Goal: Task Accomplishment & Management: Manage account settings

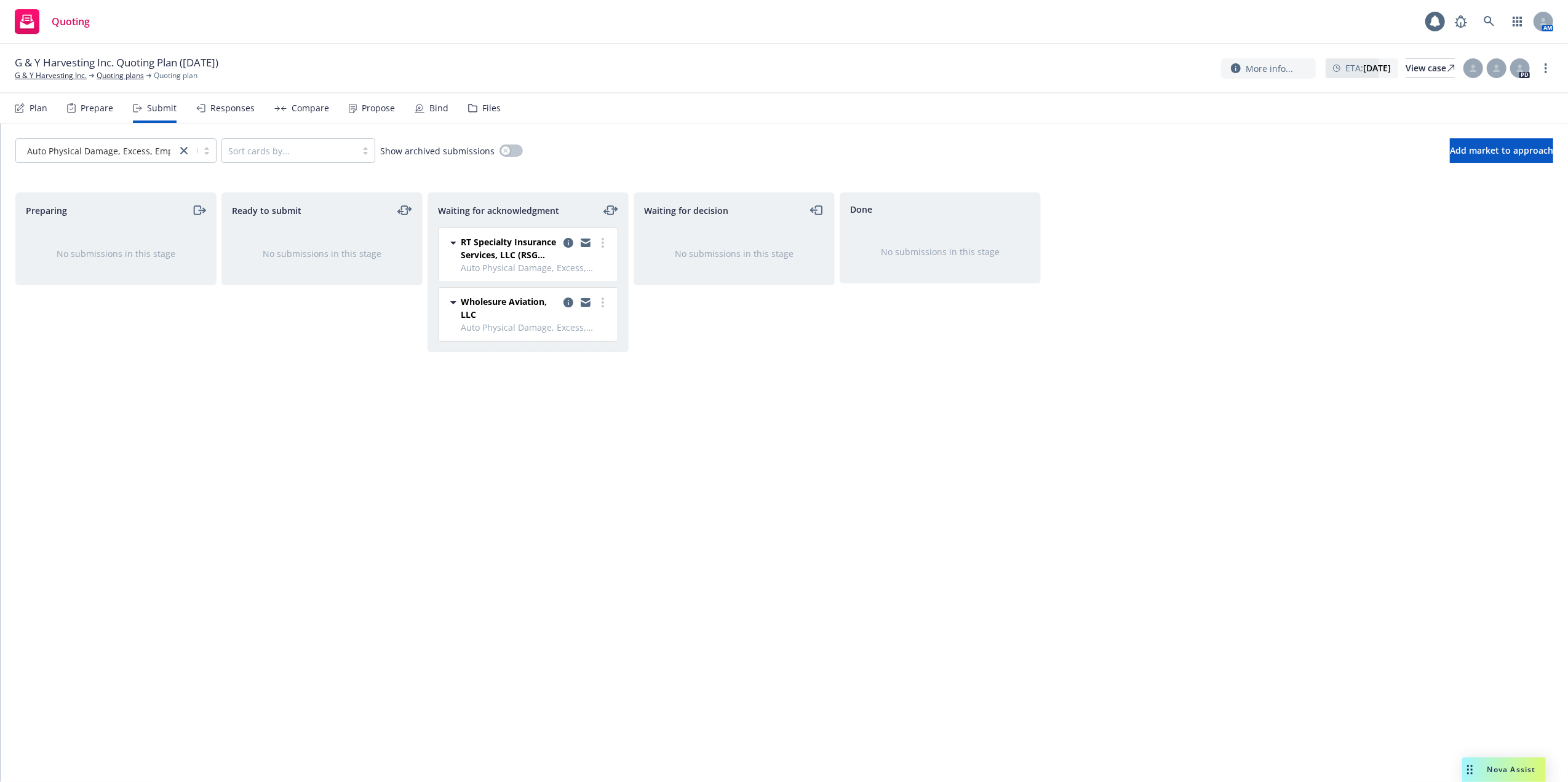
click at [650, 560] on div "Waiting for decision No submissions in this stage" at bounding box center [733, 474] width 201 height 564
click at [601, 241] on link "more" at bounding box center [603, 243] width 15 height 15
click at [542, 341] on span "Add accepted decision" at bounding box center [548, 342] width 123 height 12
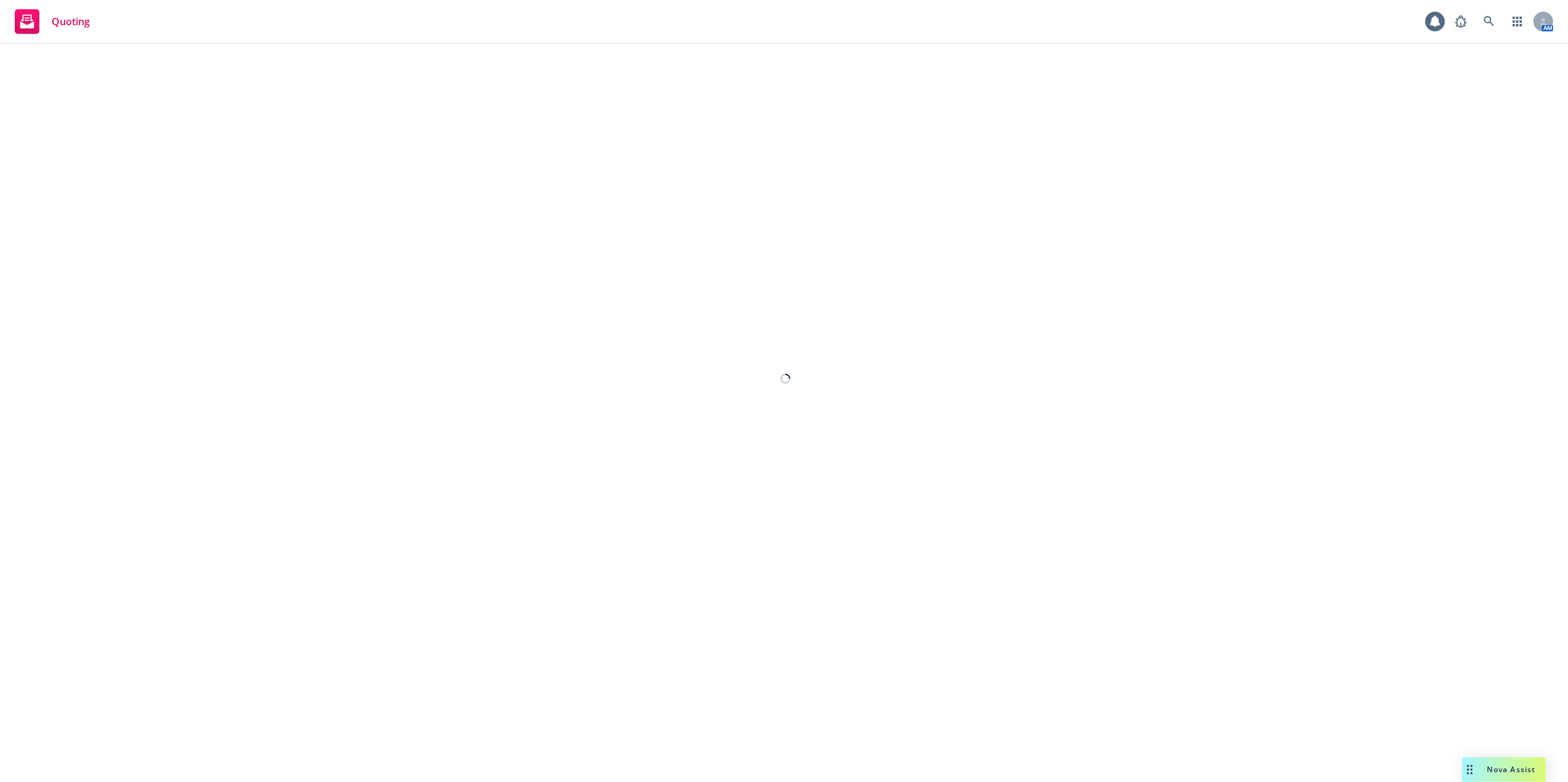
select select "12"
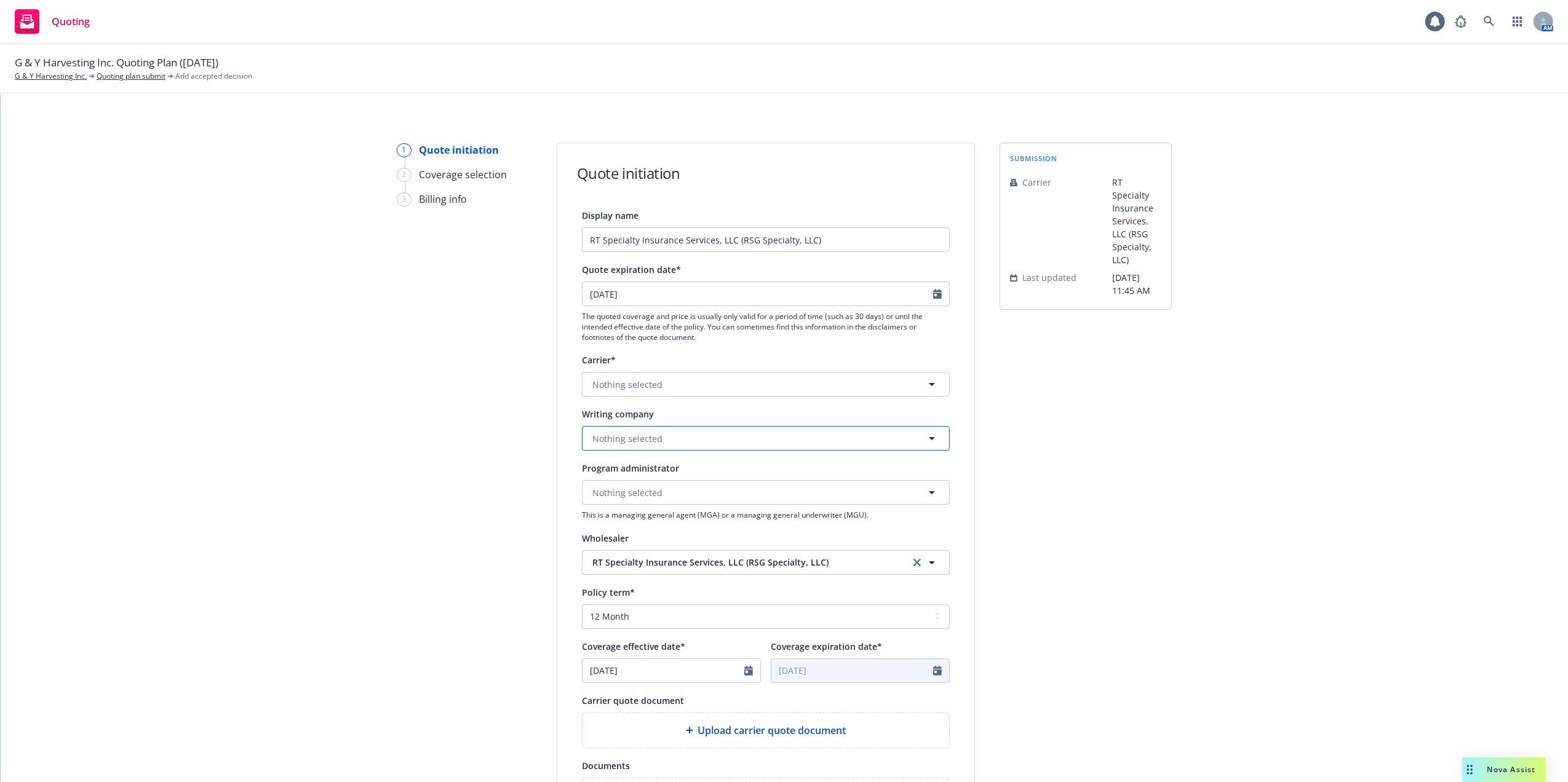
click at [601, 436] on span "Nothing selected" at bounding box center [627, 439] width 70 height 13
click at [604, 432] on span "Nothing selected" at bounding box center [627, 439] width 70 height 13
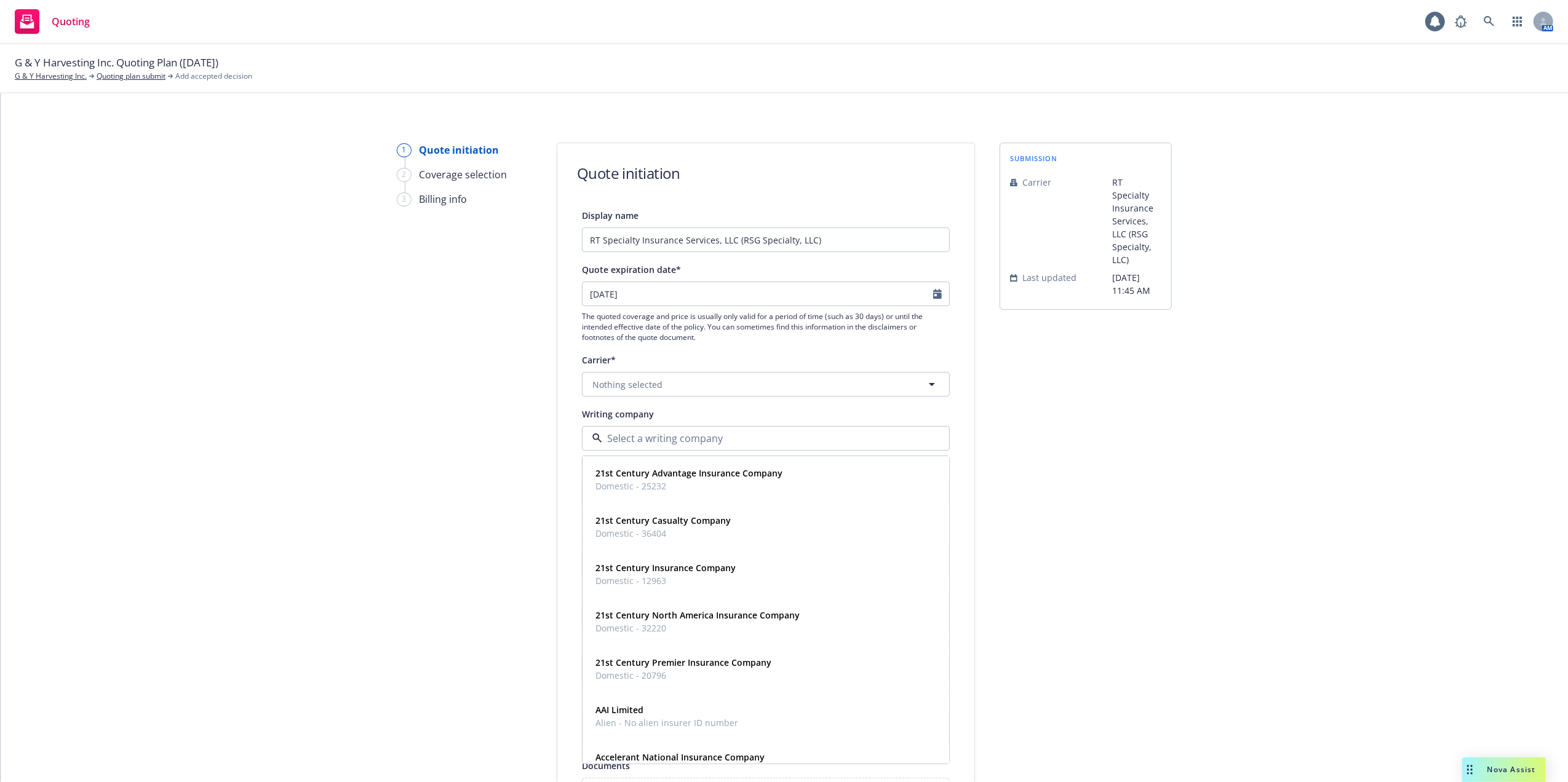
paste input "Nautilus Insurance Company"
type input "Nautilus Insurance Company"
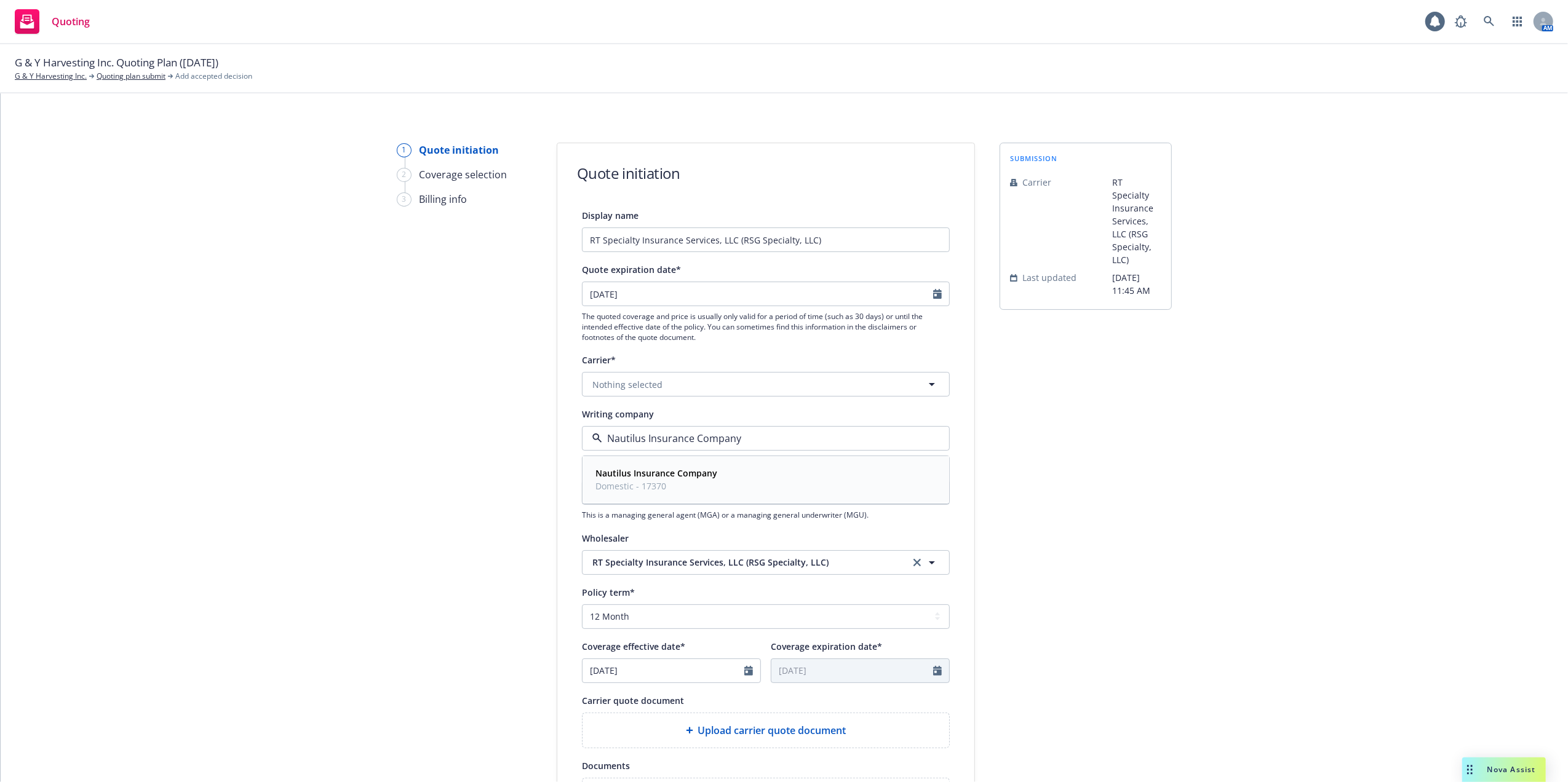
click at [622, 473] on strong "Nautilus Insurance Company" at bounding box center [657, 473] width 122 height 12
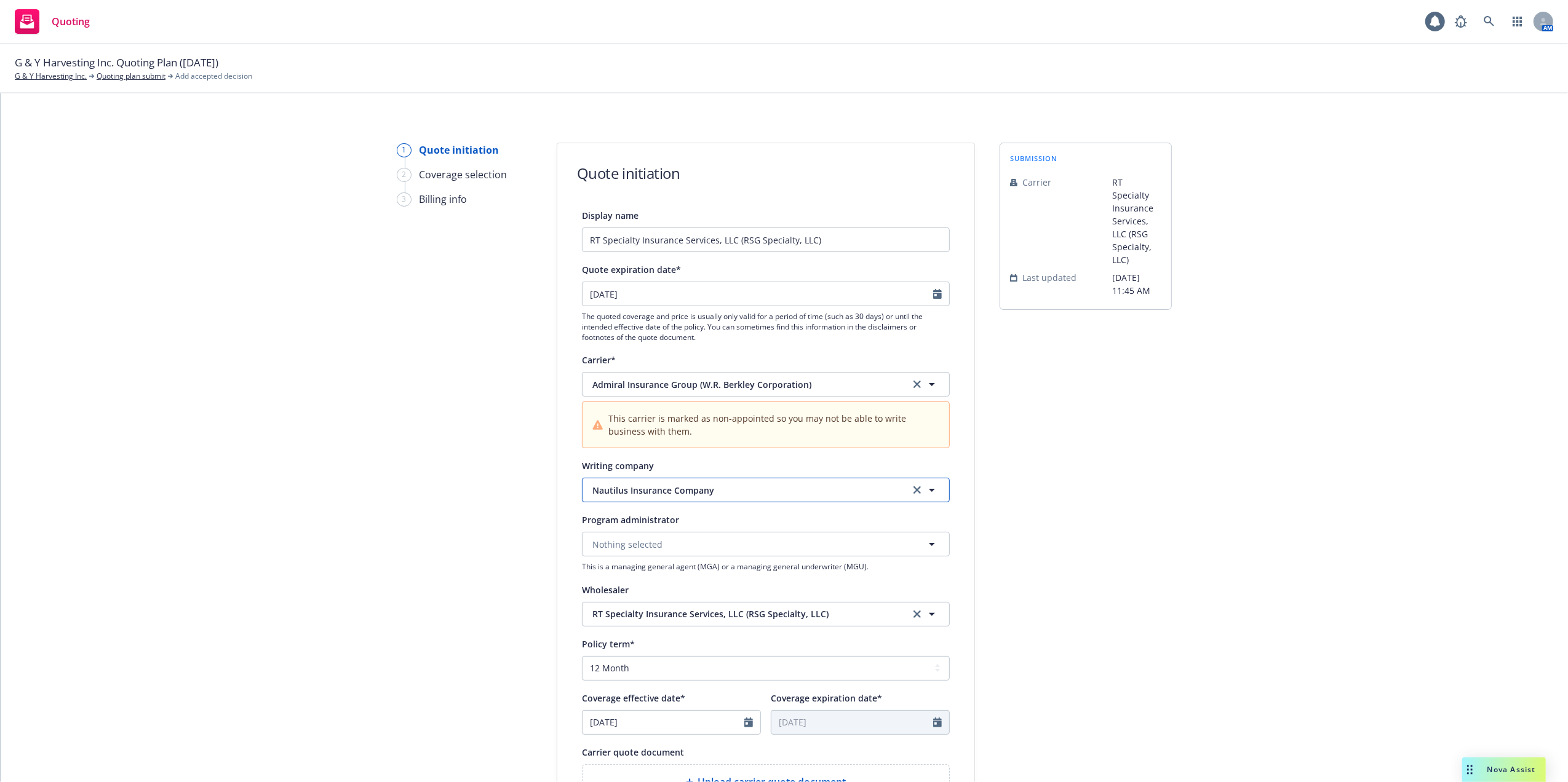
click at [672, 483] on button "Nautilus Insurance Company" at bounding box center [765, 491] width 367 height 25
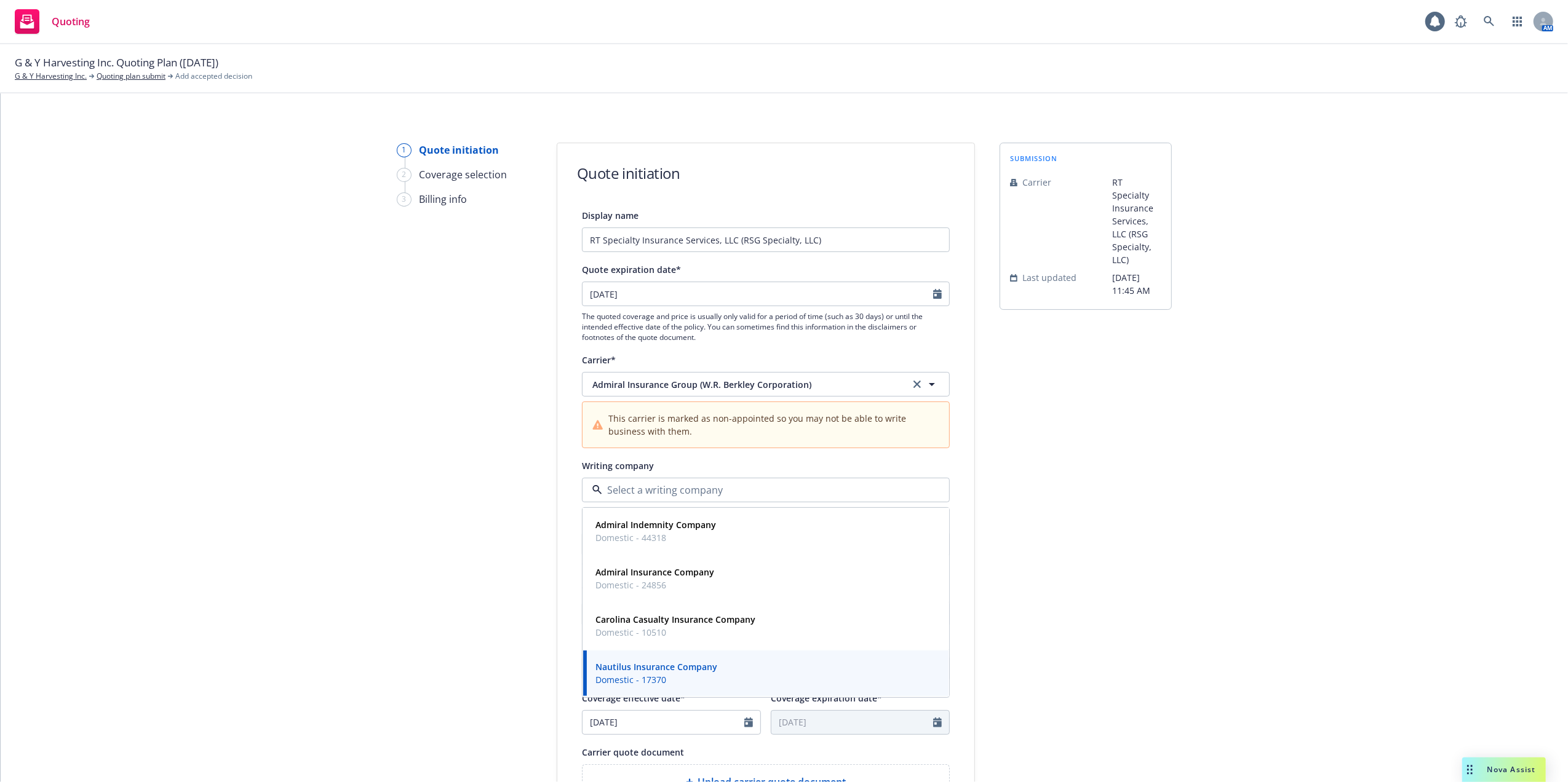
click at [1132, 485] on div "submission Carrier RT Specialty Insurance Services, LLC (RSG Specialty, LLC) La…" at bounding box center [1086, 580] width 172 height 876
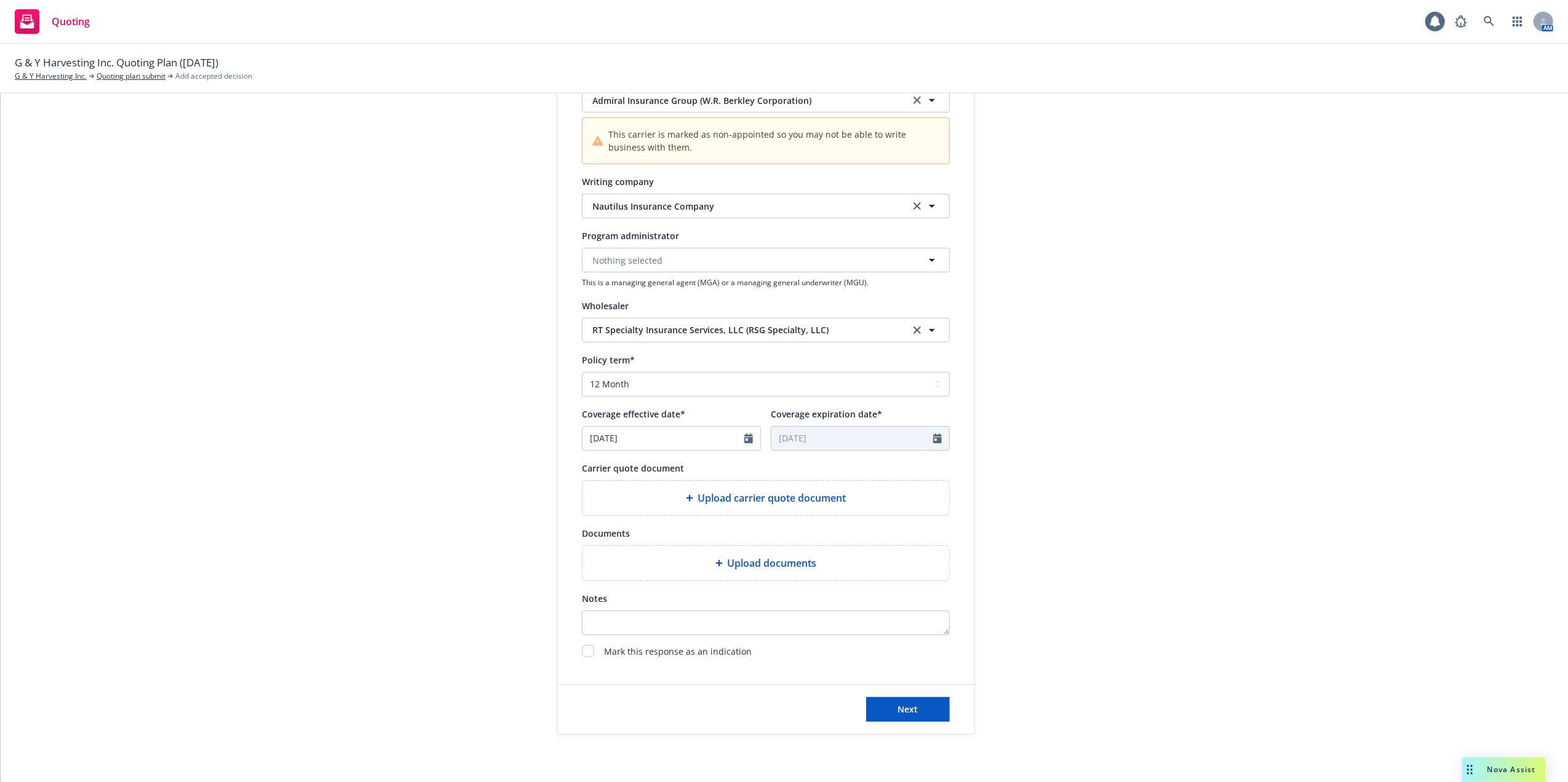
scroll to position [317, 0]
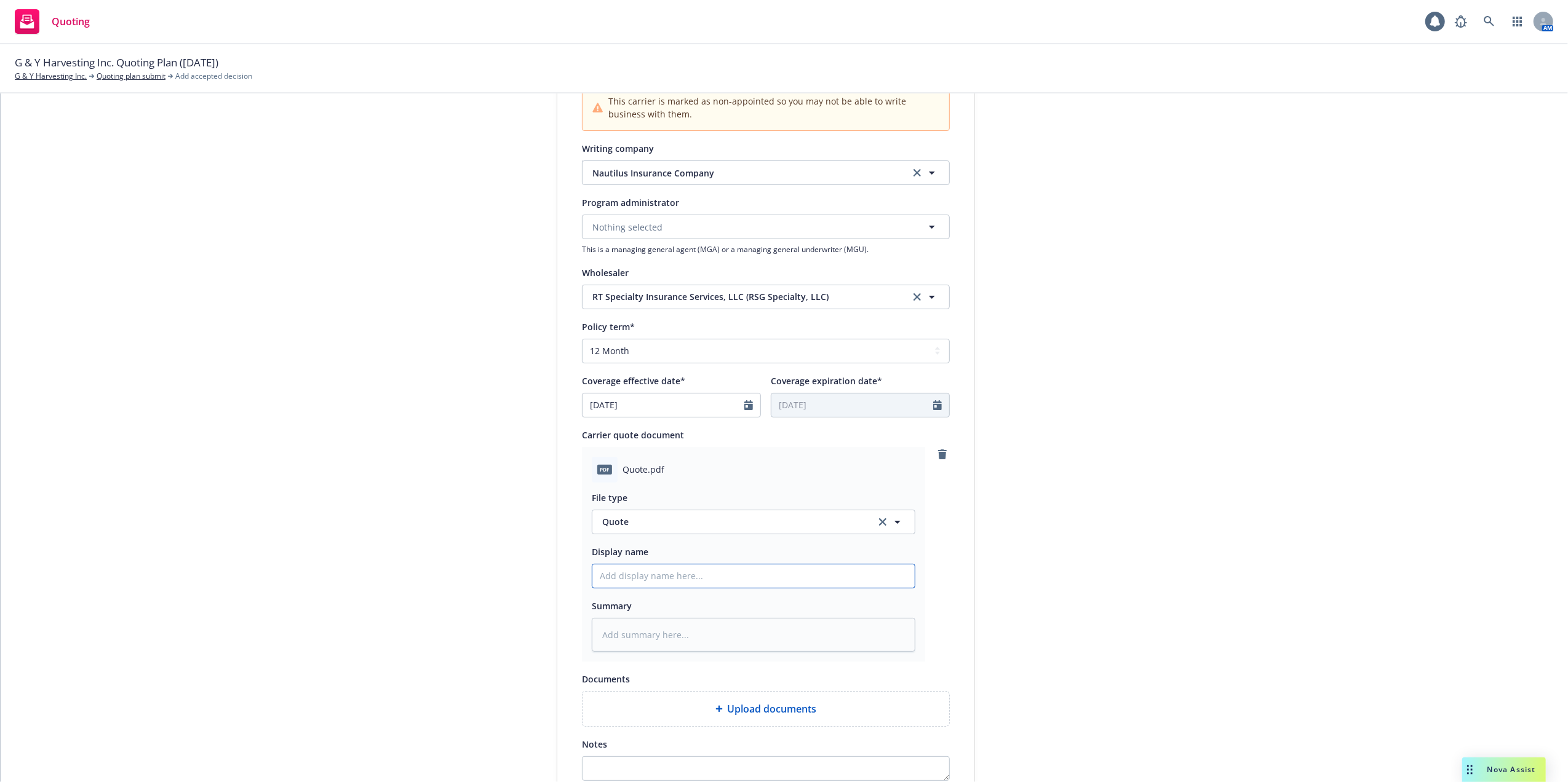
click at [593, 572] on input "Display name" at bounding box center [753, 576] width 322 height 23
click at [64, 74] on link "G & Y Harvesting Inc." at bounding box center [51, 76] width 72 height 11
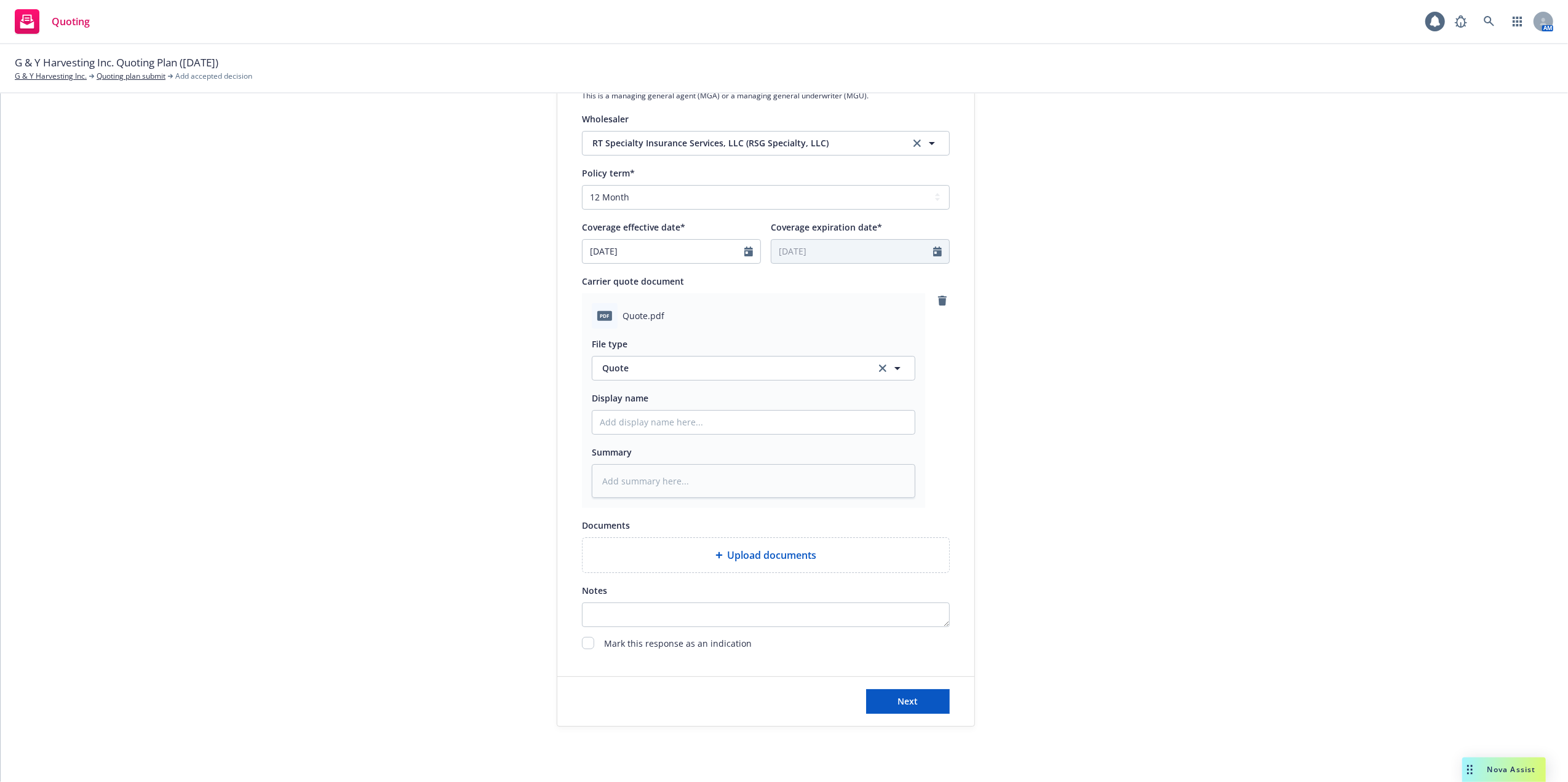
scroll to position [481, 0]
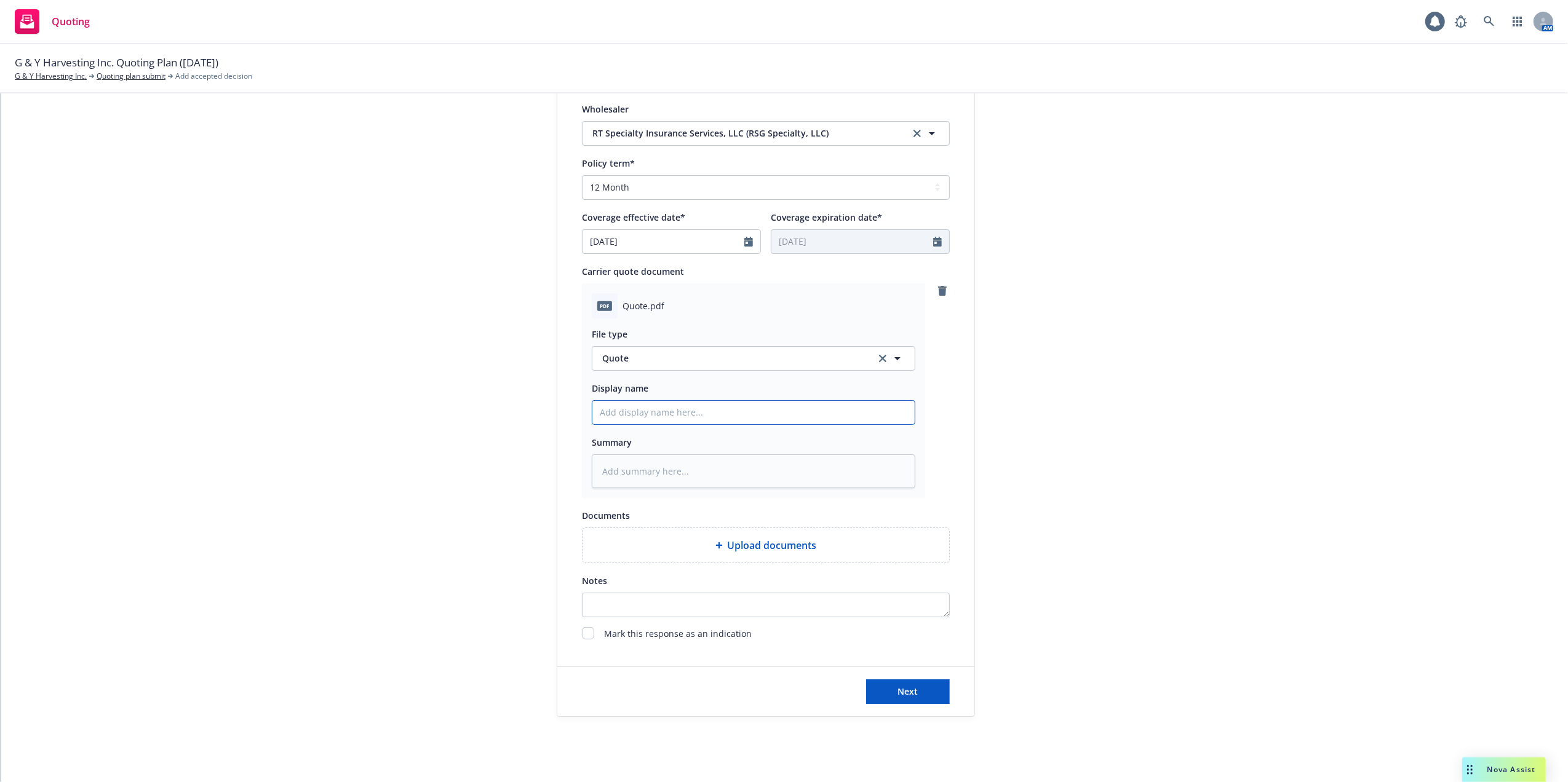
drag, startPoint x: 596, startPoint y: 411, endPoint x: 611, endPoint y: 412, distance: 15.0
click at [596, 411] on input "Display name" at bounding box center [753, 412] width 322 height 23
click at [604, 404] on input "Display name" at bounding box center [753, 412] width 322 height 23
type textarea "x"
type input "1"
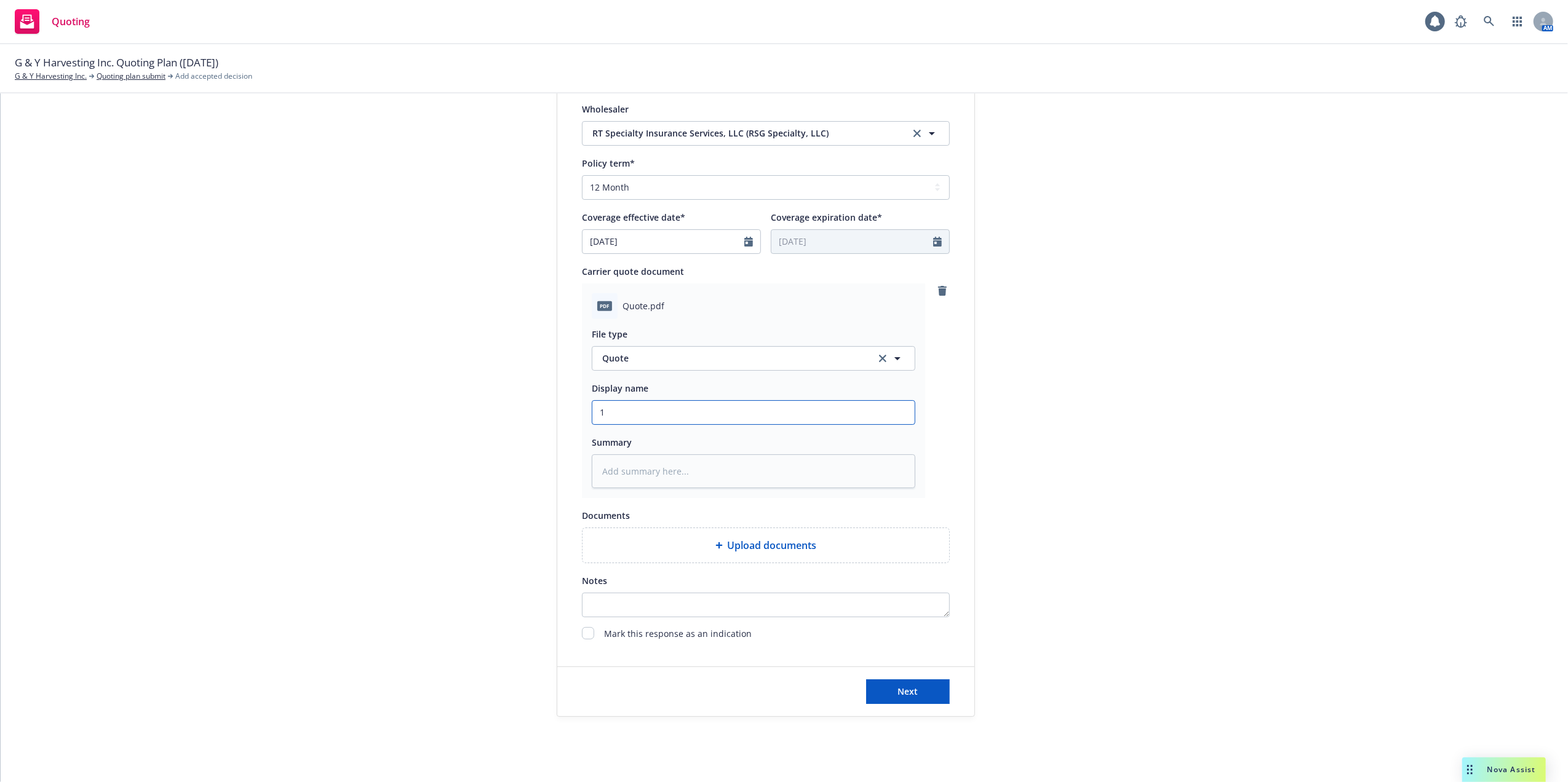
type textarea "x"
type input "10"
type textarea "x"
type input "10/"
type textarea "x"
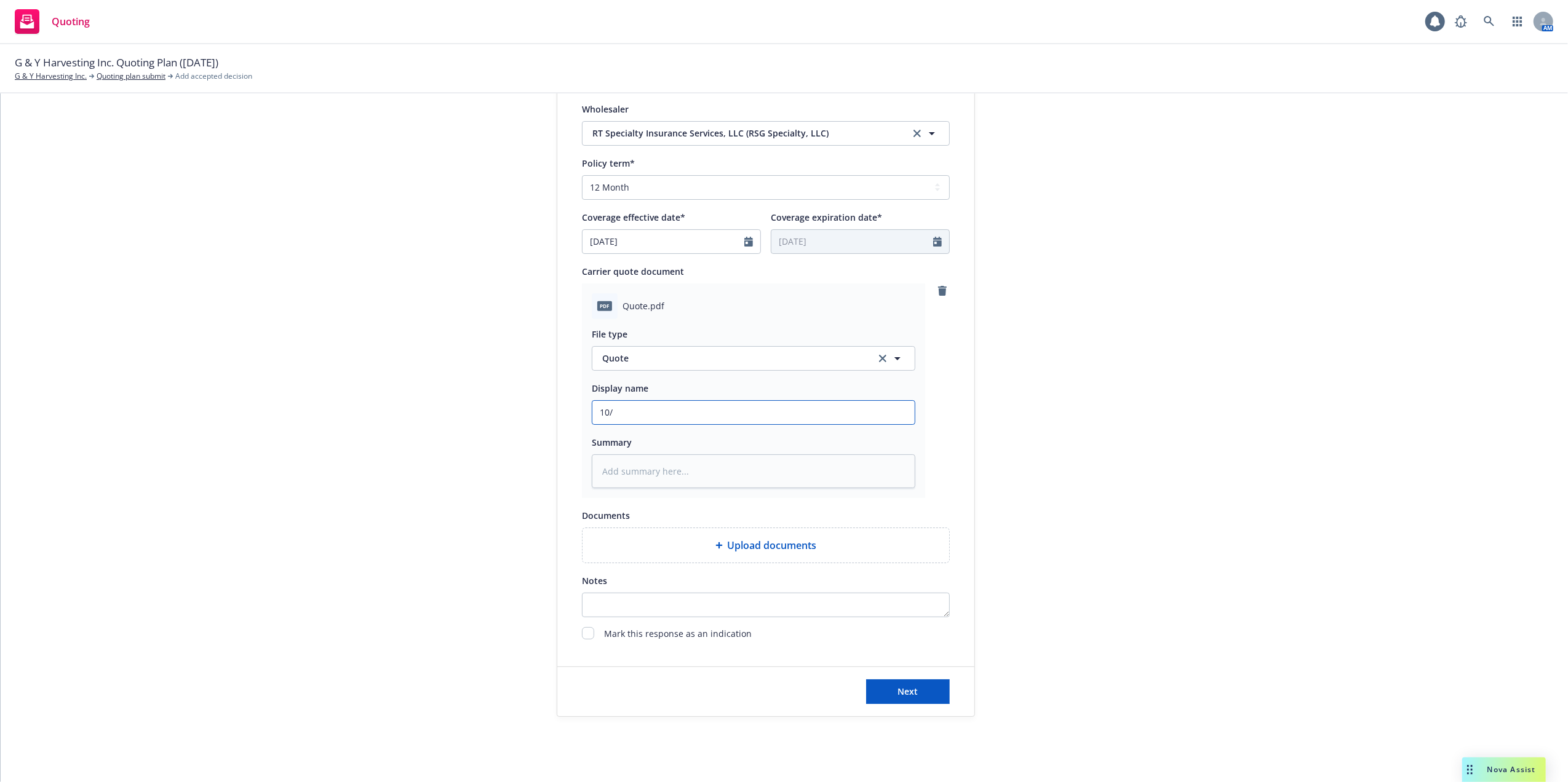
type input "10/1"
type textarea "x"
type input "10/14"
type textarea "x"
type input "10/14/"
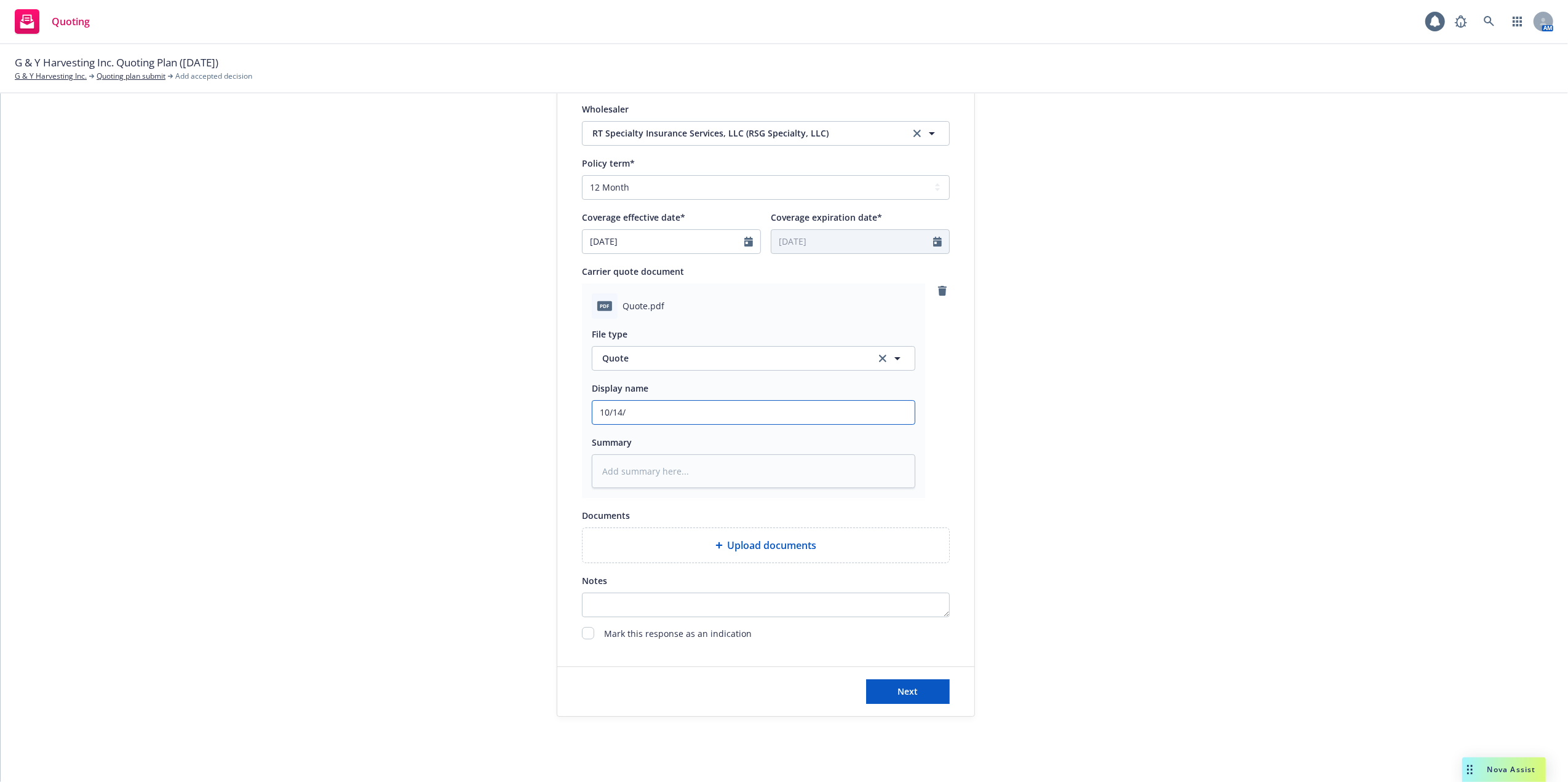
type textarea "x"
type input "10/14/2"
type textarea "x"
type input "[DATE]"
type textarea "x"
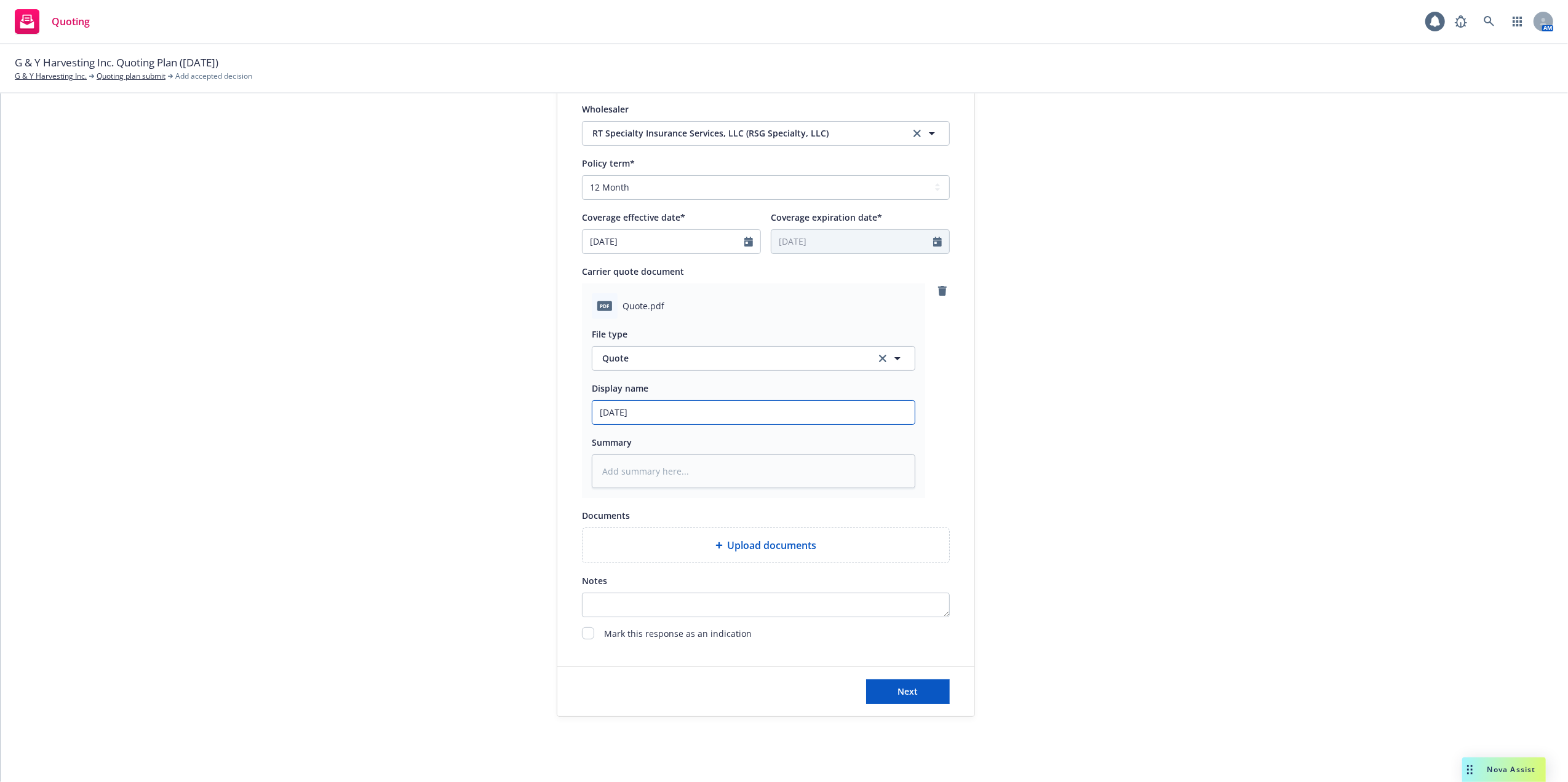
type input "[DATE]"
type textarea "x"
type input "10/14/25 E"
type textarea "x"
type input "10/14/25 Ex"
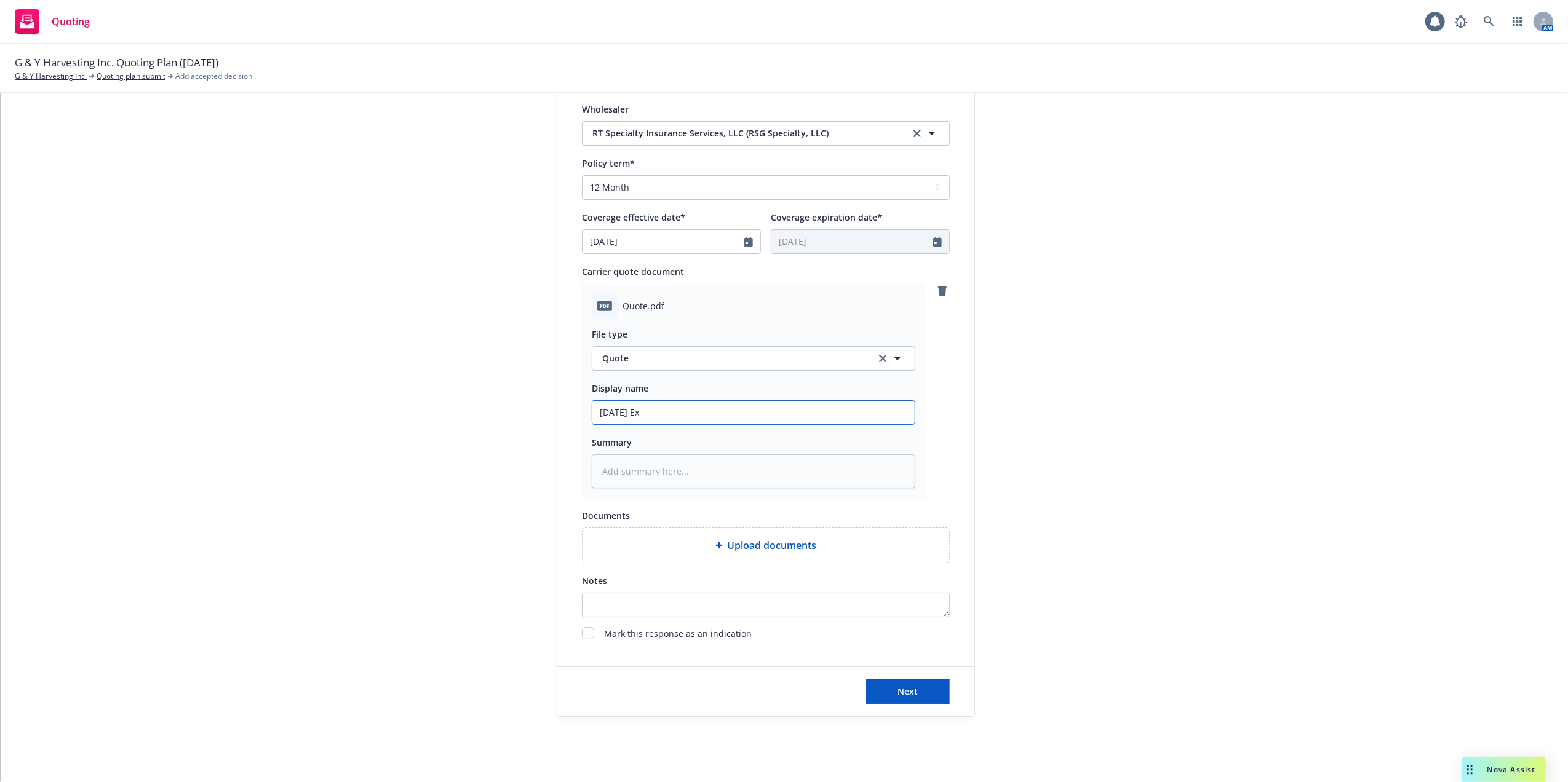
type textarea "x"
type input "10/14/25 Exc"
type textarea "x"
type input "10/14/25 Exces"
type textarea "x"
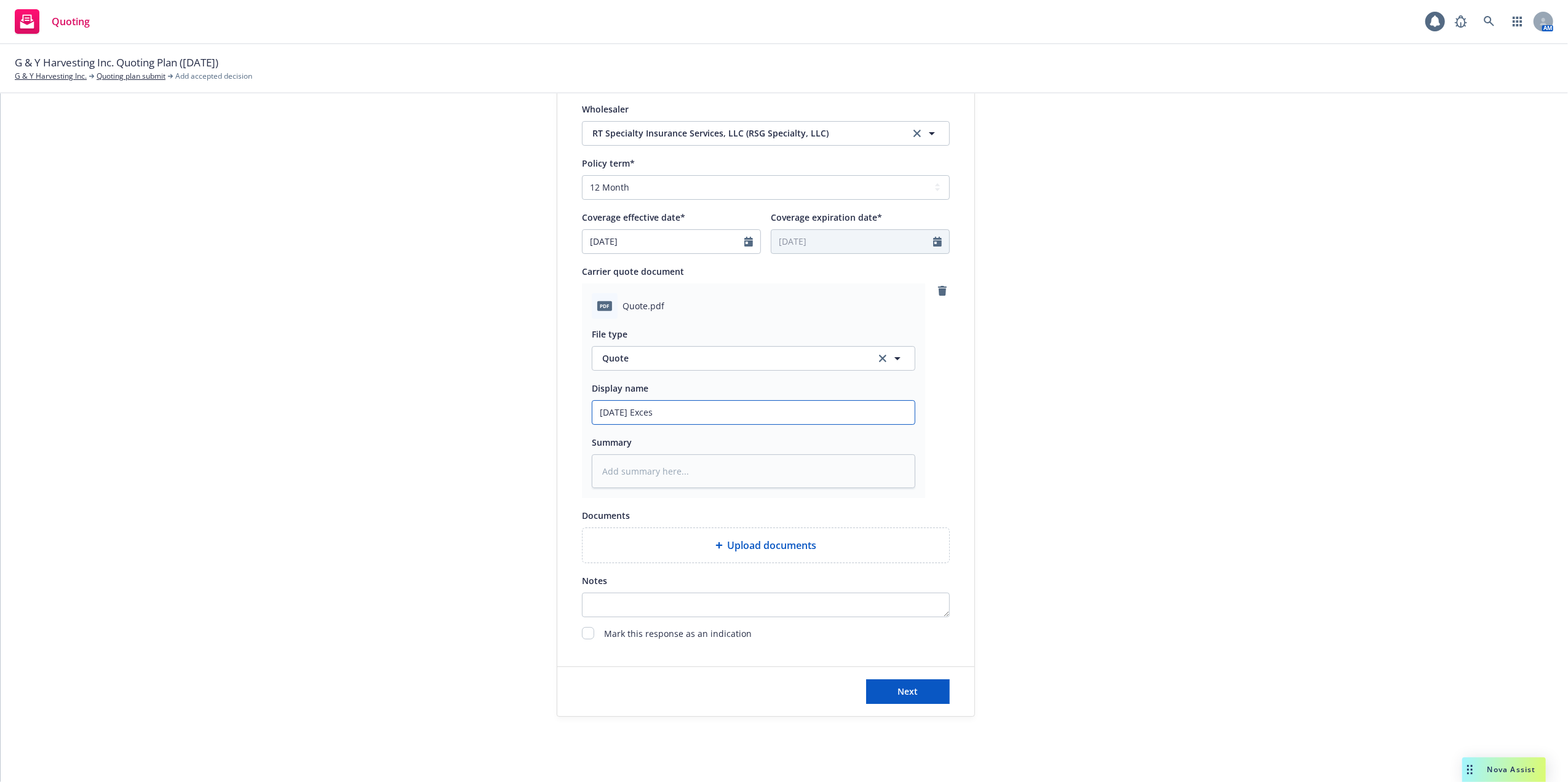
type input "10/14/25 Excess"
type textarea "x"
type input "10/14/25 Excess"
type textarea "x"
type input "10/14/25 Excess Q"
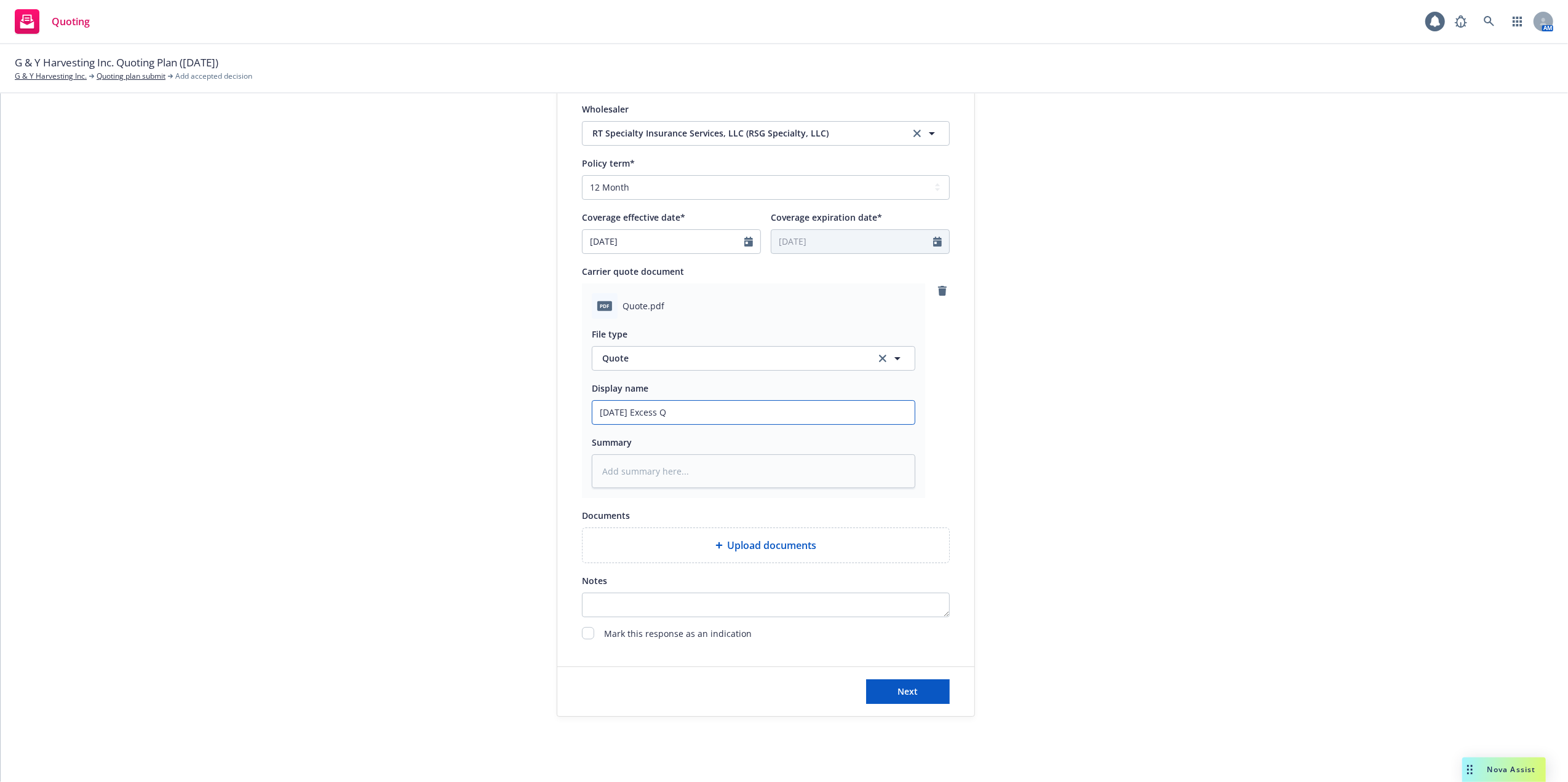
type textarea "x"
type input "10/14/25 Excess QU"
type textarea "x"
type input "10/14/25 Excess QUo"
type textarea "x"
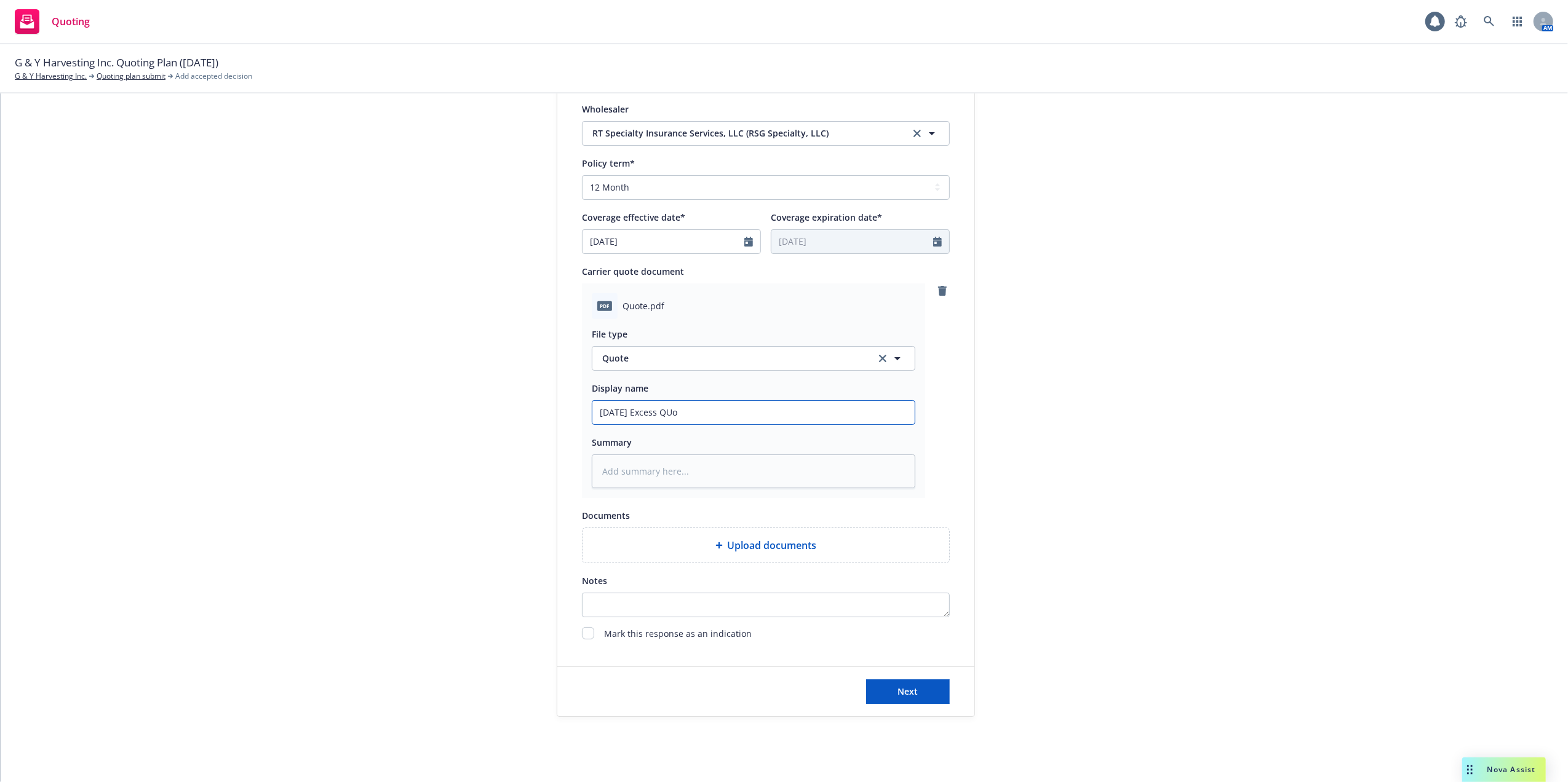
type input "10/14/25 Excess QUot"
type textarea "x"
type input "10/14/25 Excess QUote"
type textarea "x"
type input "10/14/25 Excess QUote"
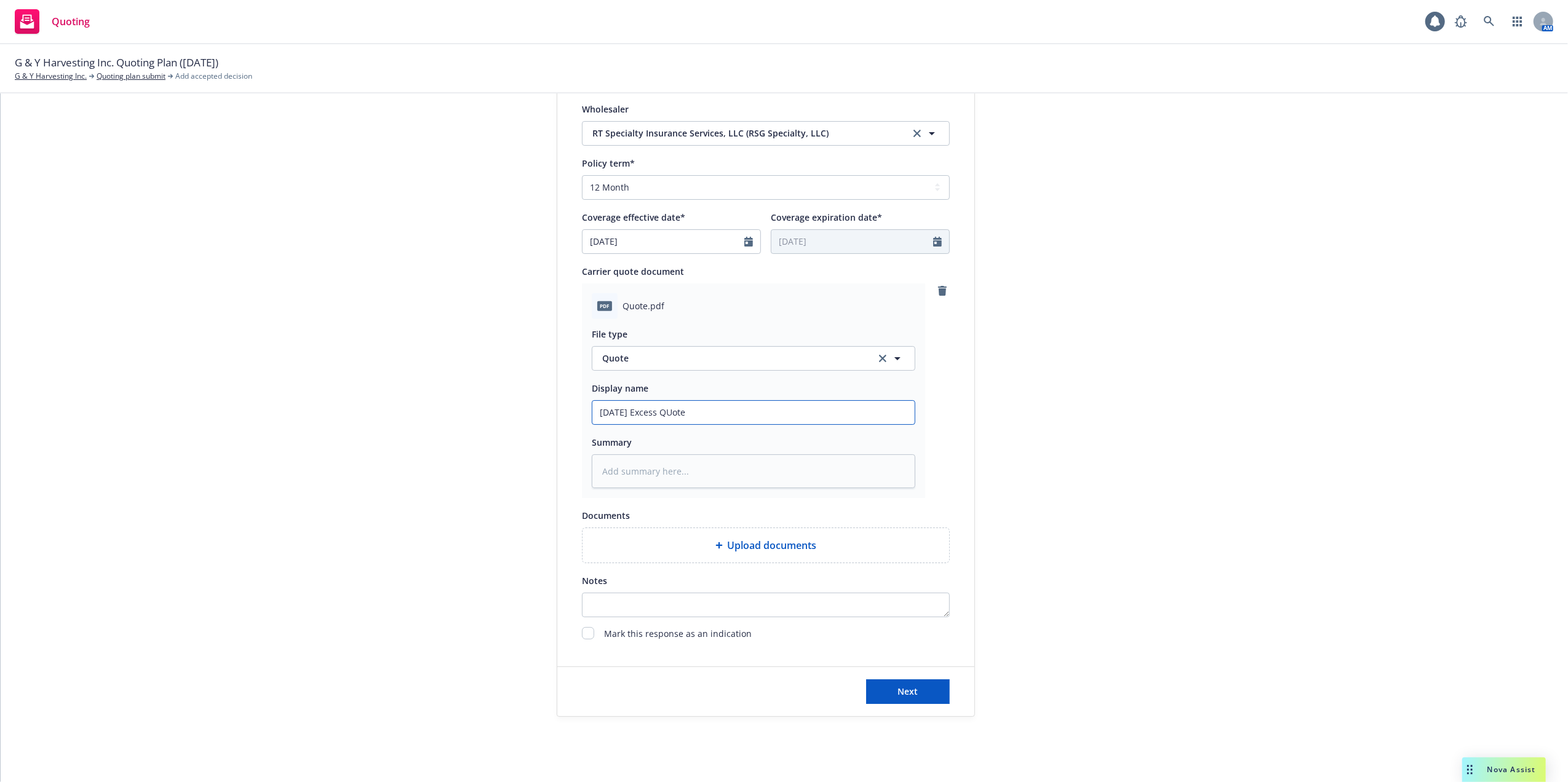
type textarea "x"
type input "10/14/25 Excess QUote"
type textarea "x"
type input "10/14/25 Excess QUot"
type textarea "x"
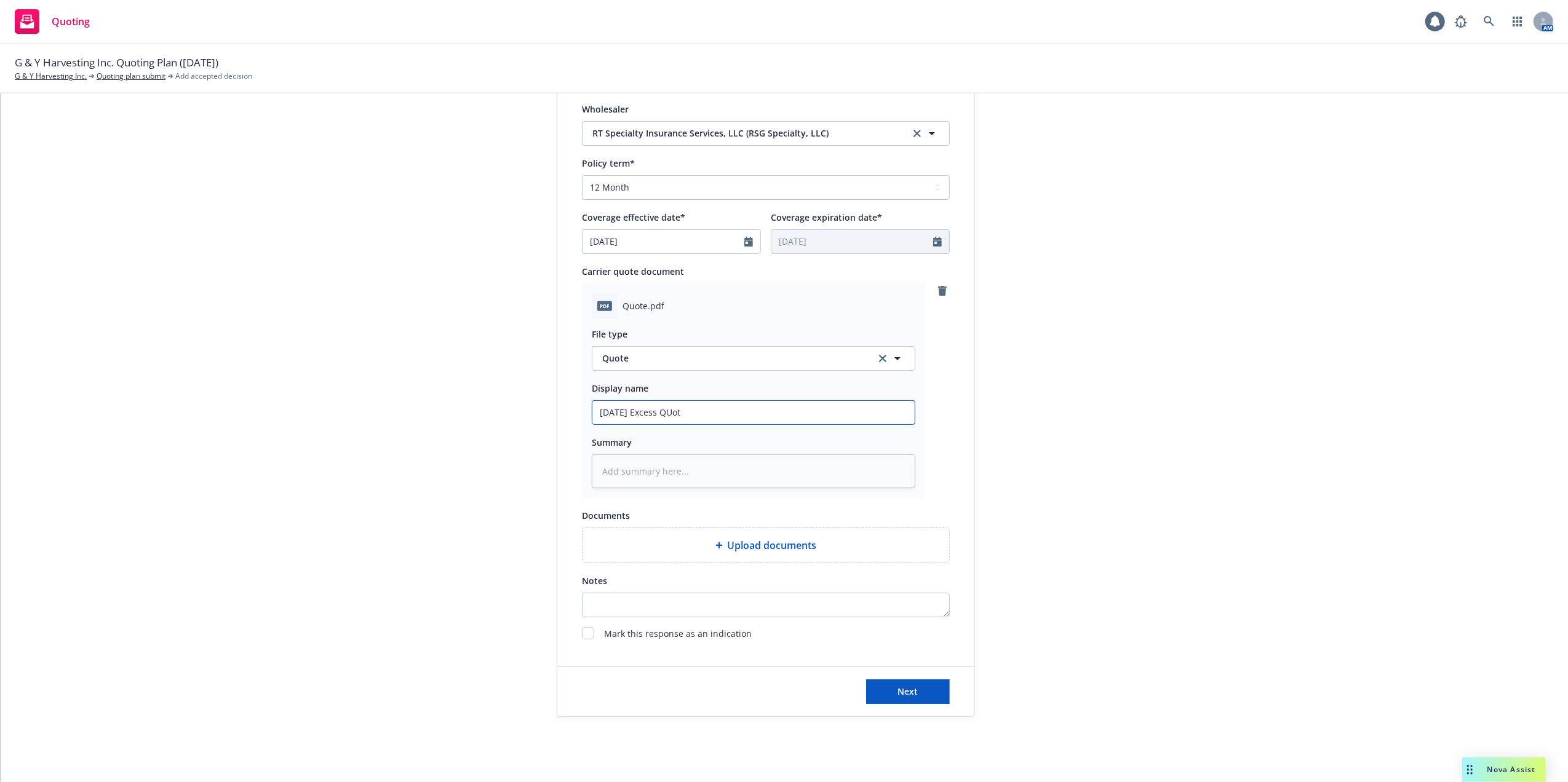
type input "10/14/25 Excess QUo"
type textarea "x"
type input "10/14/25 Excess QU"
type textarea "x"
type input "10/14/25 Excess Q"
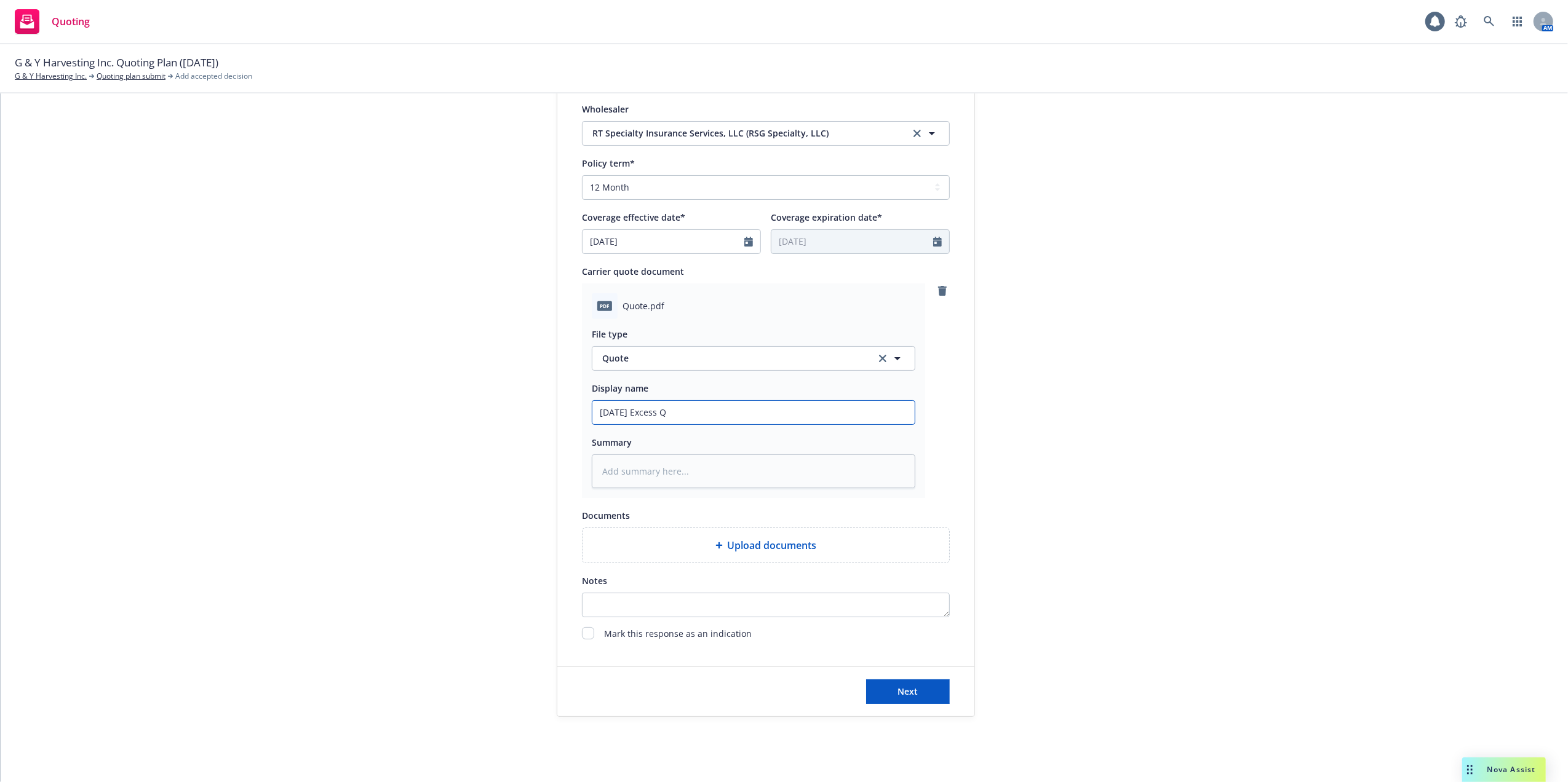
type textarea "x"
type input "10/14/25 Excess Qu"
type textarea "x"
type input "10/14/25 Excess Quo"
type textarea "x"
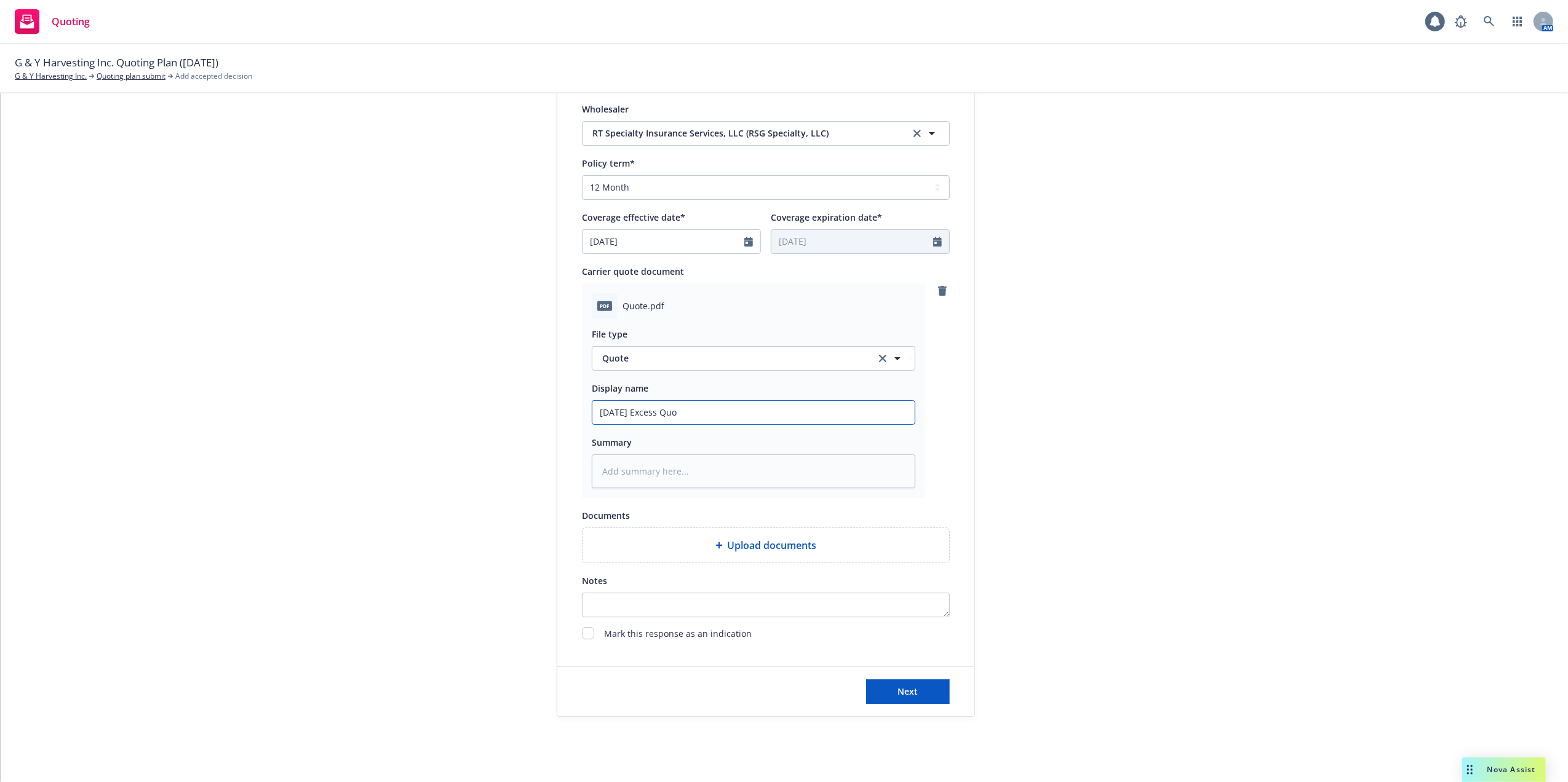
type input "10/14/25 Excess Quot"
type textarea "x"
type input "10/14/25 Excess Quote"
type textarea "x"
type input "10/14/25 Excess Quote"
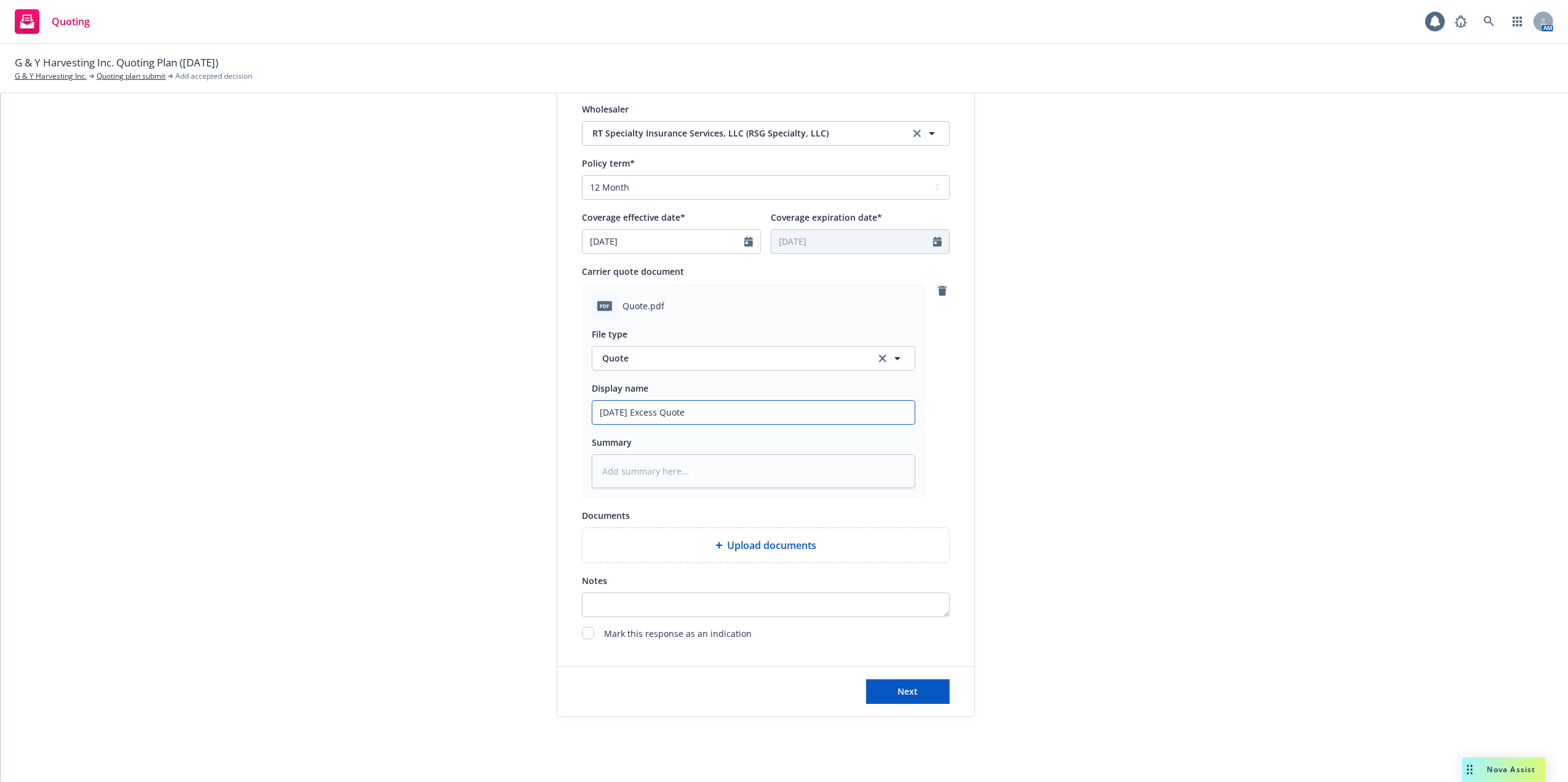
type textarea "x"
type input "10/14/25 Excess Quote -"
type textarea "x"
type input "10/14/25 Excess Quote -"
type textarea "x"
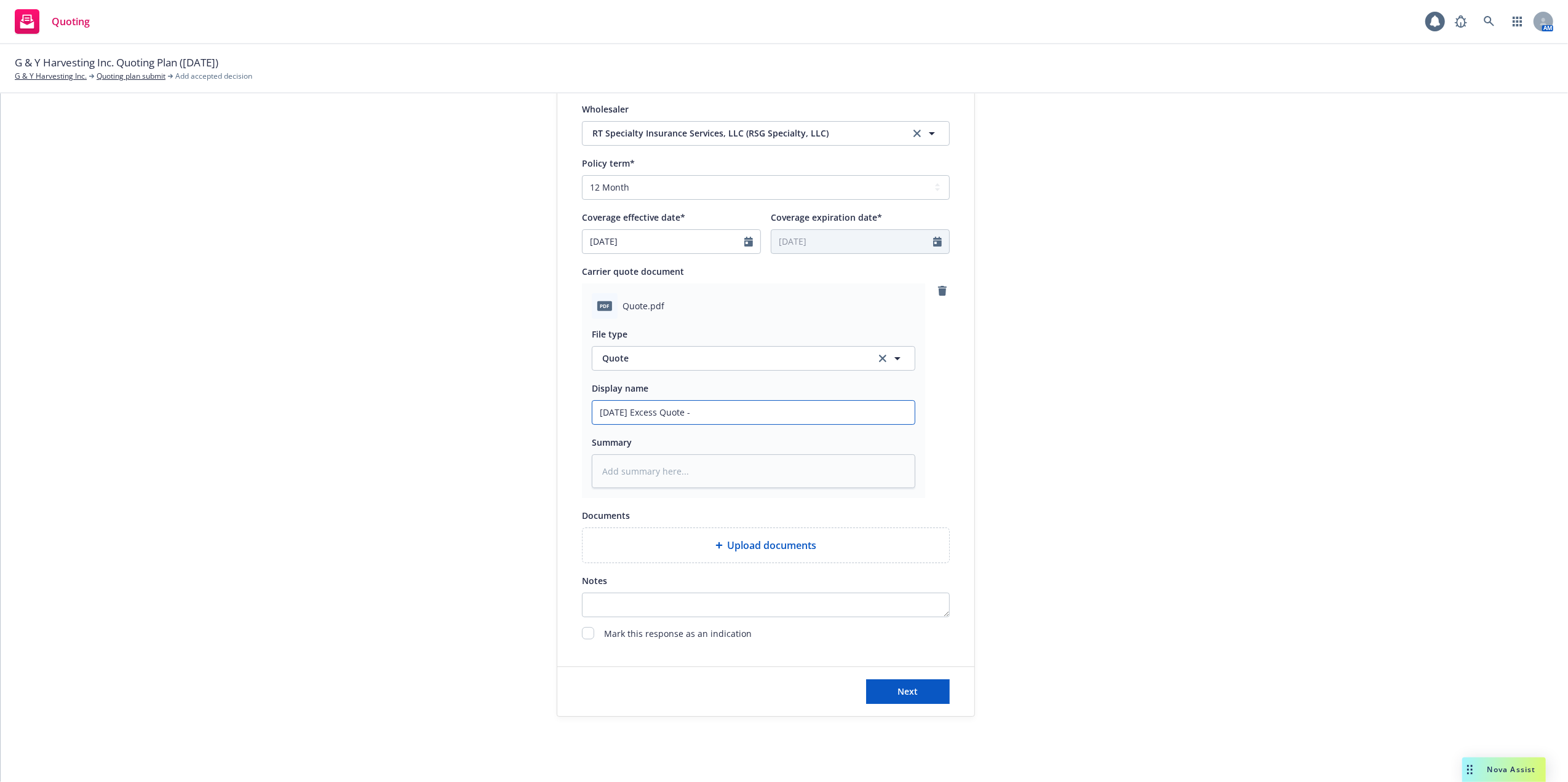
type input "10/14/25 Excess Quote - R"
type textarea "x"
type input "10/14/25 Excess Quote - R"
type textarea "x"
type input "10/14/25 Excess Quote - R"
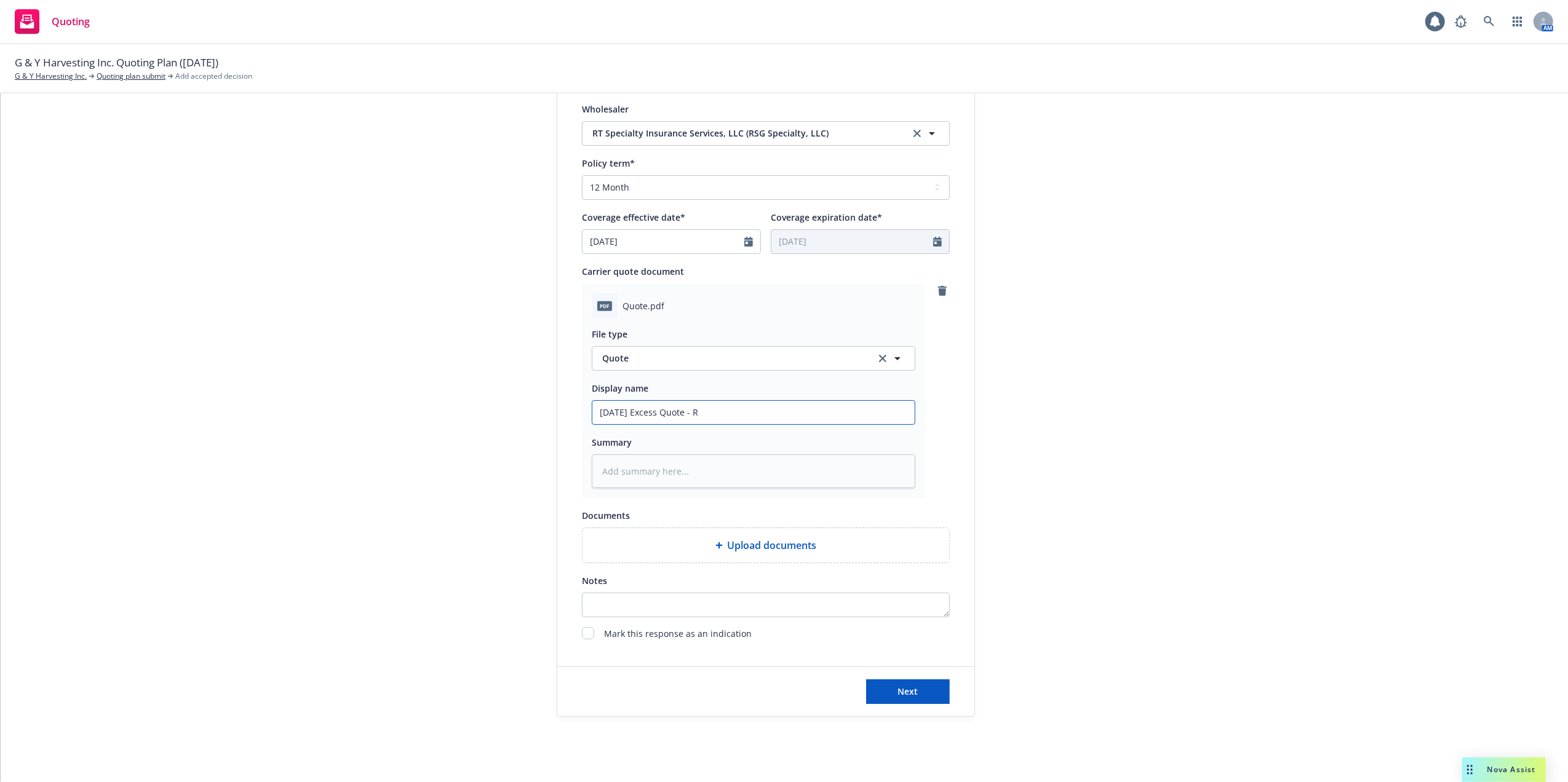
type textarea "x"
type input "10/14/25 Excess Quote - RT"
type textarea "x"
type input "10/14/25 Excess Quote - RT S"
type textarea "x"
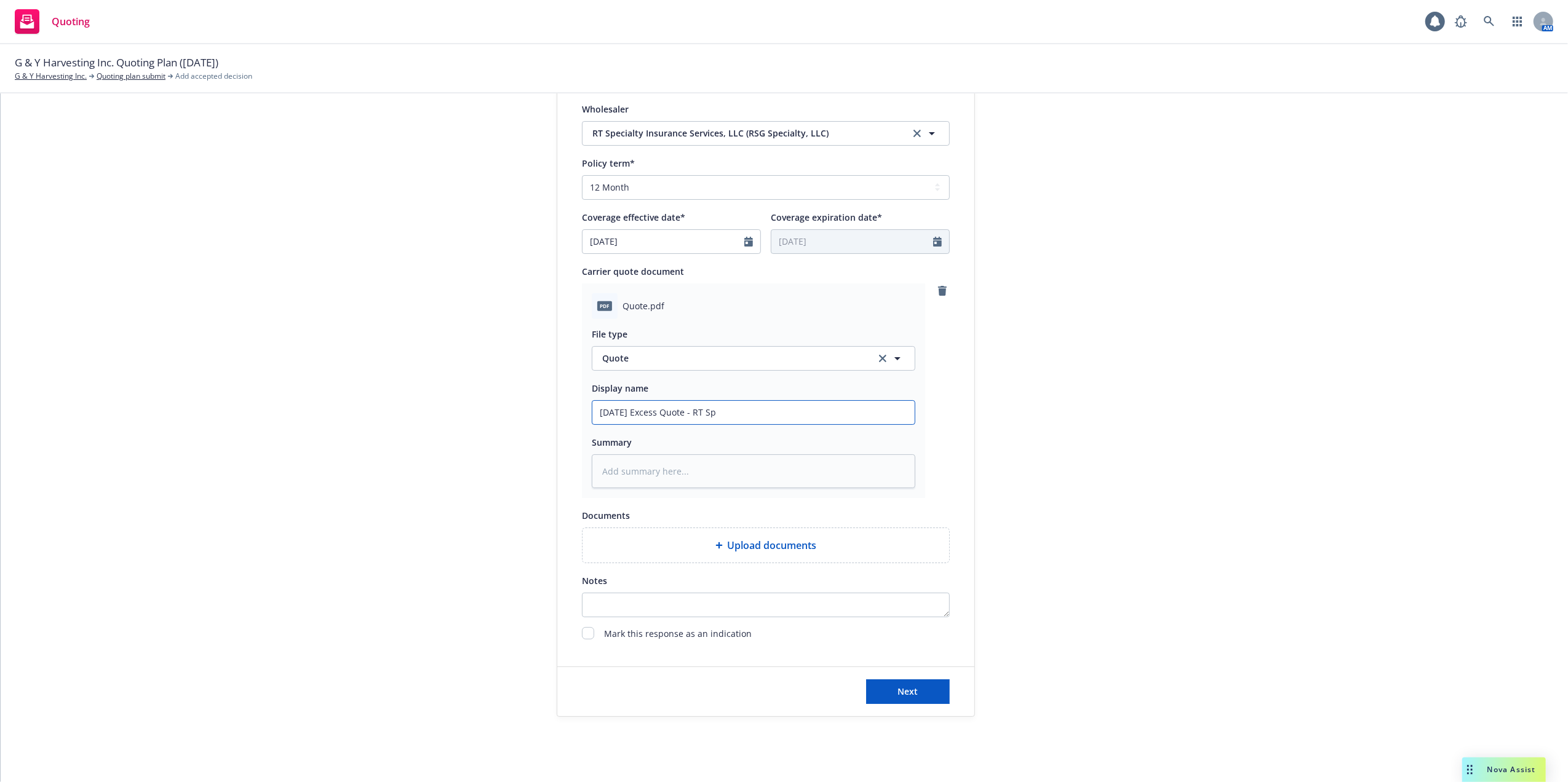
type input "10/14/25 Excess Quote - RT Spe"
type textarea "x"
type input "10/14/25 Excess Quote - RT Spec"
type textarea "x"
type input "10/14/25 Excess Quote - RT Speci"
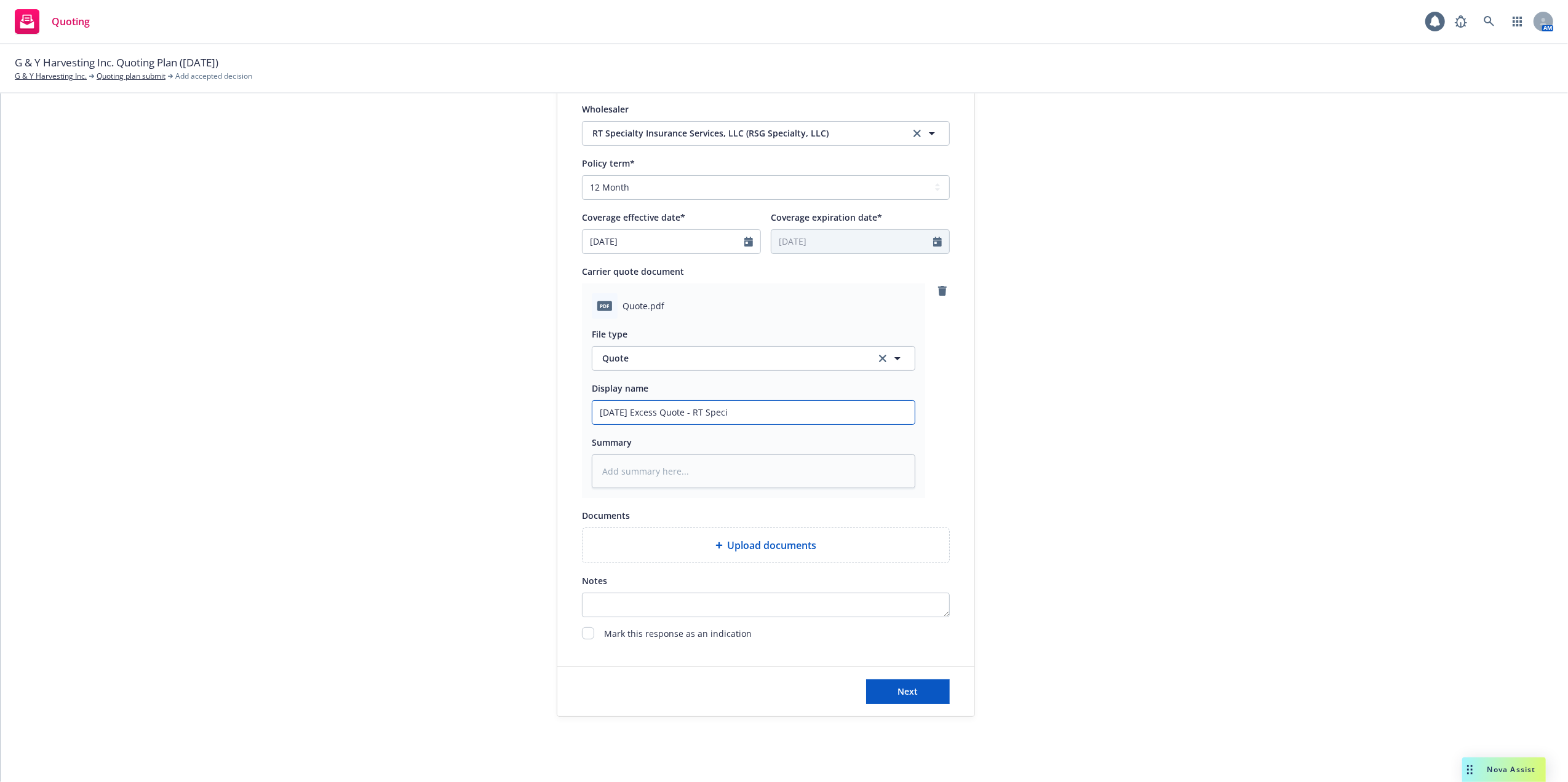
type textarea "x"
type input "10/14/25 Excess Quote - RT Specia"
type textarea "x"
type input "10/14/25 Excess Quote - RT Special"
type textarea "x"
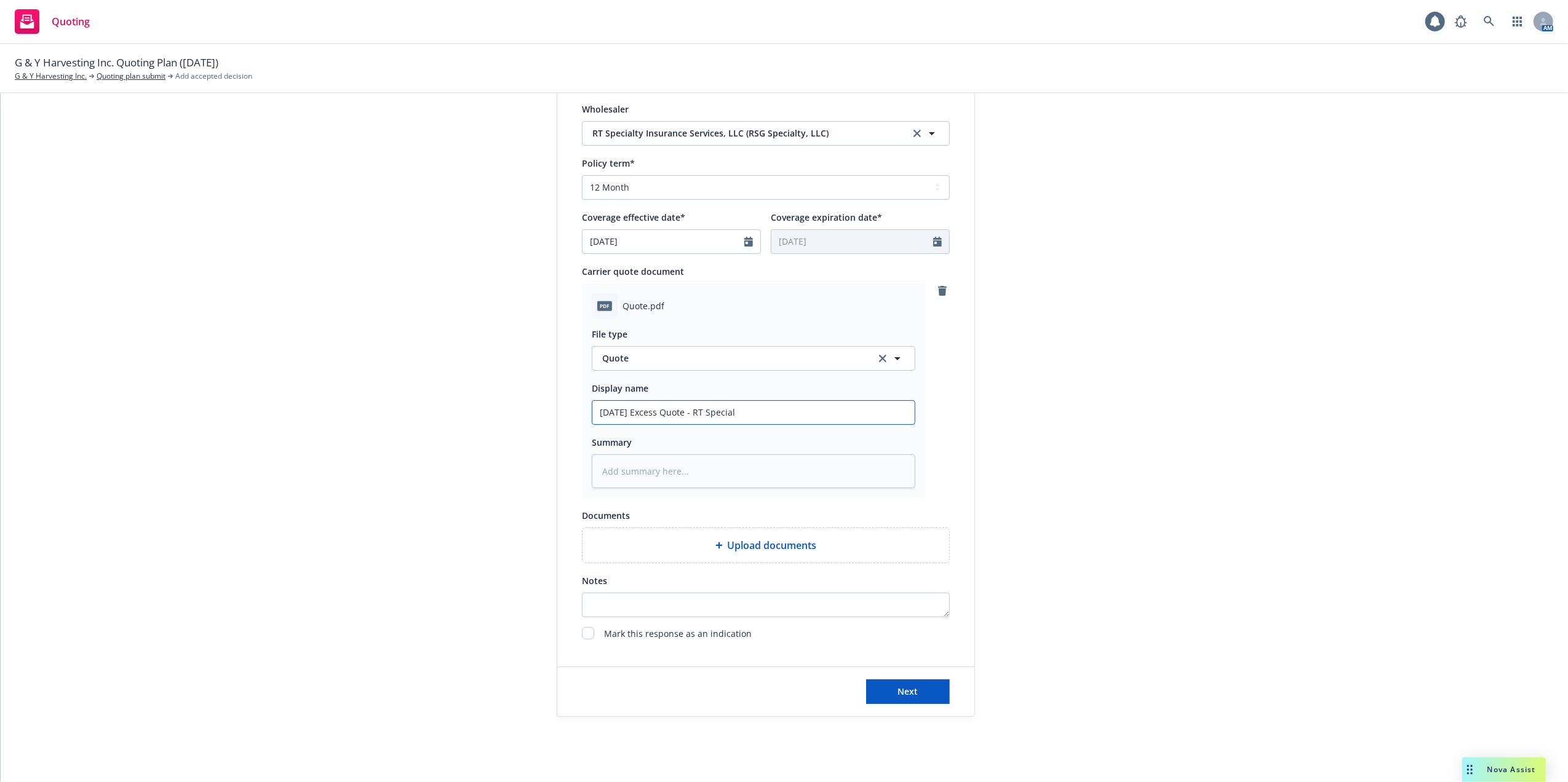
type input "10/14/25 Excess Quote - RT Specialt"
type textarea "x"
drag, startPoint x: 747, startPoint y: 410, endPoint x: 591, endPoint y: 409, distance: 156.0
click at [592, 409] on input "10/14/25 Excess Quote - RT Specialty" at bounding box center [753, 412] width 322 height 23
type input "10/14/25 Excess Quote - RT Specialty"
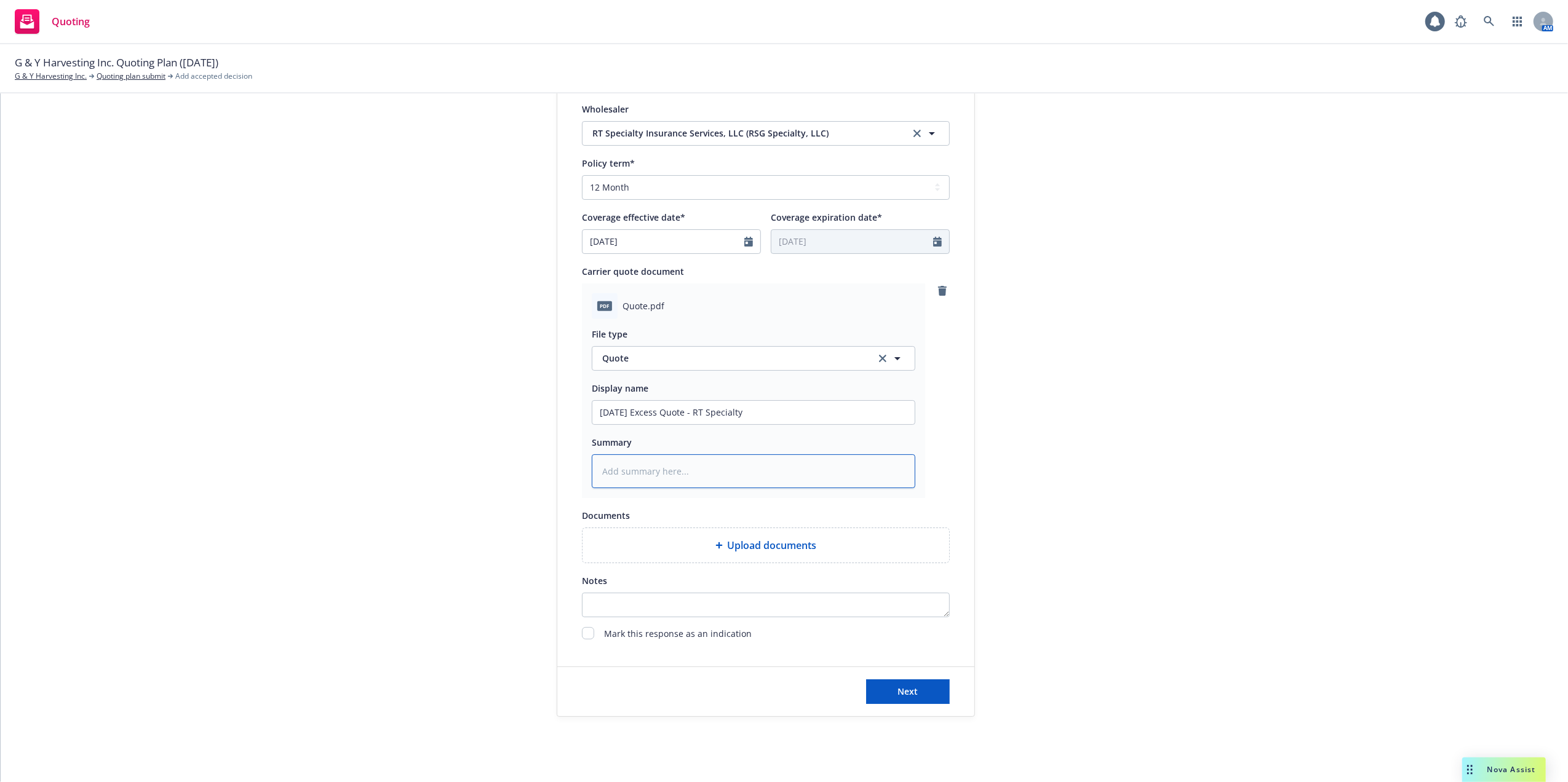
click at [680, 469] on textarea at bounding box center [753, 471] width 323 height 34
paste textarea "10/14/25 Excess Quote - RT Specialty"
type textarea "x"
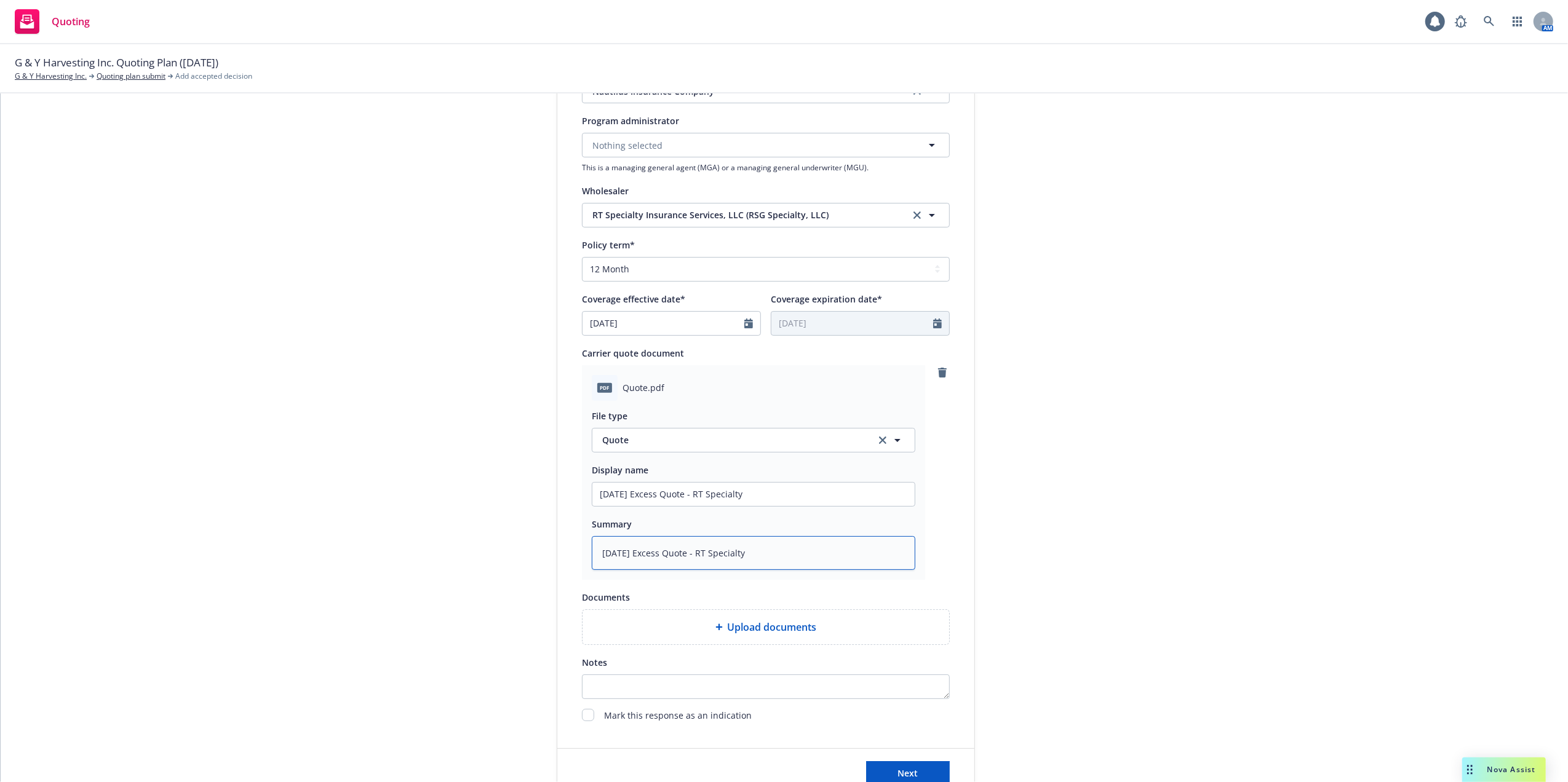
scroll to position [496, 0]
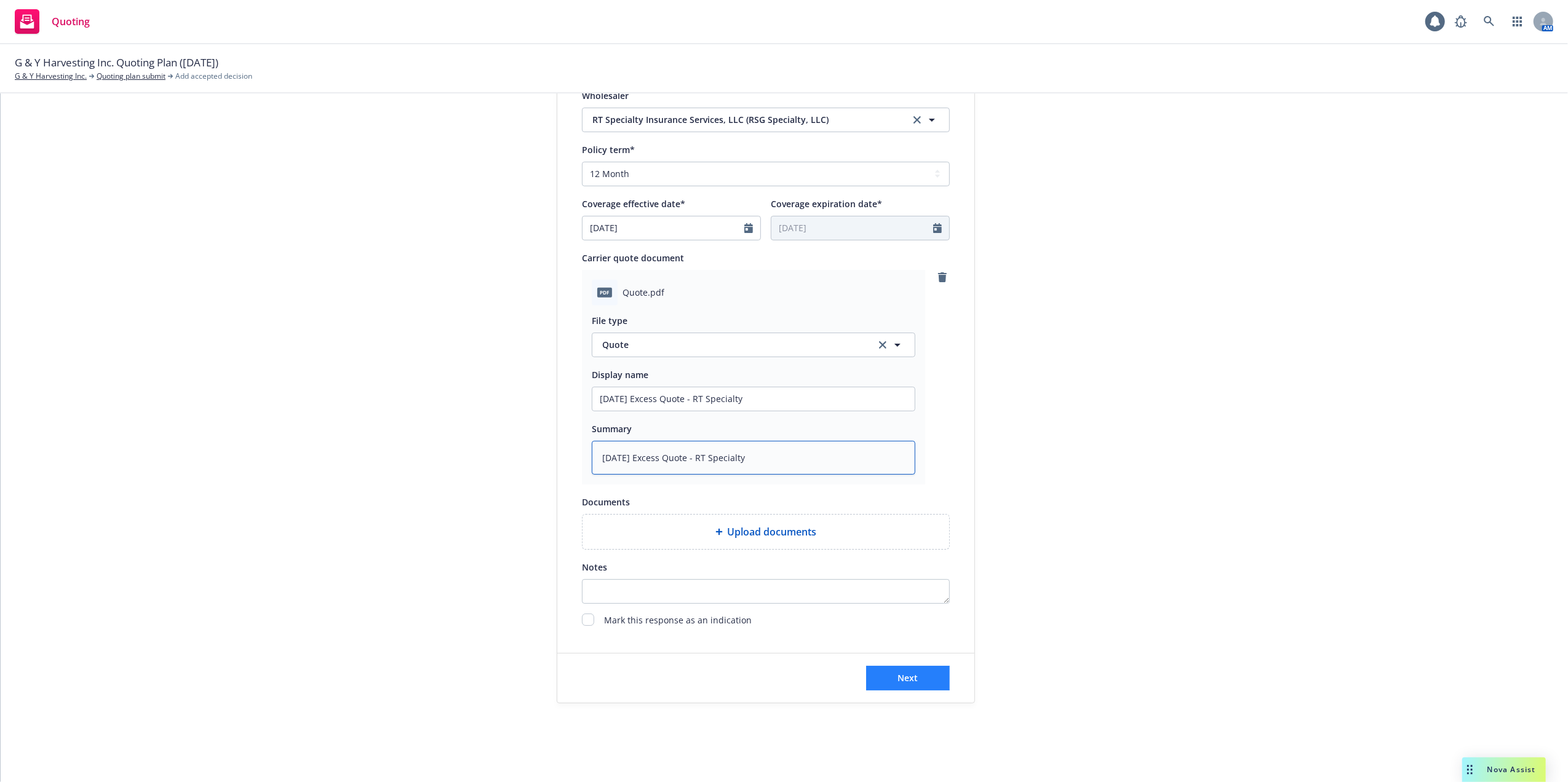
type textarea "10/14/25 Excess Quote - RT Specialty"
click at [903, 676] on span "Next" at bounding box center [908, 678] width 20 height 12
type textarea "x"
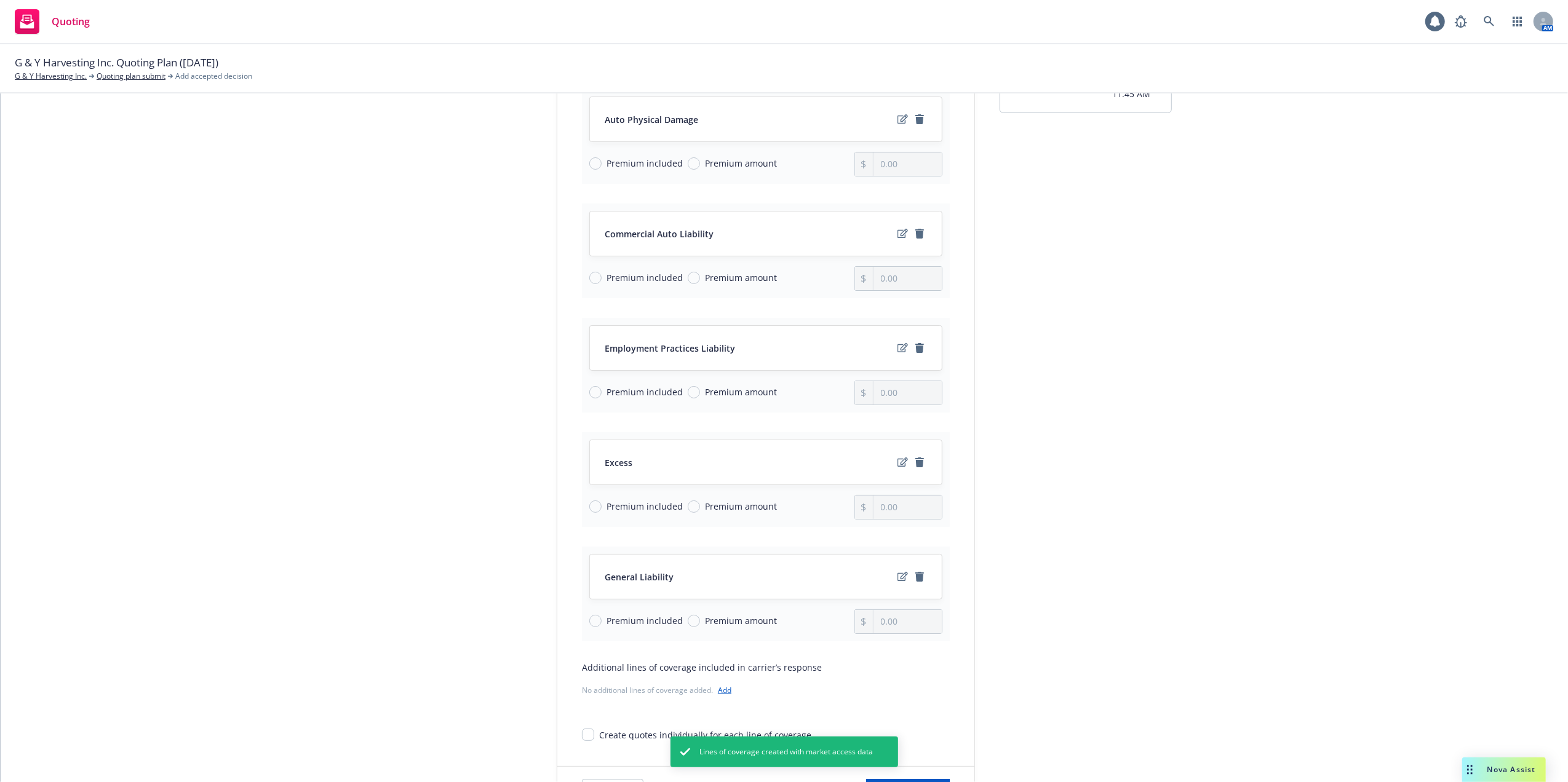
scroll to position [246, 0]
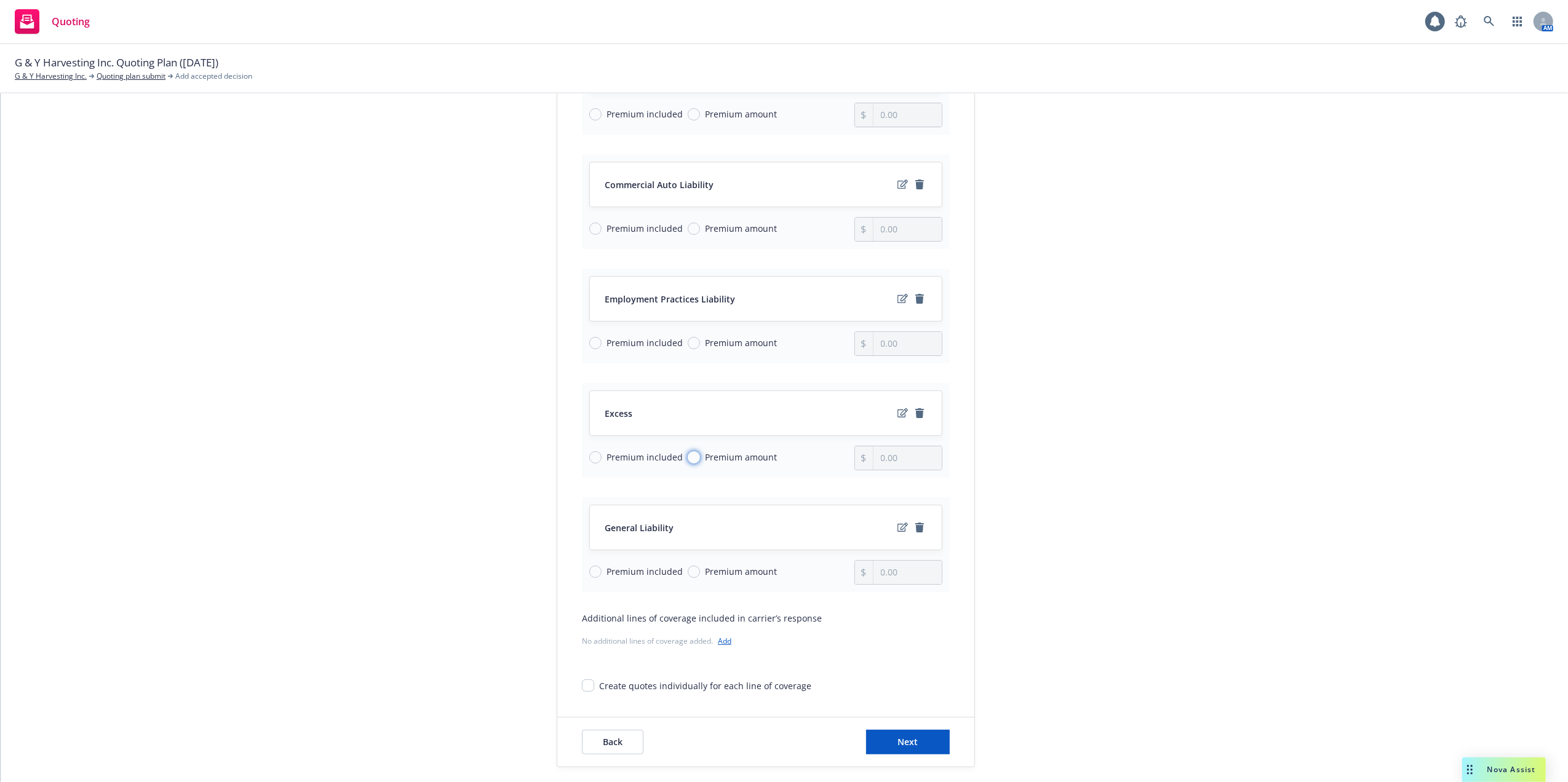
click at [687, 460] on input "Premium amount" at bounding box center [693, 457] width 12 height 12
radio input "true"
drag, startPoint x: 903, startPoint y: 461, endPoint x: 857, endPoint y: 461, distance: 46.0
click at [857, 461] on div "0.00" at bounding box center [898, 458] width 88 height 25
type input "1,424.00"
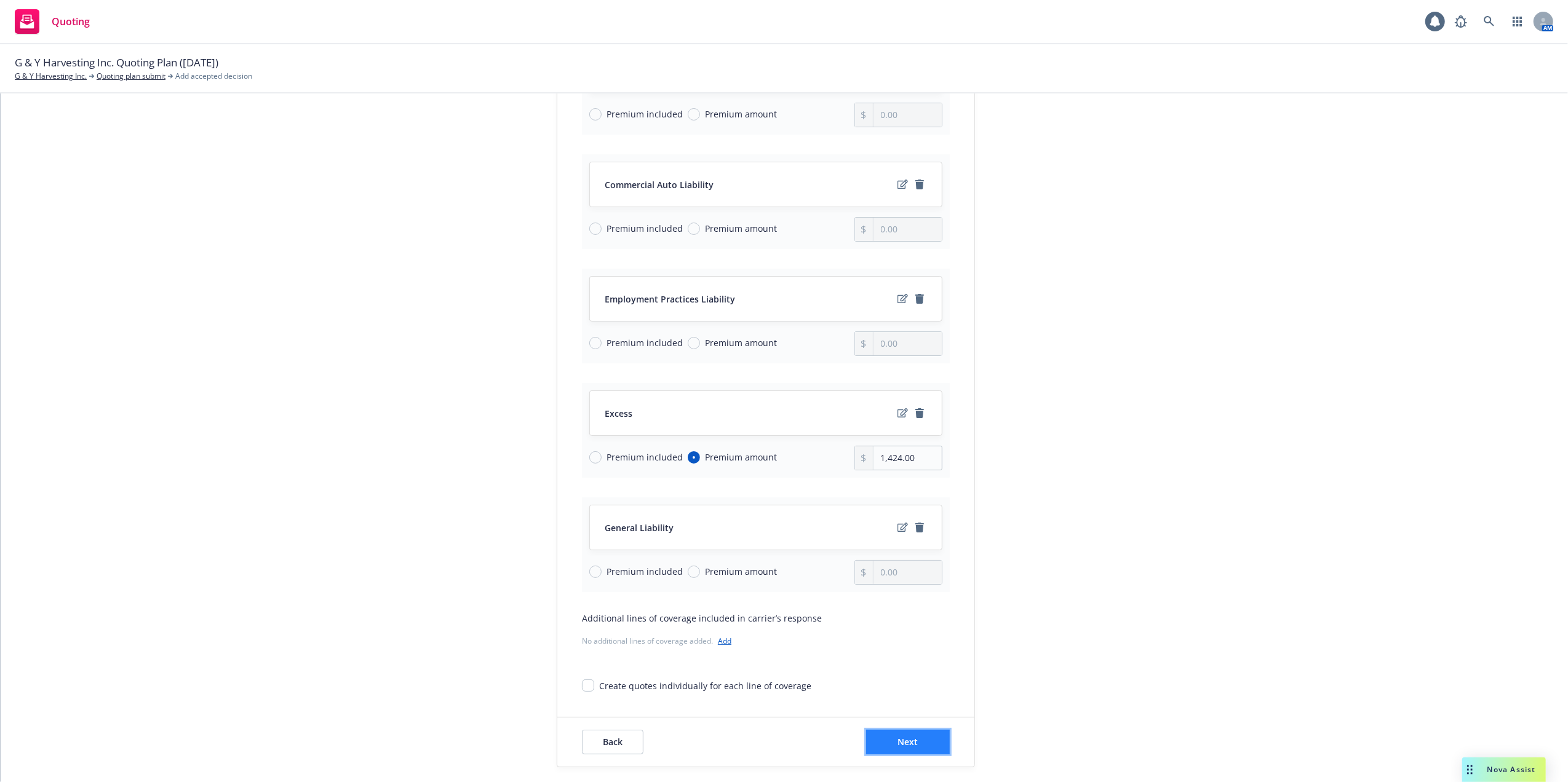
click at [898, 744] on span "Next" at bounding box center [908, 742] width 20 height 12
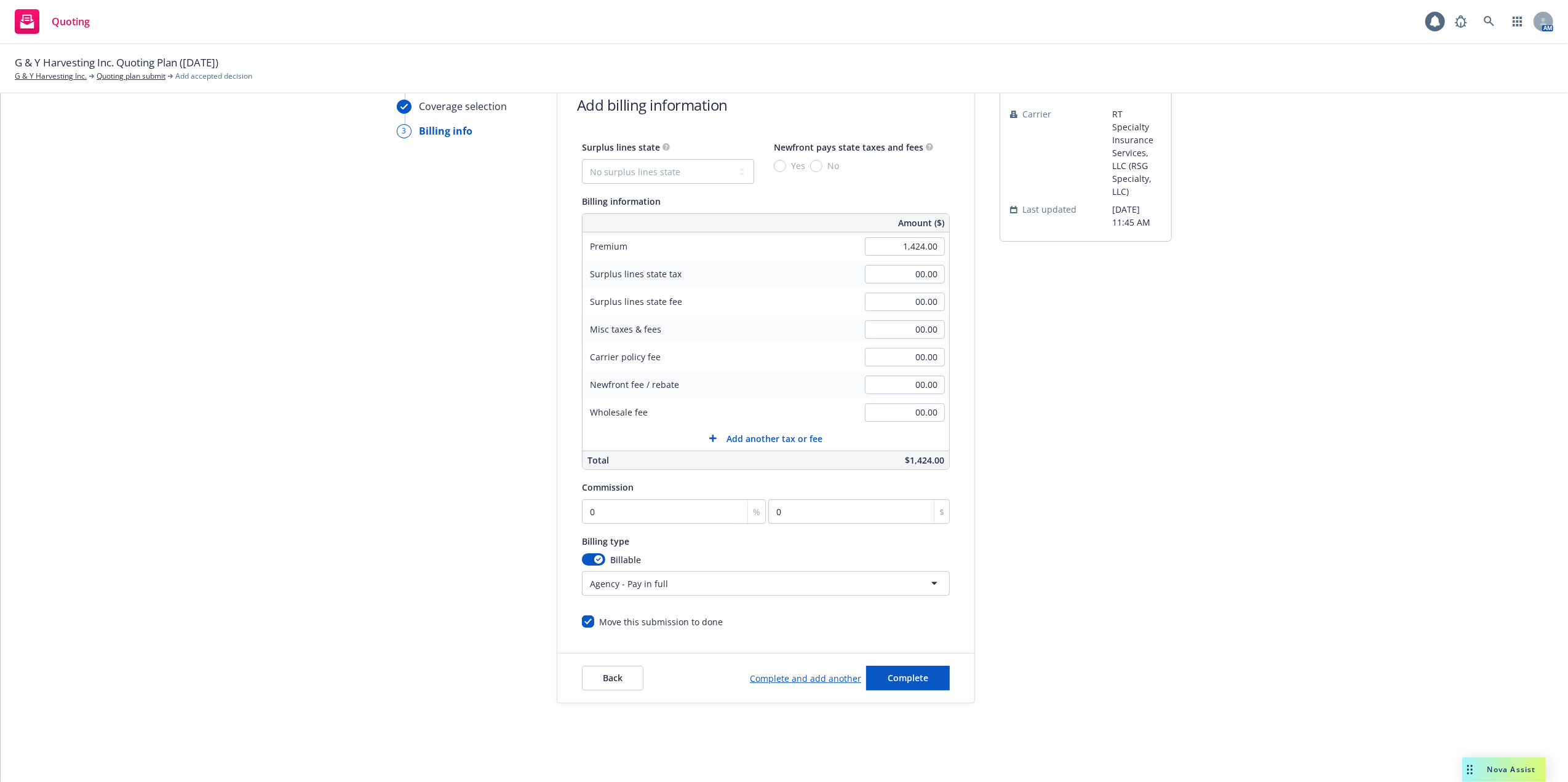
scroll to position [69, 0]
click at [898, 271] on input "00.00" at bounding box center [905, 274] width 80 height 18
type input "42.72"
click at [908, 303] on input "00.00" at bounding box center [905, 301] width 80 height 18
type input "2.56"
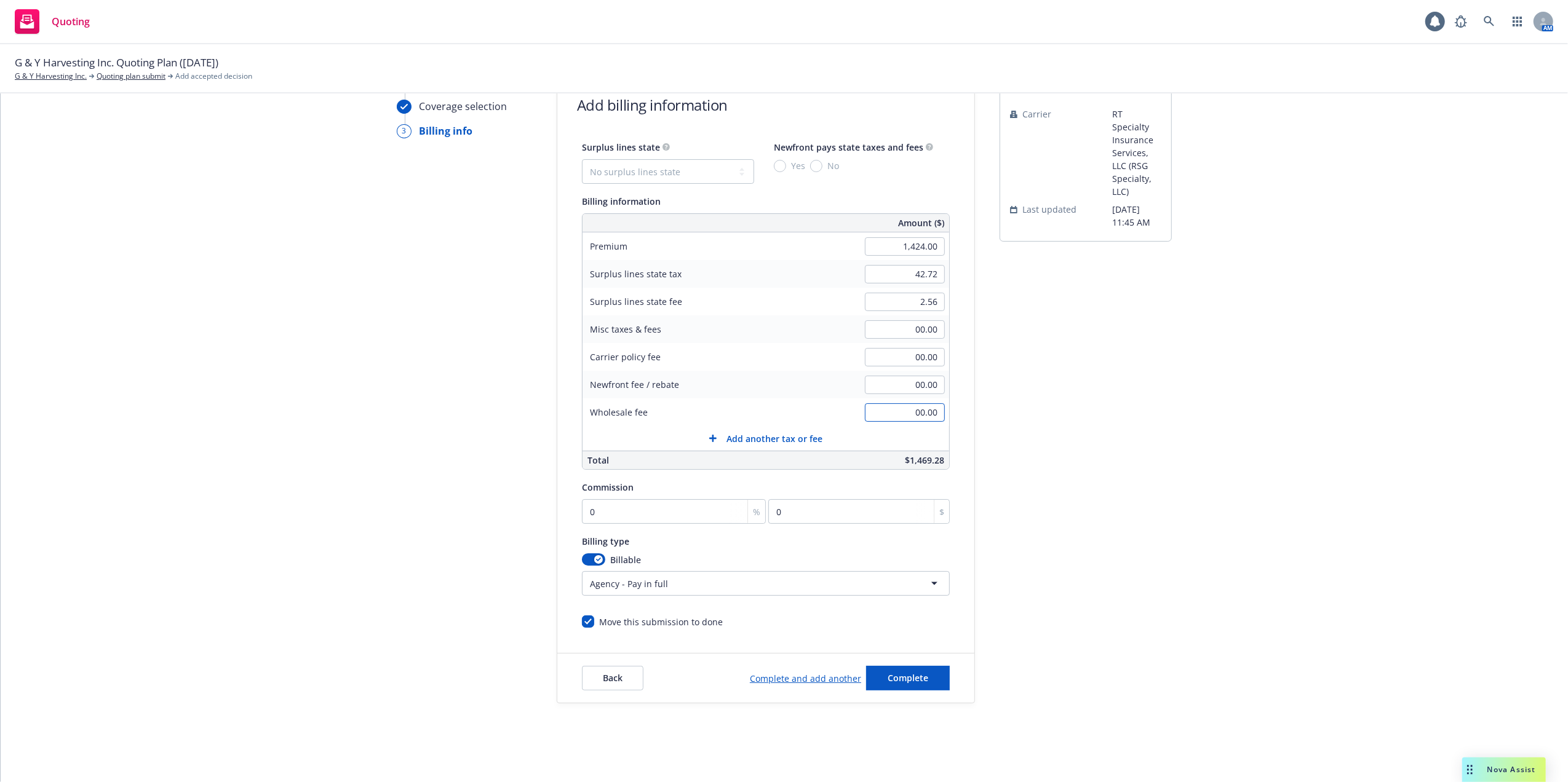
click at [904, 409] on input "00.00" at bounding box center [905, 412] width 80 height 18
type input "150.00"
click at [1088, 434] on div "submission Carrier RT Specialty Insurance Services, LLC (RSG Specialty, LLC) La…" at bounding box center [1086, 388] width 172 height 629
type input "1"
type input "14.24"
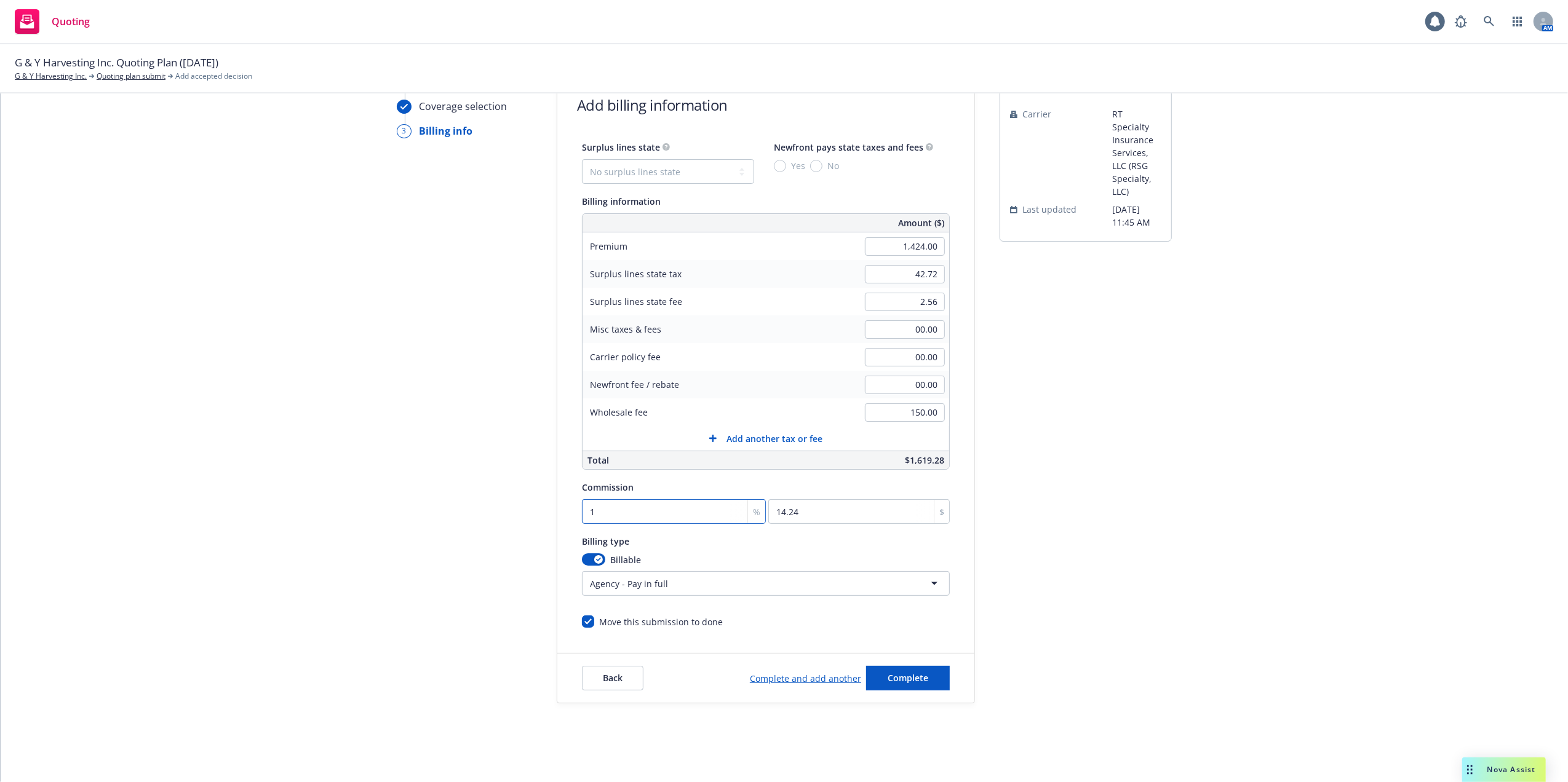
type input "12"
type input "170.88"
type input "12"
click at [810, 676] on link "Complete and add another" at bounding box center [806, 679] width 112 height 13
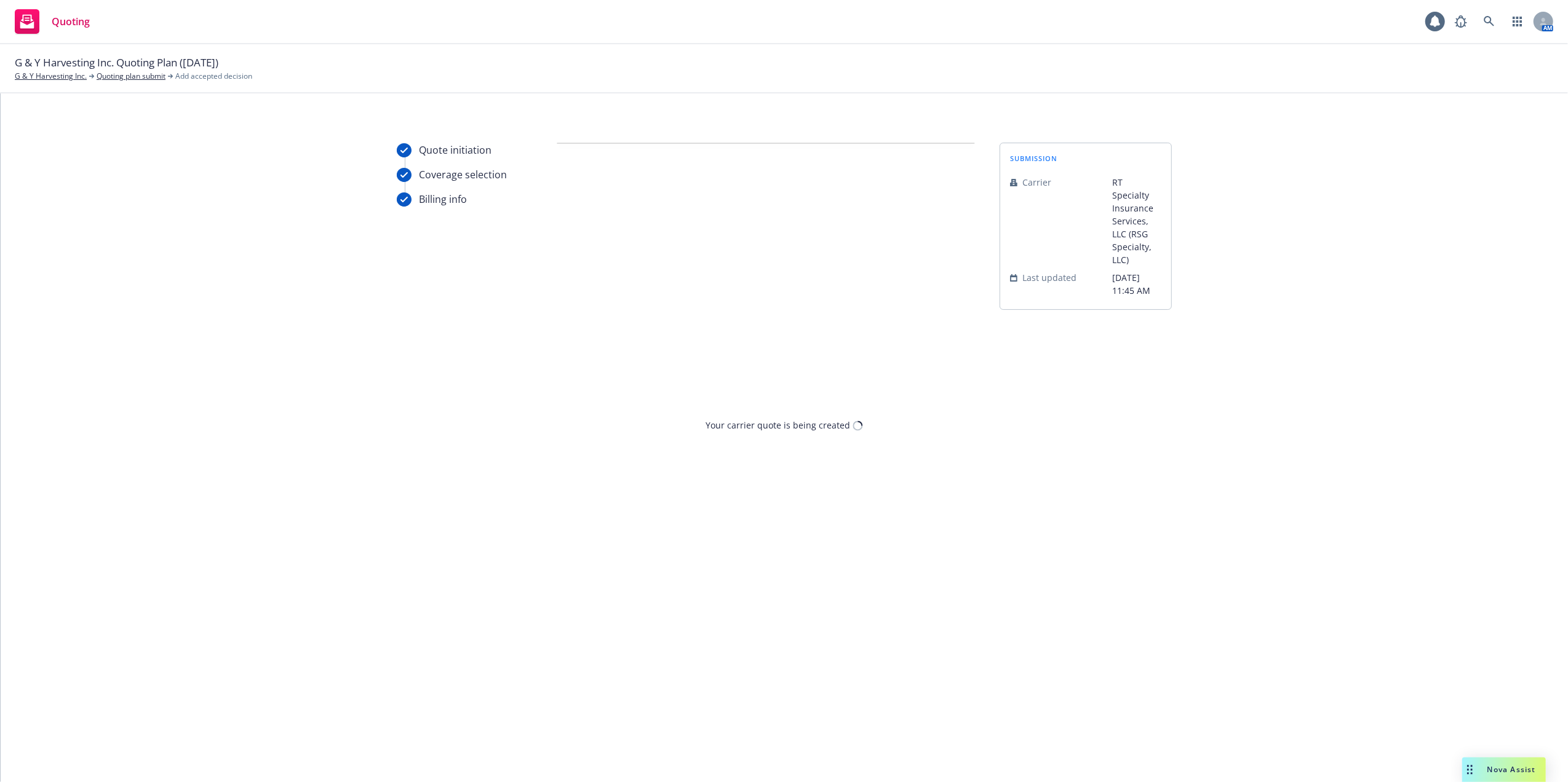
scroll to position [0, 0]
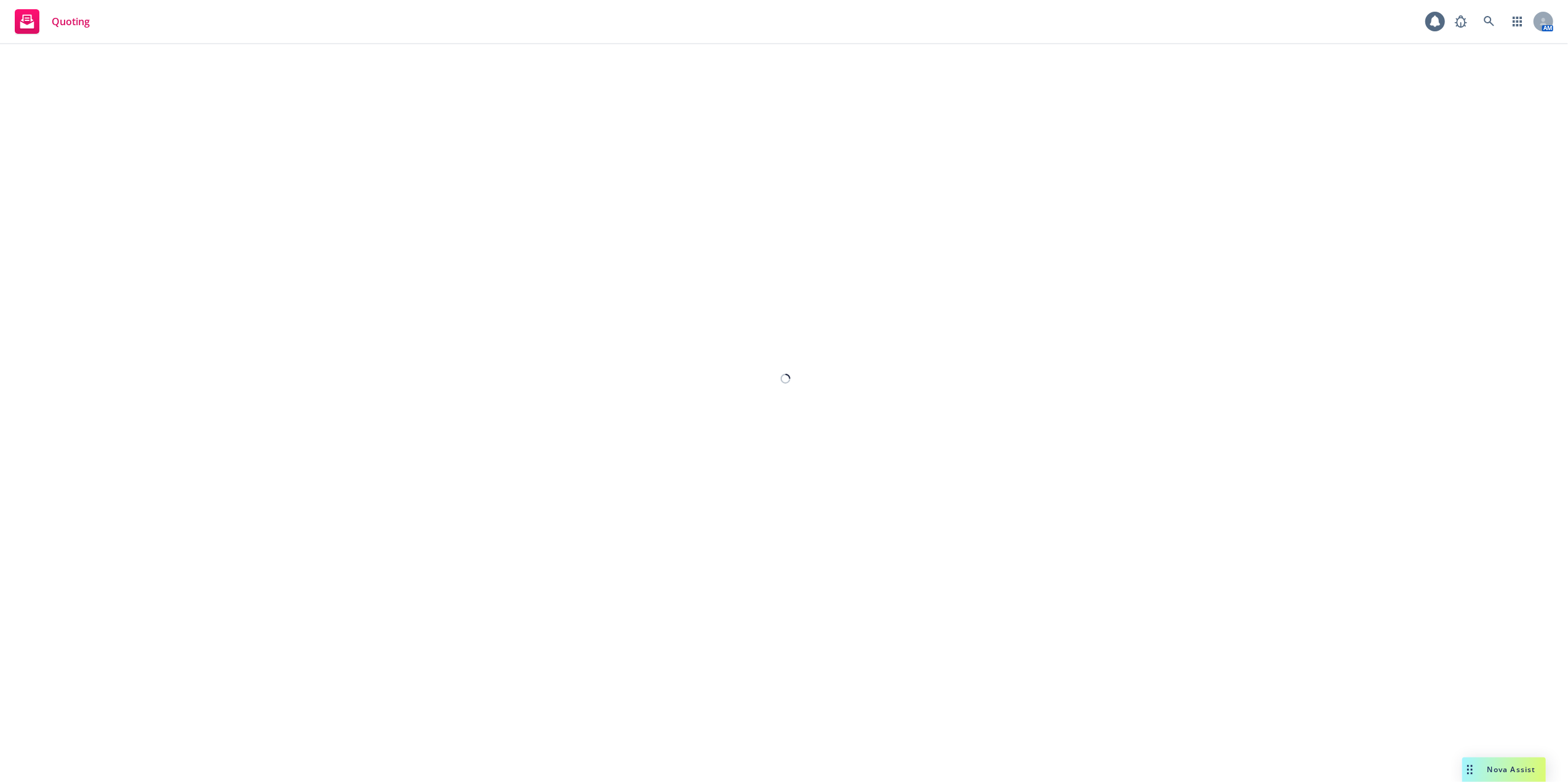
select select "12"
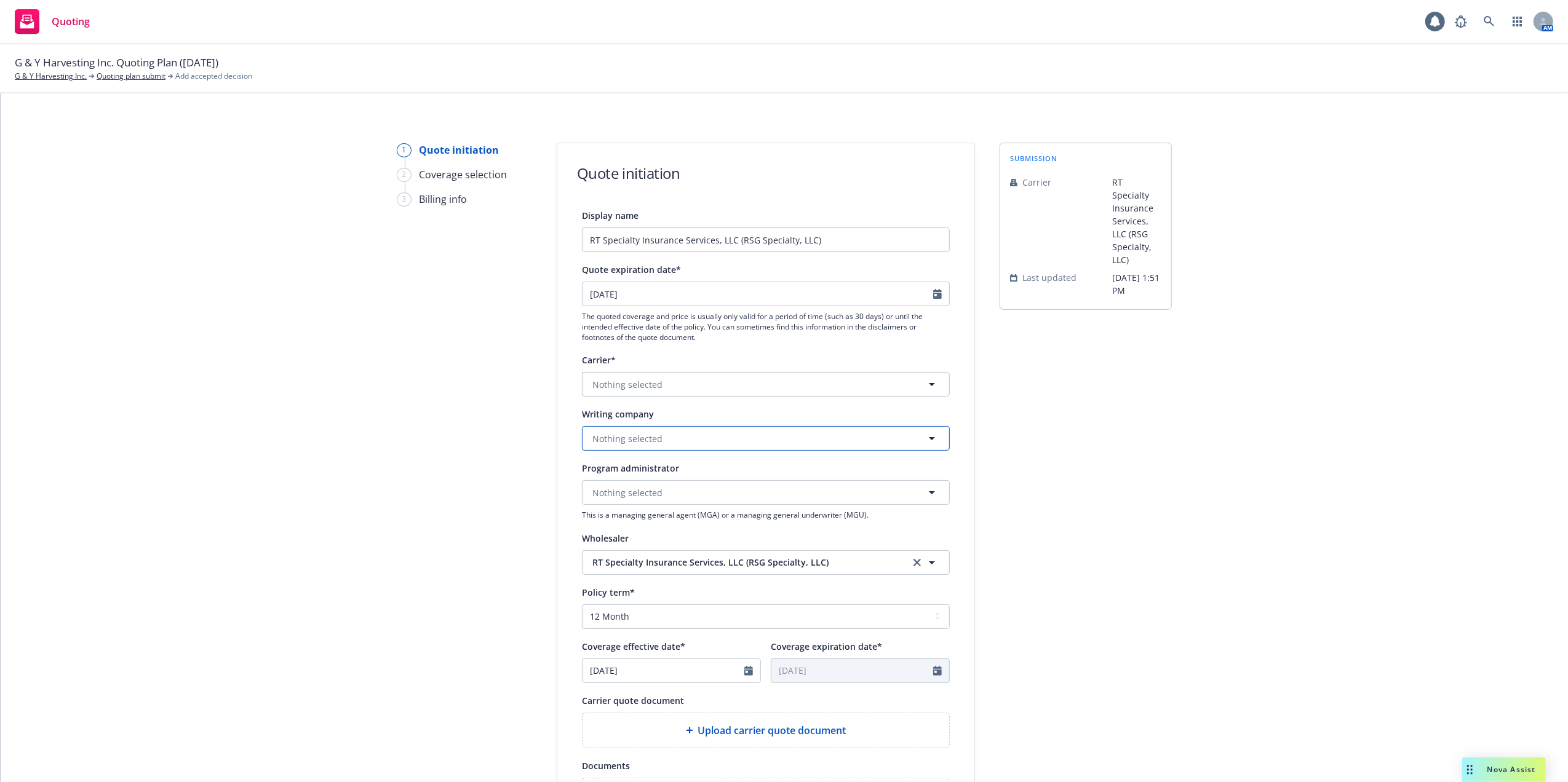
click at [609, 433] on span "Nothing selected" at bounding box center [627, 439] width 70 height 13
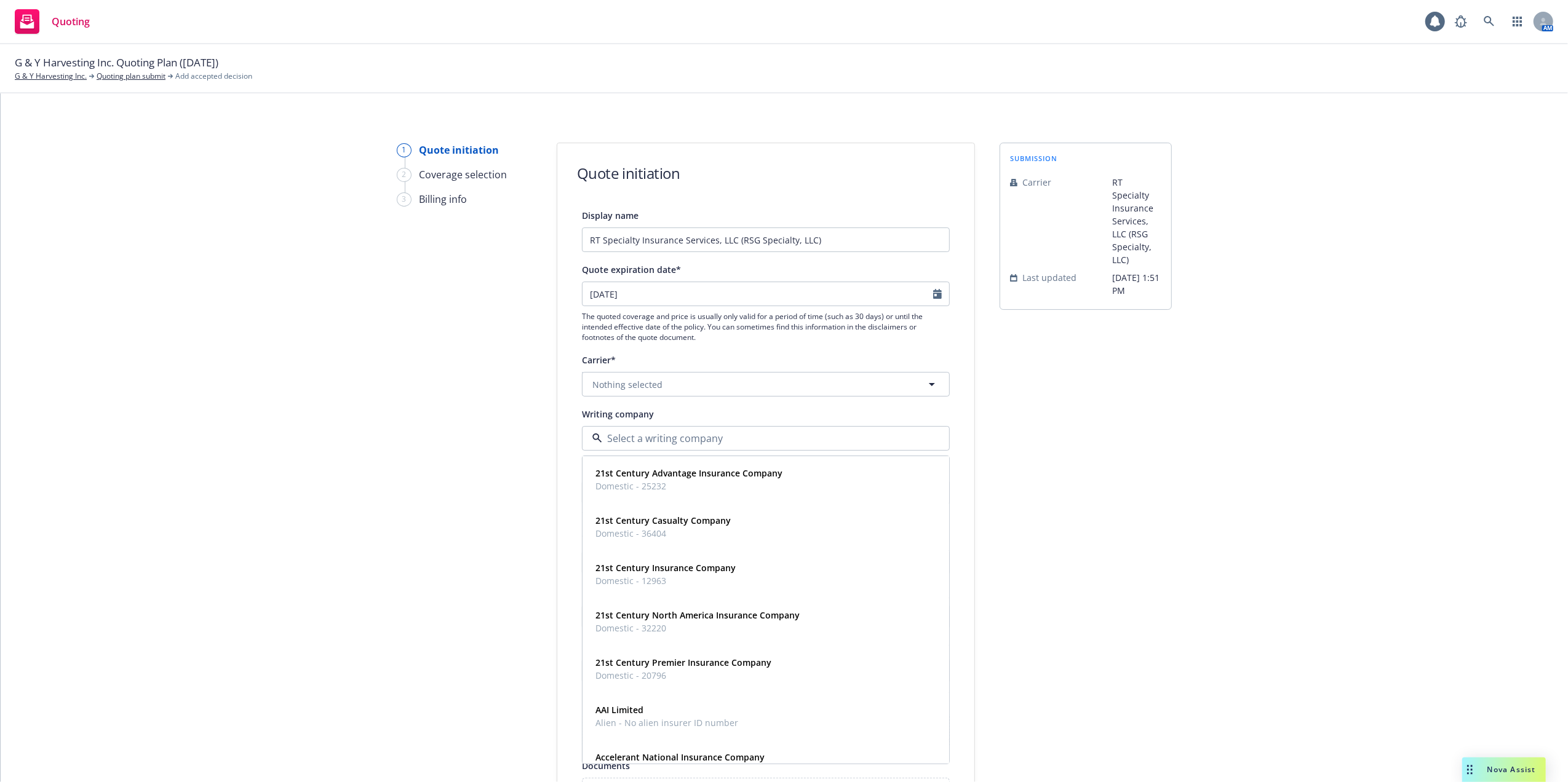
paste input "Mesa Underwriters"
type input "Mesa Underwriters"
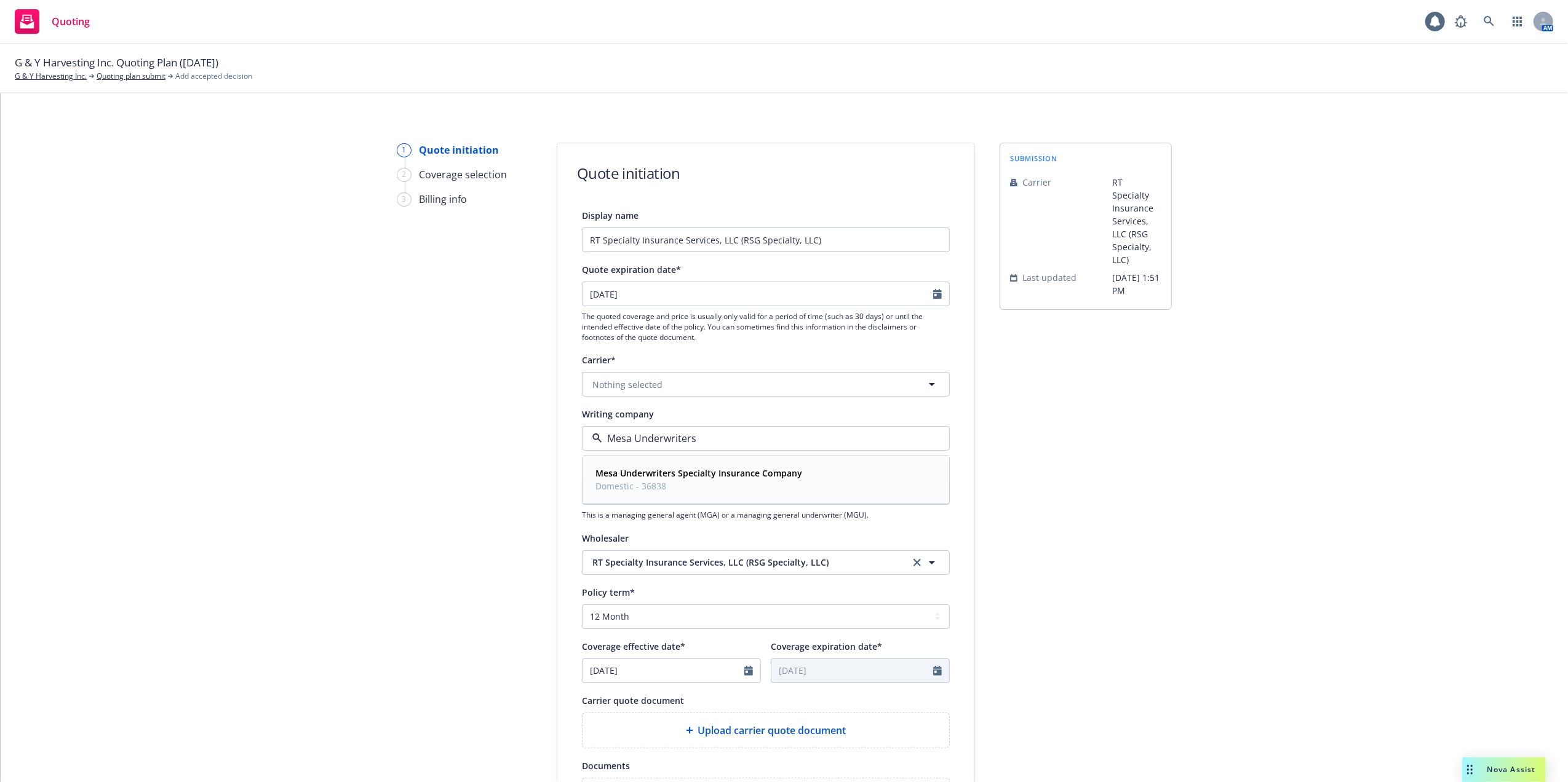
click at [623, 478] on strong "Mesa Underwriters Specialty Insurance Company" at bounding box center [699, 473] width 207 height 12
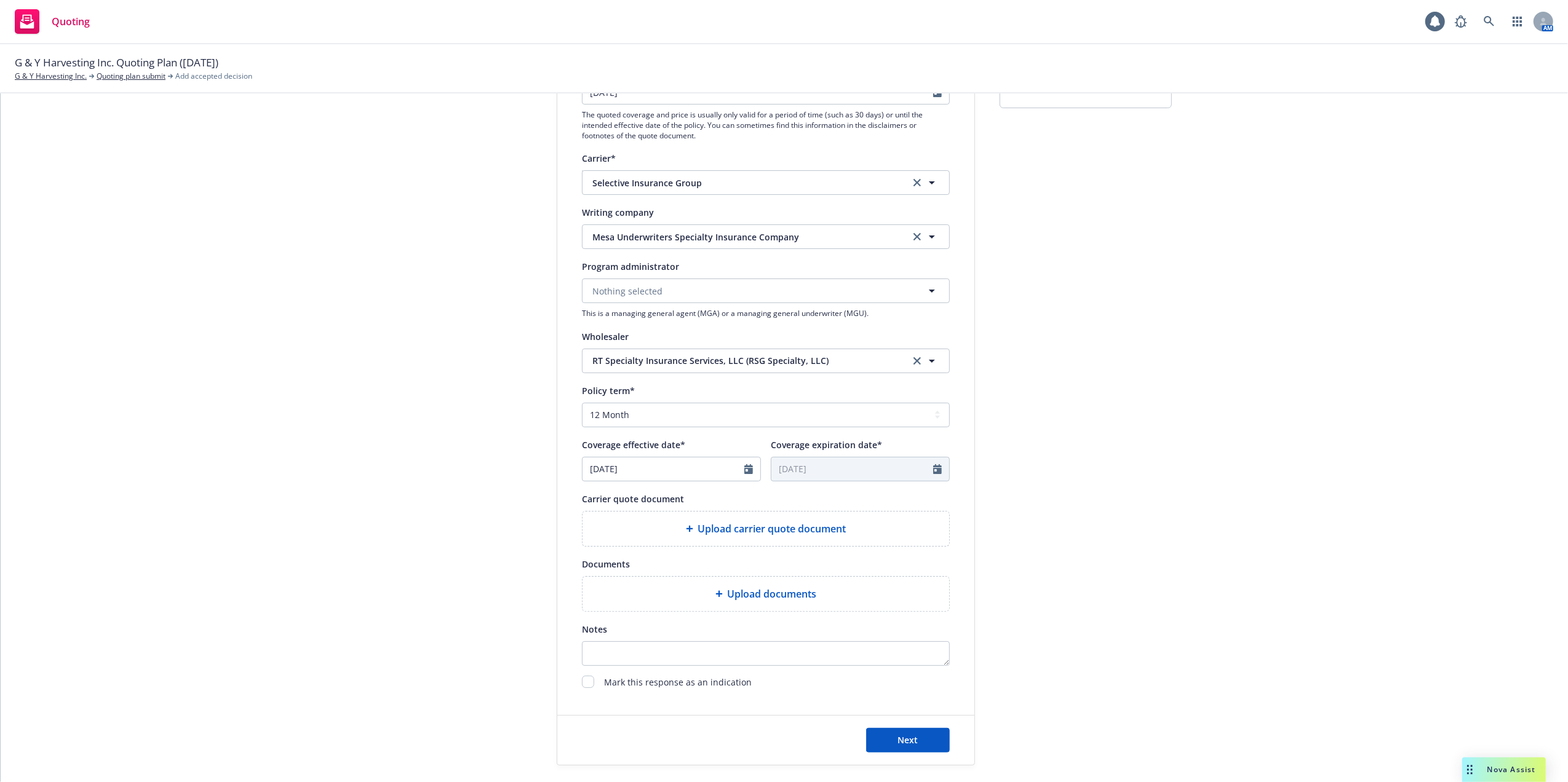
scroll to position [246, 0]
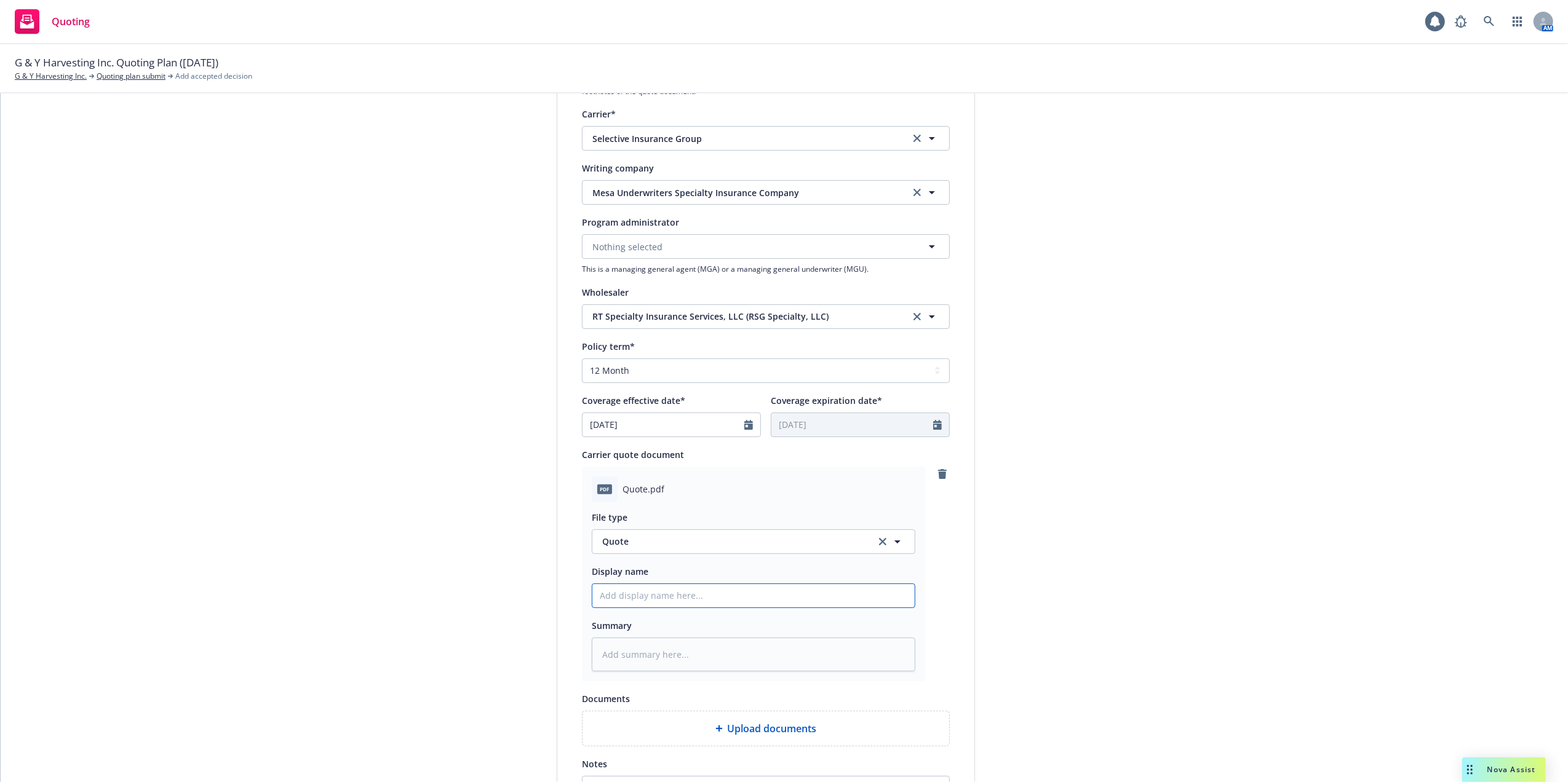
click at [710, 598] on input "Display name" at bounding box center [753, 595] width 322 height 23
type textarea "x"
type input "1"
type textarea "x"
type input "10"
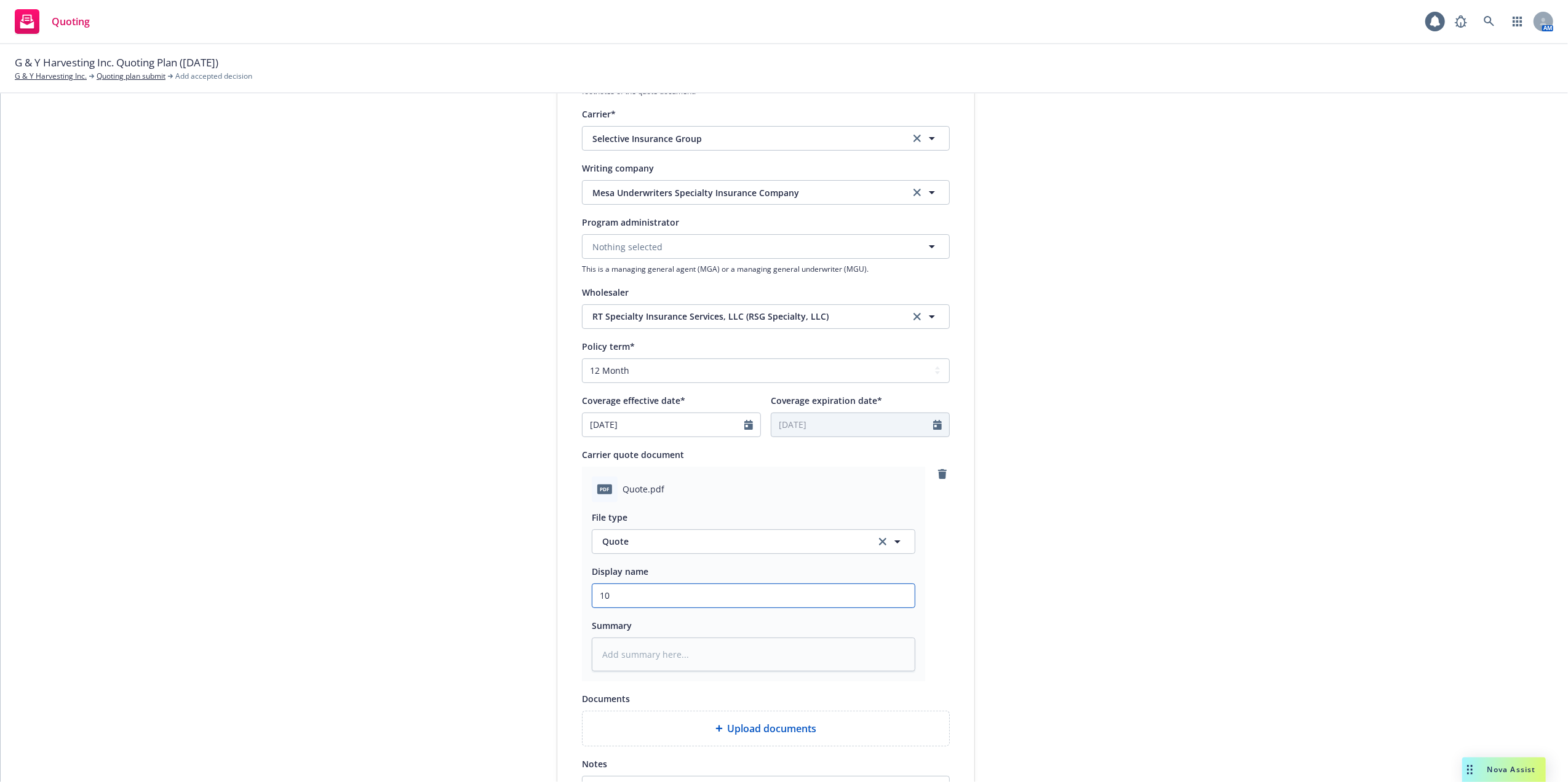
type textarea "x"
type input "10/"
type textarea "x"
type input "10/1"
type textarea "x"
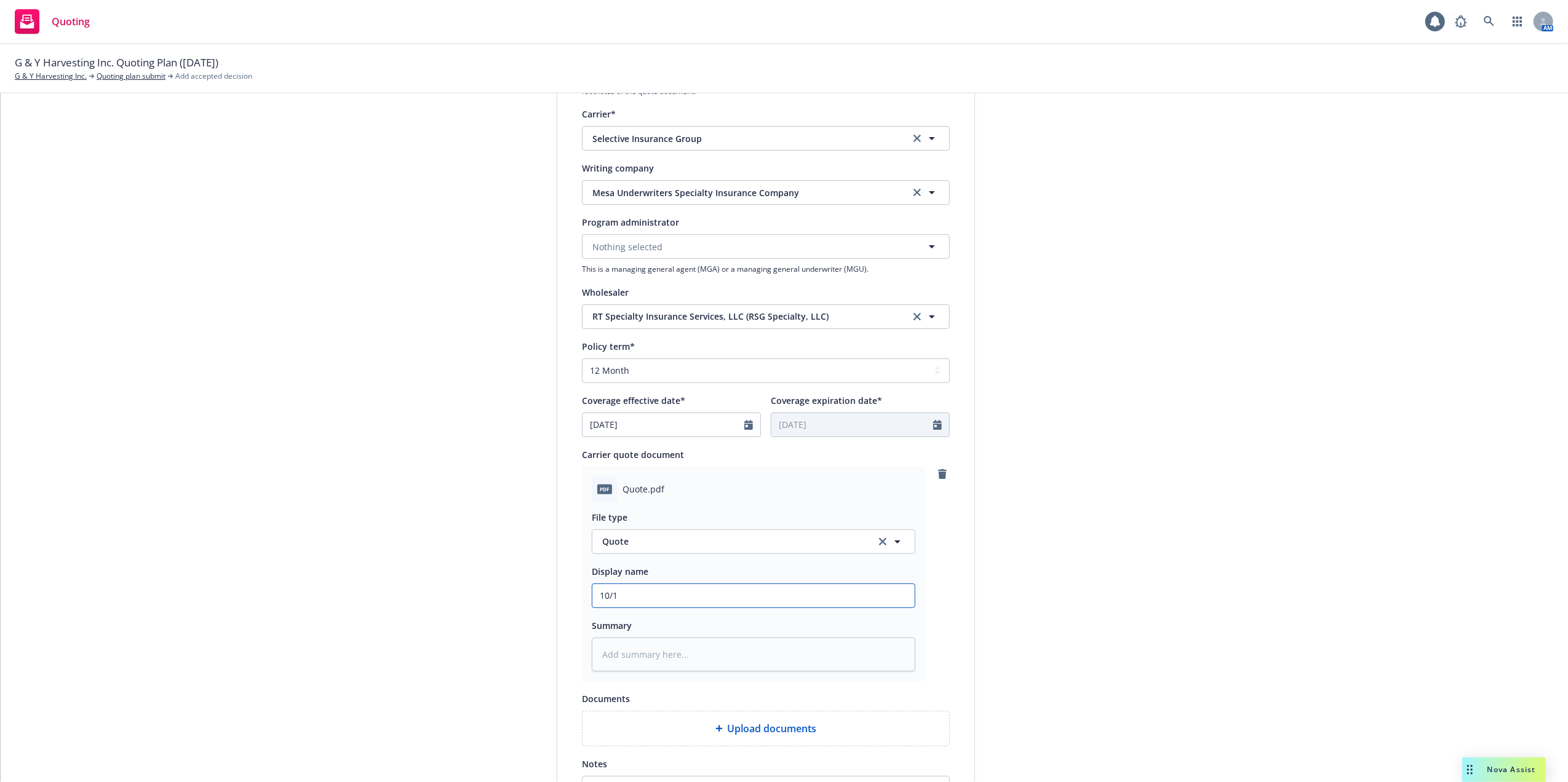
type input "10/14"
type textarea "x"
type input "10/14/"
type textarea "x"
type input "10/14/2"
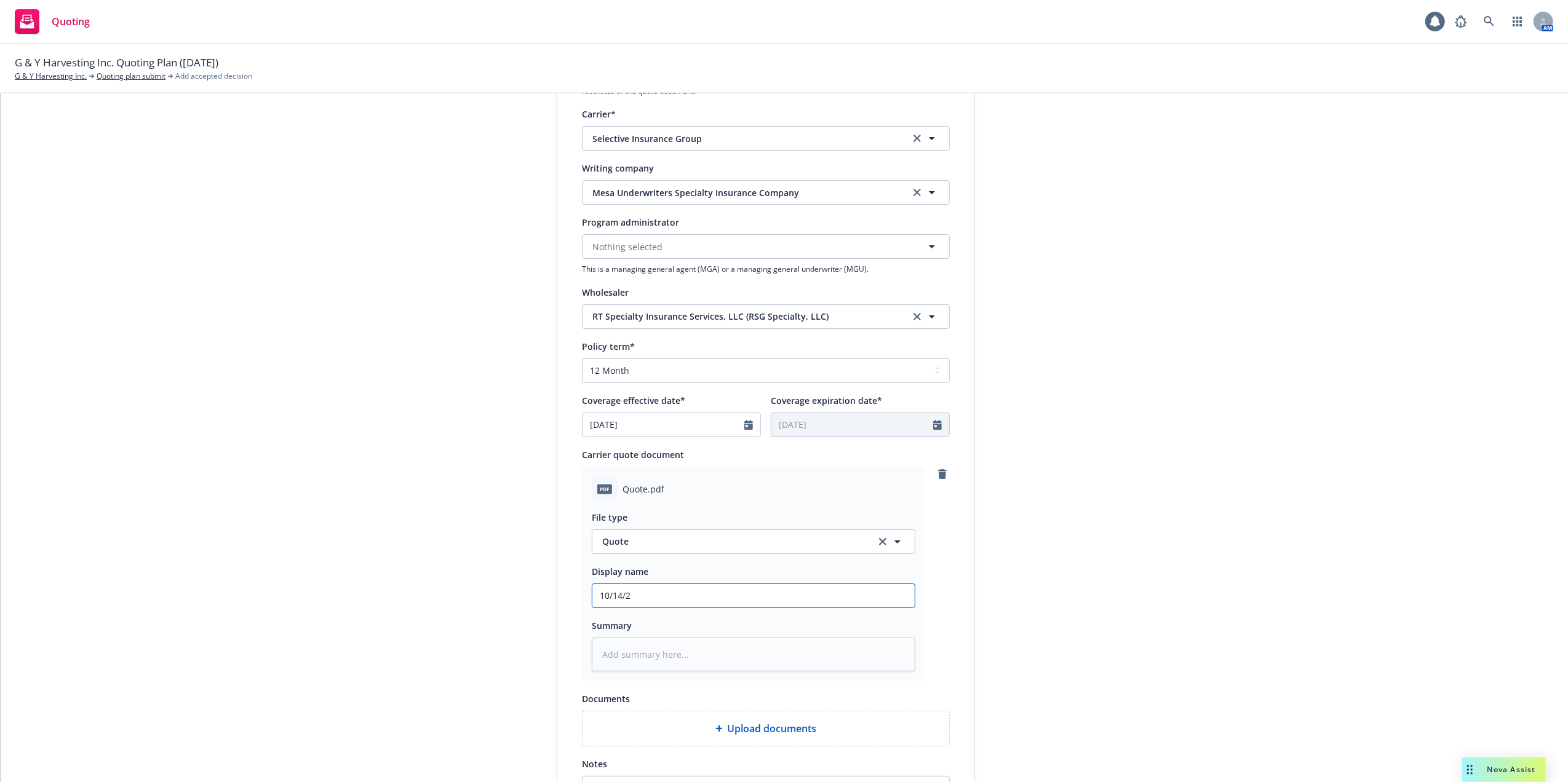
type textarea "x"
type input "[DATE]"
type textarea "x"
type input "[DATE]"
type textarea "x"
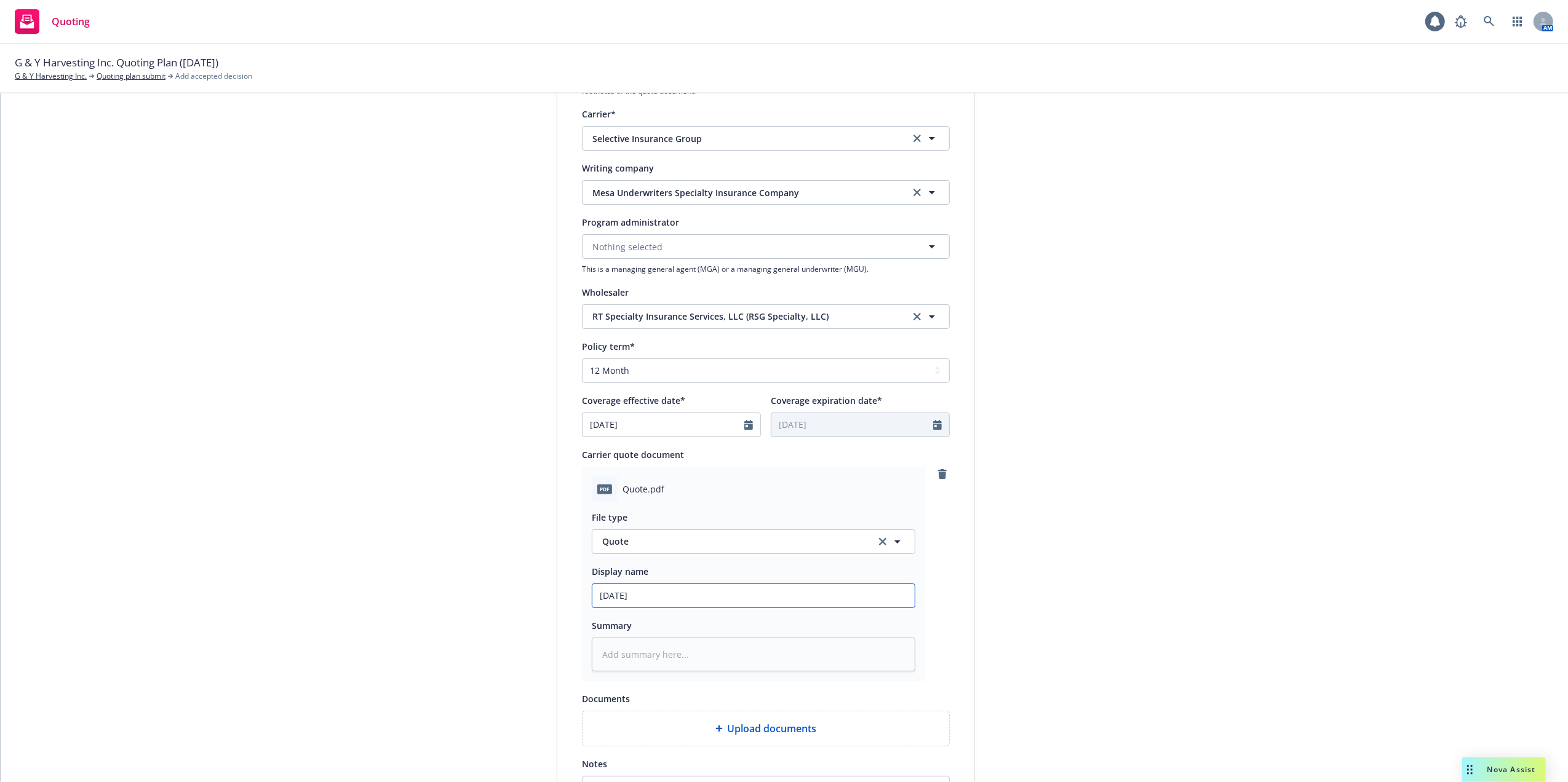
type input "[DATE] G"
type textarea "x"
type input "[DATE] Ge"
type textarea "x"
type input "[DATE] Gen"
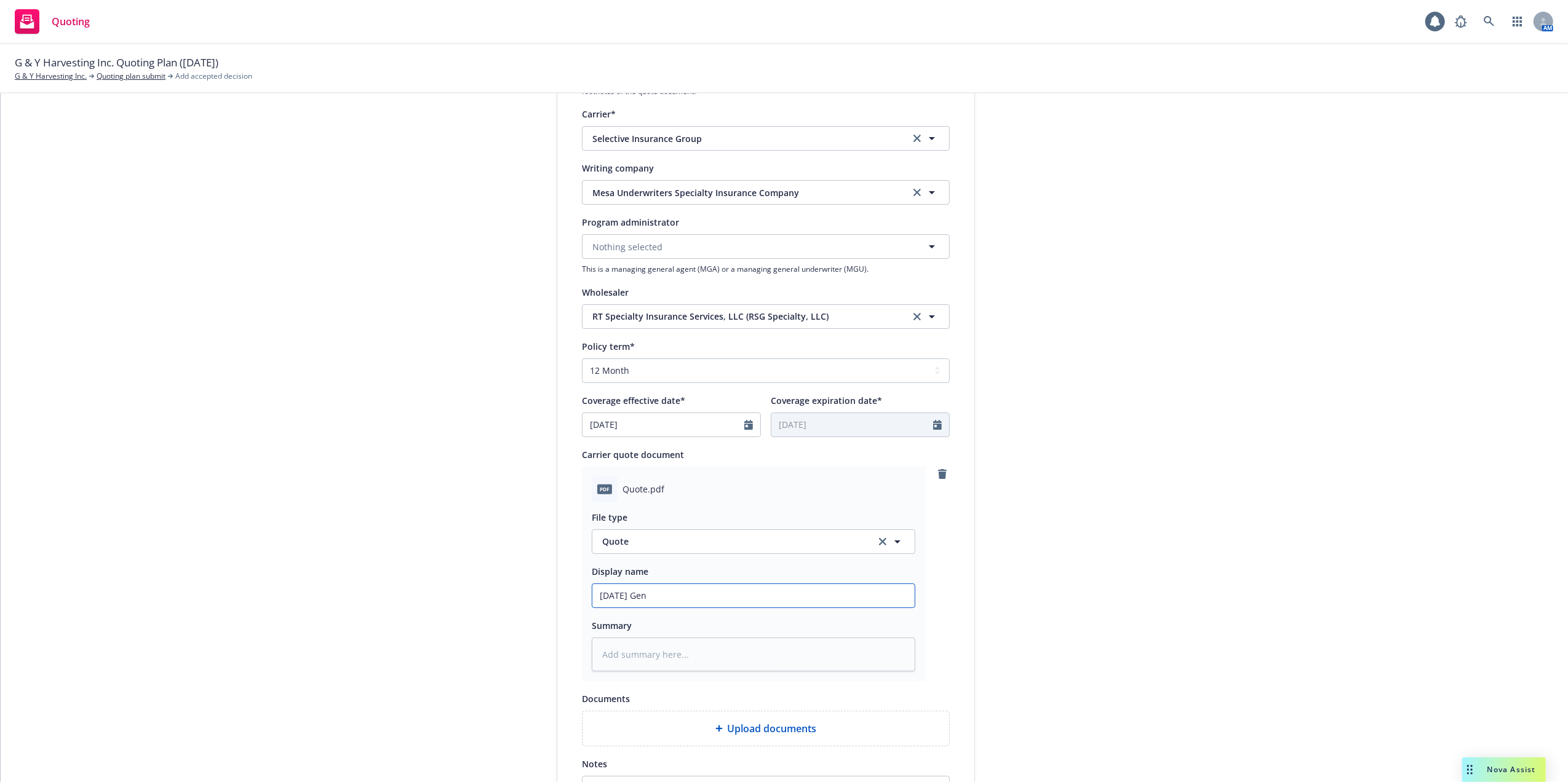
type textarea "x"
type input "[DATE] Gene"
type textarea "x"
type input "[DATE] Gener"
type textarea "x"
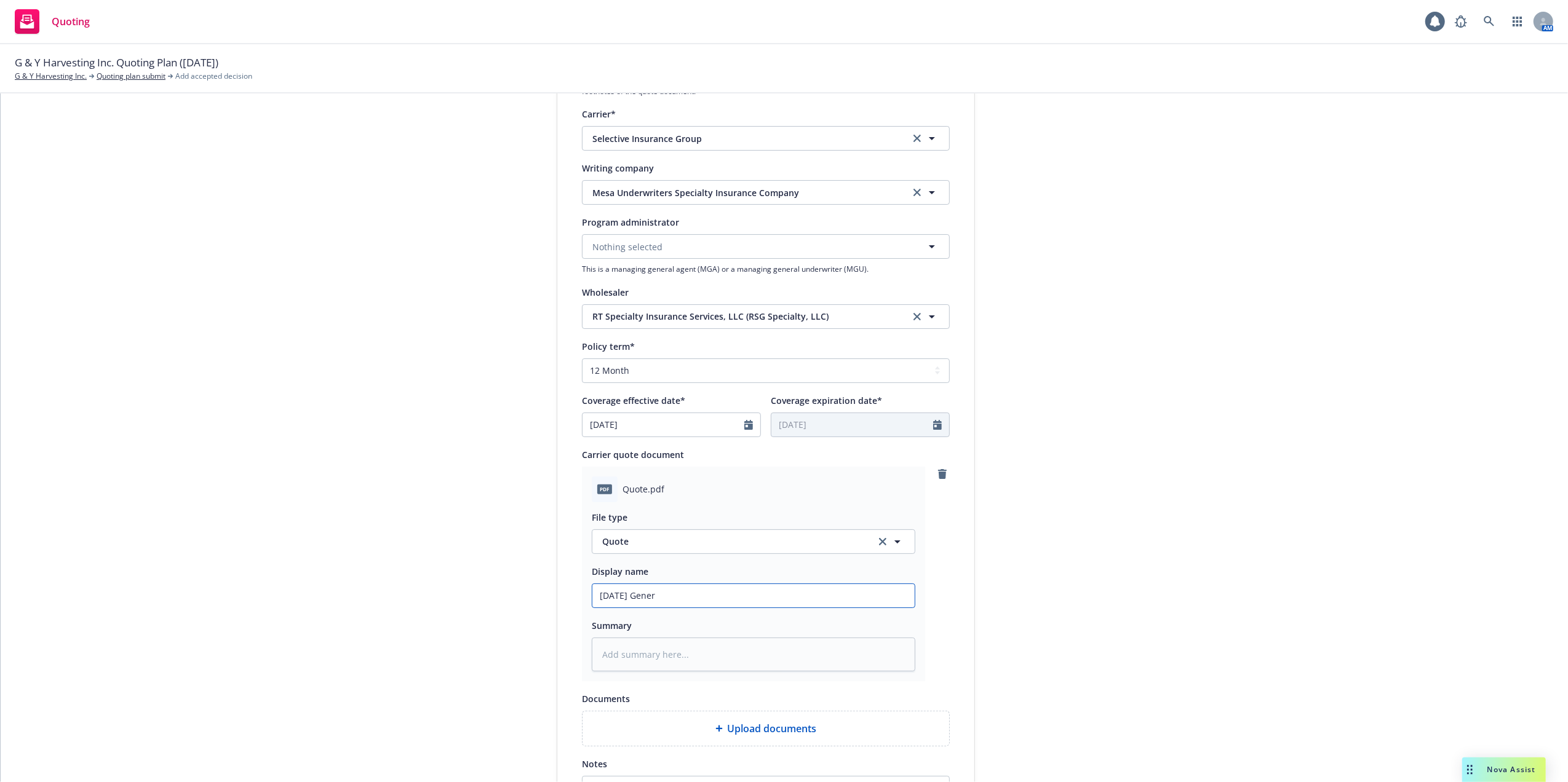
type input "[DATE] Genera"
type textarea "x"
type input "[DATE] General"
type textarea "x"
type input "[DATE] General"
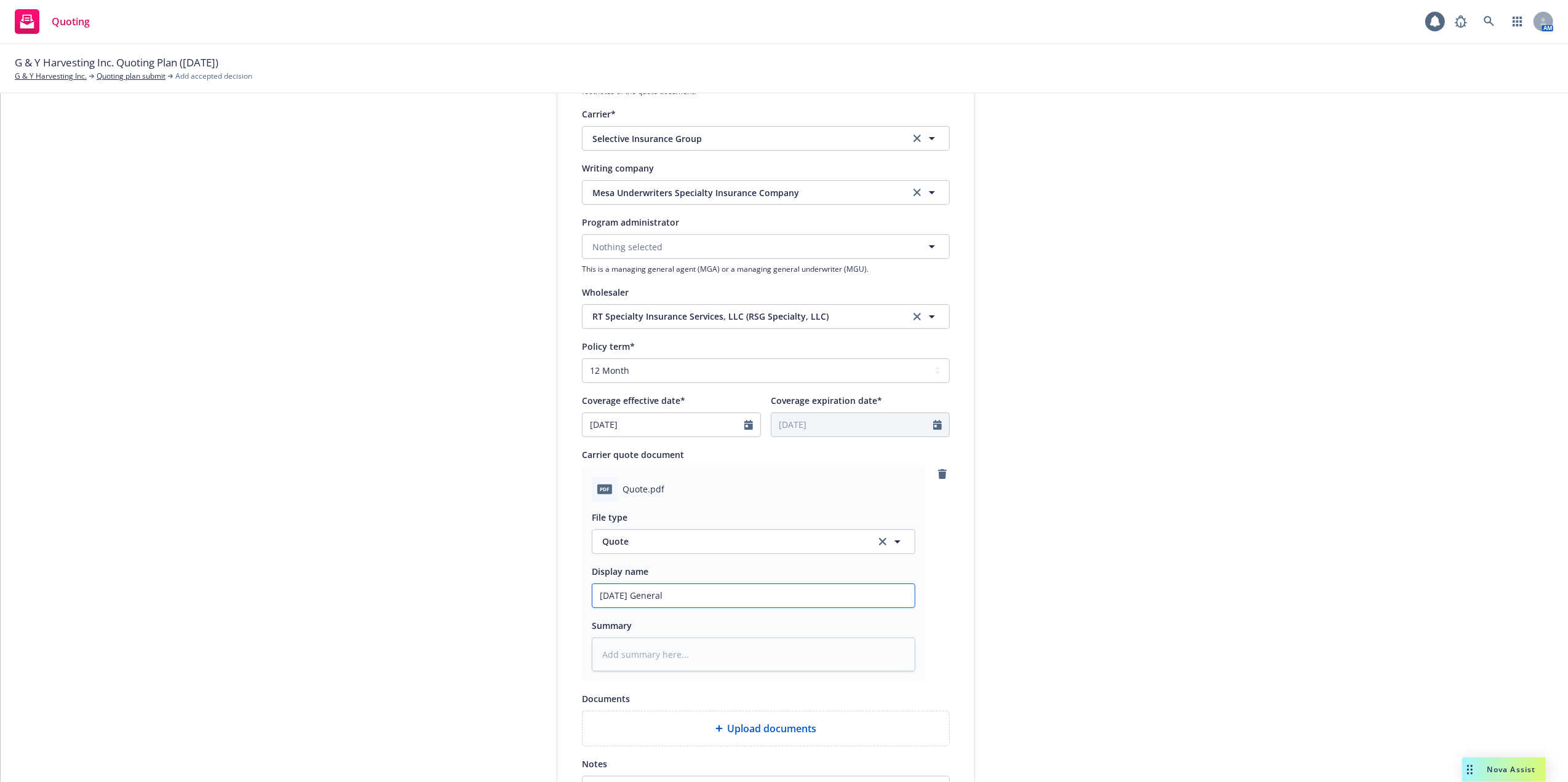
type textarea "x"
type input "[DATE] General L"
type textarea "x"
type input "[DATE] General [PERSON_NAME]"
type textarea "x"
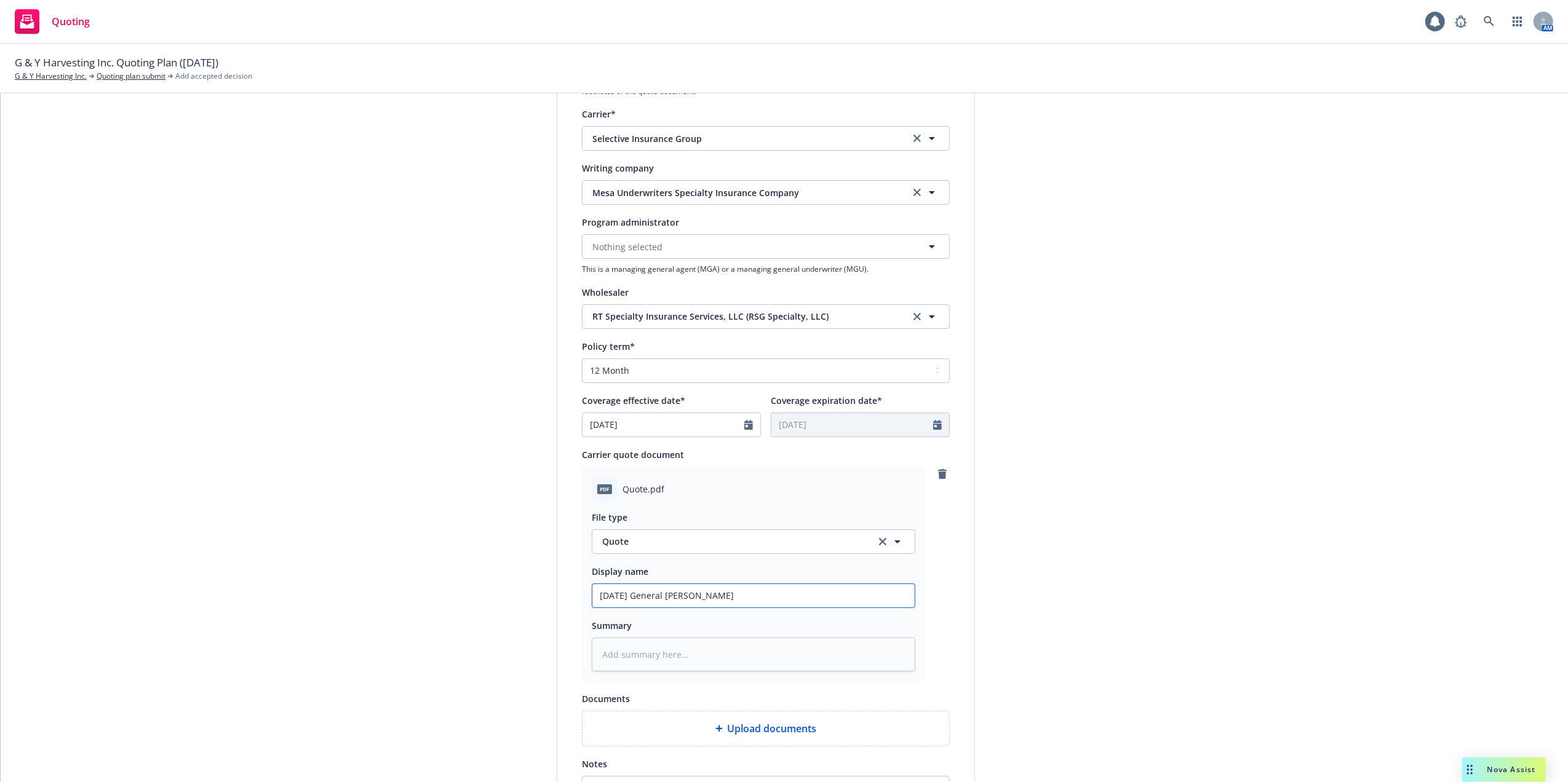
type input "[DATE] General [PERSON_NAME]"
type textarea "x"
type input "[DATE] General Liab"
type textarea "x"
type input "[DATE] General [PERSON_NAME]"
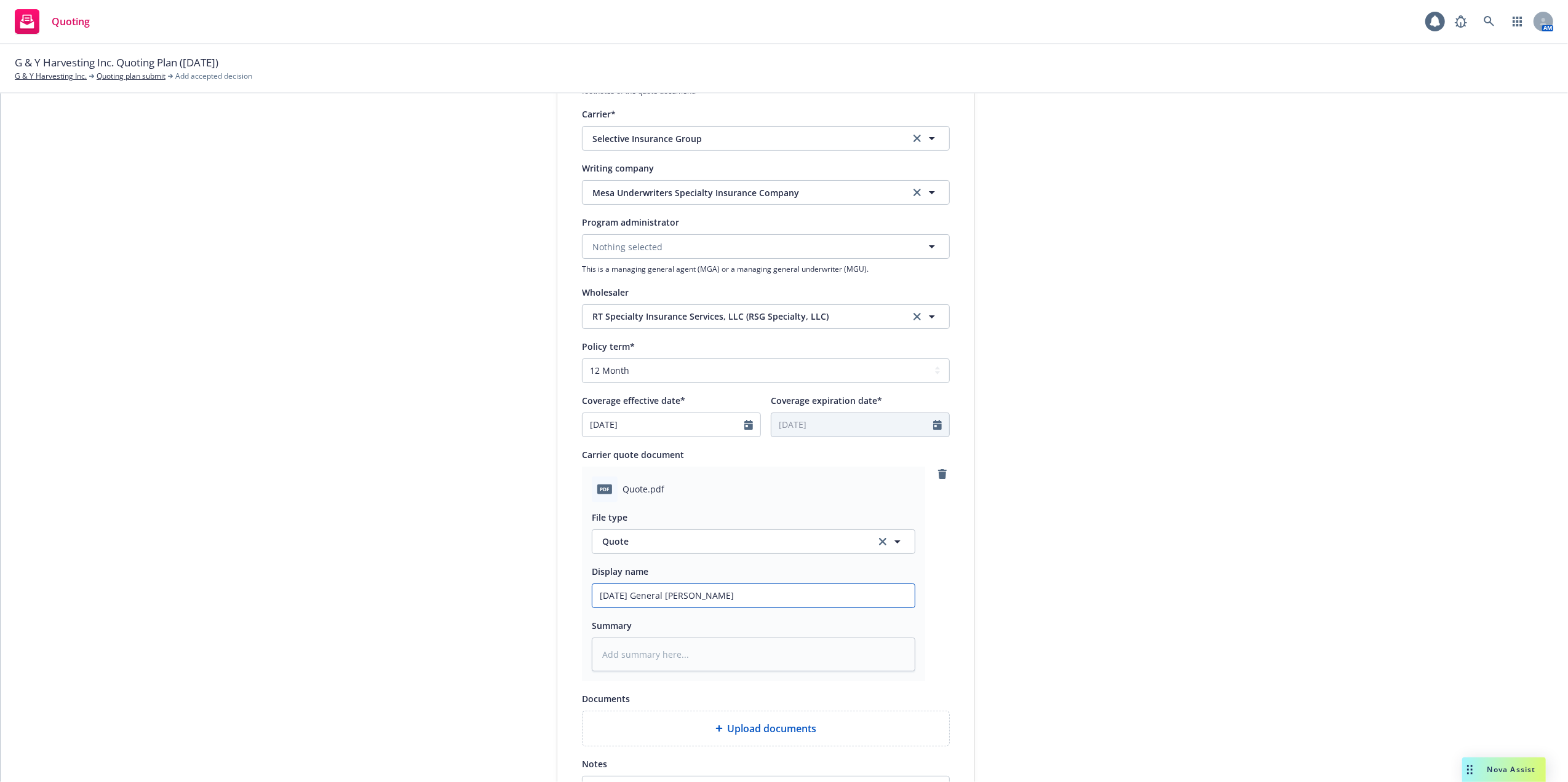
type textarea "x"
type input "[DATE] General [PERSON_NAME]"
type textarea "x"
type input "[DATE] General Liabilit"
type textarea "x"
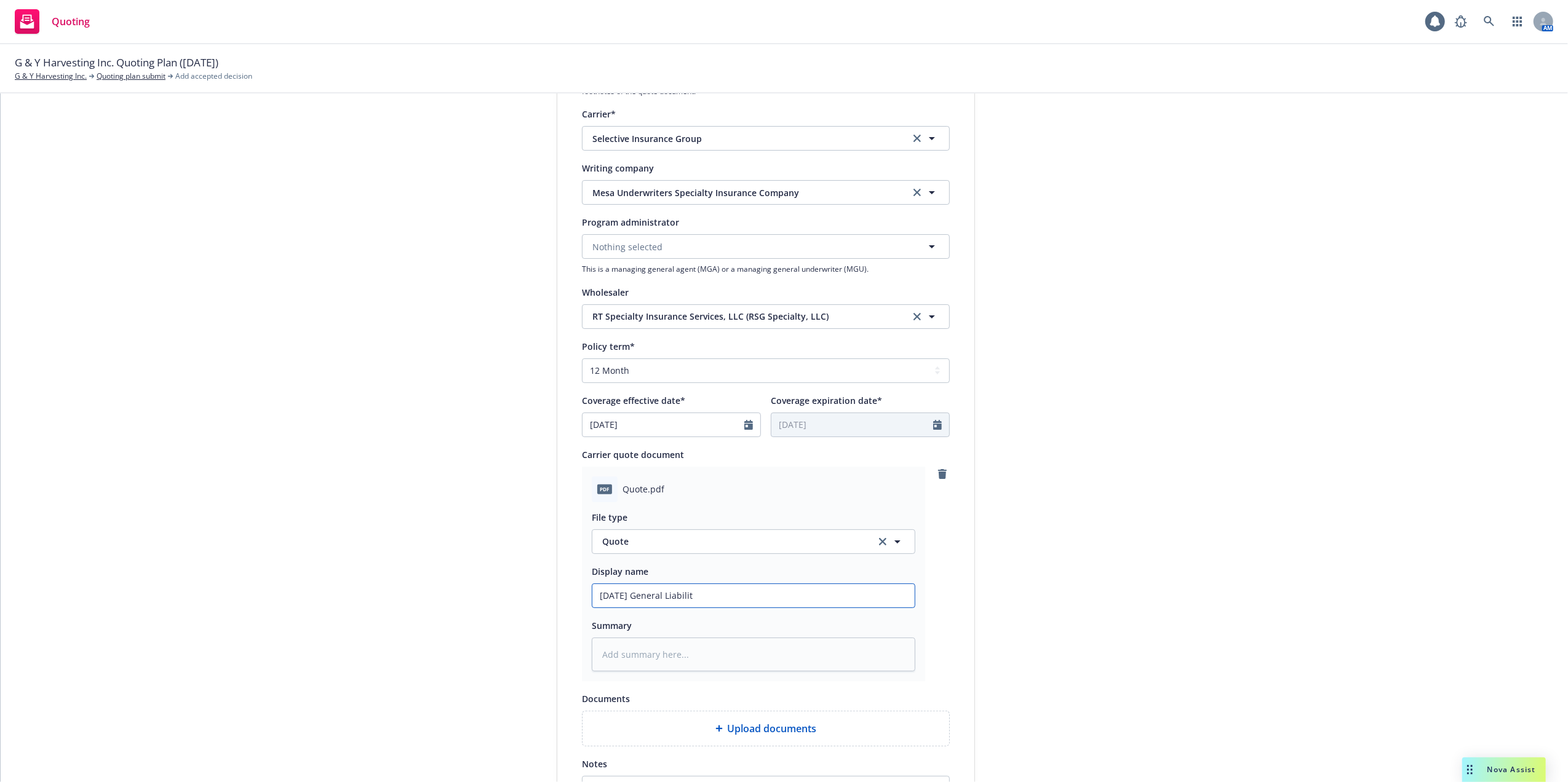
type input "[DATE] General Liability"
type textarea "x"
type input "[DATE] General Liability"
type textarea "x"
type input "[DATE] General Liability Q"
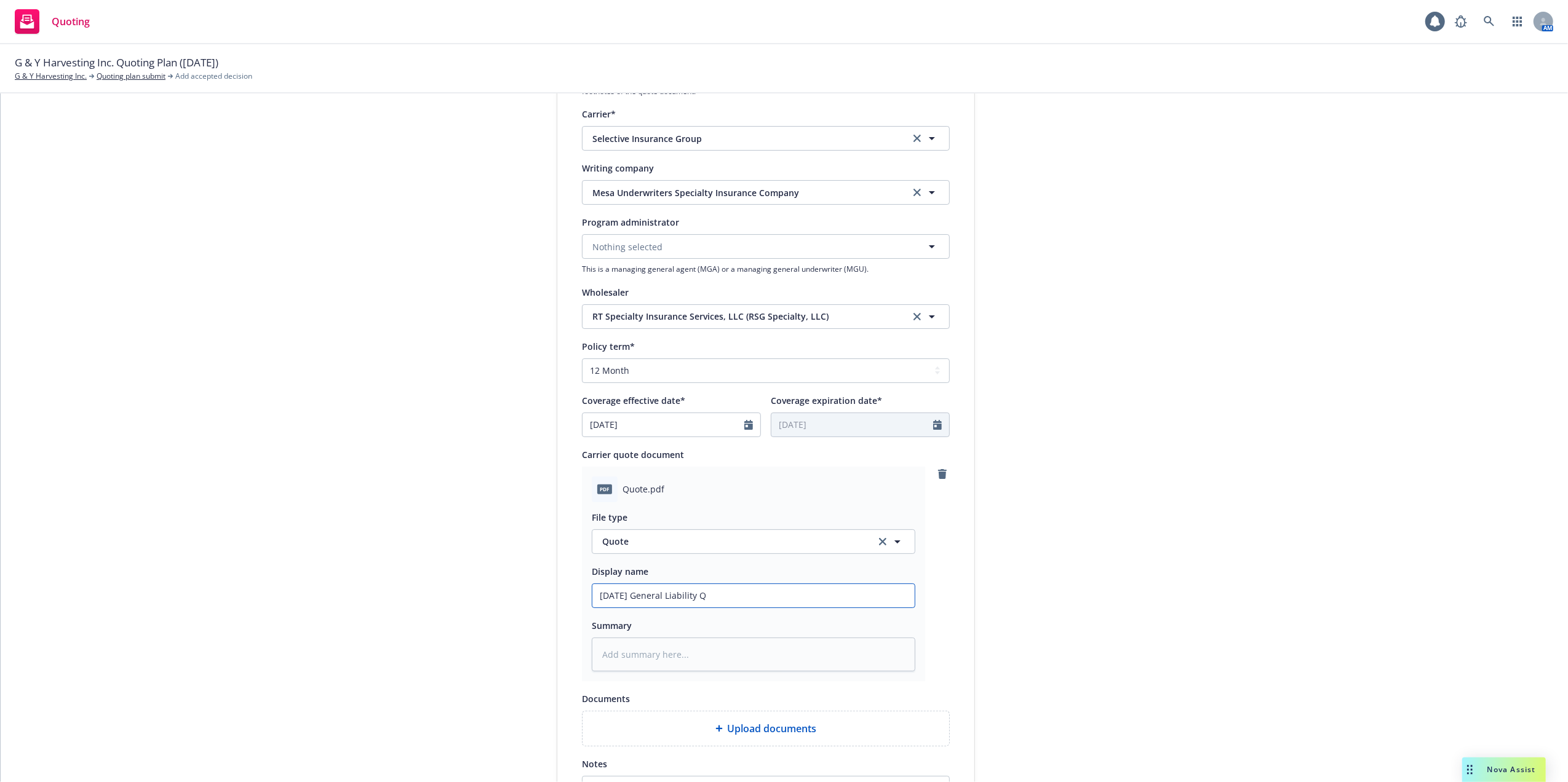
type textarea "x"
type input "[DATE] General Liability Qu"
type textarea "x"
type input "[DATE] General Liability Quo"
type textarea "x"
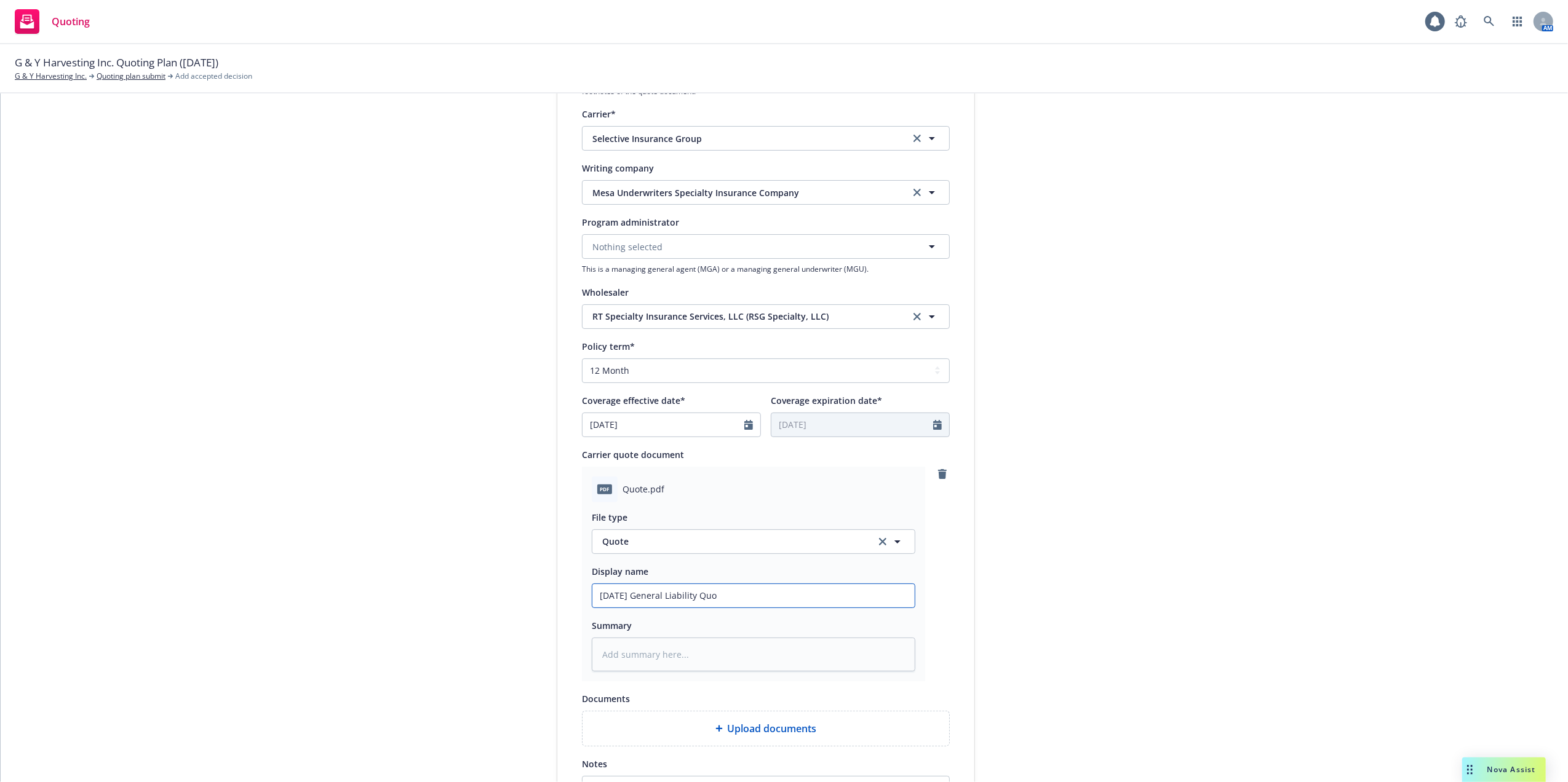
type input "[DATE] General Liability Quot"
type textarea "x"
type input "[DATE] General Liability Quote"
type textarea "x"
type input "[DATE] General Liability Quote"
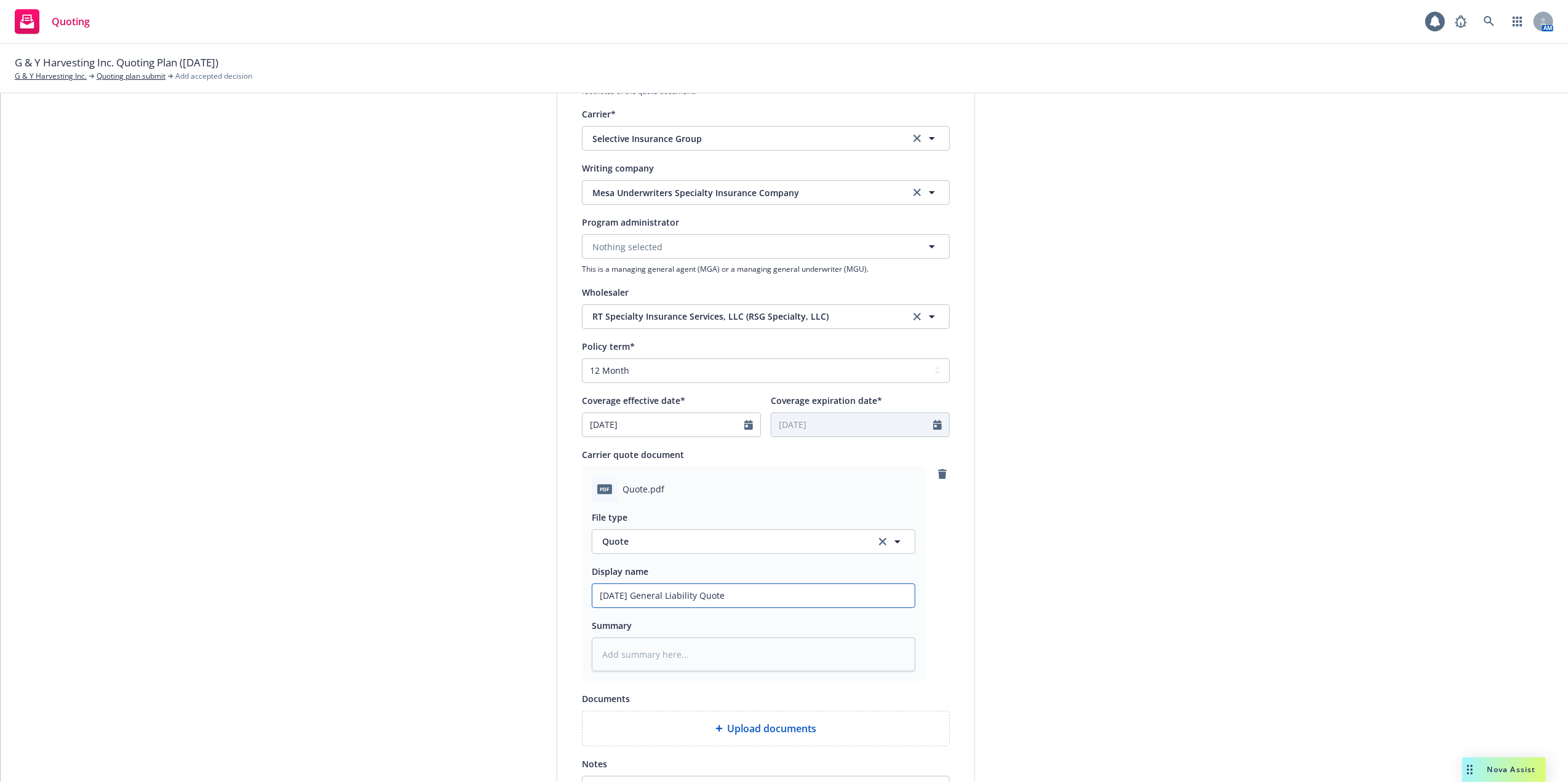
type textarea "x"
type input "[DATE] General Liability Quote -"
type textarea "x"
type input "[DATE] General Liability Quote -"
type textarea "x"
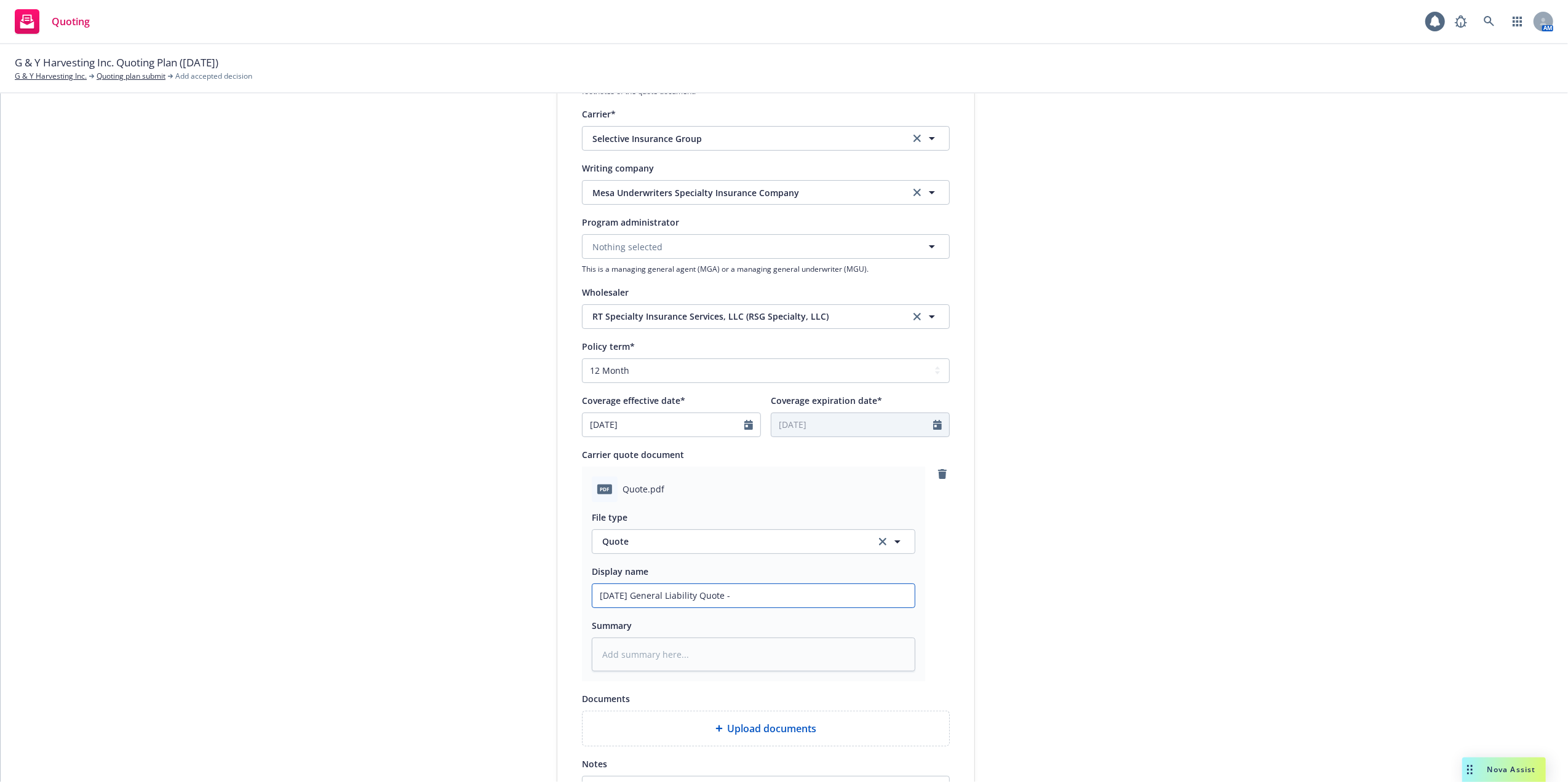
type input "[DATE] General Liability Quote - R"
type textarea "x"
type input "[DATE] General Liability Quote - RT"
type textarea "x"
type input "[DATE] General Liability Quote - RT"
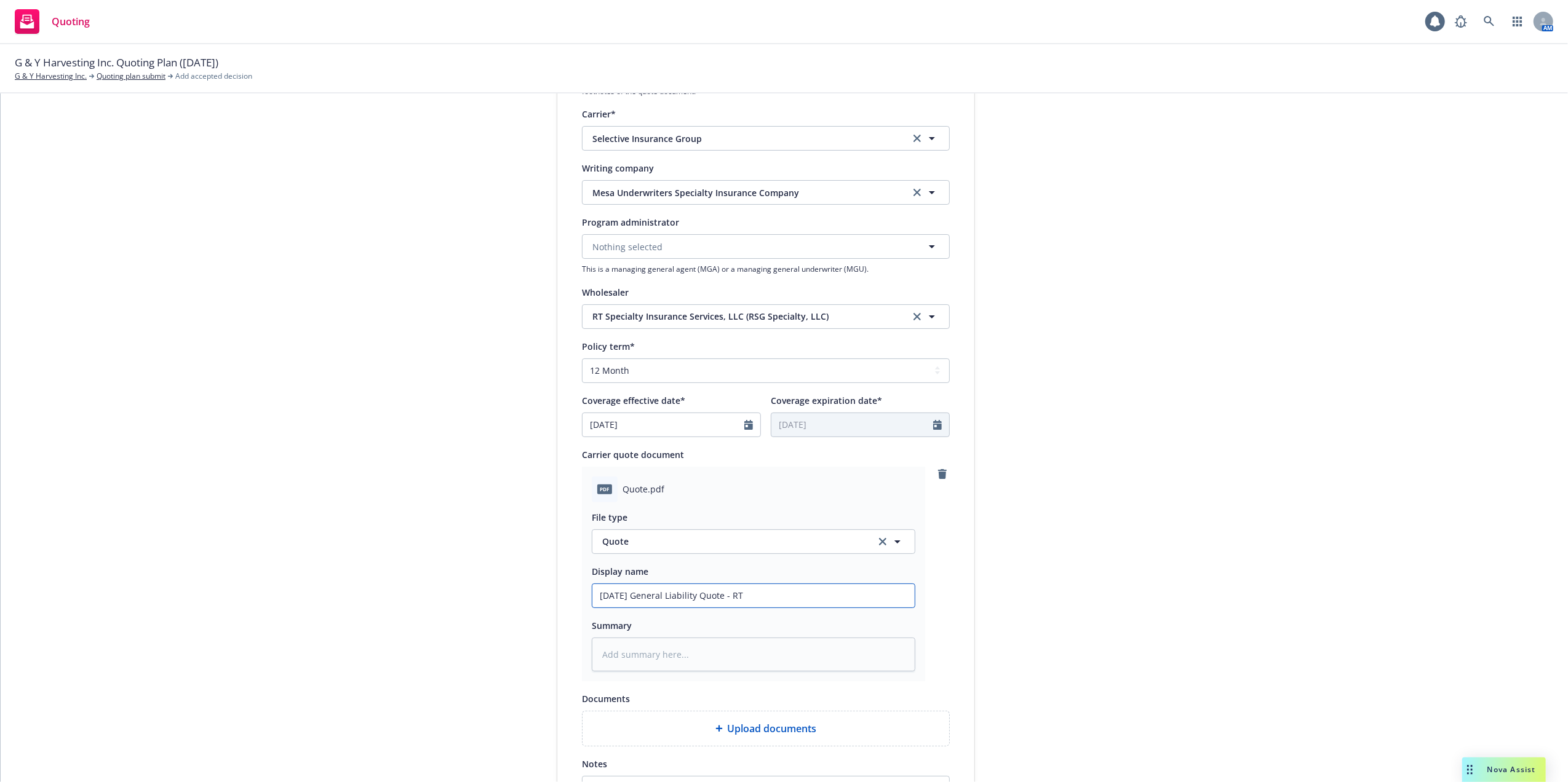
type textarea "x"
type input "[DATE] General Liability Quote - RT S"
type textarea "x"
type input "[DATE] General Liability Quote - RT Sp"
type textarea "x"
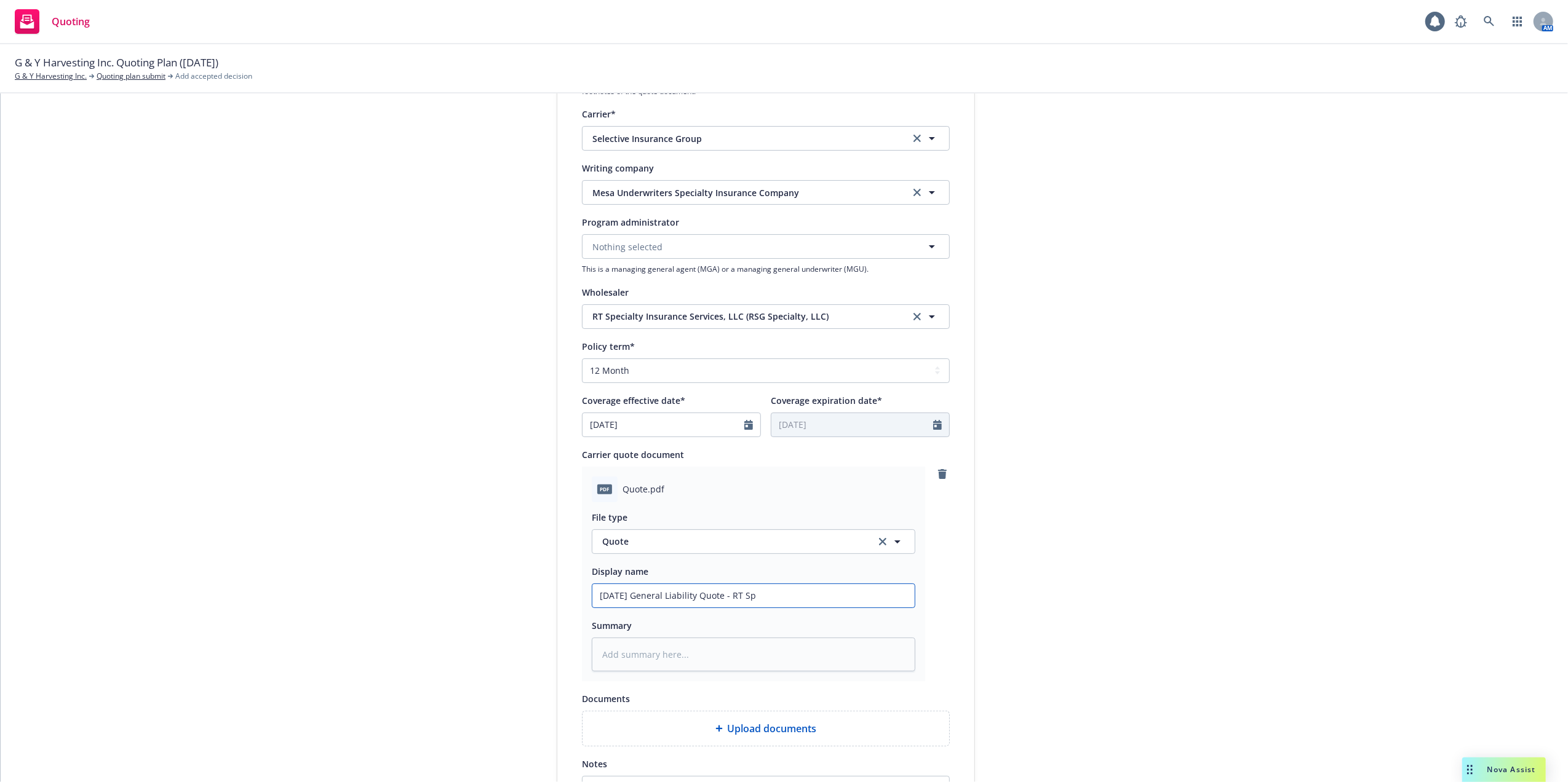
type input "[DATE] General Liability Quote - RT Spe"
type textarea "x"
type input "[DATE] General Liability Quote - RT Spec"
type textarea "x"
type input "[DATE] General Liability Quote - RT Speci"
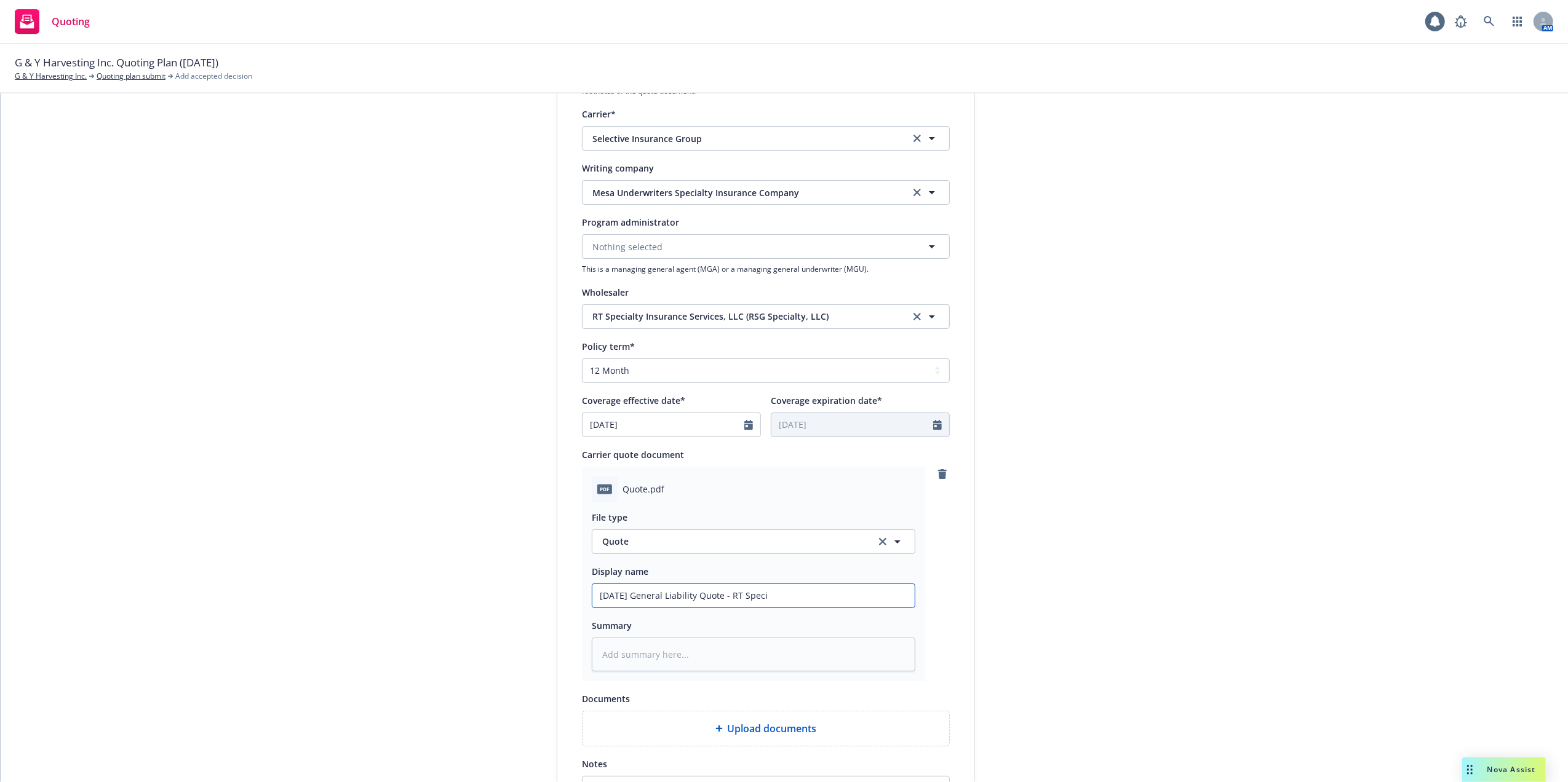
type textarea "x"
type input "[DATE] General Liability Quote - RT Specia"
type textarea "x"
type input "[DATE] General Liability Quote - RT Special"
type textarea "x"
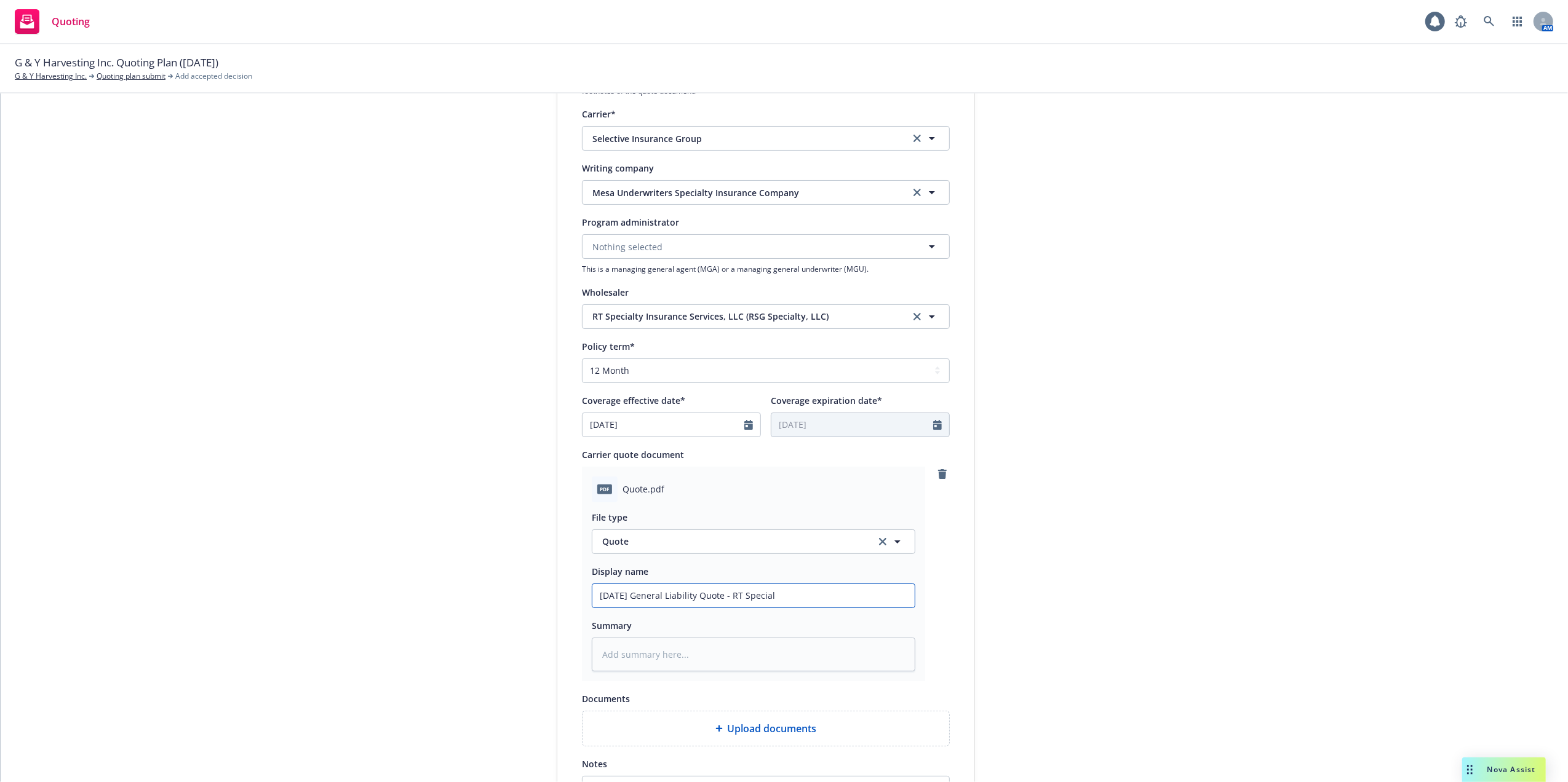
type input "[DATE] General Liability Quote - RT Specialt"
type textarea "x"
drag, startPoint x: 815, startPoint y: 595, endPoint x: 592, endPoint y: 591, distance: 223.0
click at [592, 591] on input "[DATE] General Liability Quote - RT Specialty" at bounding box center [753, 595] width 322 height 23
type input "[DATE] General Liability Quote - RT Specialty"
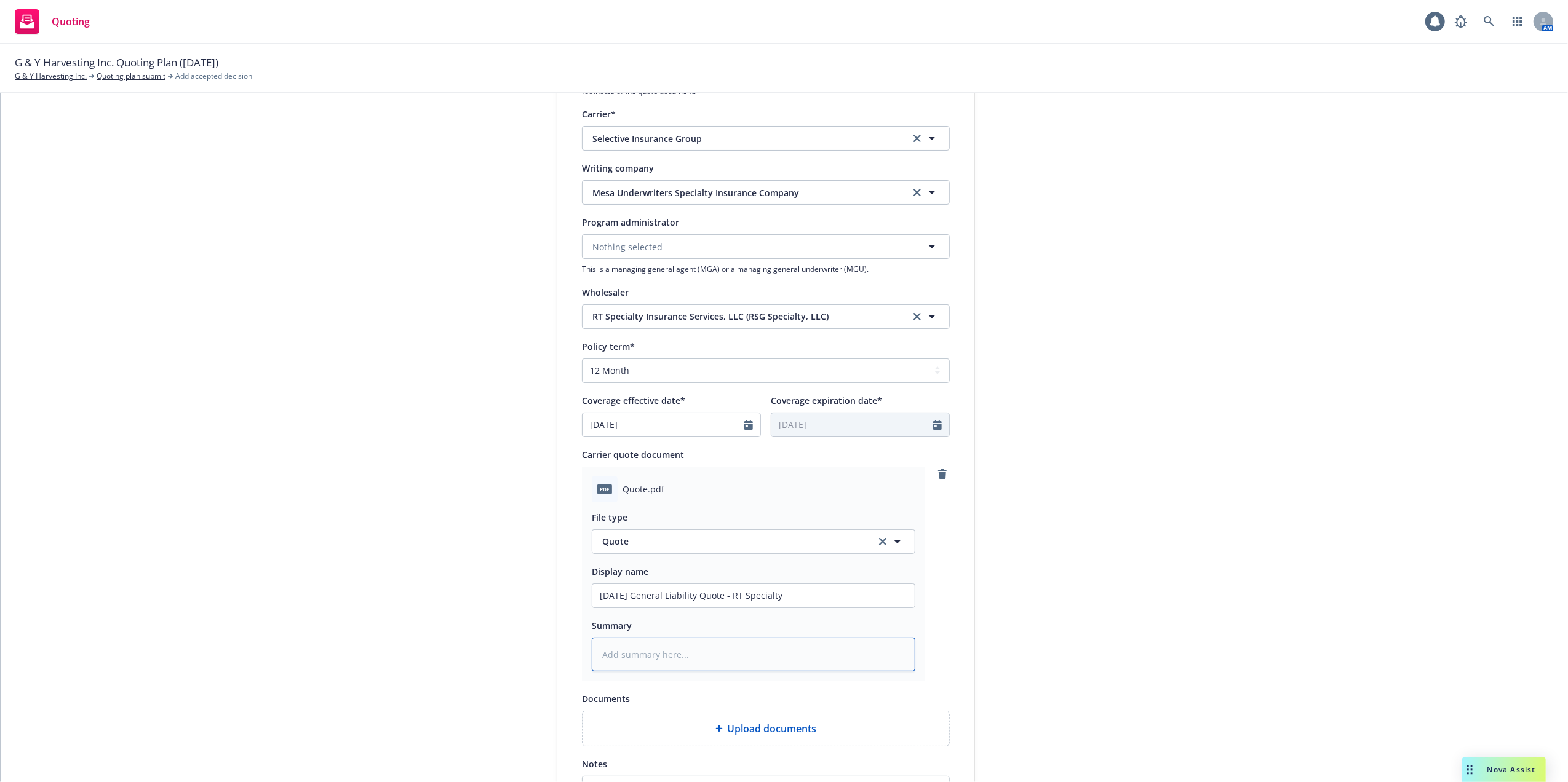
click at [638, 656] on textarea at bounding box center [753, 655] width 323 height 34
paste textarea "[DATE] General Liability Quote - RT Specialty"
type textarea "x"
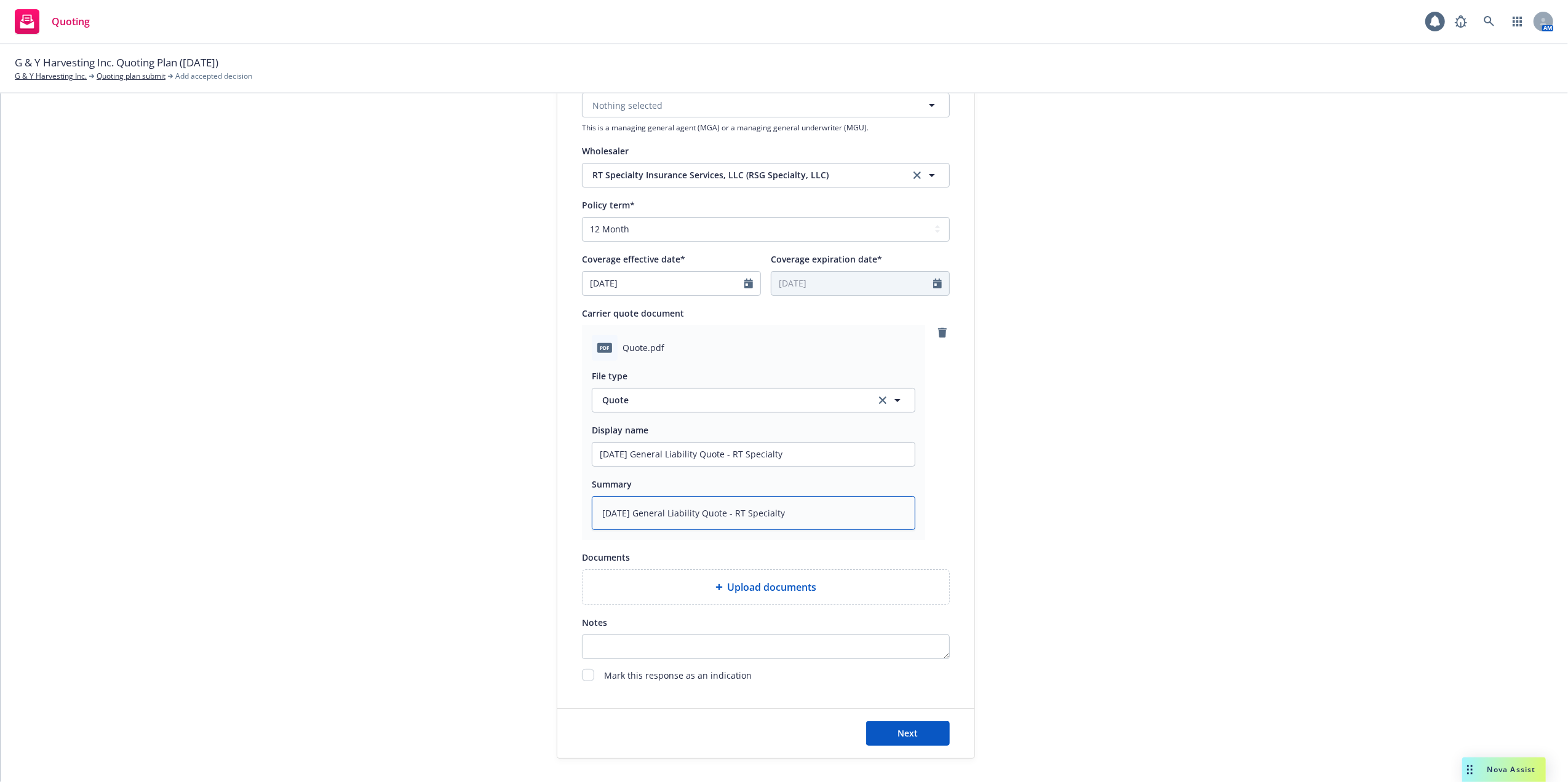
scroll to position [443, 0]
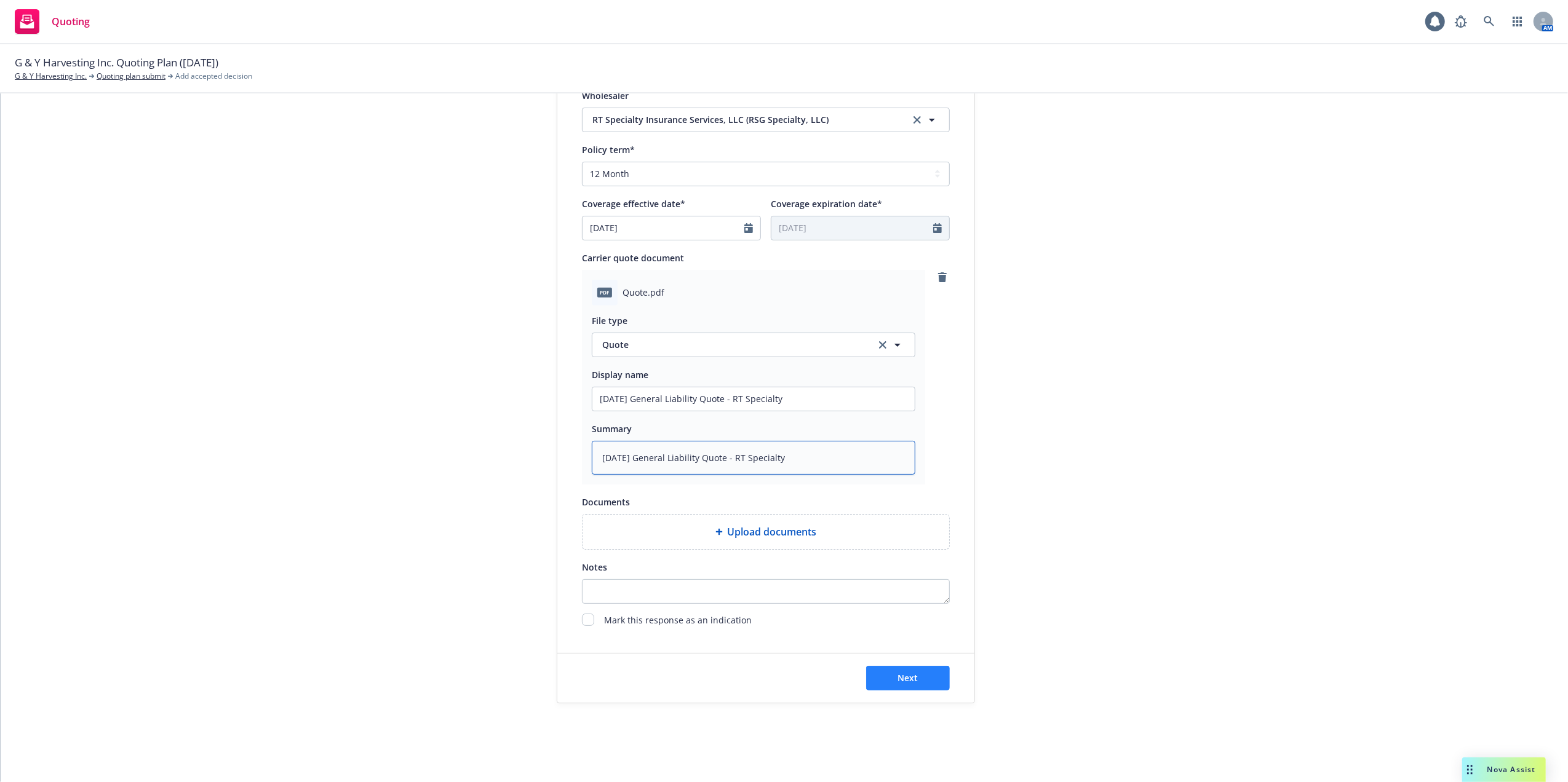
type textarea "[DATE] General Liability Quote - RT Specialty"
click at [885, 671] on button "Next" at bounding box center [908, 679] width 83 height 25
type textarea "x"
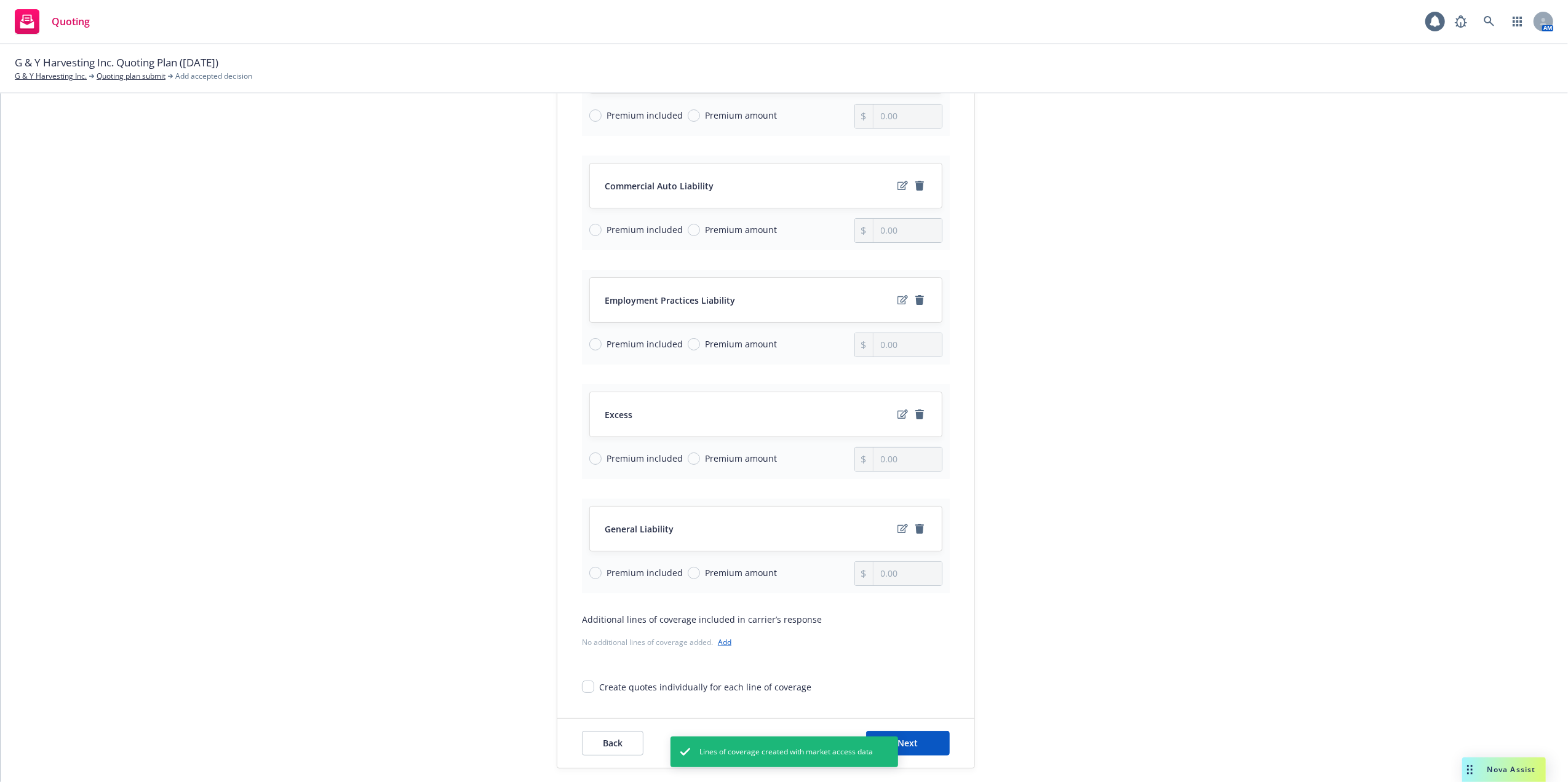
scroll to position [246, 0]
click at [687, 570] on input "Premium amount" at bounding box center [693, 571] width 12 height 12
radio input "true"
click at [890, 577] on input "0.00" at bounding box center [907, 572] width 68 height 23
click at [901, 581] on input "0.00" at bounding box center [907, 572] width 68 height 23
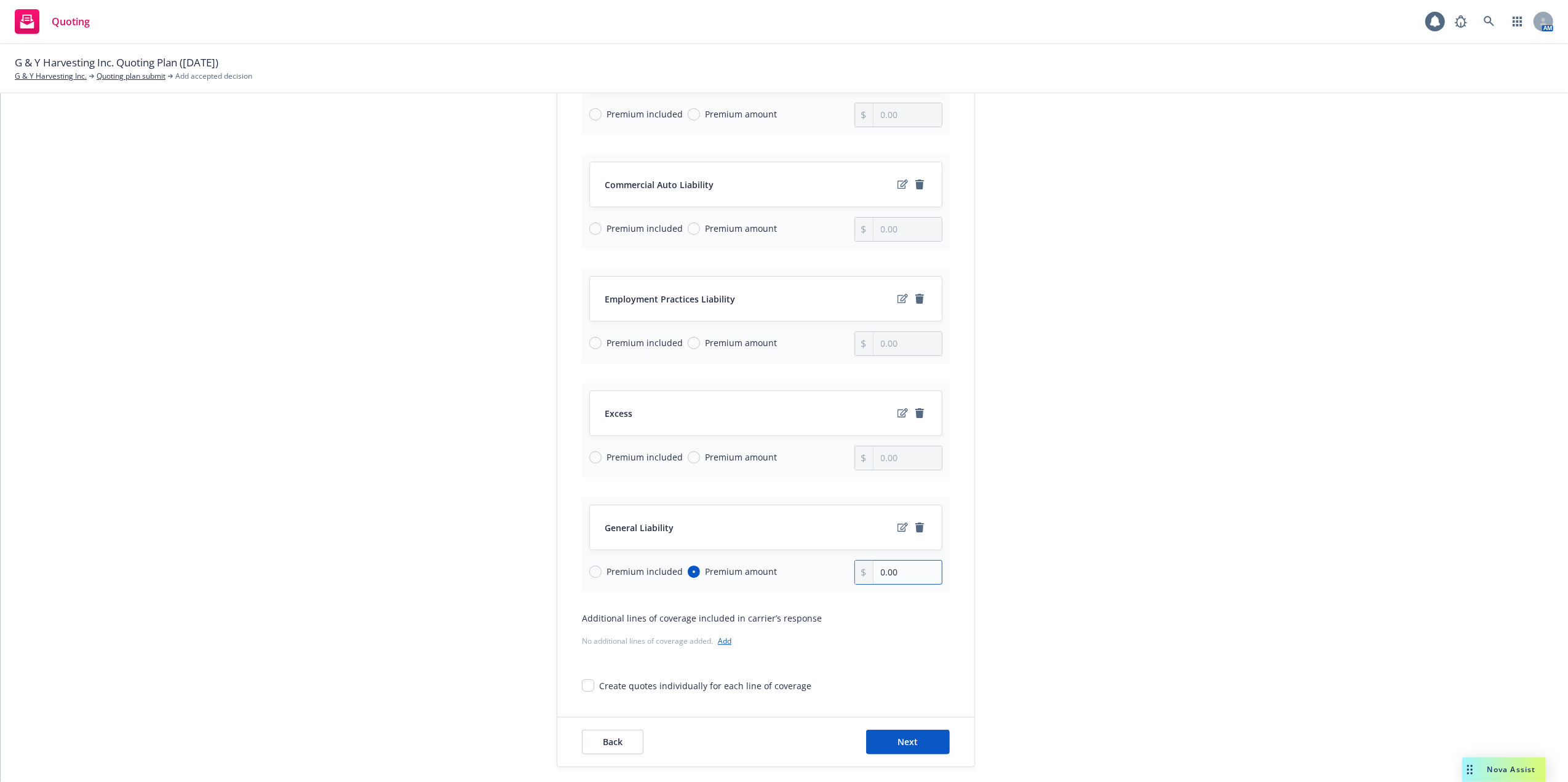
drag, startPoint x: 896, startPoint y: 579, endPoint x: 868, endPoint y: 572, distance: 28.9
click at [873, 572] on input "0.00" at bounding box center [907, 572] width 68 height 23
type input "1,400.00"
click at [898, 748] on span "Next" at bounding box center [908, 742] width 20 height 12
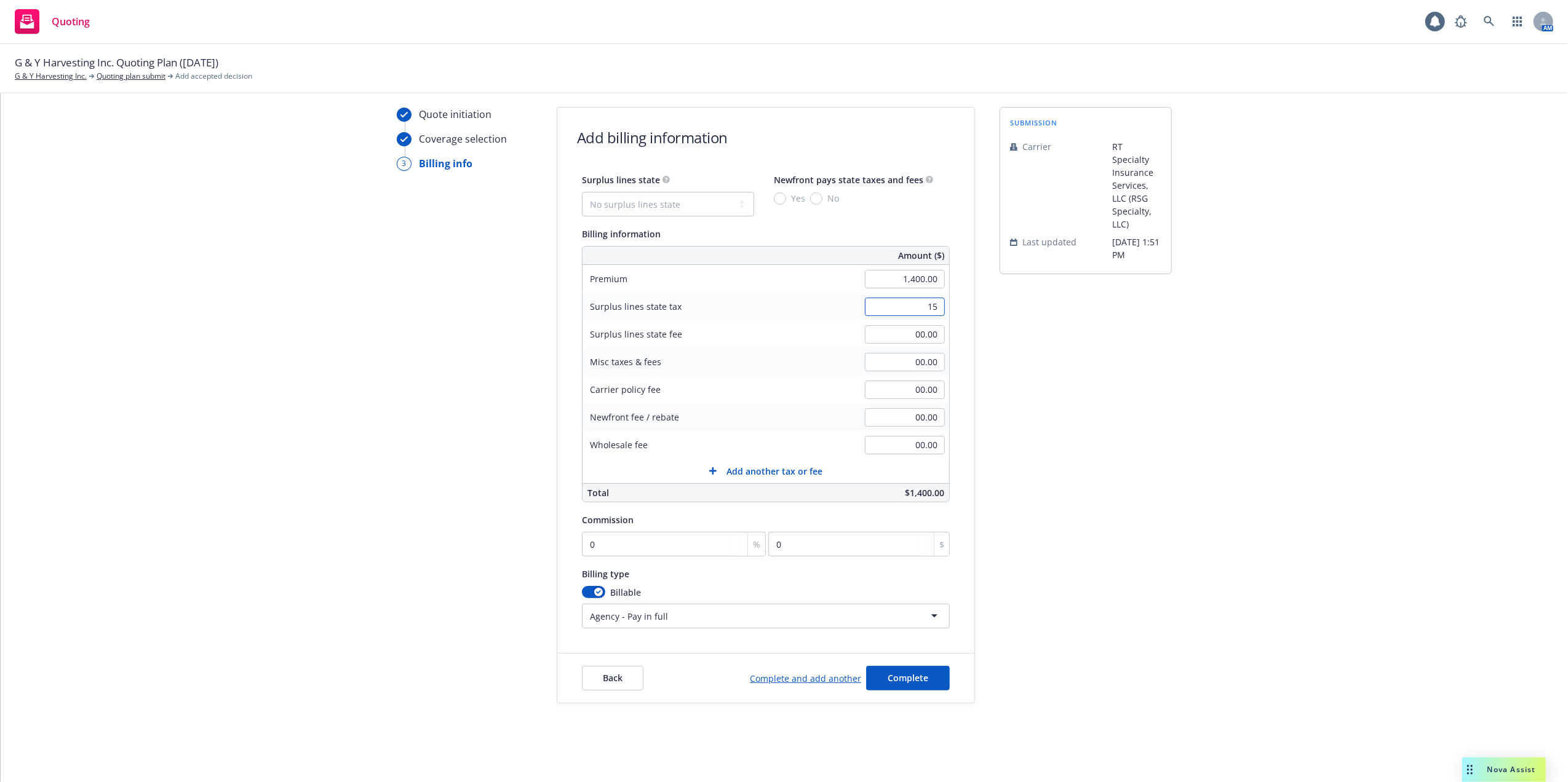
type input "1"
type input "42.00"
type input "2"
type input "2.52"
click at [901, 438] on input "00.00" at bounding box center [905, 445] width 80 height 18
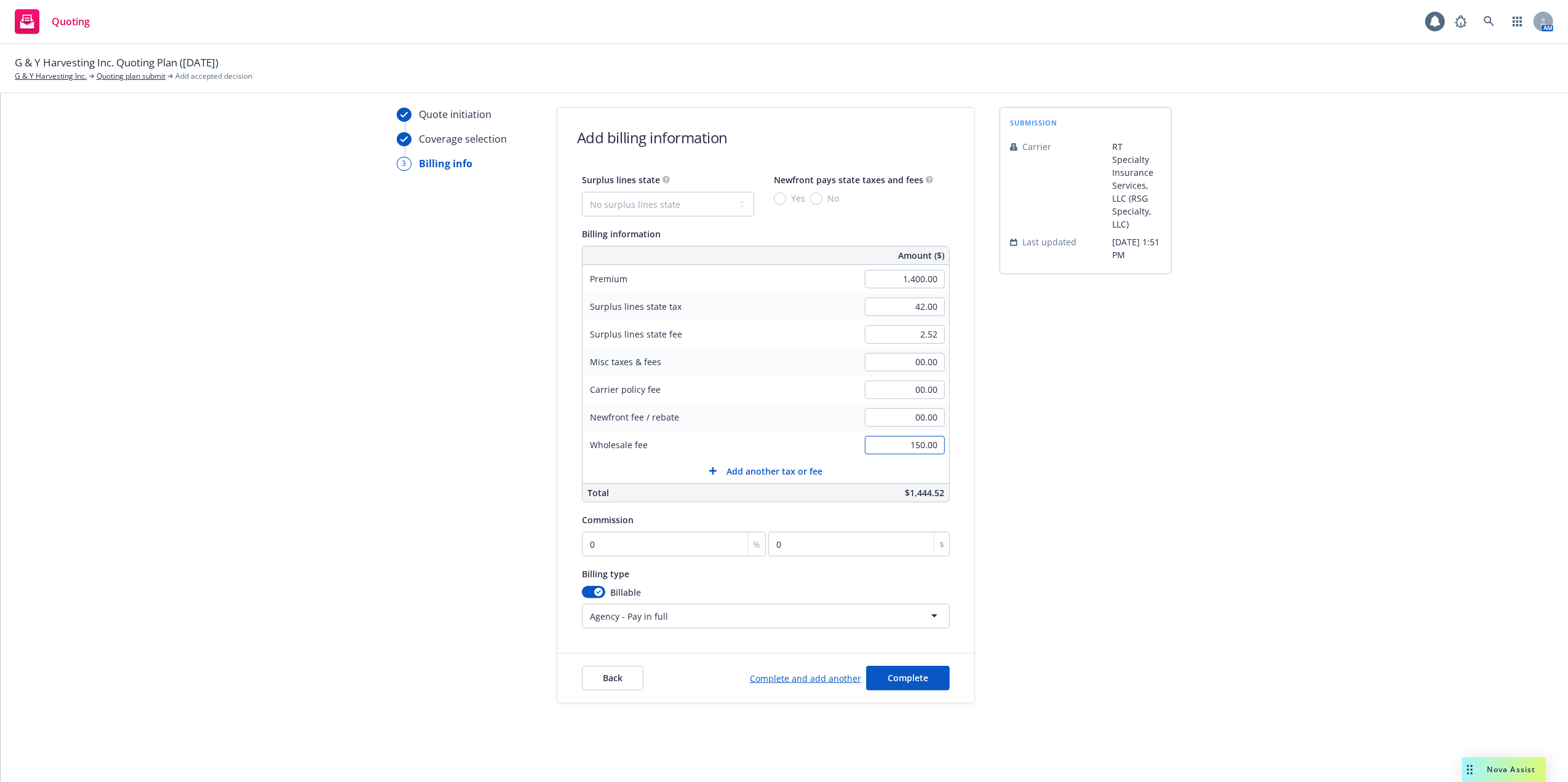
type input "150.00"
type input "1"
type input "14"
type input "12"
type input "168"
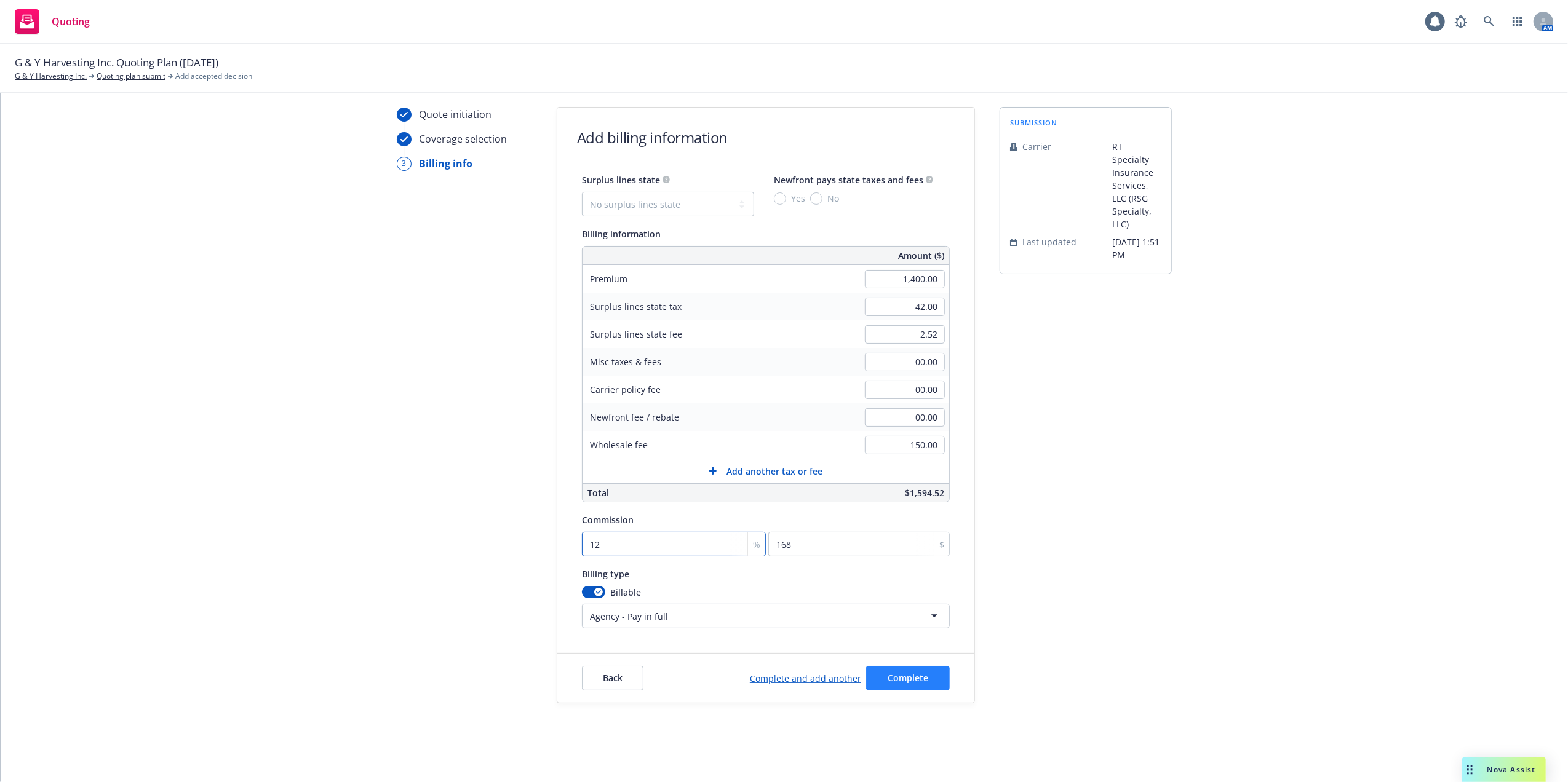
type input "12"
drag, startPoint x: 898, startPoint y: 676, endPoint x: 921, endPoint y: 667, distance: 24.7
click at [898, 675] on span "Complete" at bounding box center [907, 678] width 41 height 12
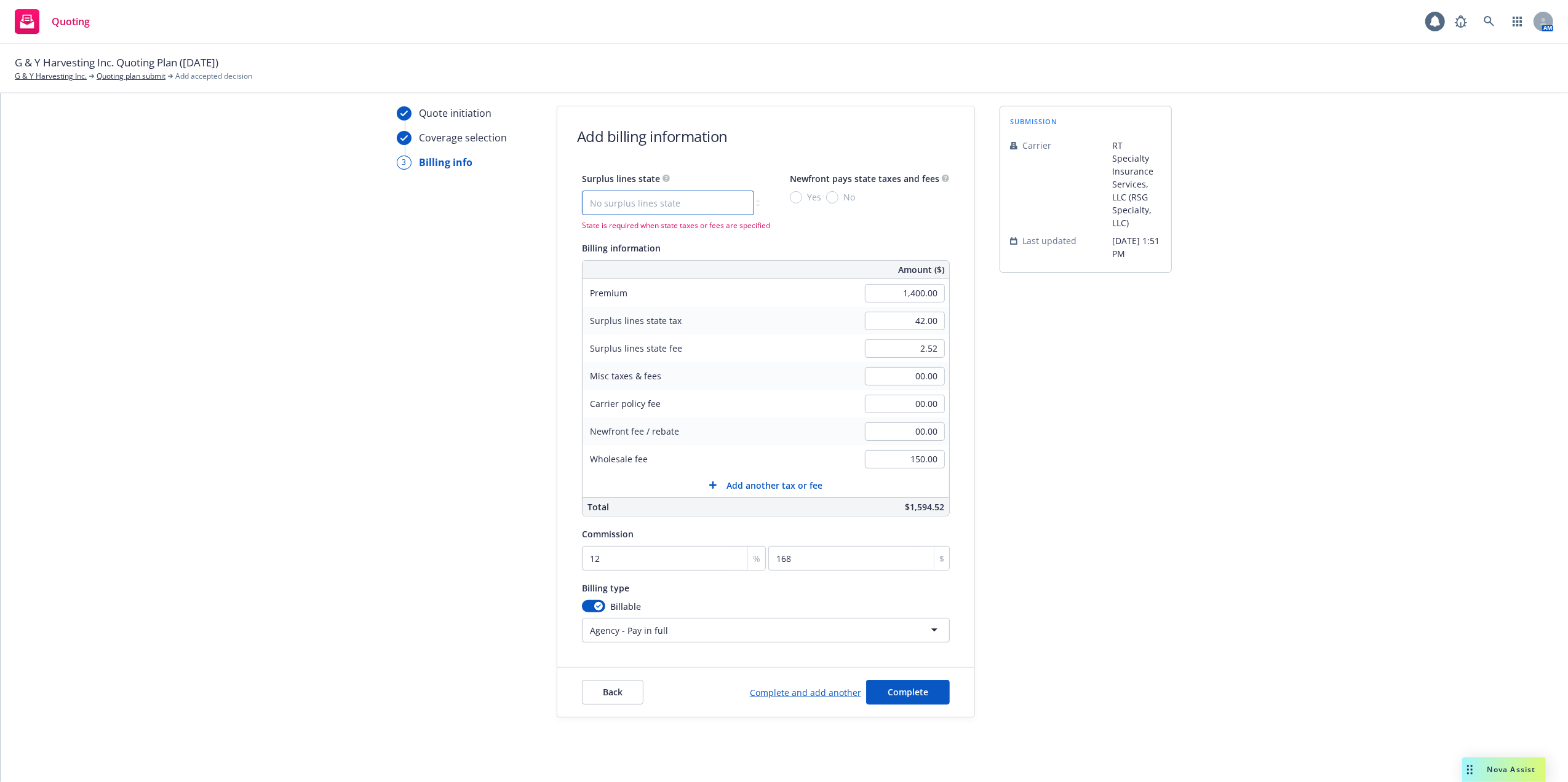
click at [638, 197] on select "No surplus lines state [US_STATE] [US_STATE] [US_STATE] [US_STATE] [US_STATE] […" at bounding box center [667, 203] width 172 height 25
select select "CA"
click at [582, 191] on select "No surplus lines state [US_STATE] [US_STATE] [US_STATE] [US_STATE] [US_STATE] […" at bounding box center [667, 203] width 172 height 25
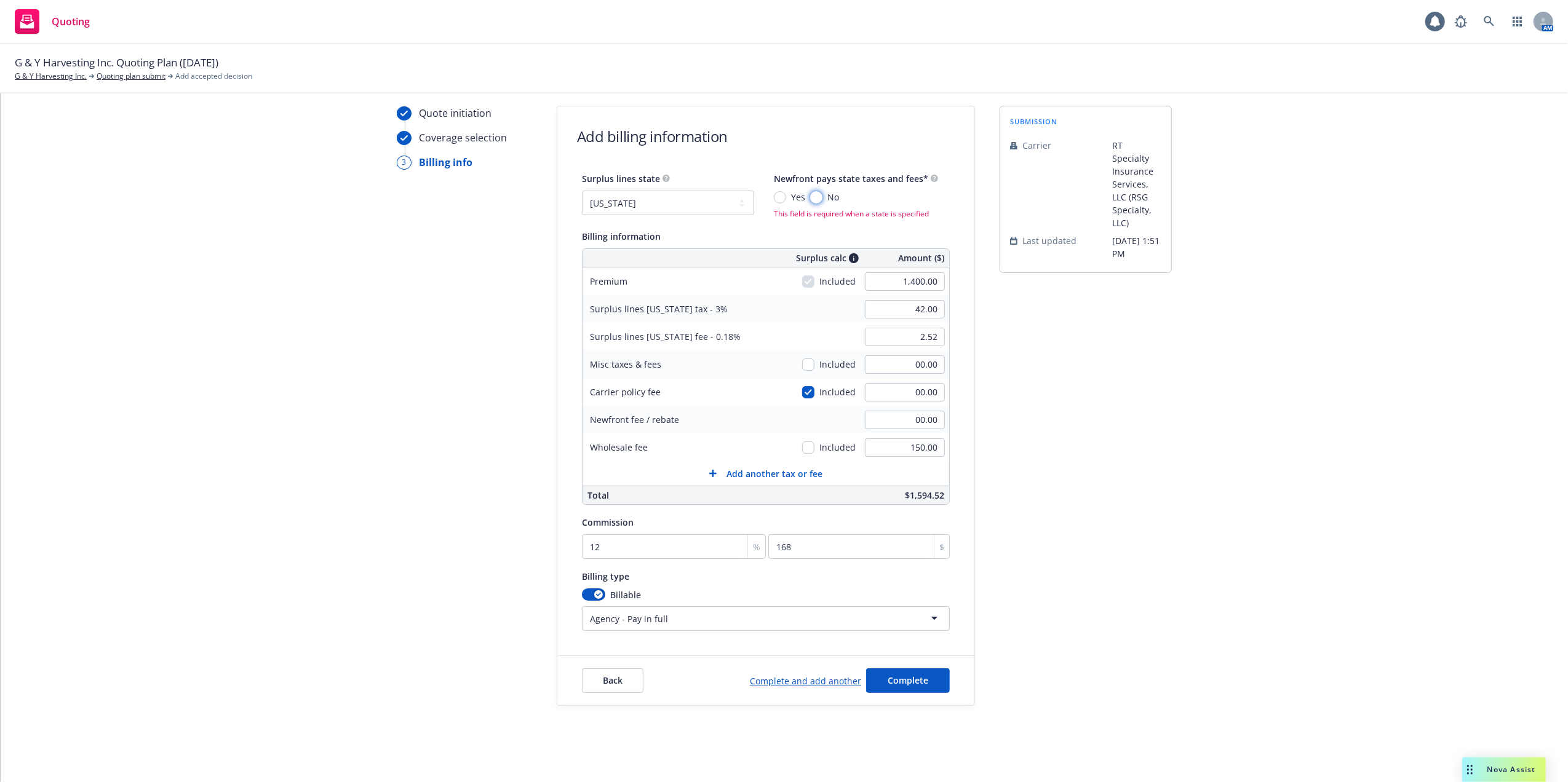
click at [810, 195] on input "No" at bounding box center [816, 197] width 12 height 12
radio input "true"
click at [797, 674] on link "Complete and add another" at bounding box center [806, 679] width 112 height 13
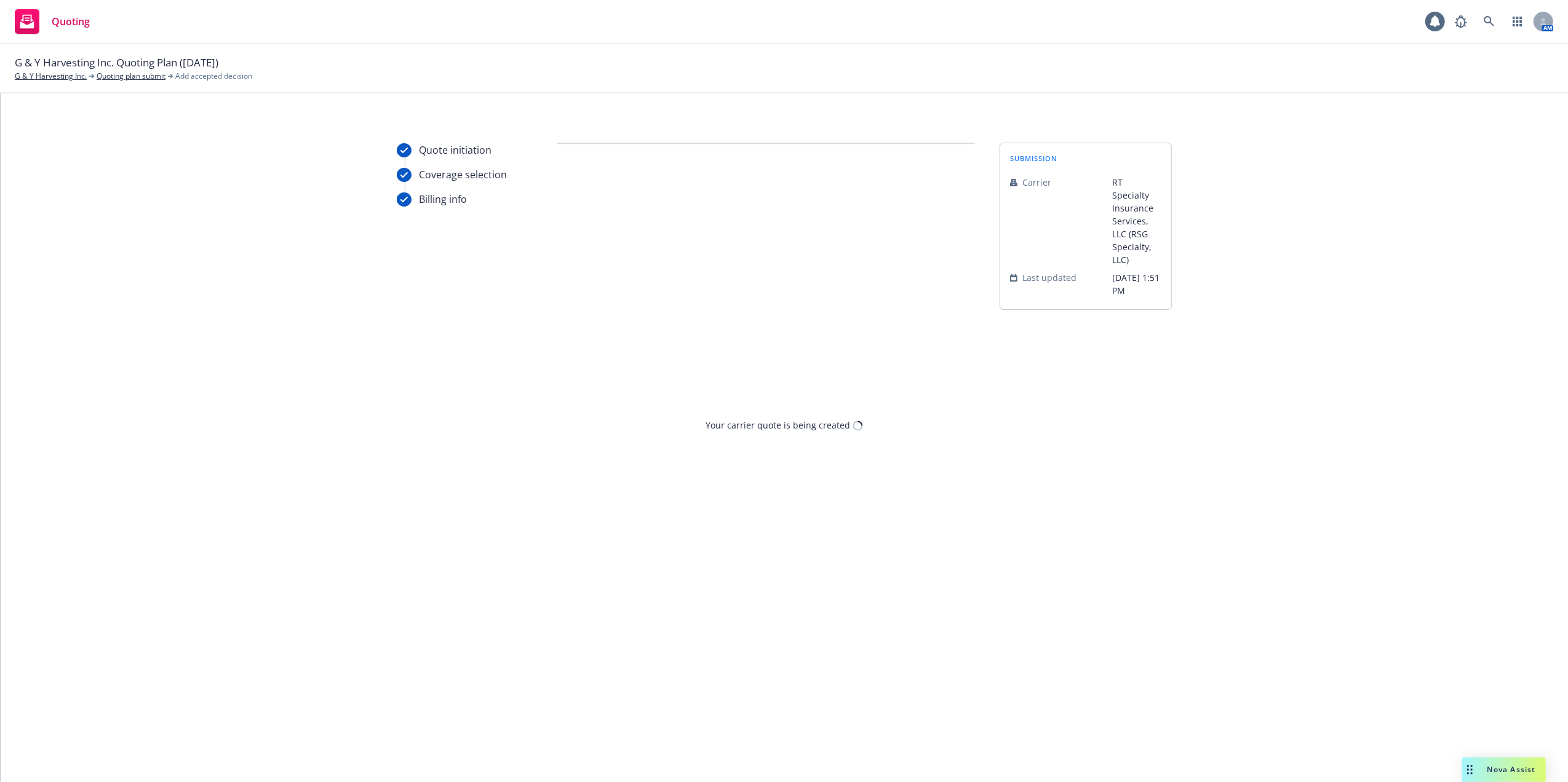
scroll to position [0, 0]
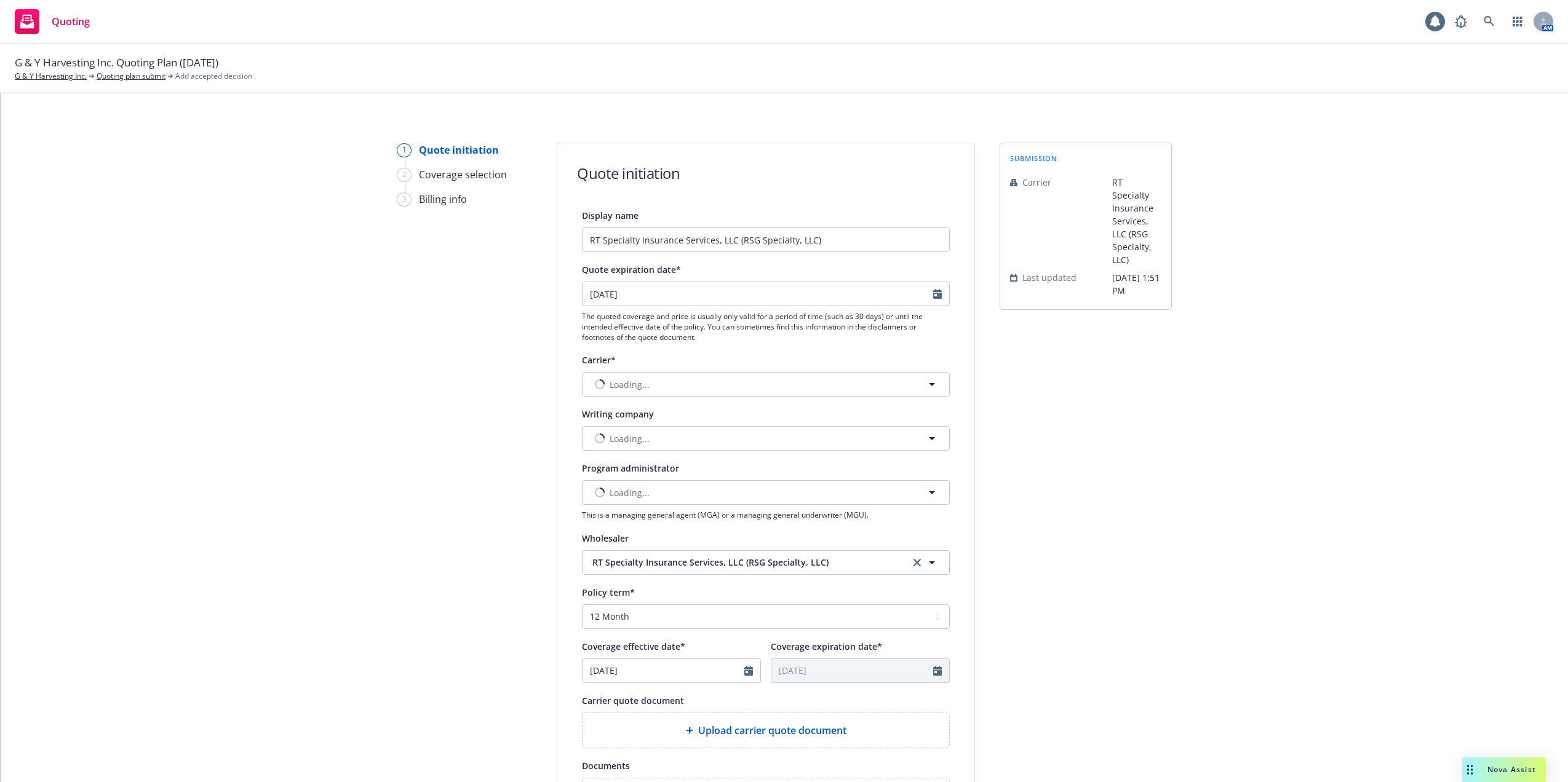
select select "12"
click at [618, 438] on span "Nothing selected" at bounding box center [627, 439] width 70 height 13
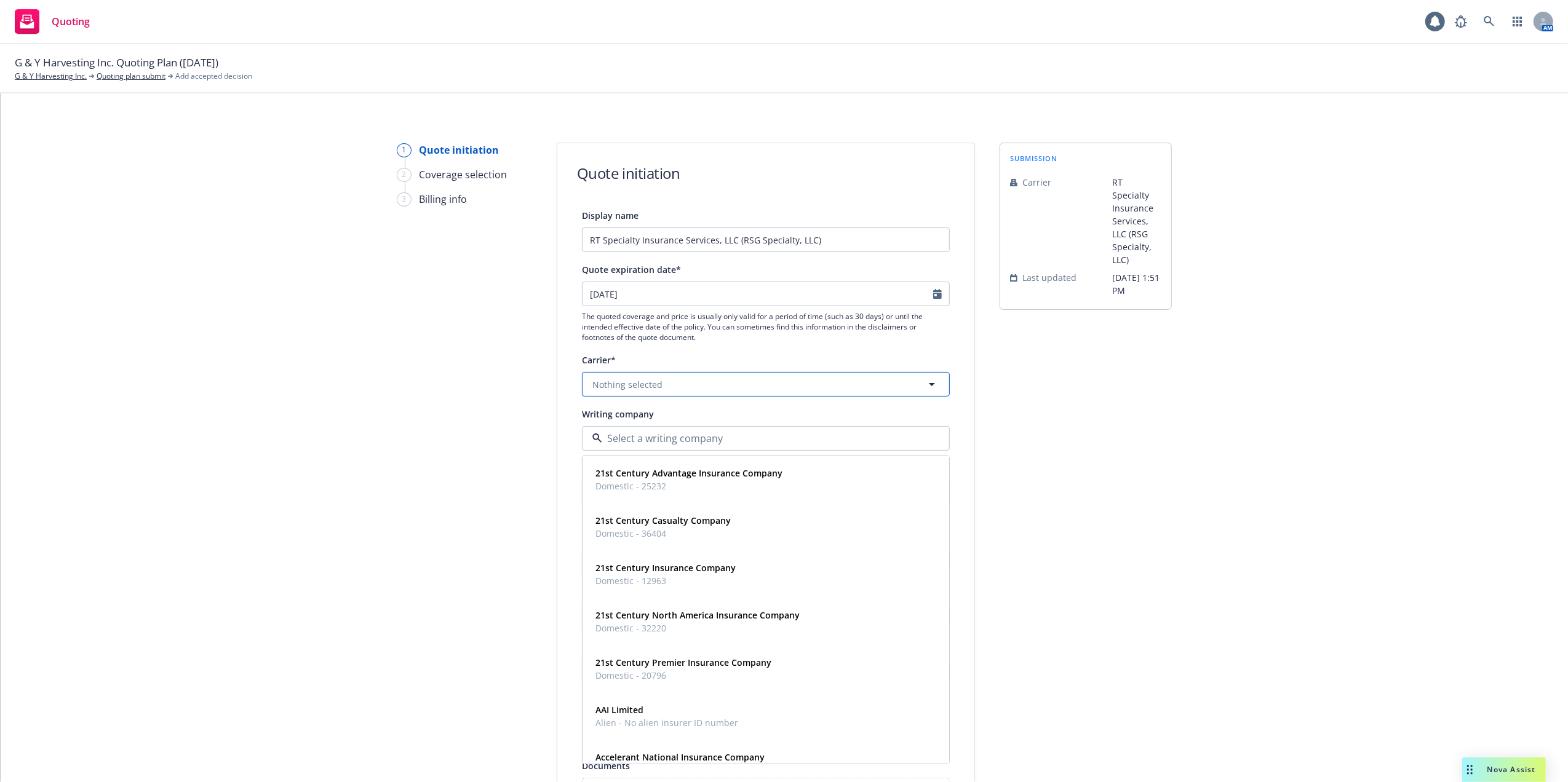
click at [617, 380] on span "Nothing selected" at bounding box center [627, 385] width 70 height 13
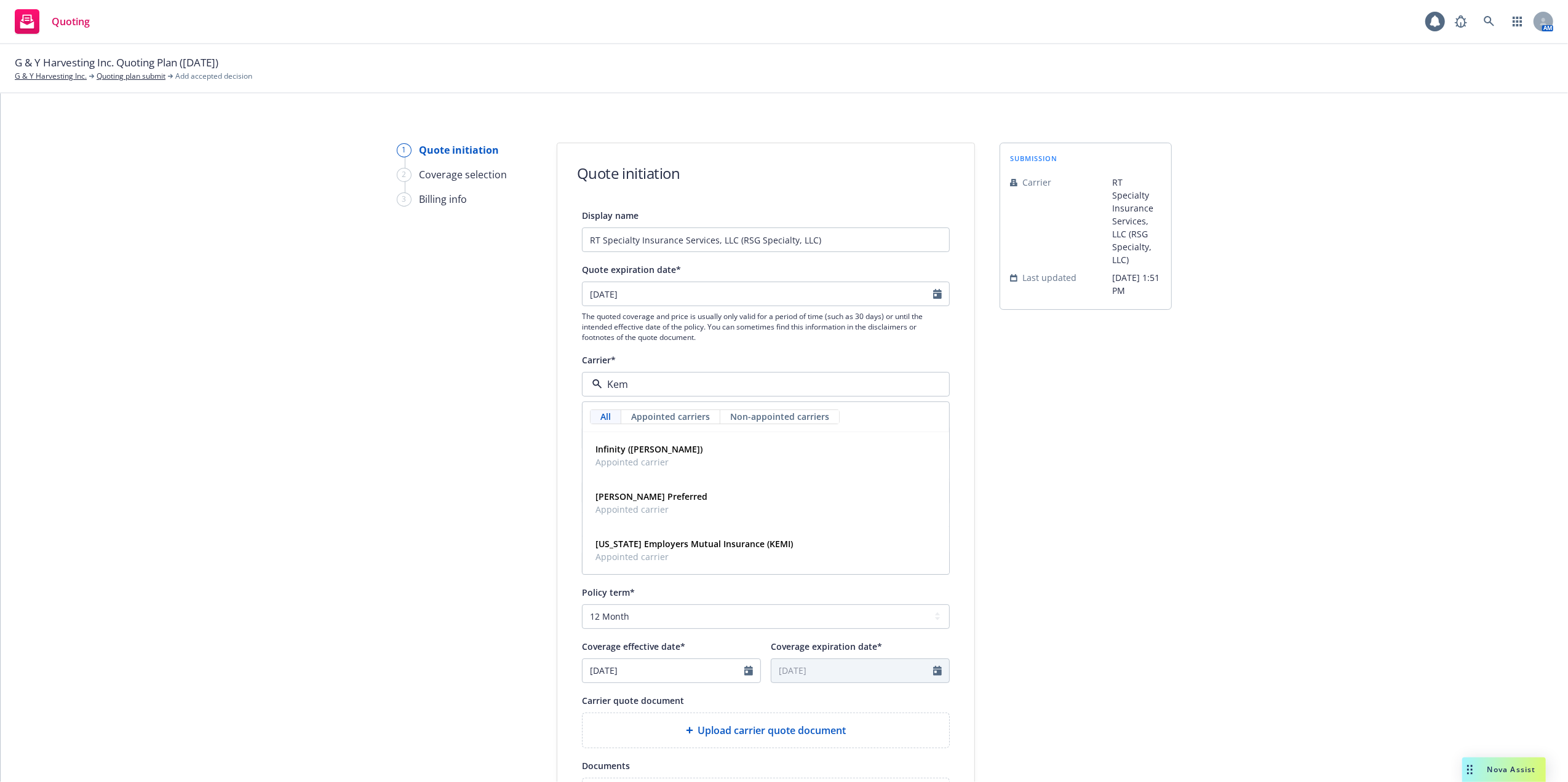
type input "Kemp"
click at [621, 507] on span "Appointed carrier" at bounding box center [652, 510] width 112 height 13
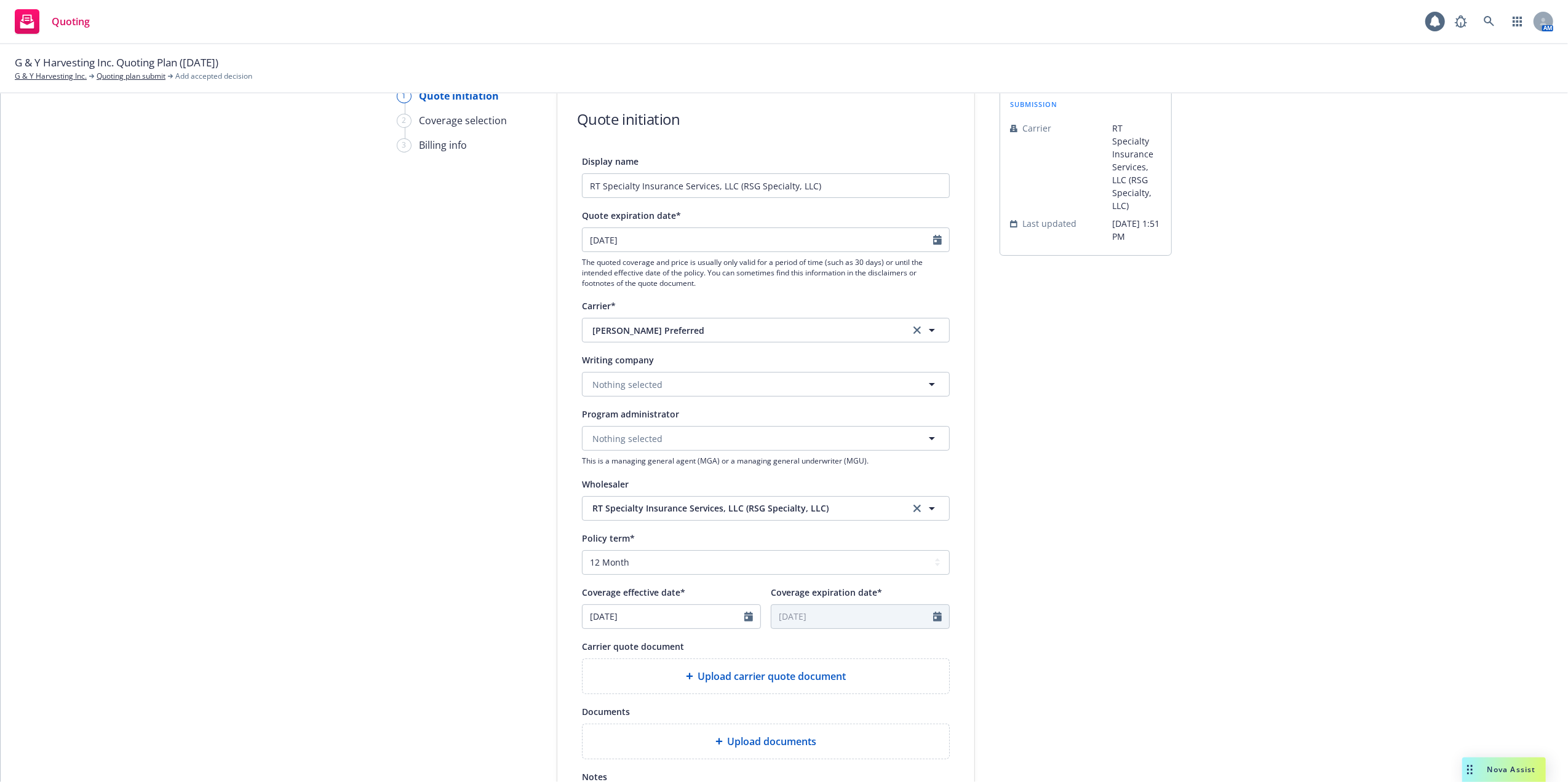
scroll to position [82, 0]
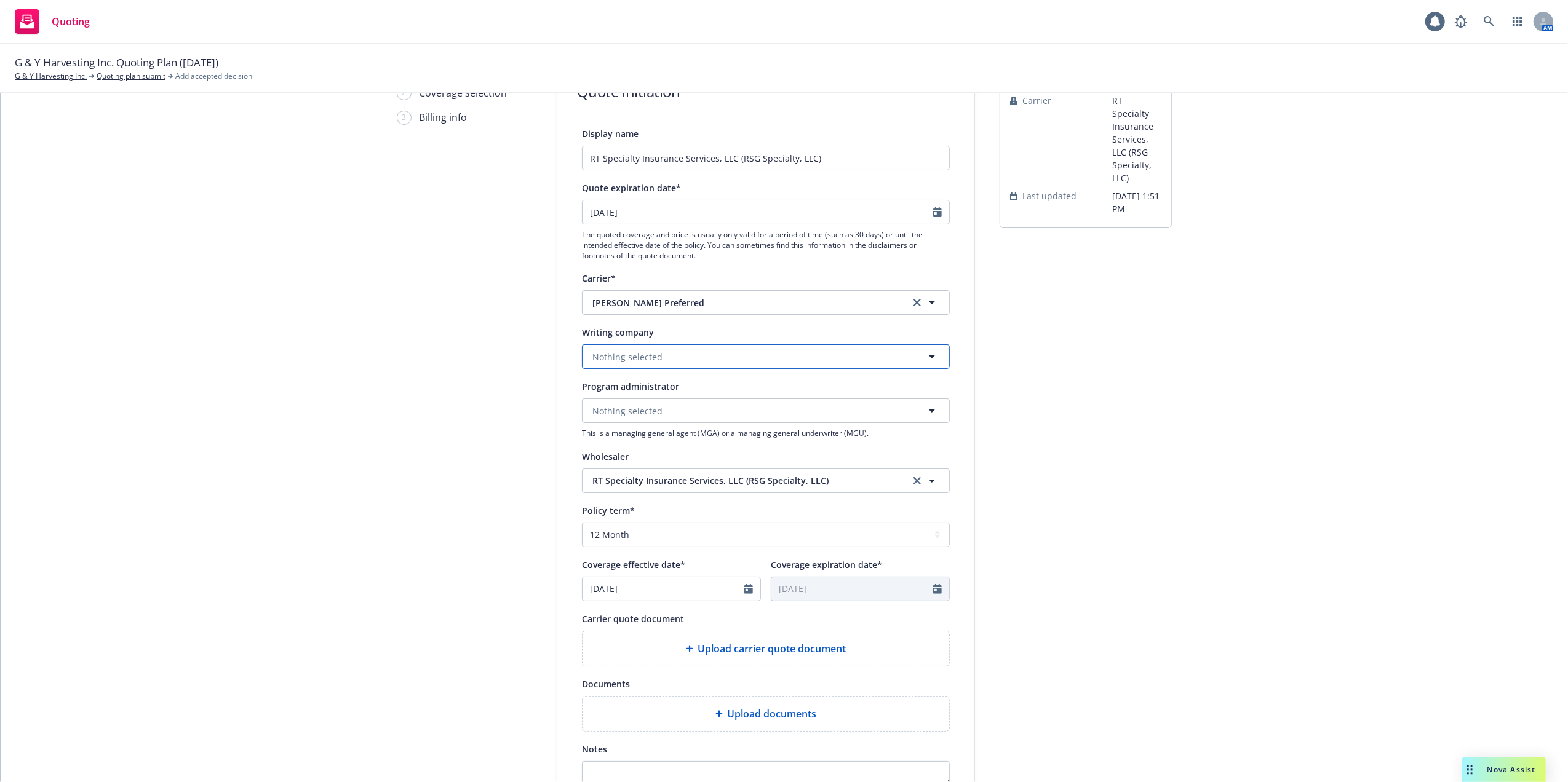
click at [641, 356] on span "Nothing selected" at bounding box center [627, 357] width 70 height 13
type input "I"
click at [669, 483] on span "RT Specialty Insurance Services, LLC (RSG Specialty, LLC)" at bounding box center [742, 481] width 299 height 13
type input "i"
type input "K"
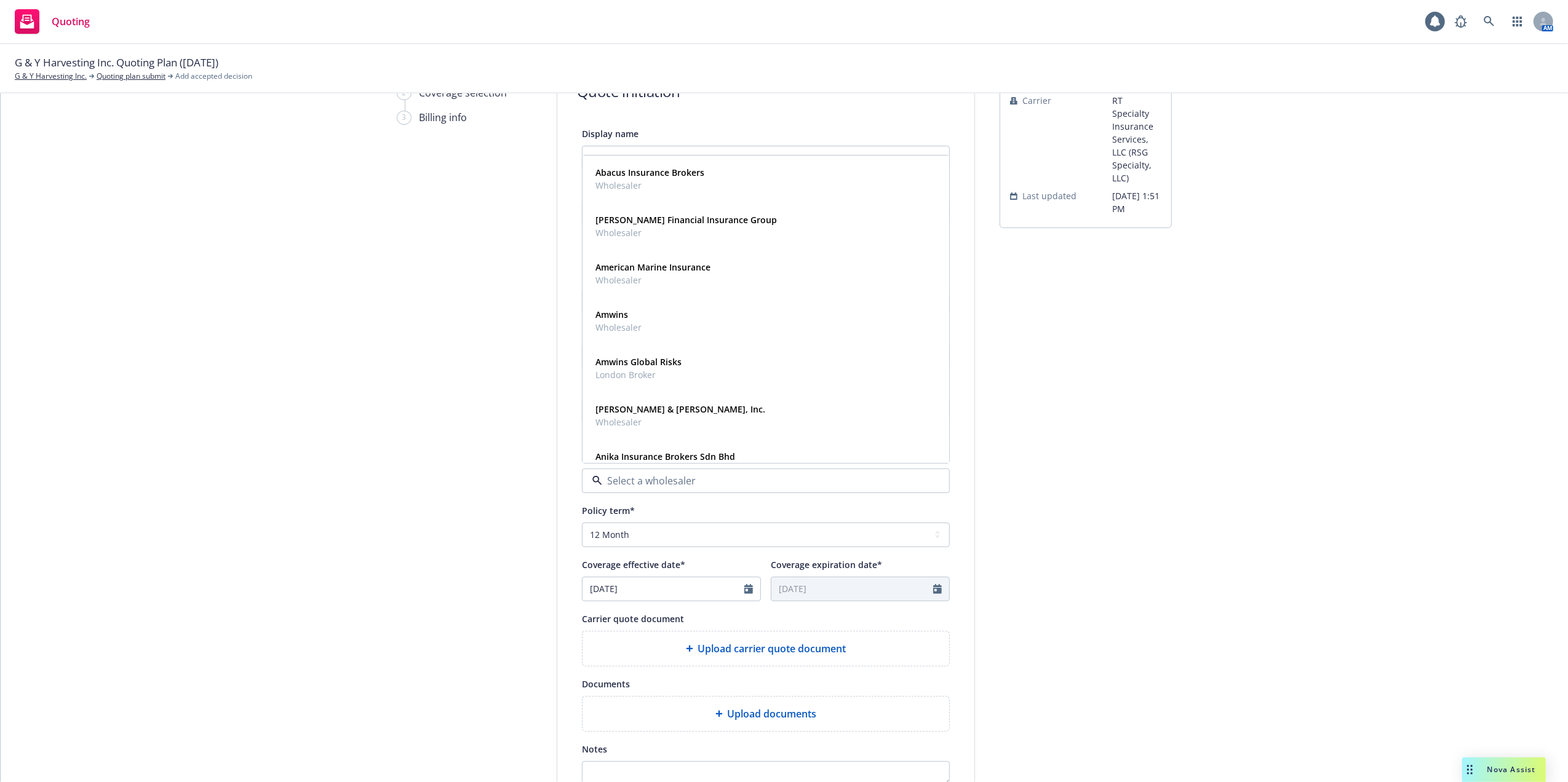
click at [1167, 428] on div "1 Quote initiation 2 Coverage selection 3 Billing info Quote initiation Display…" at bounding box center [784, 473] width 1538 height 824
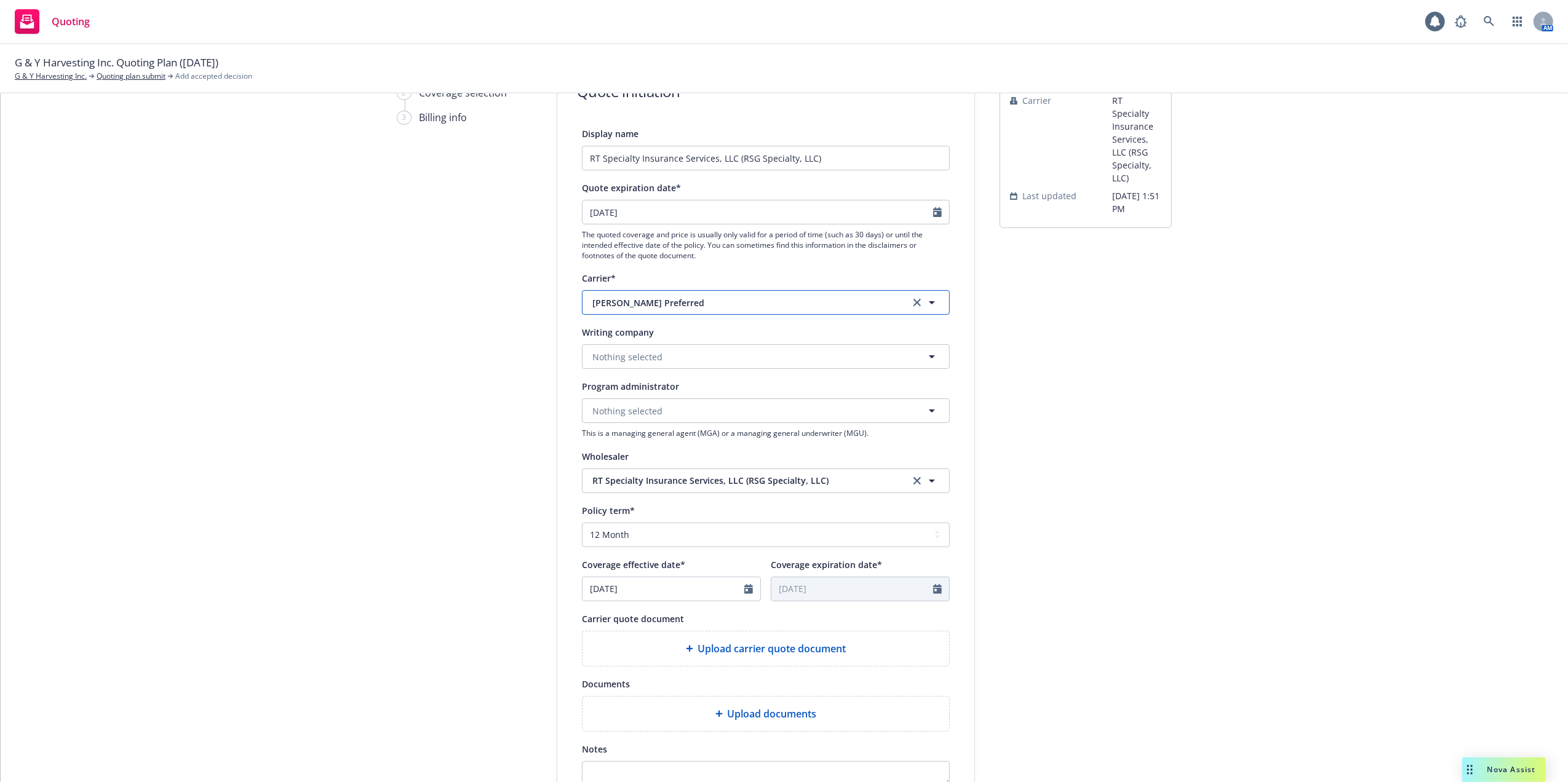
click at [929, 303] on icon "button" at bounding box center [931, 303] width 6 height 3
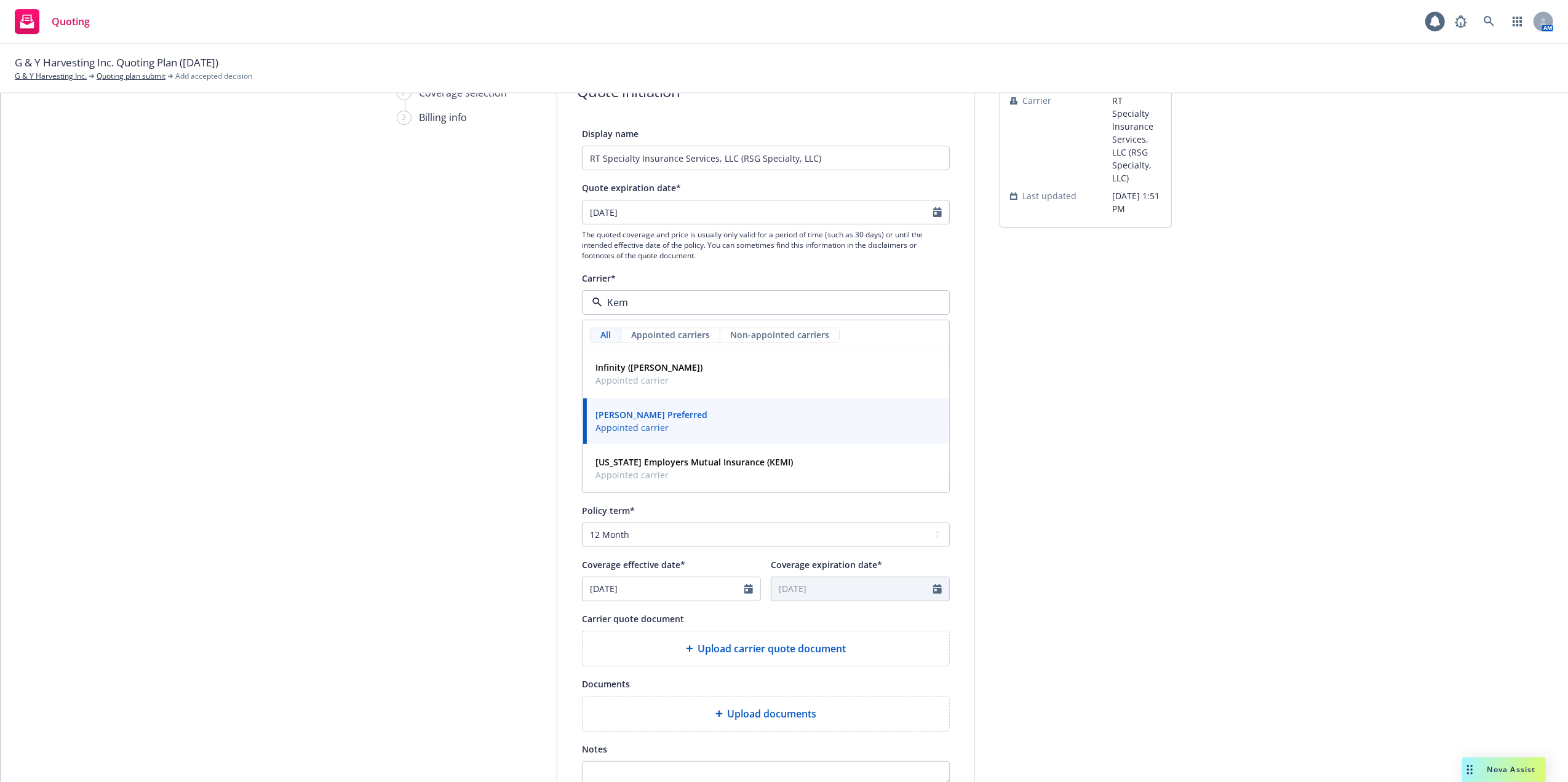
type input "Kemp"
click at [692, 380] on div "Infinity (Kemper) Appointed carrier" at bounding box center [766, 373] width 351 height 31
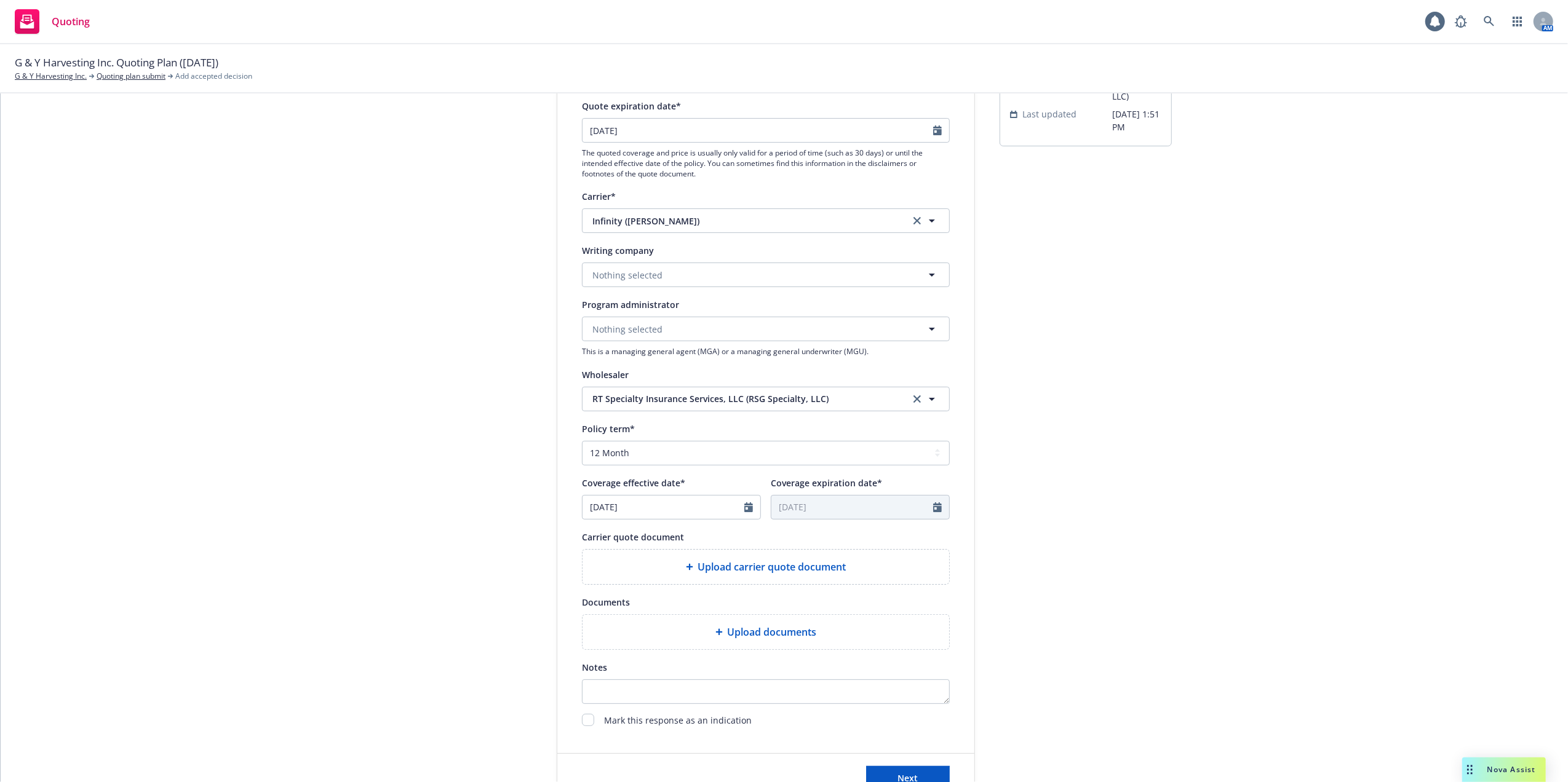
scroll to position [246, 0]
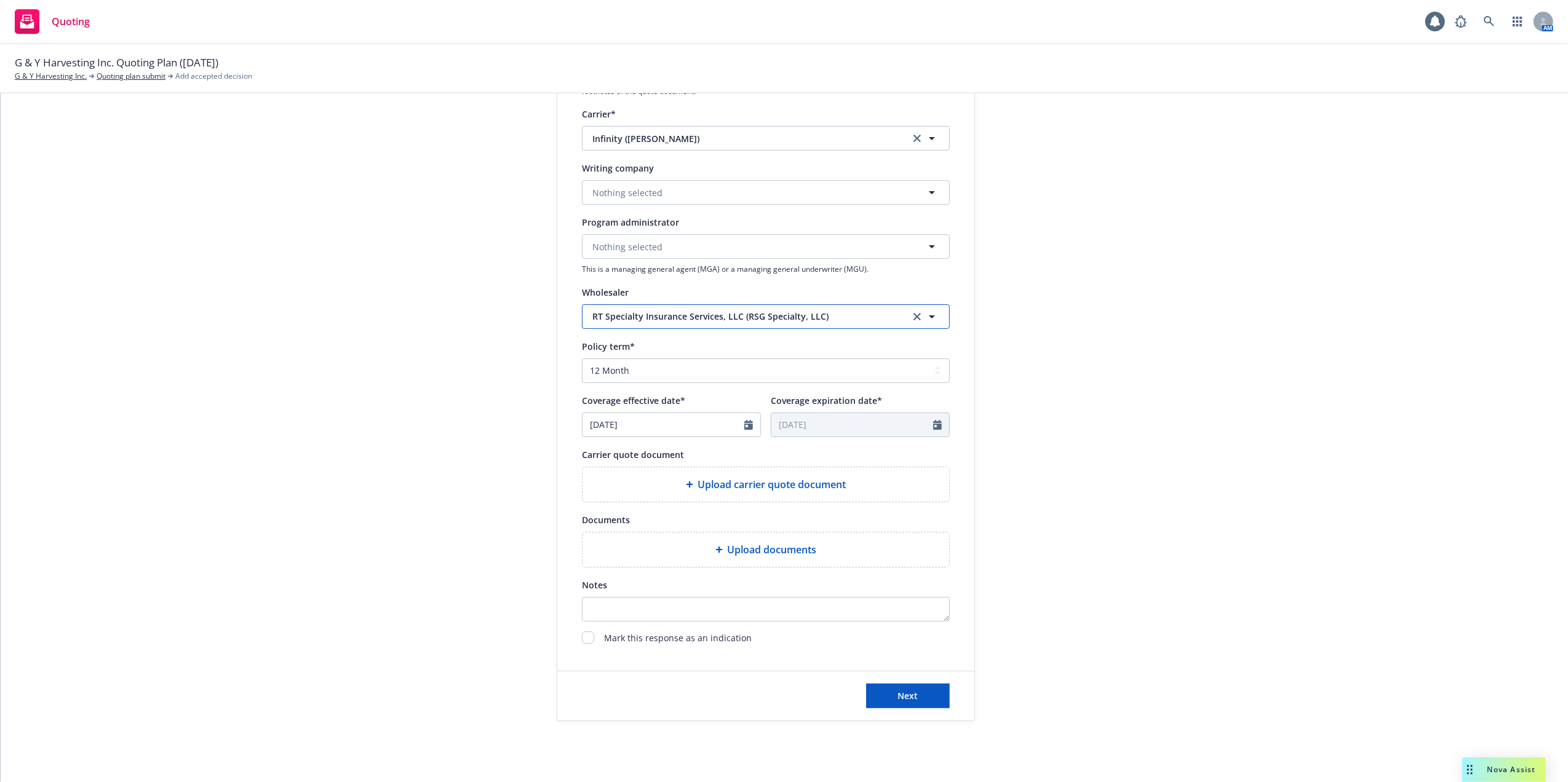
click at [925, 314] on icon "button" at bounding box center [932, 316] width 15 height 15
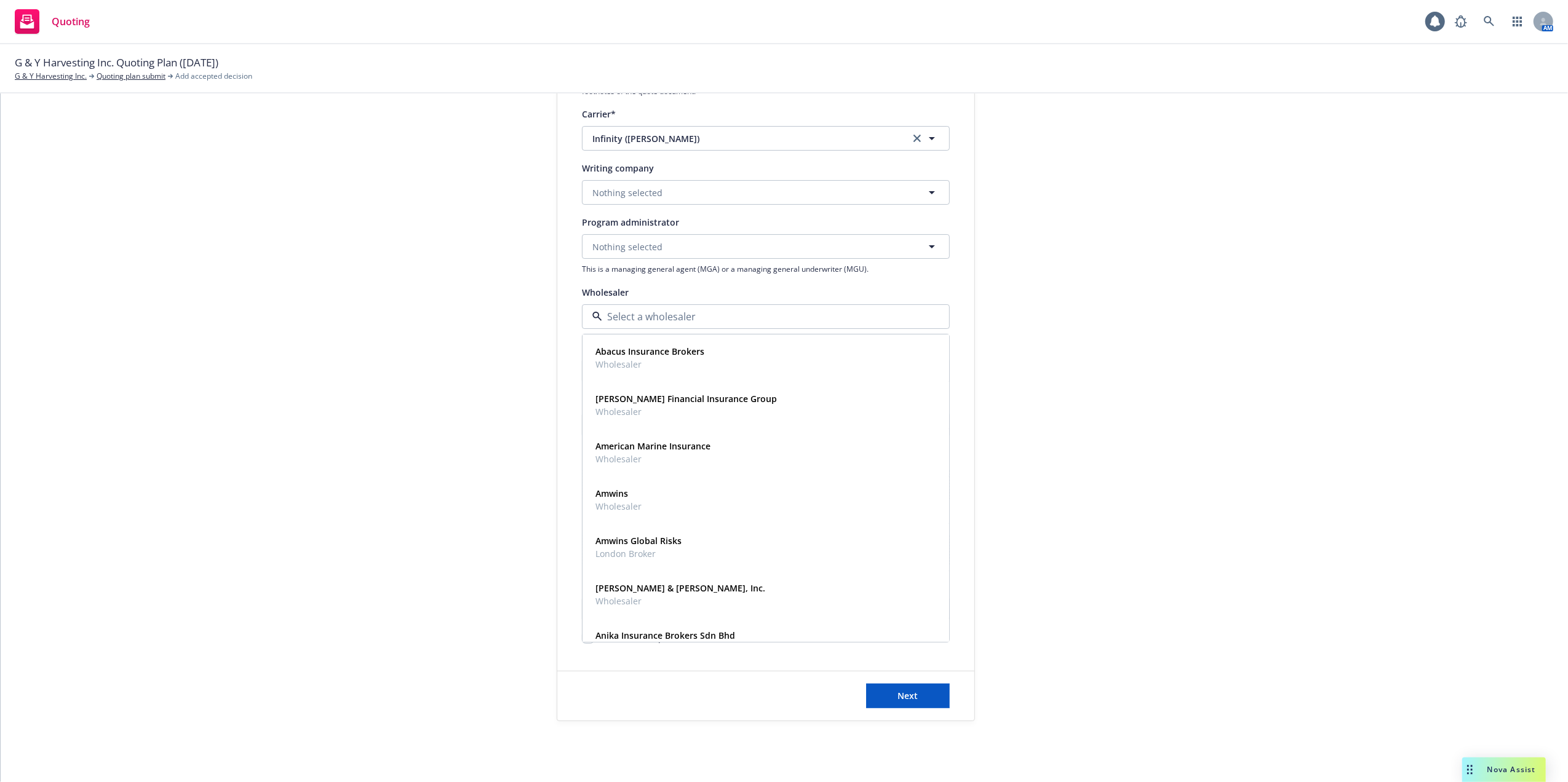
click at [1291, 312] on div "1 Quote initiation 2 Coverage selection 3 Billing info Quote initiation Display…" at bounding box center [784, 309] width 1538 height 824
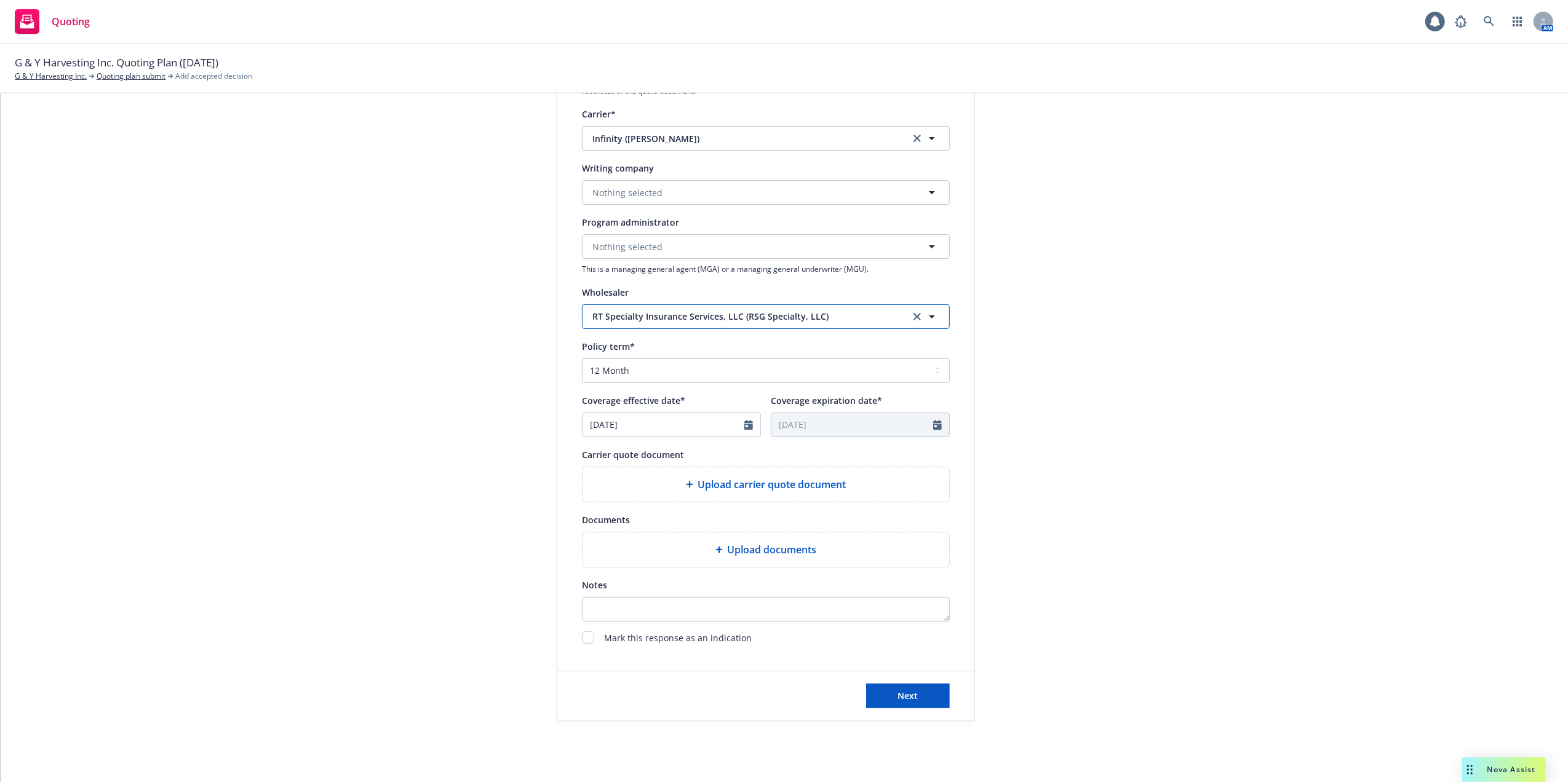
click at [926, 314] on icon "button" at bounding box center [932, 316] width 15 height 15
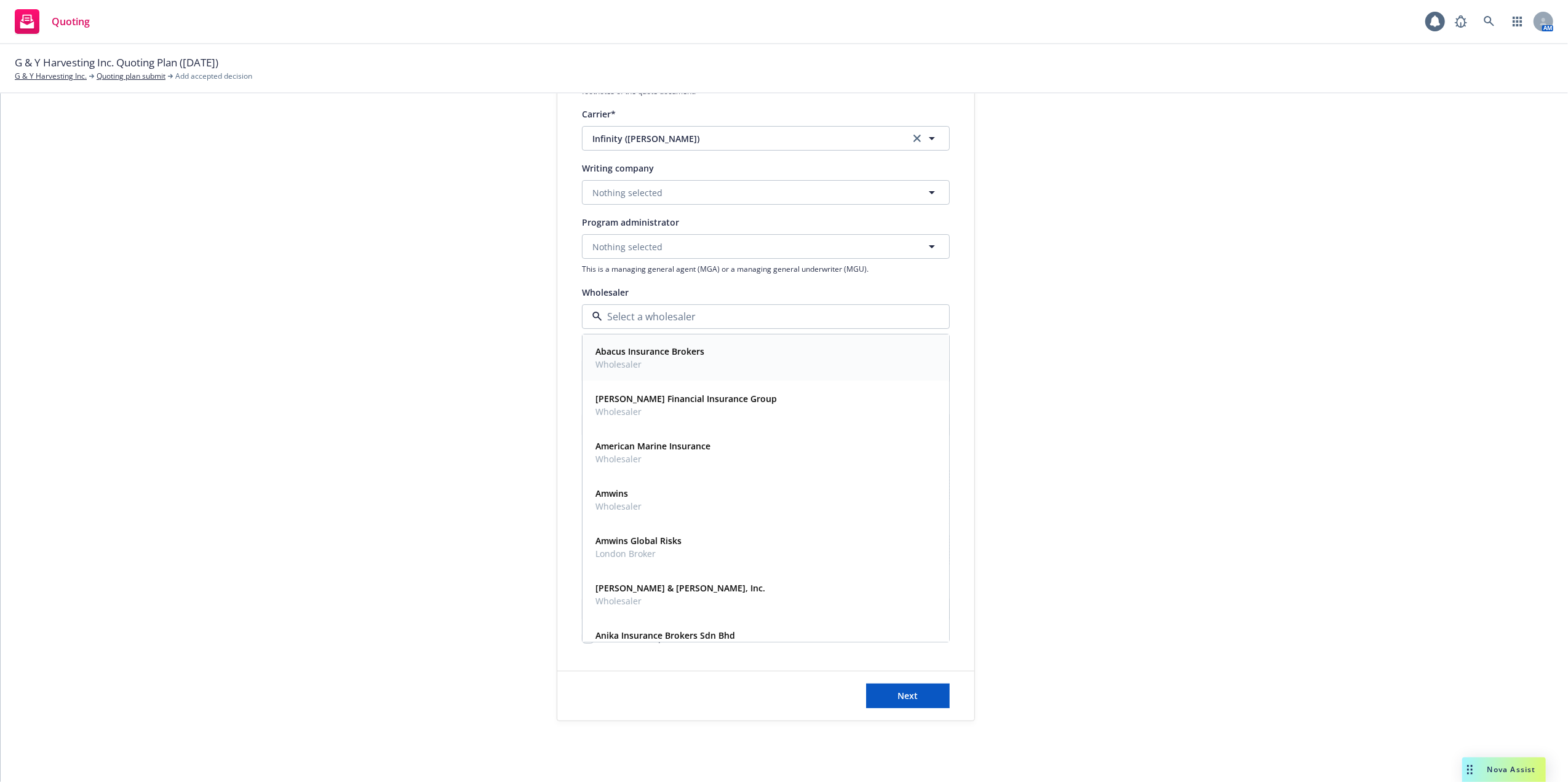
scroll to position [0, 0]
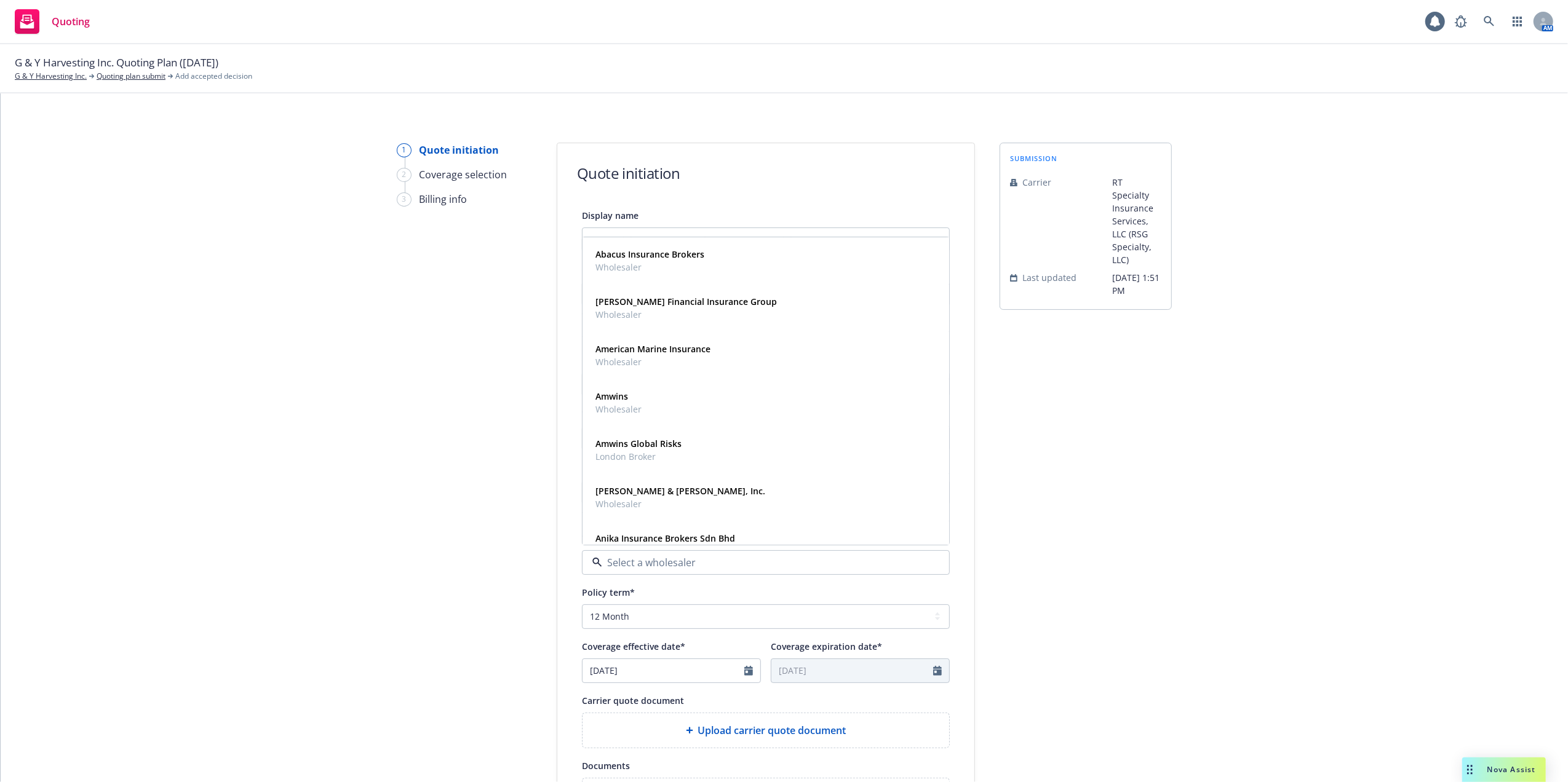
click at [1214, 448] on div "1 Quote initiation 2 Coverage selection 3 Billing info Quote initiation Display…" at bounding box center [784, 555] width 1538 height 824
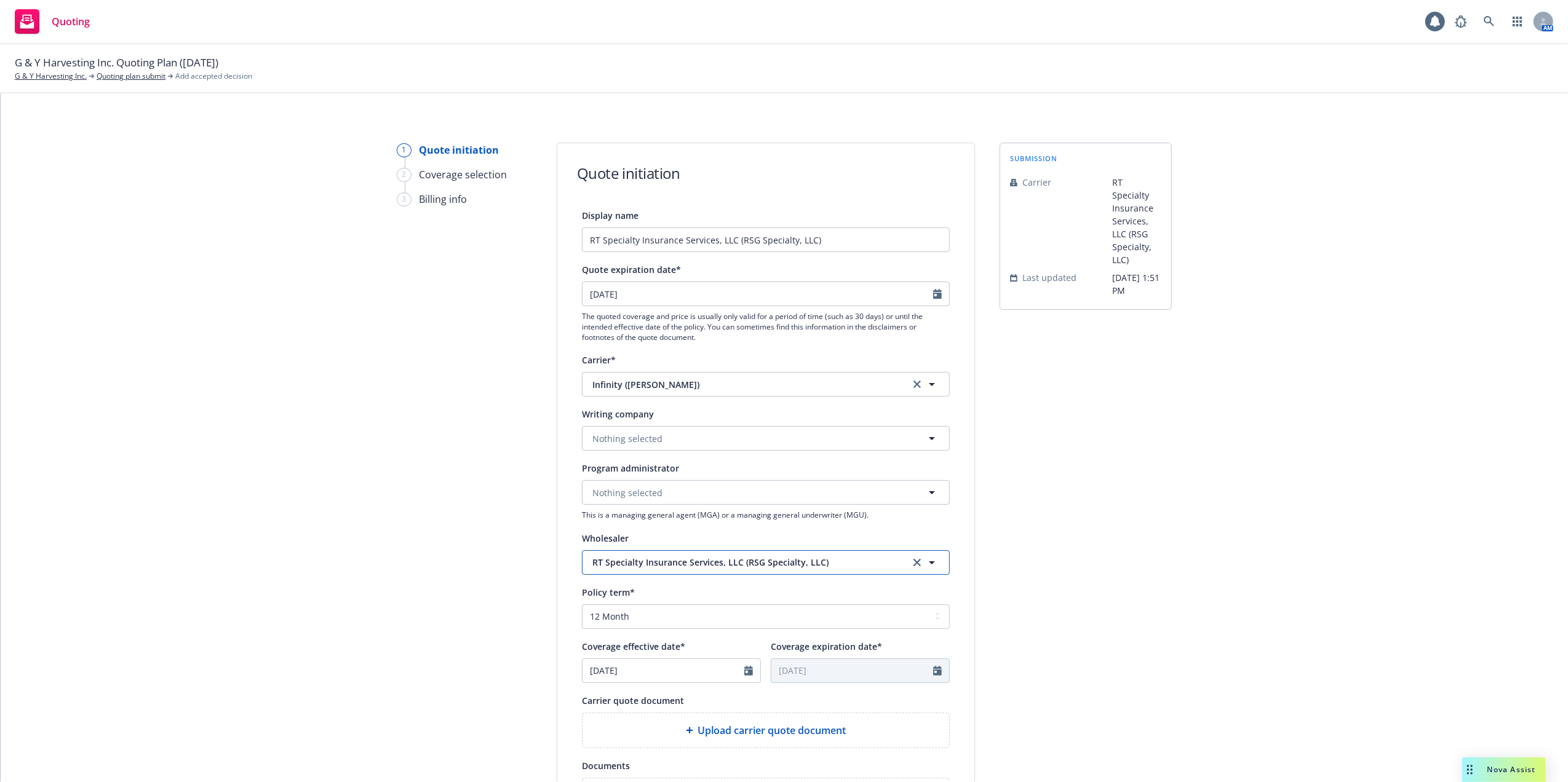
drag, startPoint x: 842, startPoint y: 558, endPoint x: 801, endPoint y: 560, distance: 41.0
click at [802, 556] on span "RT Specialty Insurance Services, LLC (RSG Specialty, LLC)" at bounding box center [742, 562] width 299 height 13
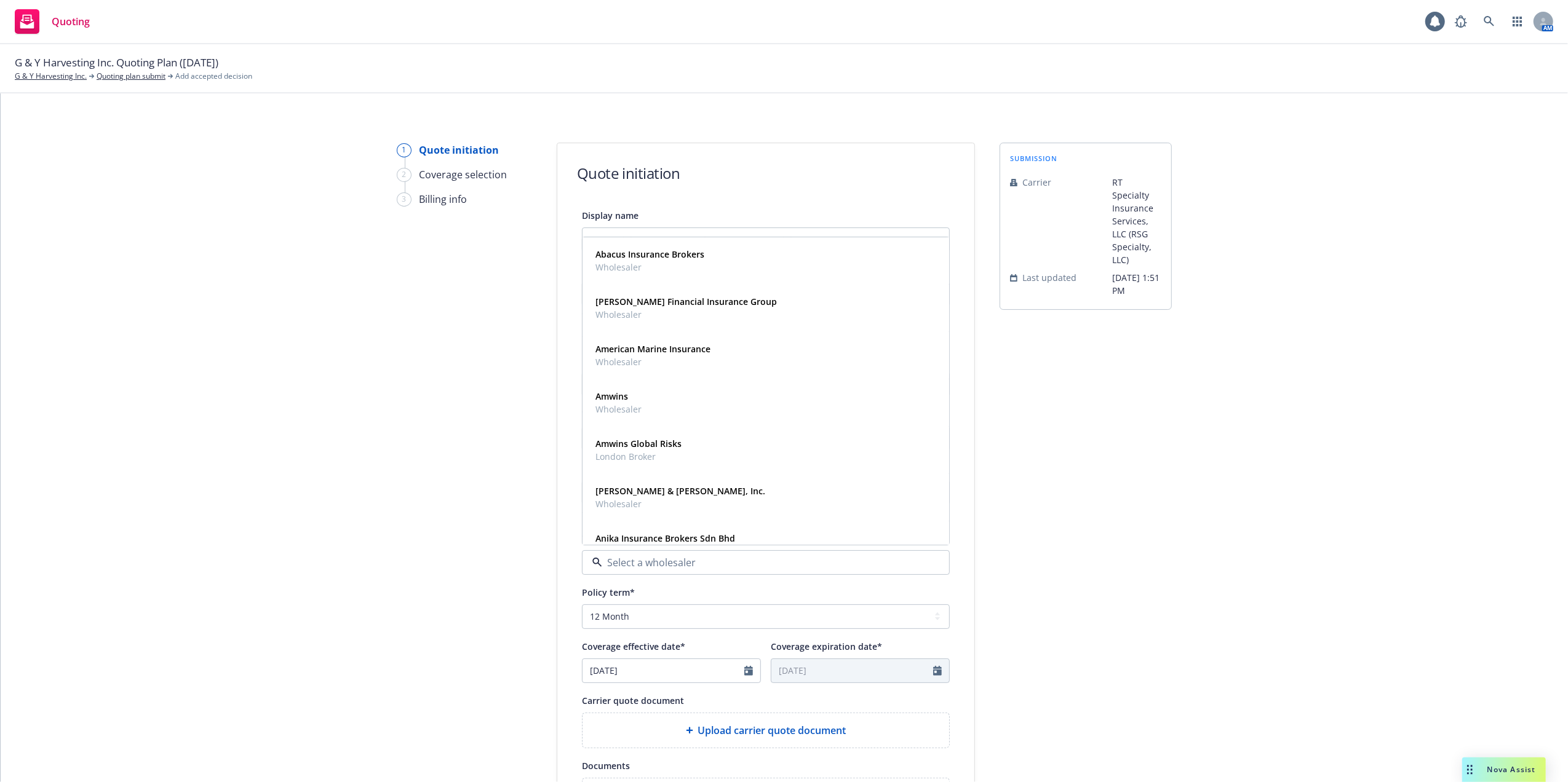
click at [1049, 513] on div "submission Carrier RT Specialty Insurance Services, LLC (RSG Specialty, LLC) La…" at bounding box center [1086, 555] width 172 height 824
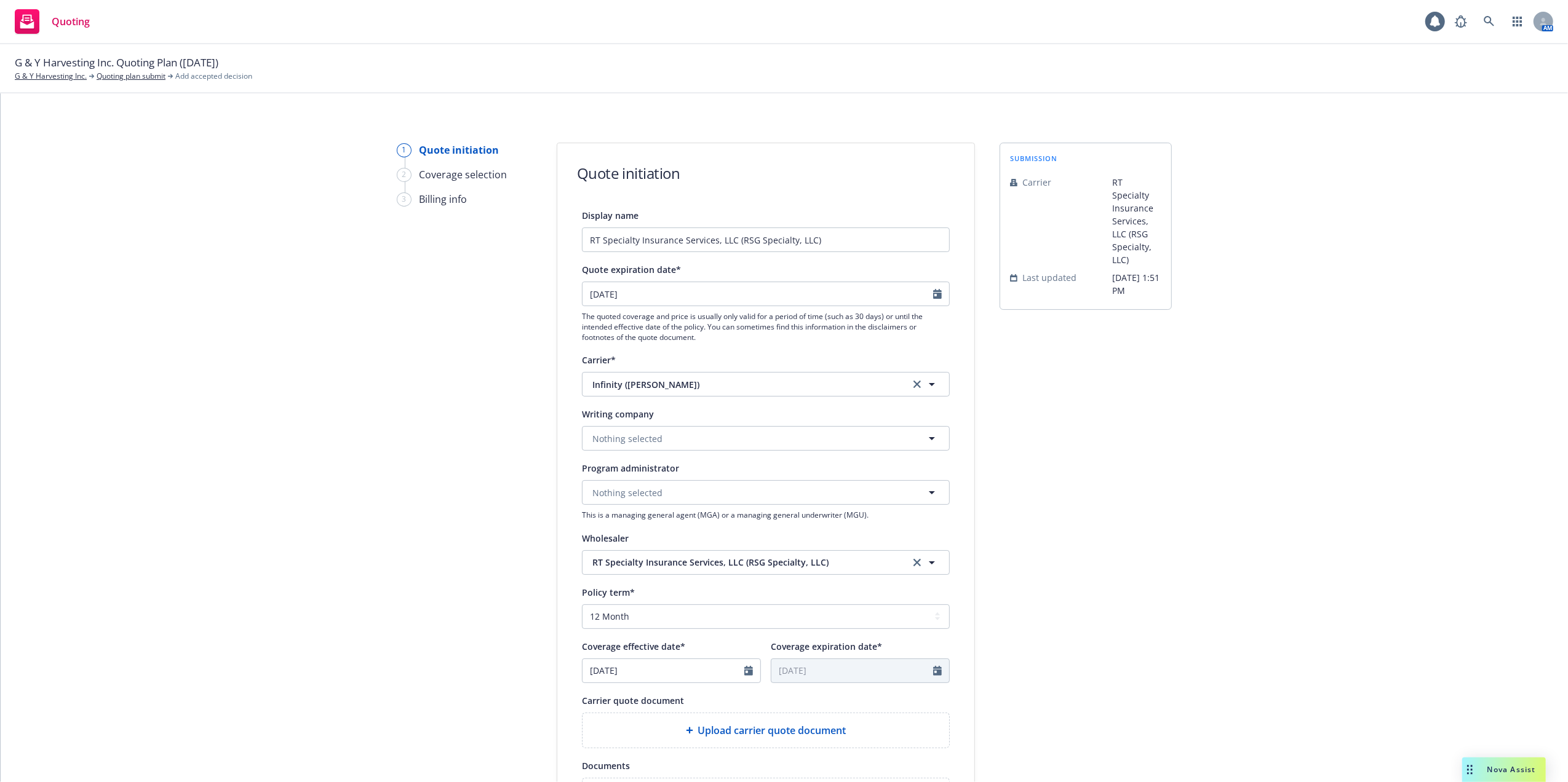
click at [913, 559] on icon "clear selection" at bounding box center [916, 562] width 7 height 7
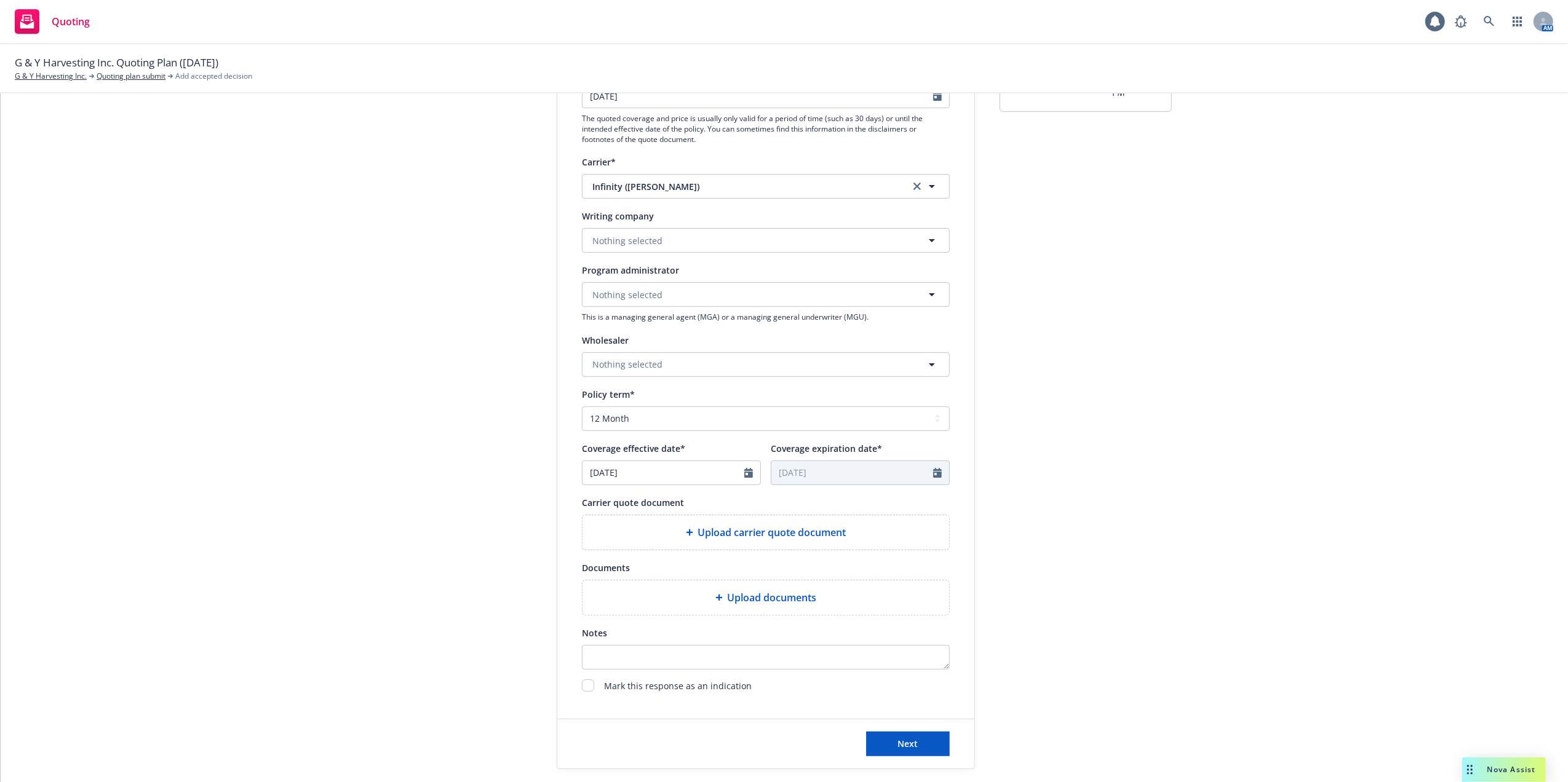
scroll to position [246, 0]
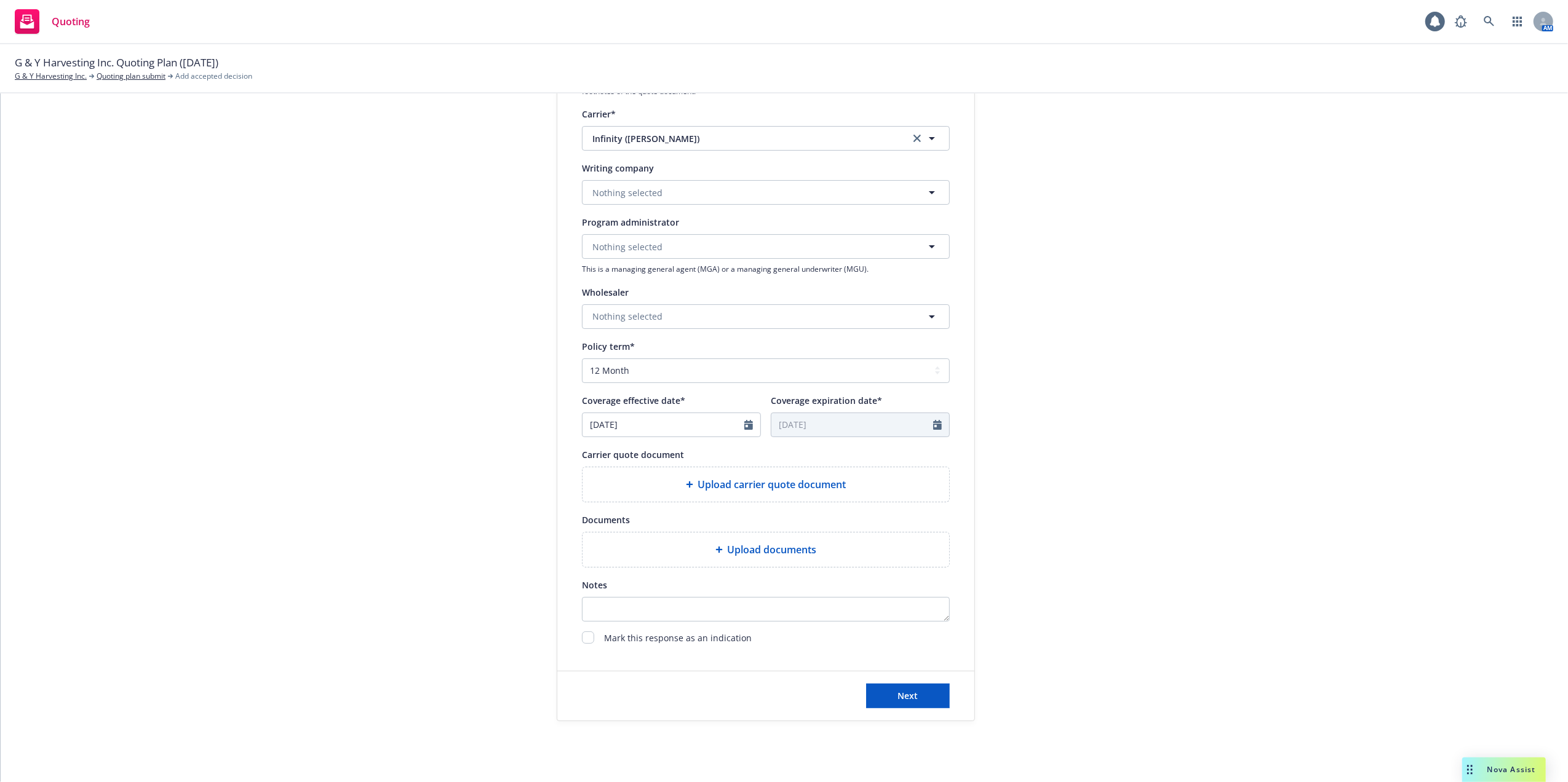
click at [1502, 769] on span "Nova Assist" at bounding box center [1511, 770] width 48 height 11
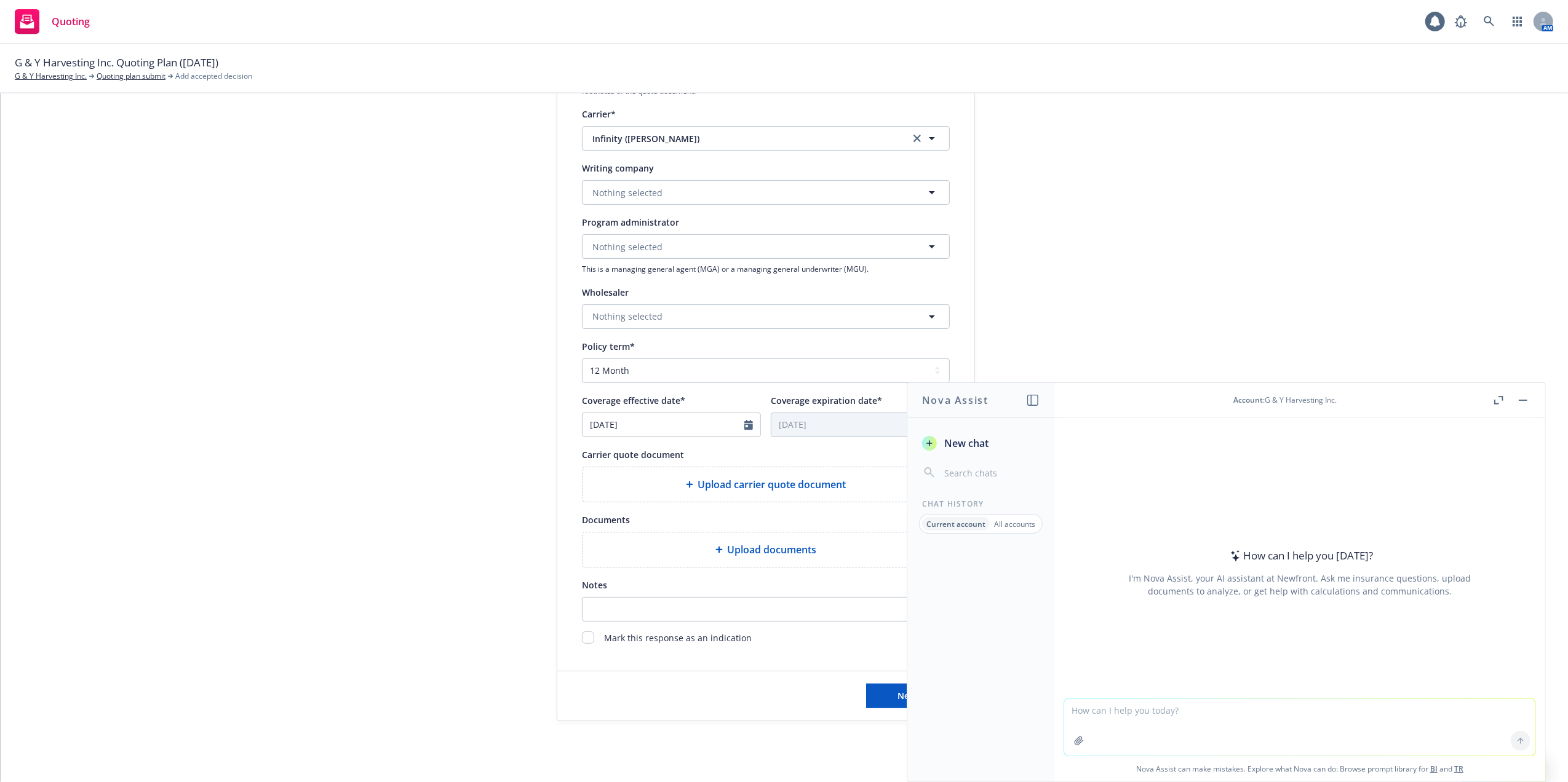
click at [1276, 733] on textarea at bounding box center [1300, 727] width 472 height 57
type textarea "what is the premium amount paid by Kemper Infinity Auto"
click at [1516, 736] on icon at bounding box center [1521, 740] width 8 height 8
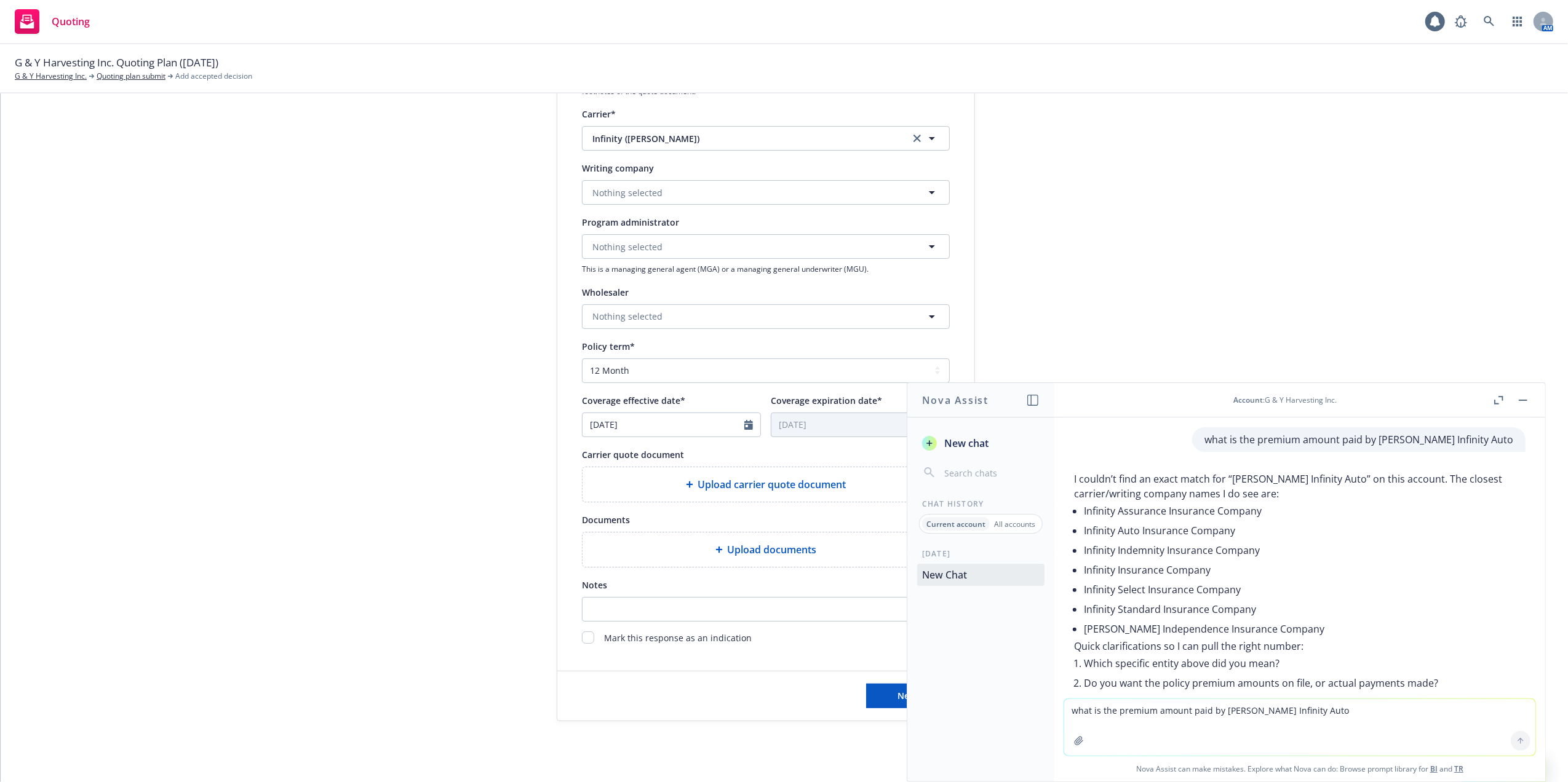
scroll to position [101, 0]
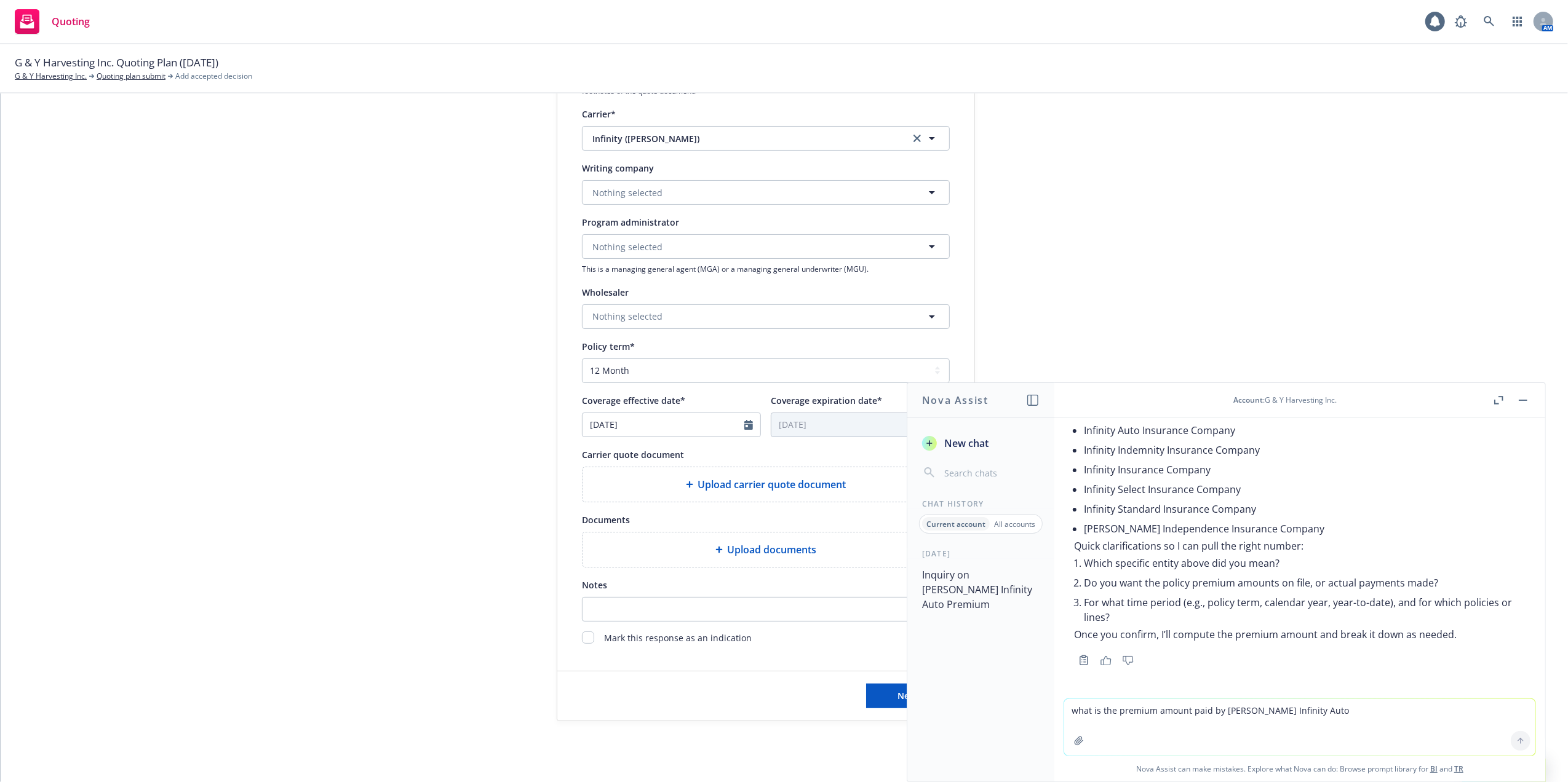
click at [1160, 710] on textarea "what is the premium amount paid by Kemper Infinity Auto" at bounding box center [1300, 727] width 472 height 57
type textarea "K"
click at [1314, 283] on div "1 Quote initiation 2 Coverage selection 3 Billing info Quote initiation Display…" at bounding box center [784, 309] width 1538 height 824
drag, startPoint x: 1528, startPoint y: 401, endPoint x: 1524, endPoint y: 389, distance: 12.6
click at [1528, 401] on button "button" at bounding box center [1523, 401] width 15 height 15
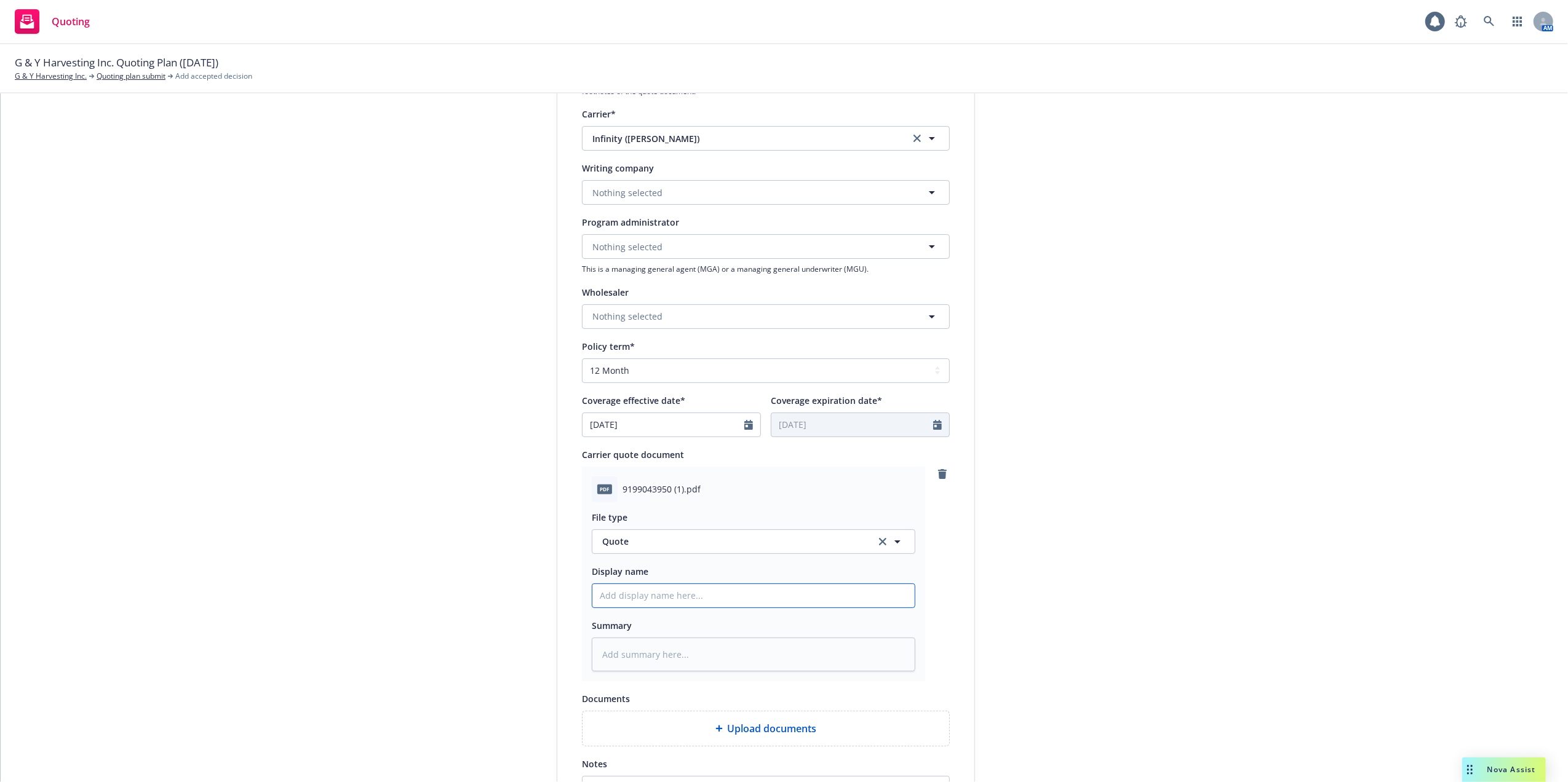
click at [636, 596] on input "Display name" at bounding box center [753, 595] width 322 height 23
type textarea "x"
type input "1"
type textarea "x"
type input "10"
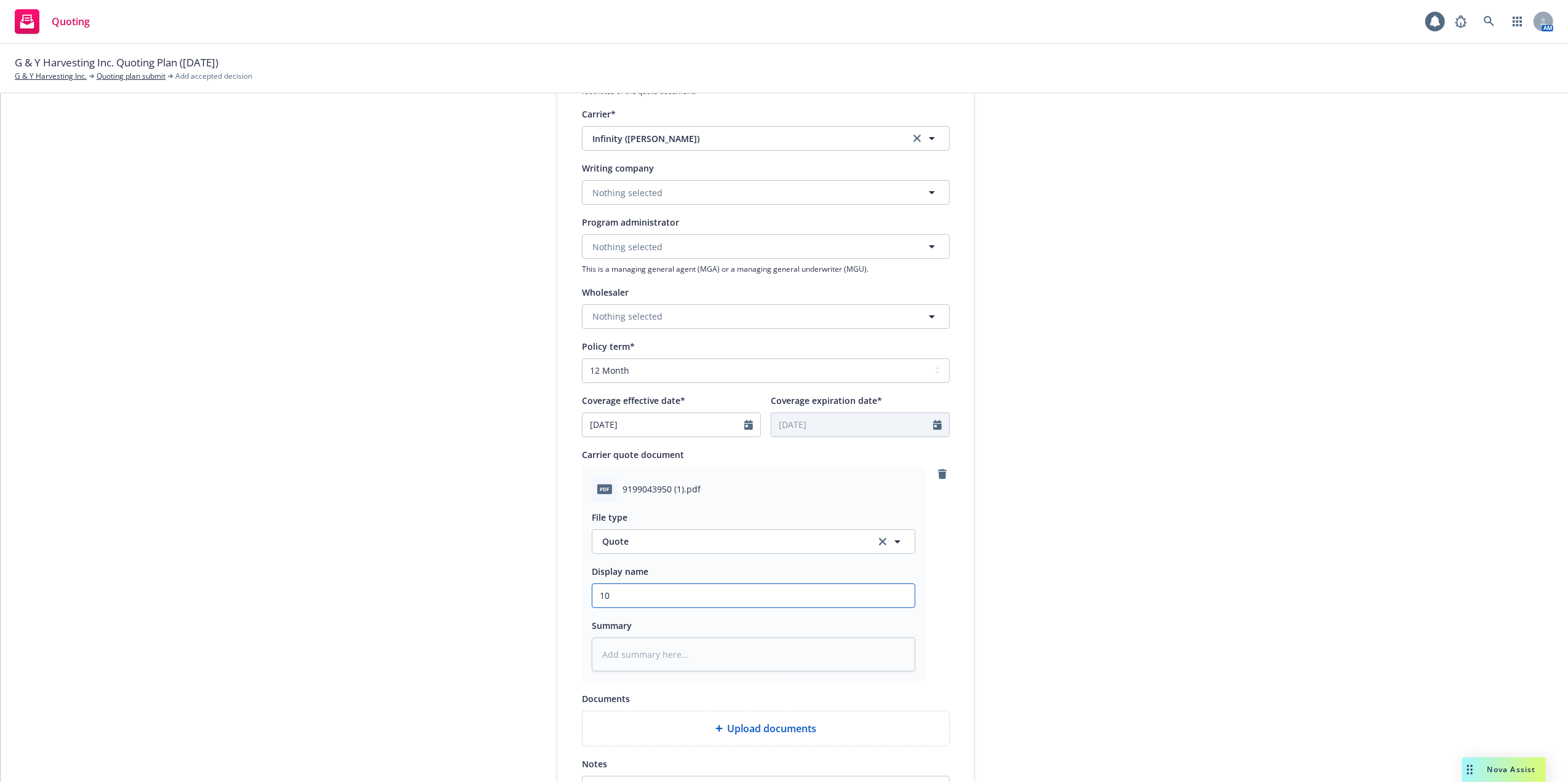
type textarea "x"
type input "10/"
type textarea "x"
type input "10/1"
type textarea "x"
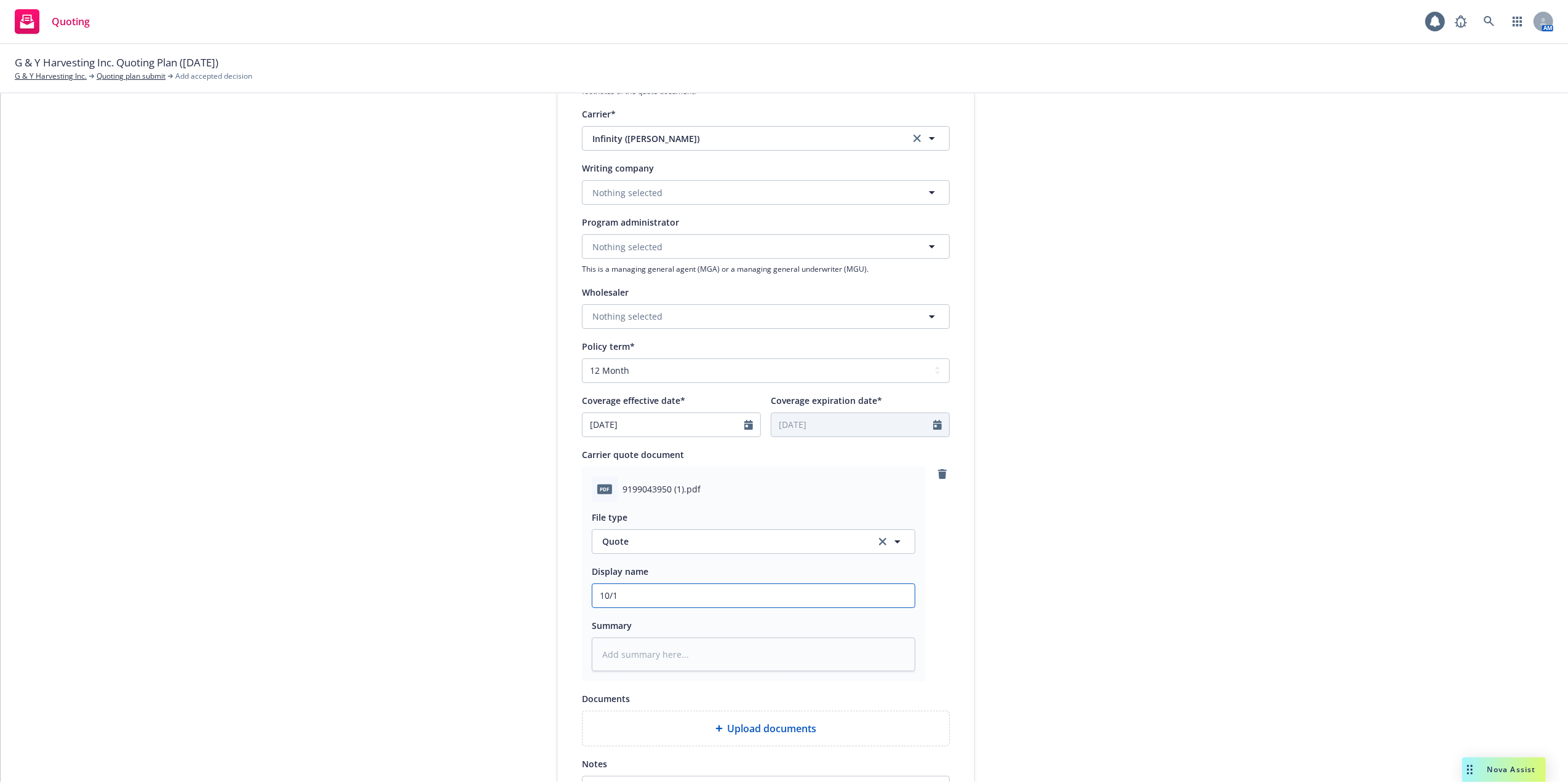
type input "10/14"
type textarea "x"
type input "10/14/"
type textarea "x"
type input "10/14/2"
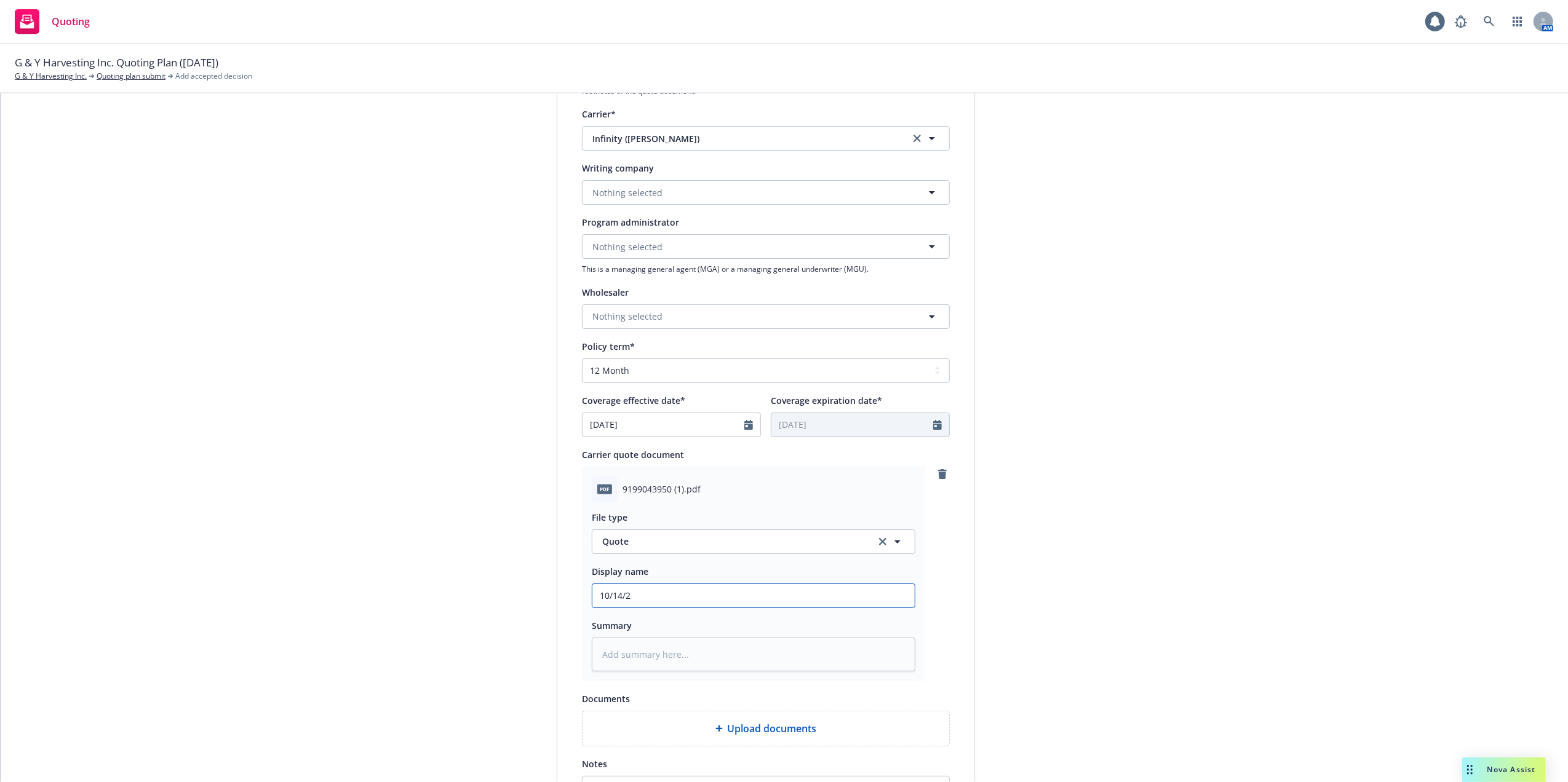
type textarea "x"
type input "[DATE]"
type textarea "x"
type input "[DATE]"
type textarea "x"
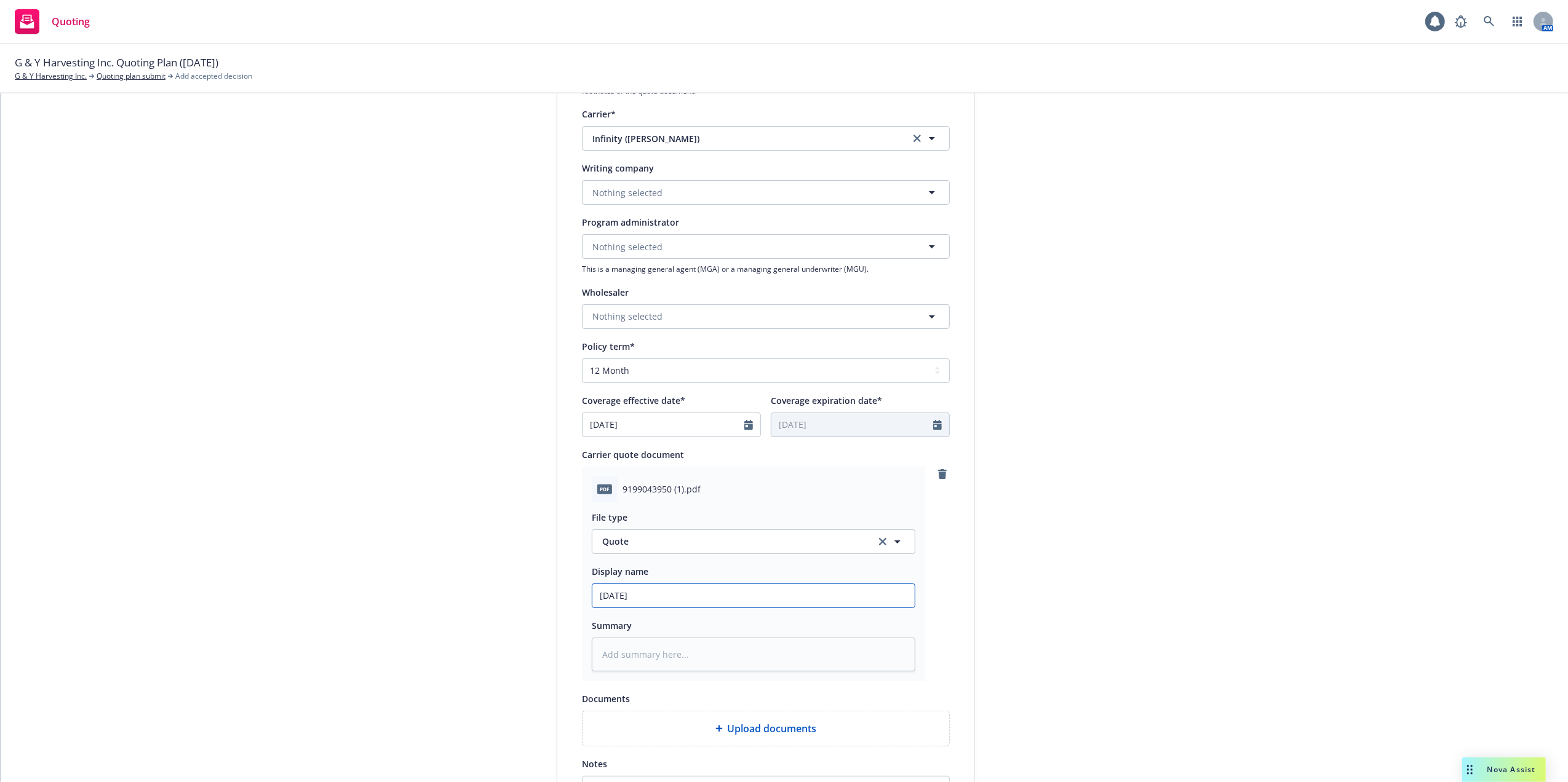
type input "10/14/25 C"
type textarea "x"
type input "10/14/25 Co"
type textarea "x"
type input "10/14/25 Com"
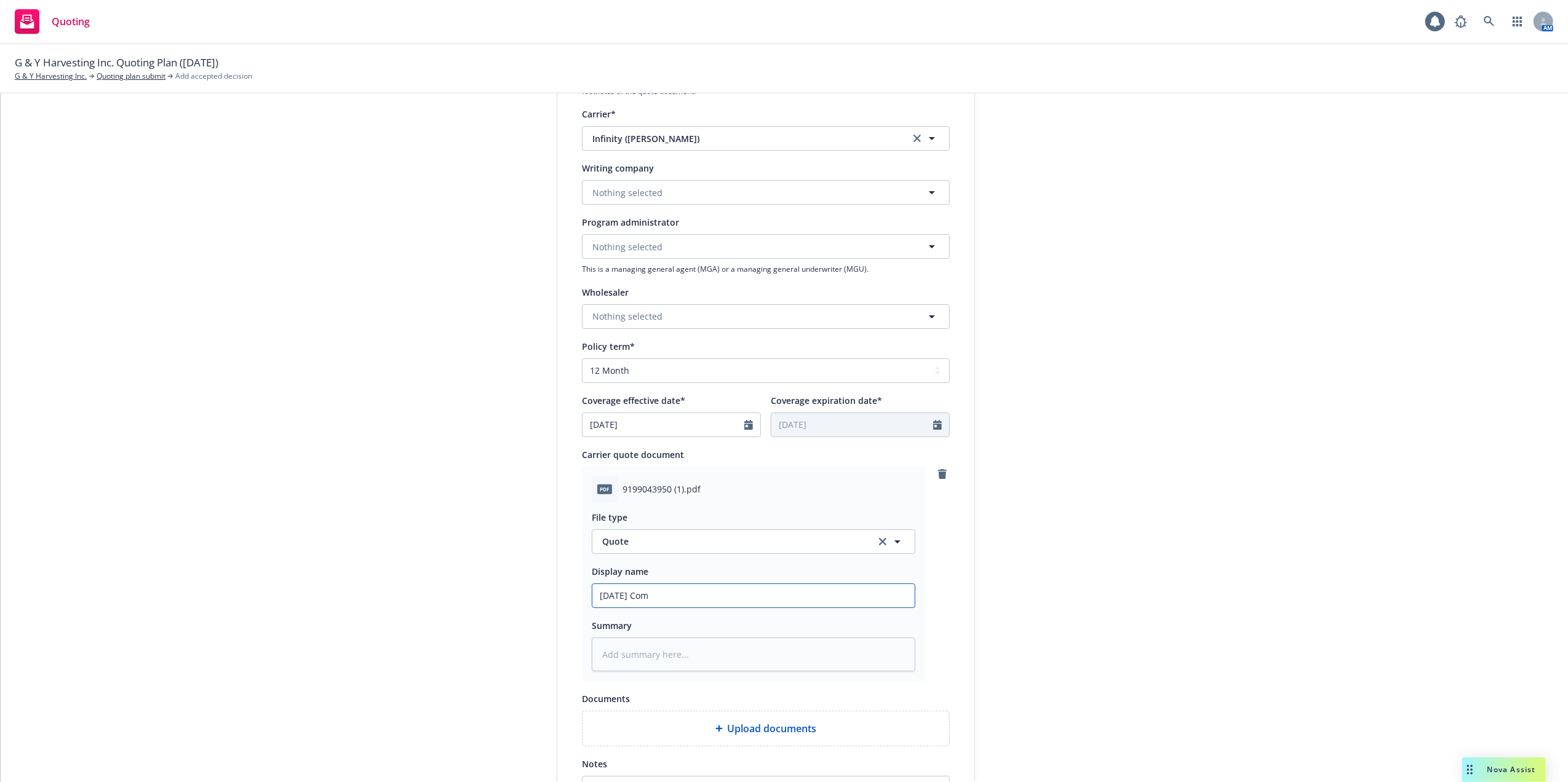
type textarea "x"
type input "10/14/25 Comm"
type textarea "x"
type input "10/14/25 Comme"
type textarea "x"
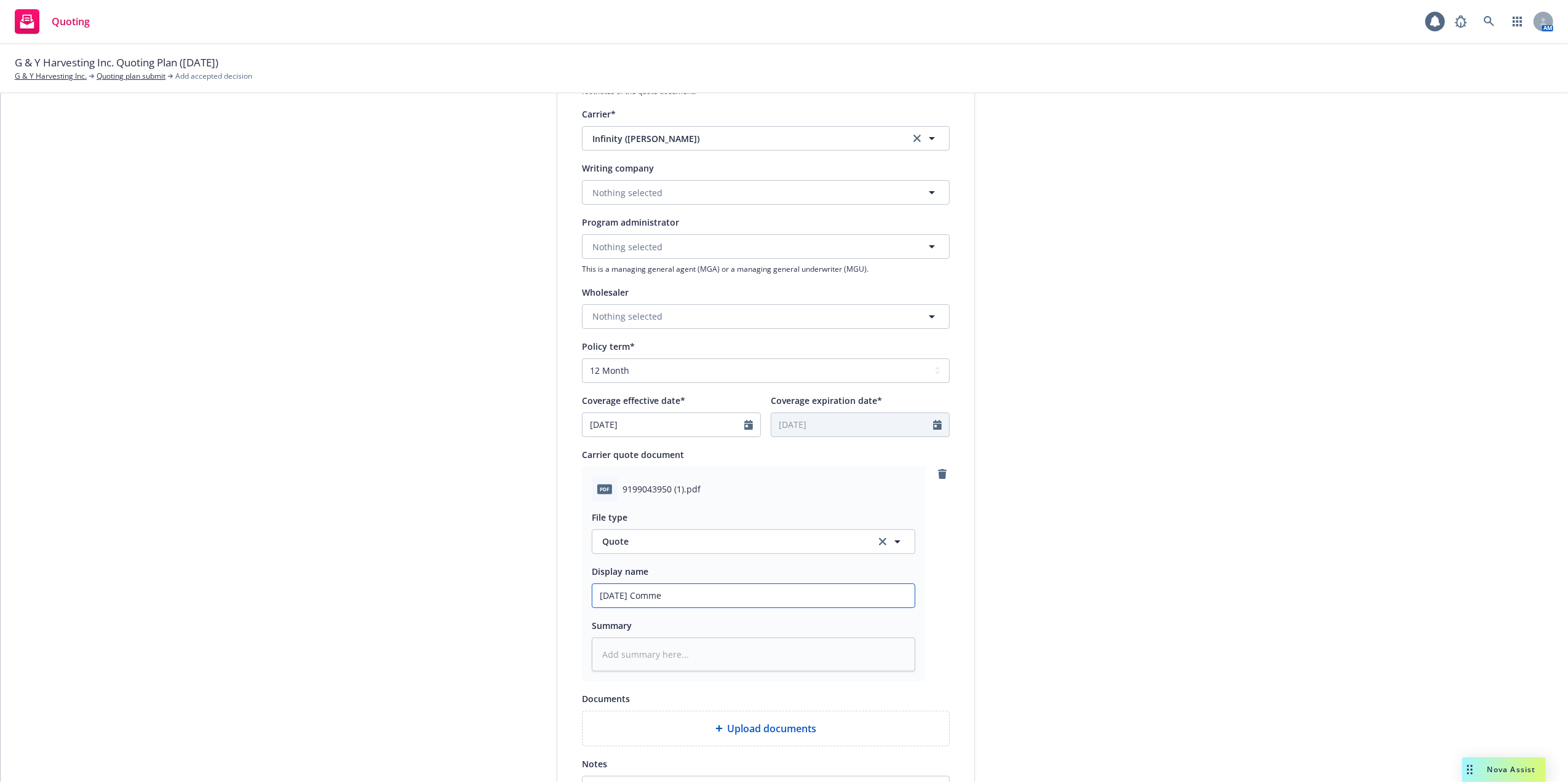
type input "10/14/25 Commer"
type textarea "x"
type input "10/14/25 Commerc"
type textarea "x"
type input "10/14/25 Commerci"
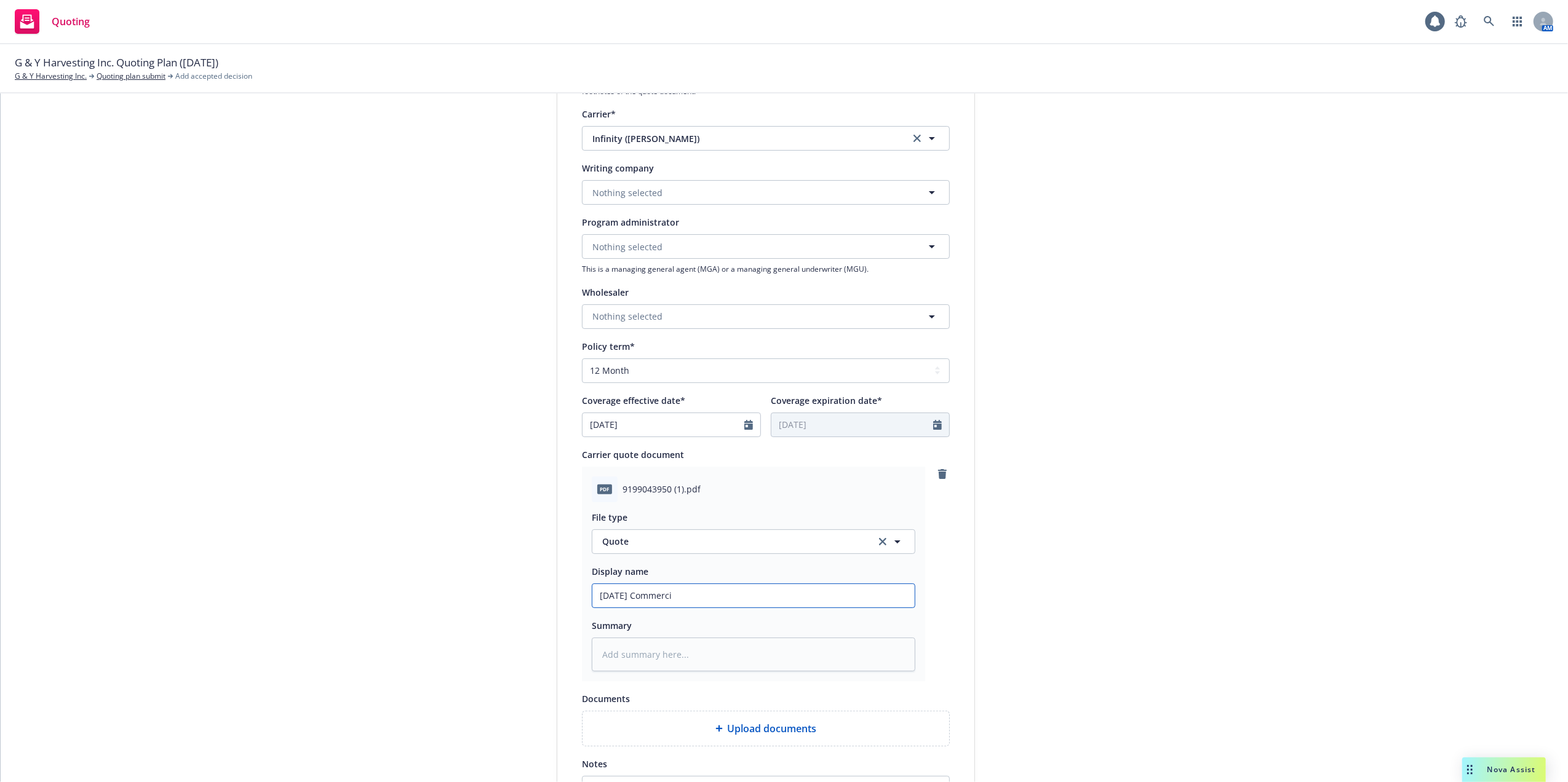
type textarea "x"
type input "10/14/25 Commercia"
type textarea "x"
type input "10/14/25 Commercial"
type textarea "x"
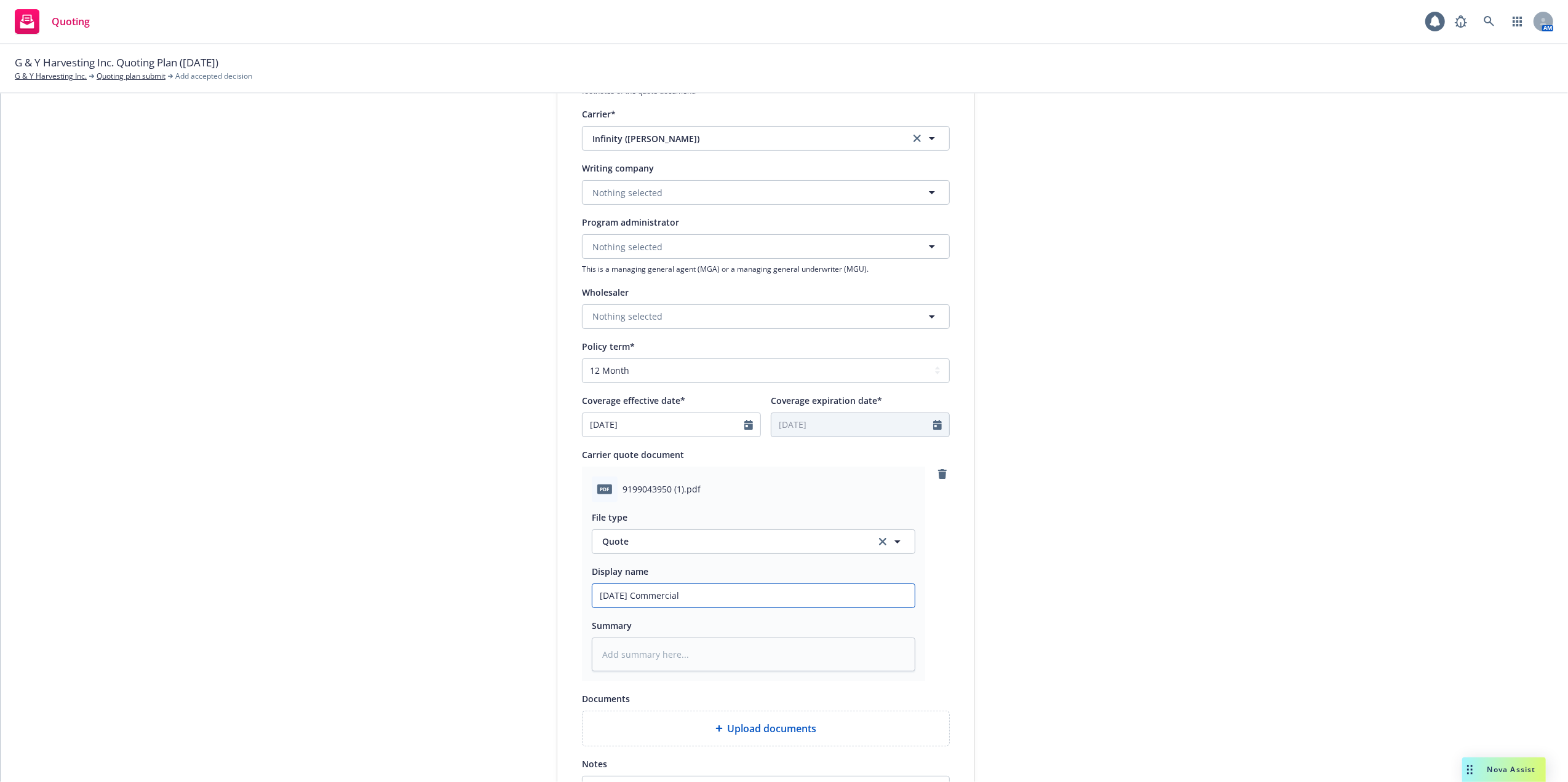
type input "10/14/25 Commercial"
type textarea "x"
type input "10/14/25 Commercial A"
type textarea "x"
type input "10/14/25 Commercial Au"
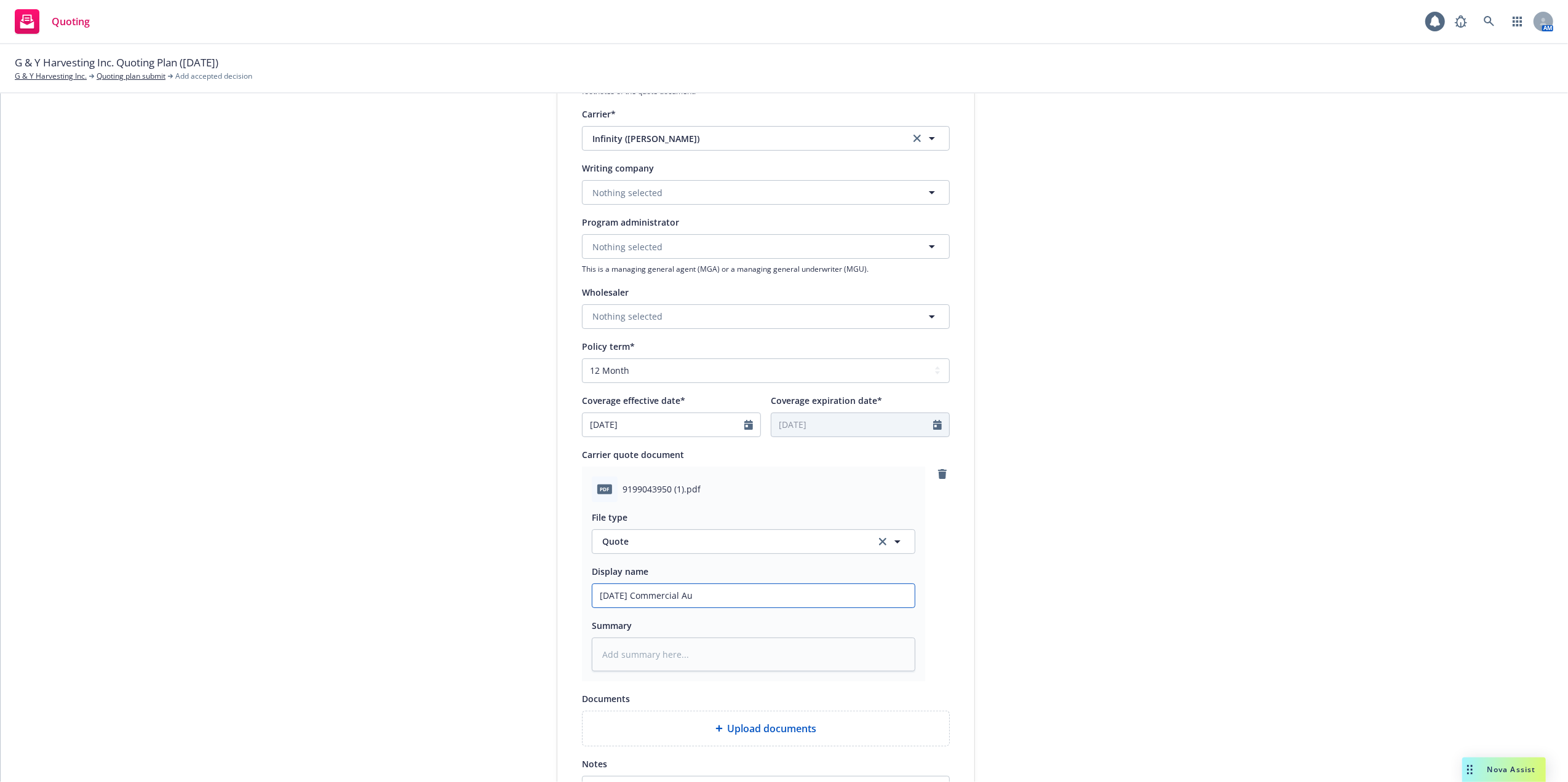
type textarea "x"
type input "10/14/25 Commercial Aut"
type textarea "x"
type input "10/14/25 Commercial Auto"
type textarea "x"
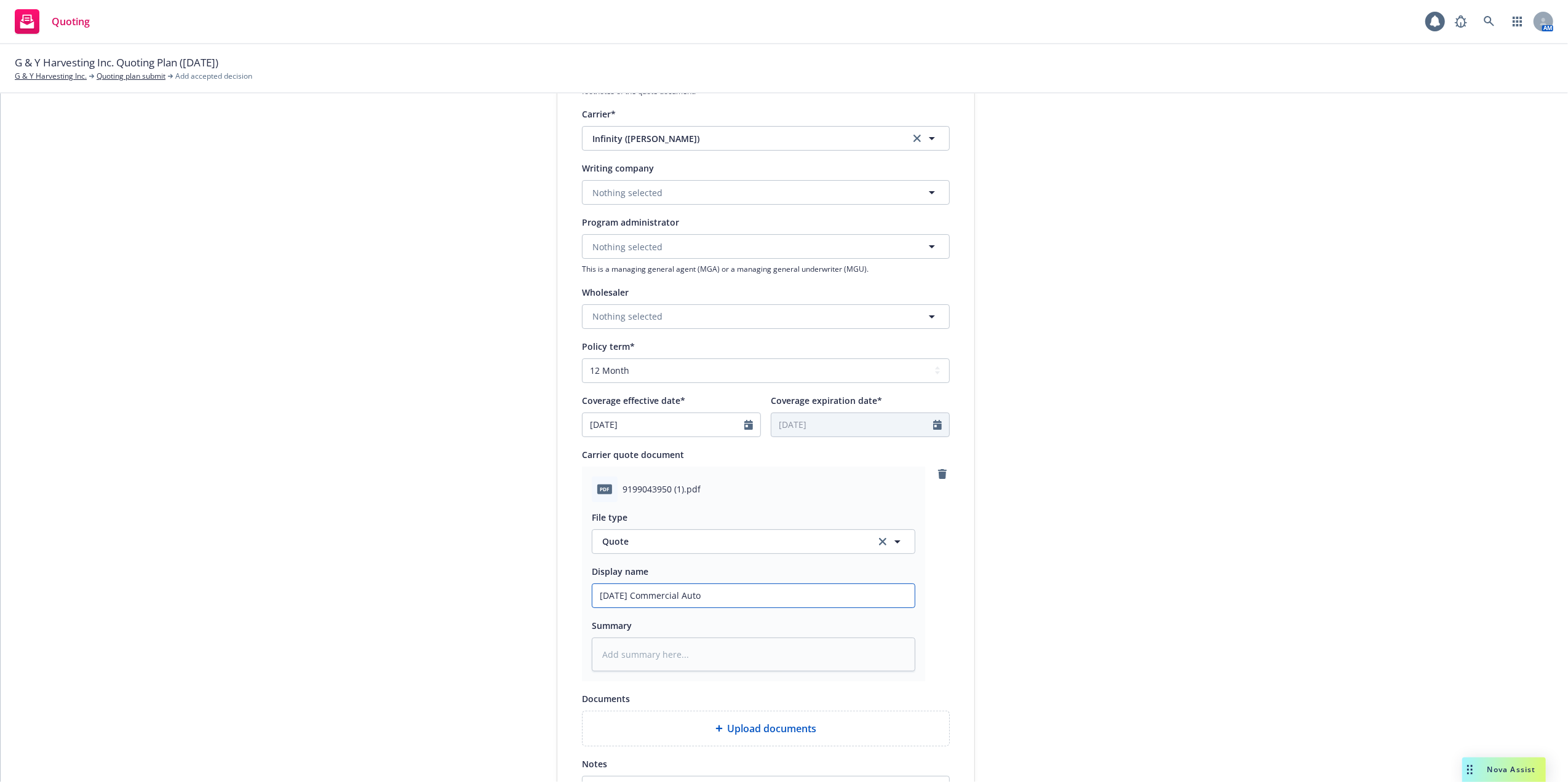
type input "10/14/25 Commercial Auto"
type textarea "x"
type input "10/14/25 Commercial Auto Q"
type textarea "x"
type input "10/14/25 Commercial Auto Qu"
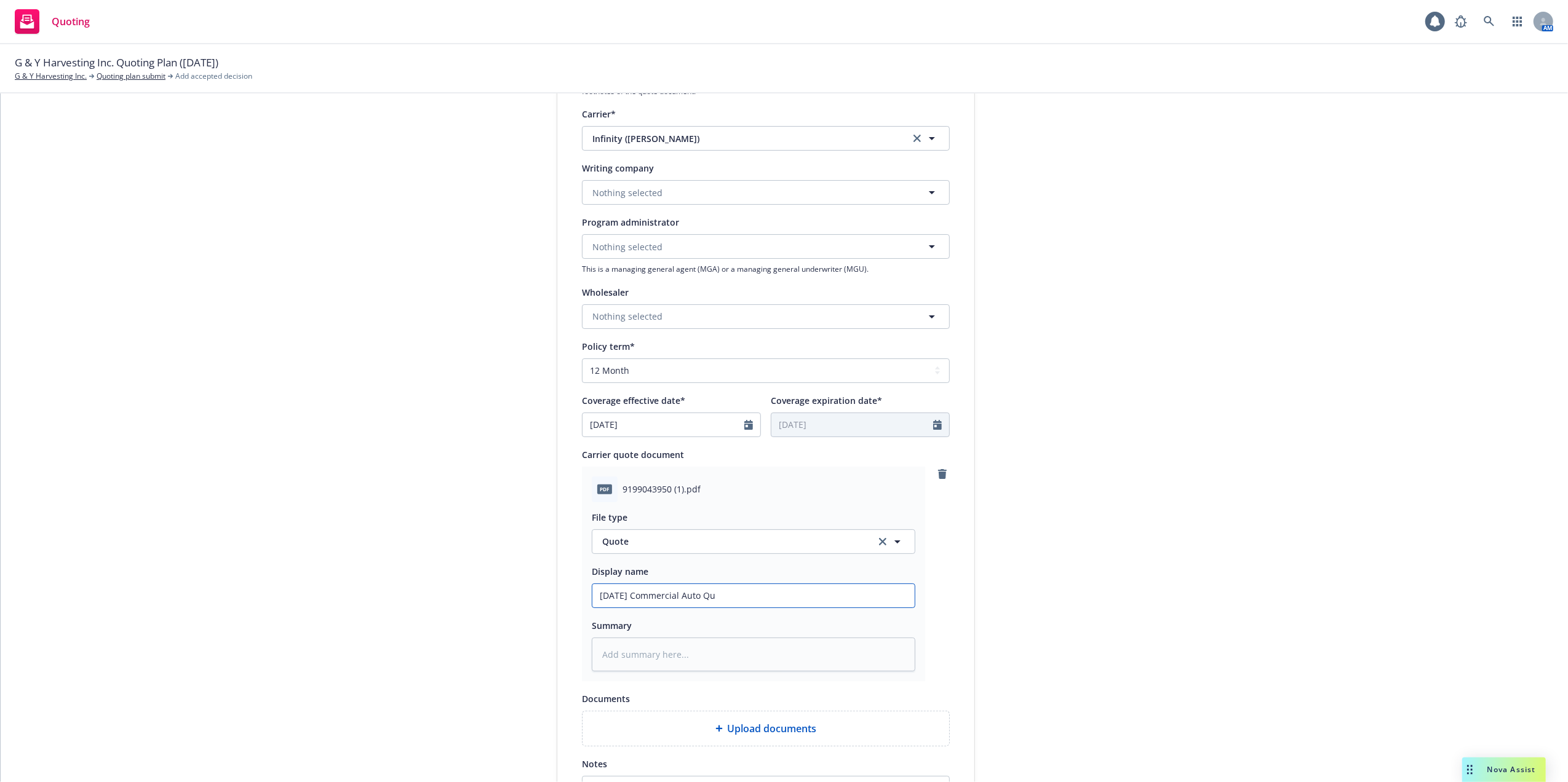
type textarea "x"
type input "10/14/25 Commercial Auto Quo"
type textarea "x"
type input "10/14/25 Commercial Auto Quot"
type textarea "x"
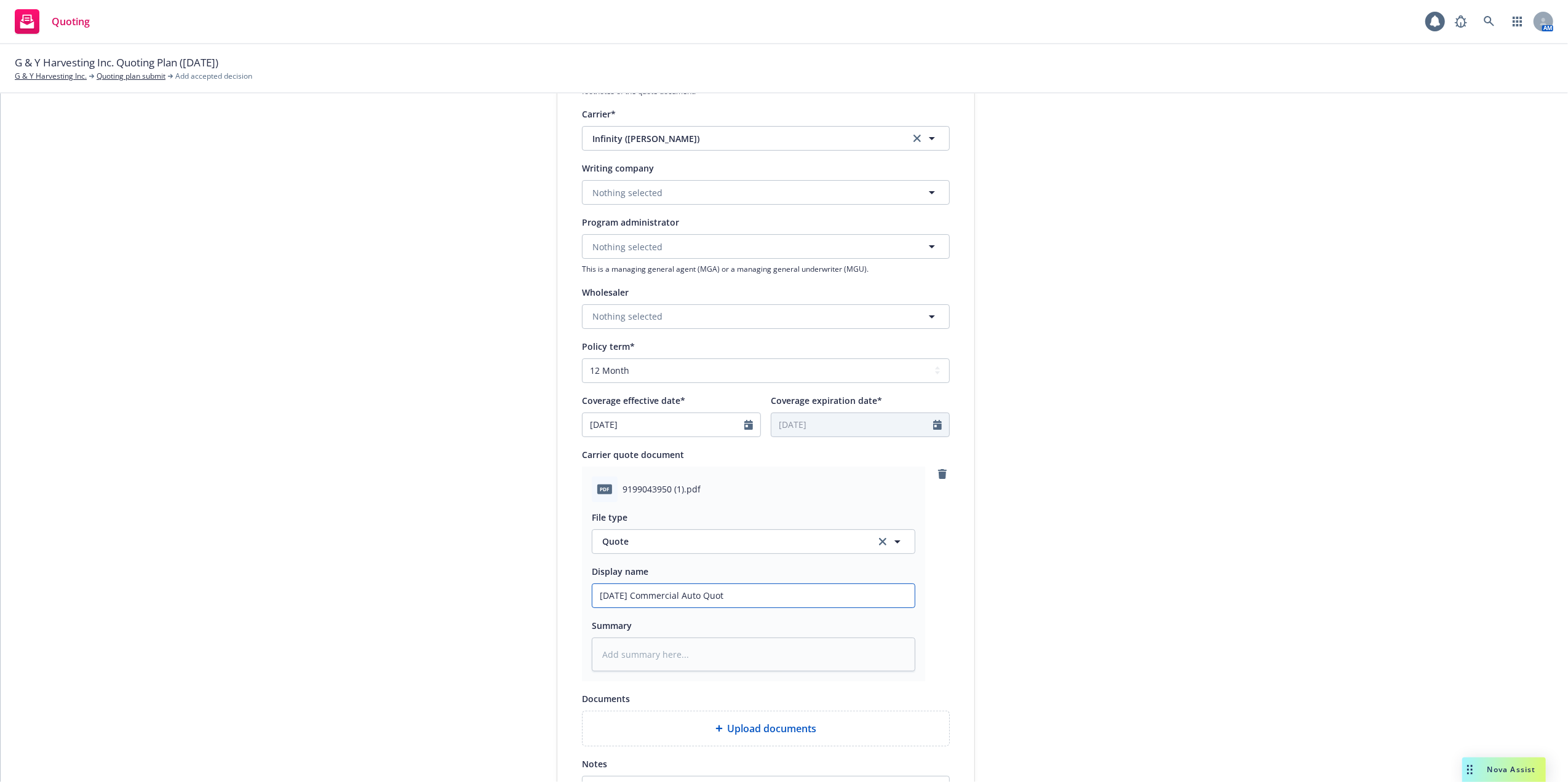
type input "10/14/25 Commercial Auto Quote"
type textarea "x"
type input "10/14/25 Commercial Auto Quote"
type textarea "x"
type input "10/14/25 Commercial Auto Quote -"
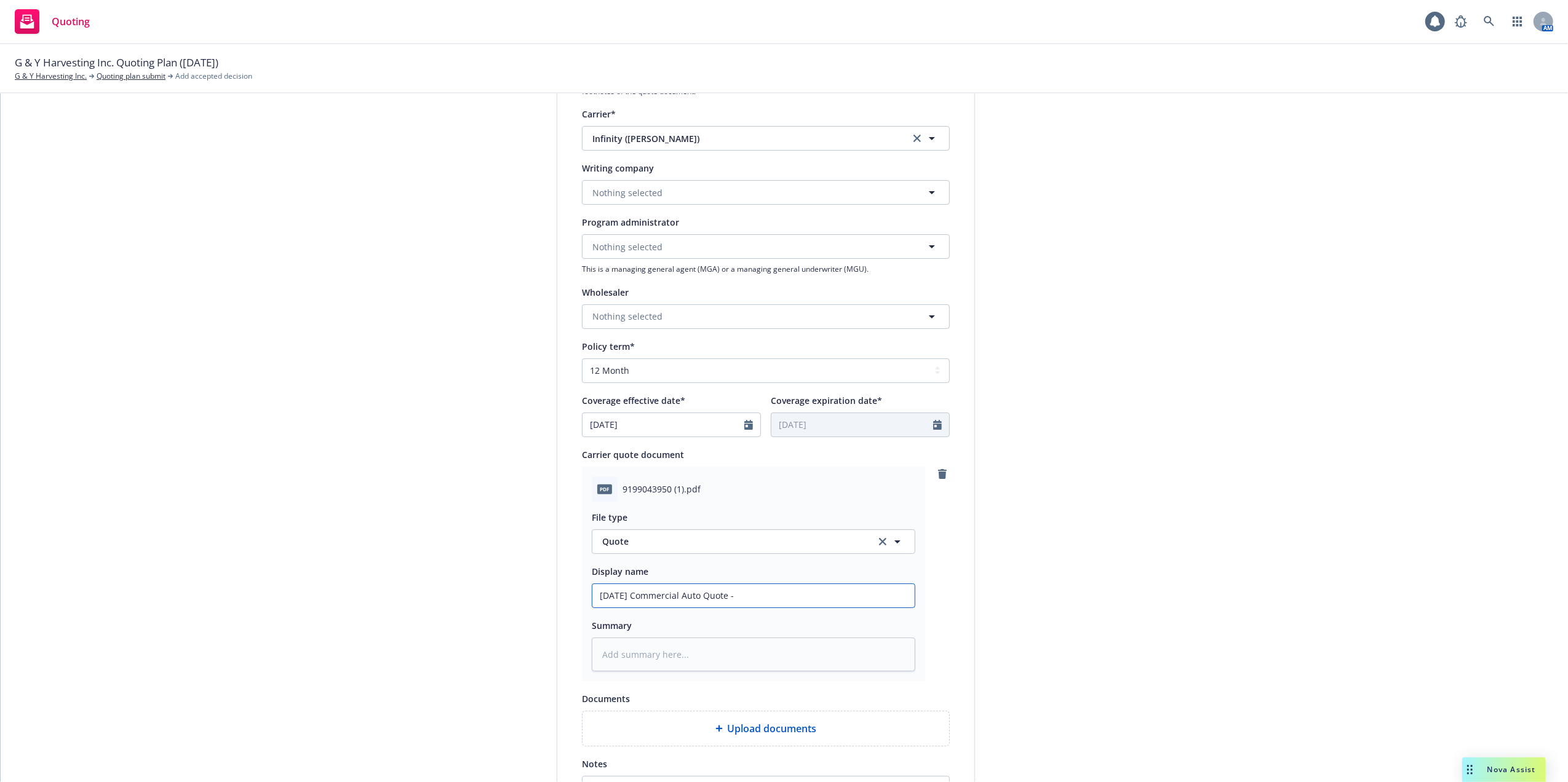
type textarea "x"
type input "10/14/25 Commercial Auto Quote -"
type textarea "x"
type input "10/14/25 Commercial Auto Quote - K"
type textarea "x"
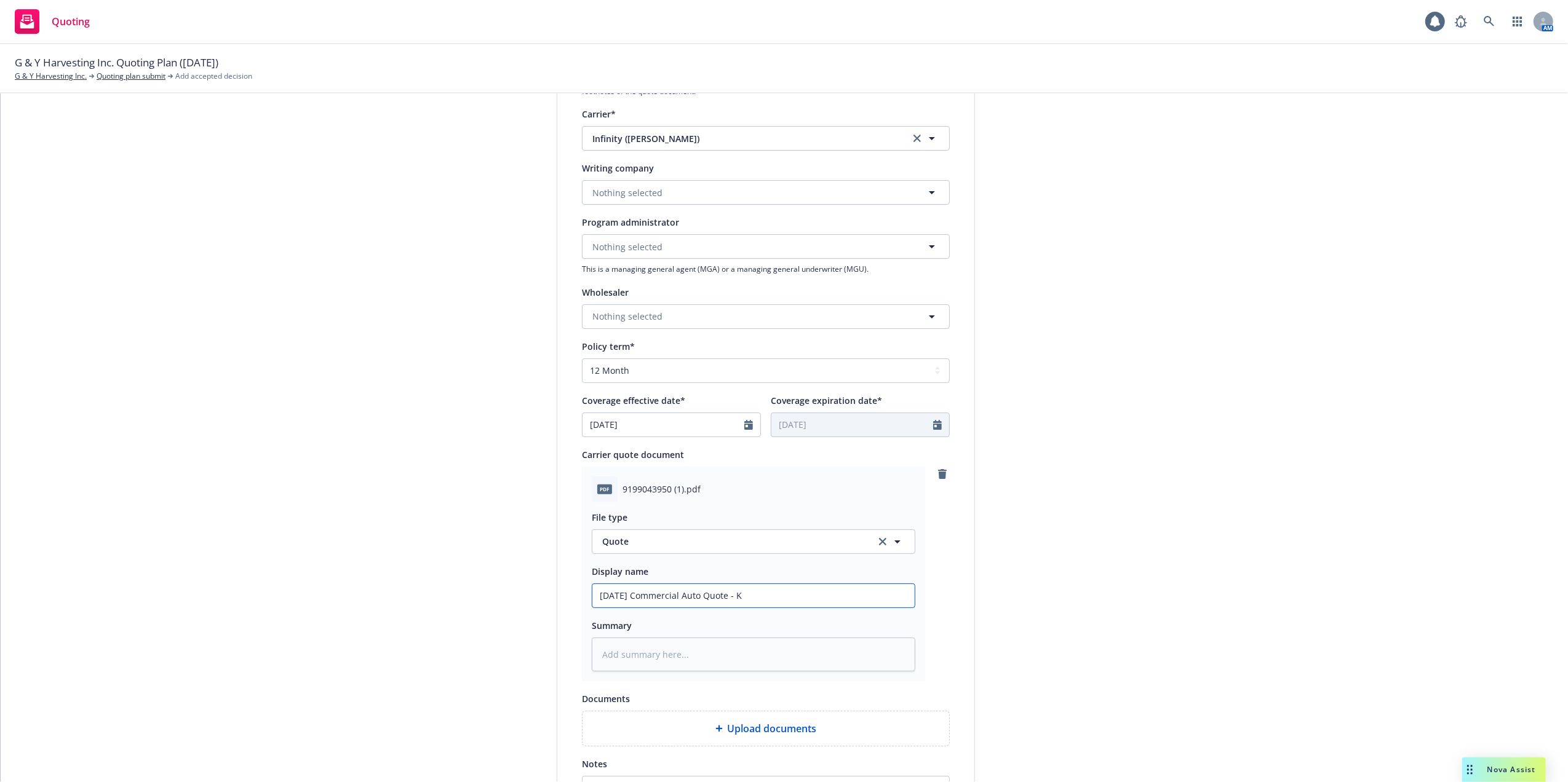
type input "10/14/25 Commercial Auto Quote - Ke"
type textarea "x"
type input "10/14/25 Commercial Auto Quote - Kem"
type textarea "x"
type input "10/14/25 Commercial Auto Quote - Kemp"
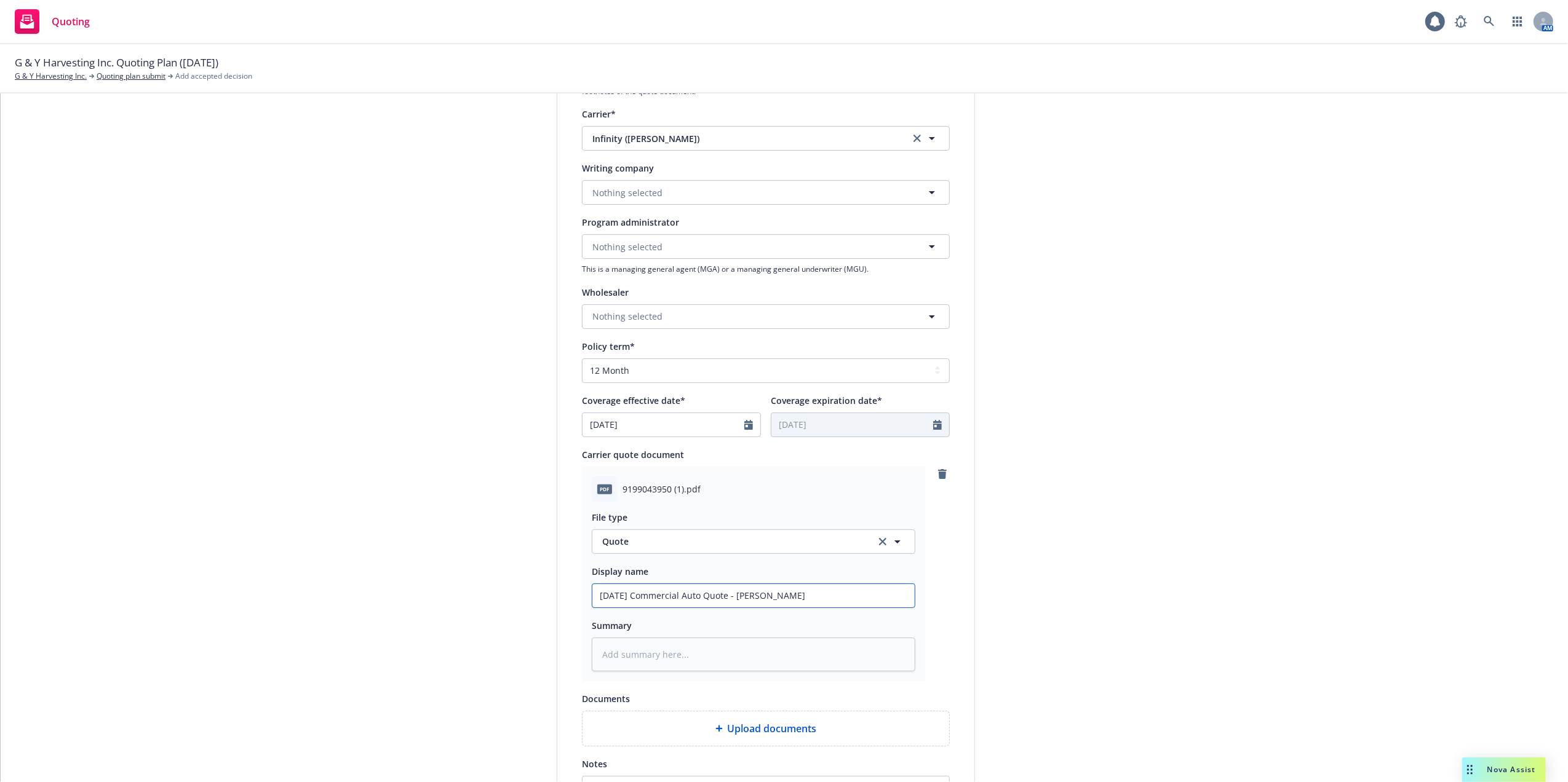
type textarea "x"
type input "10/14/25 Commercial Auto Quote - Kempe"
type textarea "x"
drag, startPoint x: 772, startPoint y: 595, endPoint x: 558, endPoint y: 593, distance: 214.0
click at [558, 593] on div "Display name RT Specialty Insurance Services, LLC (RSG Specialty, LLC) Quote ex…" at bounding box center [766, 393] width 417 height 864
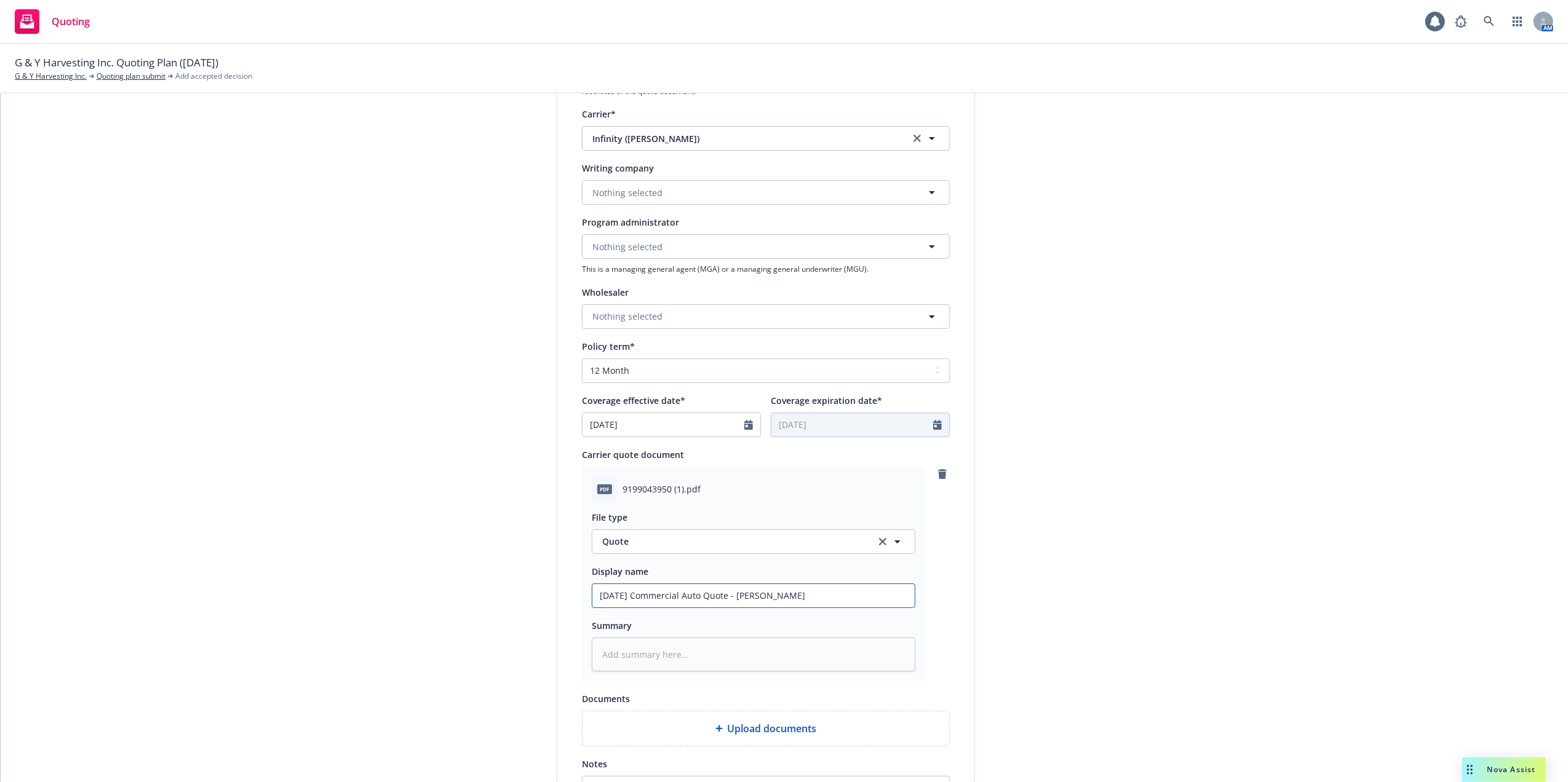
type input "10/14/25 Commercial Auto Quote - Kemper"
click at [640, 656] on textarea at bounding box center [753, 655] width 323 height 34
paste textarea "10/14/25 Commercial Auto Quote - Kemper"
type textarea "x"
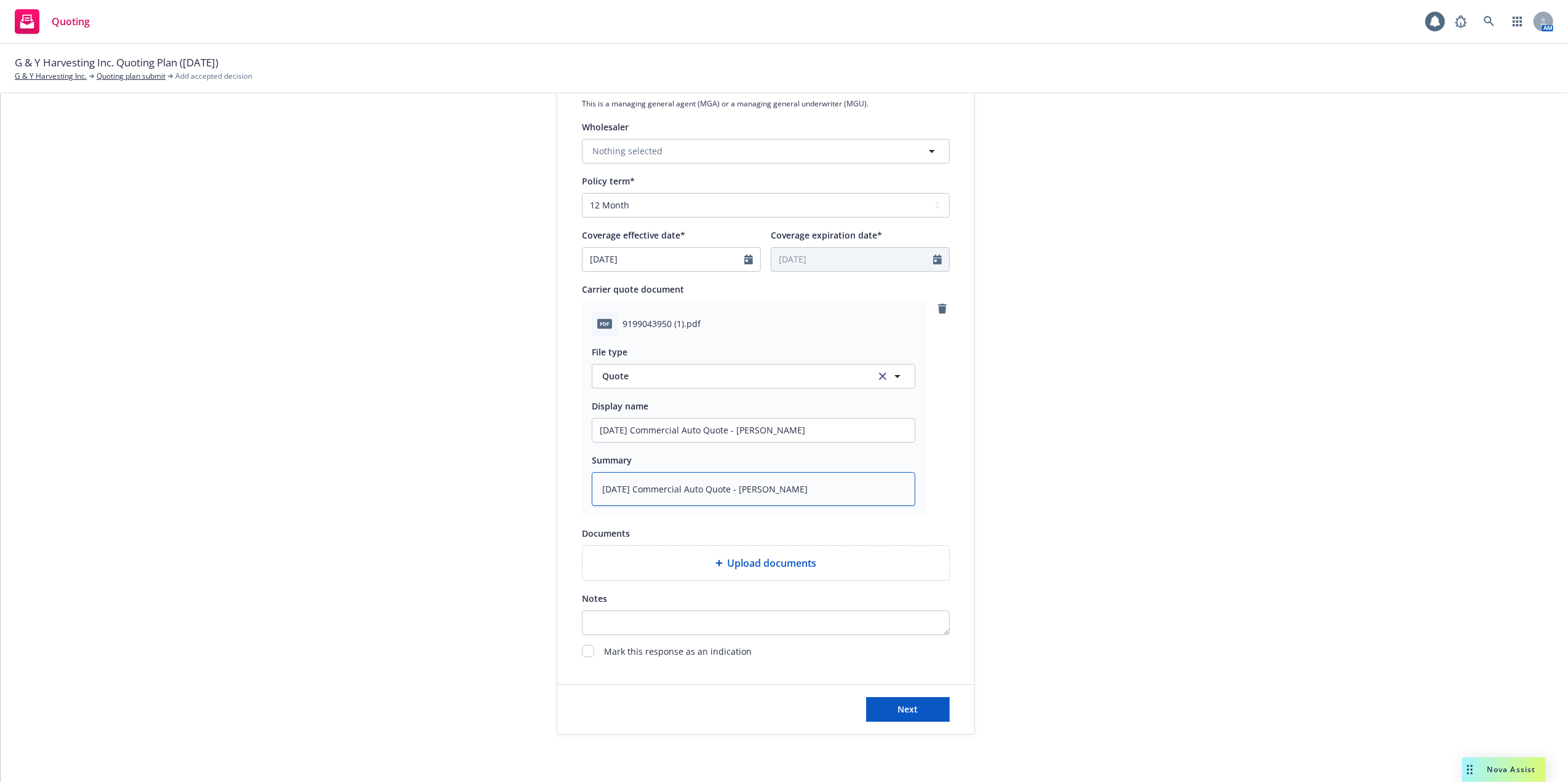
scroll to position [443, 0]
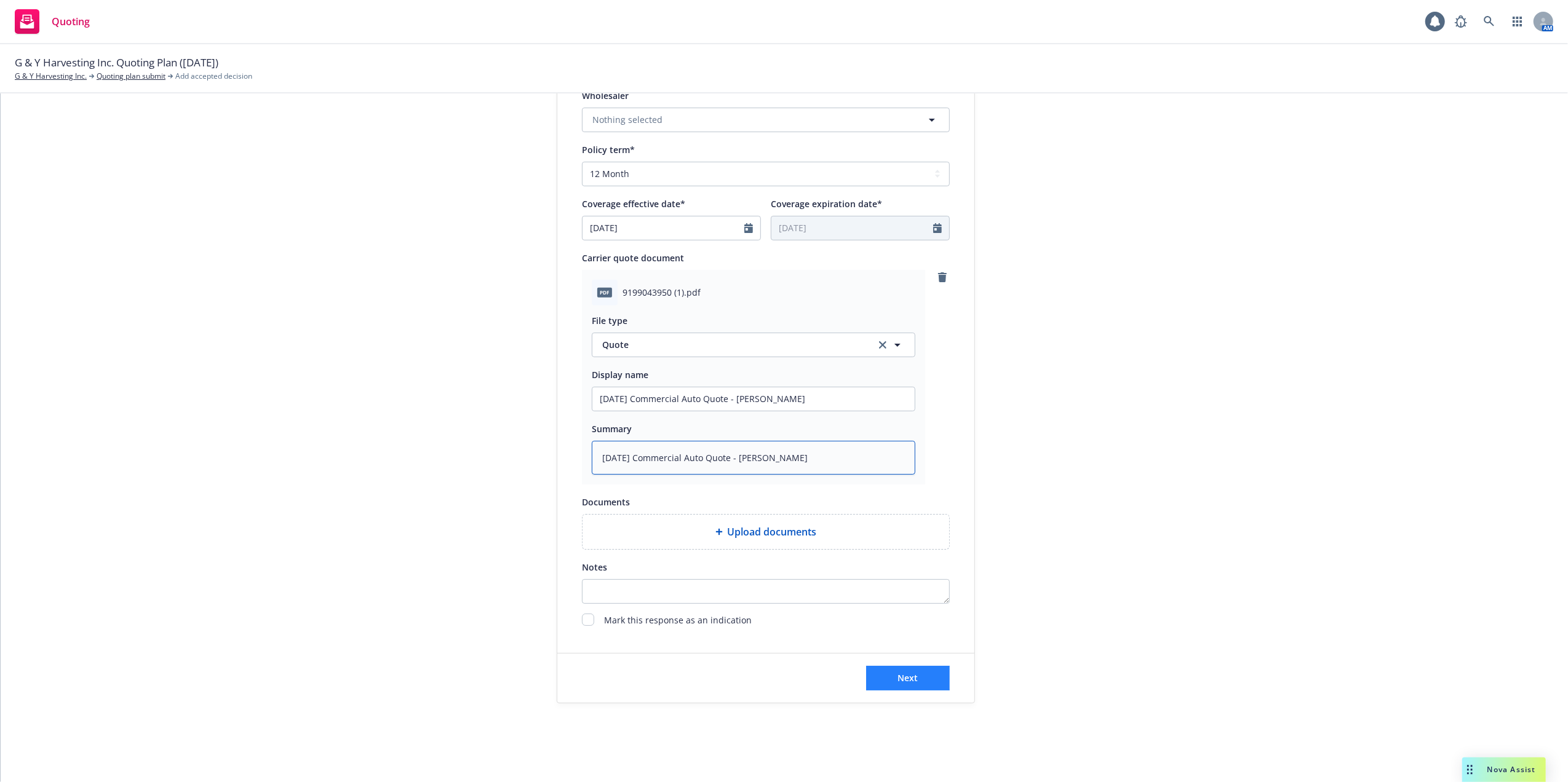
type textarea "10/14/25 Commercial Auto Quote - Kemper"
click at [896, 671] on button "Next" at bounding box center [908, 679] width 83 height 25
type textarea "x"
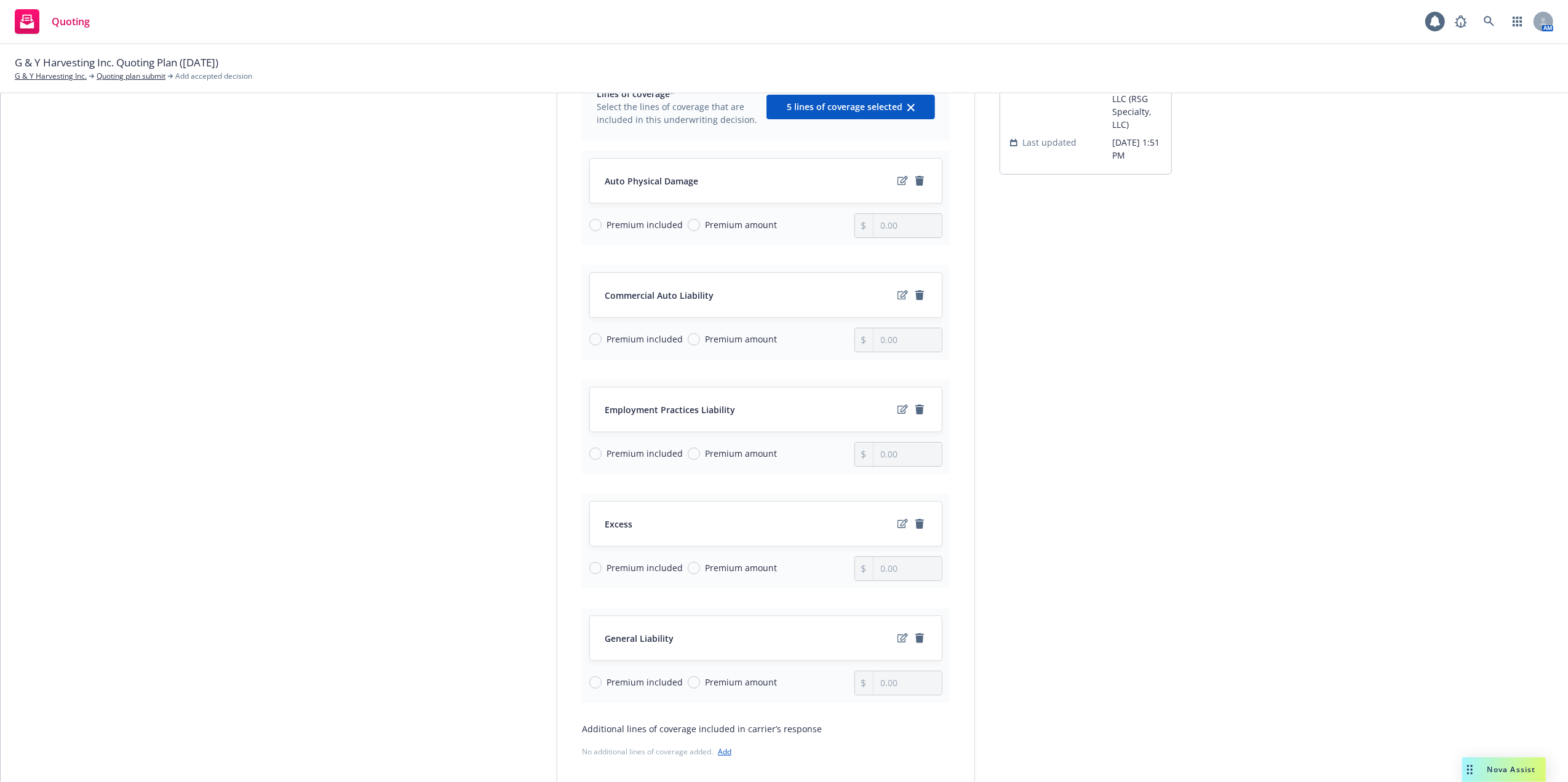
scroll to position [0, 0]
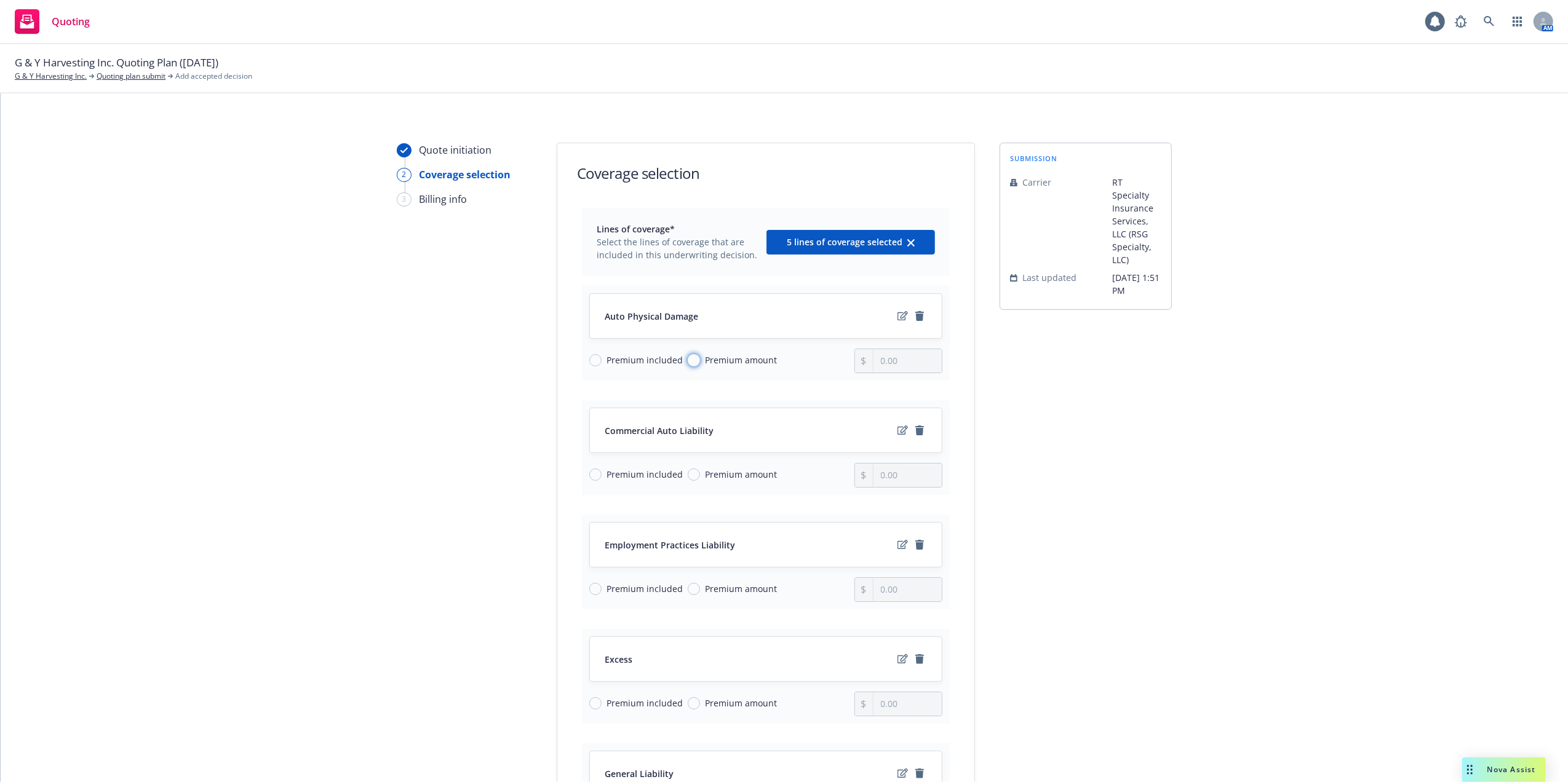
drag, startPoint x: 685, startPoint y: 358, endPoint x: 737, endPoint y: 346, distance: 53.4
click at [687, 357] on input "Premium amount" at bounding box center [693, 360] width 12 height 12
radio input "true"
type input "0.00"
click at [589, 473] on input "Premium included" at bounding box center [595, 475] width 12 height 12
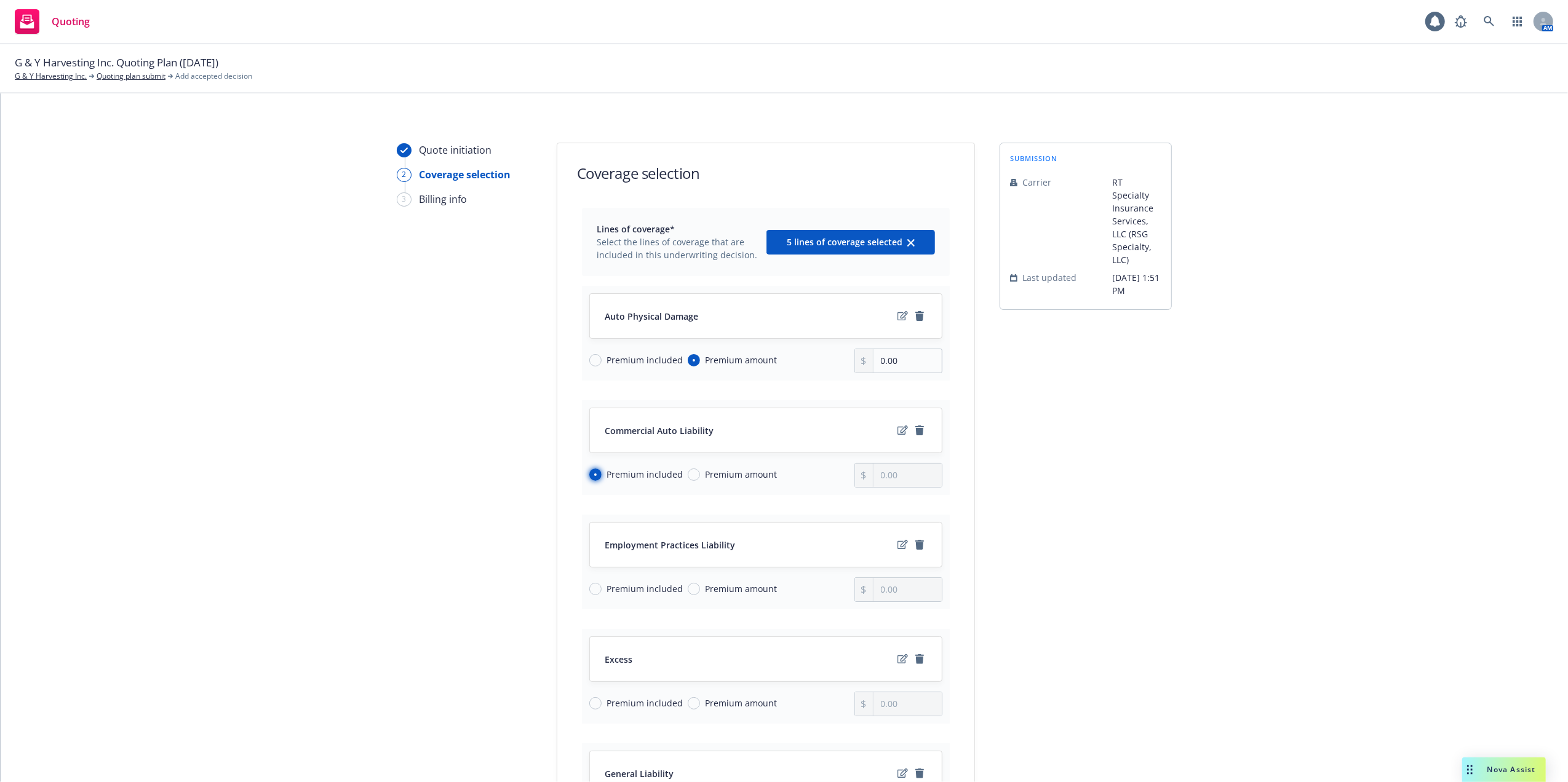
radio input "true"
drag, startPoint x: 896, startPoint y: 361, endPoint x: 871, endPoint y: 361, distance: 25.0
click at [873, 361] on input "0.00" at bounding box center [907, 361] width 68 height 23
click at [889, 359] on input "0.00" at bounding box center [907, 361] width 68 height 23
drag, startPoint x: 894, startPoint y: 357, endPoint x: 816, endPoint y: 361, distance: 78.1
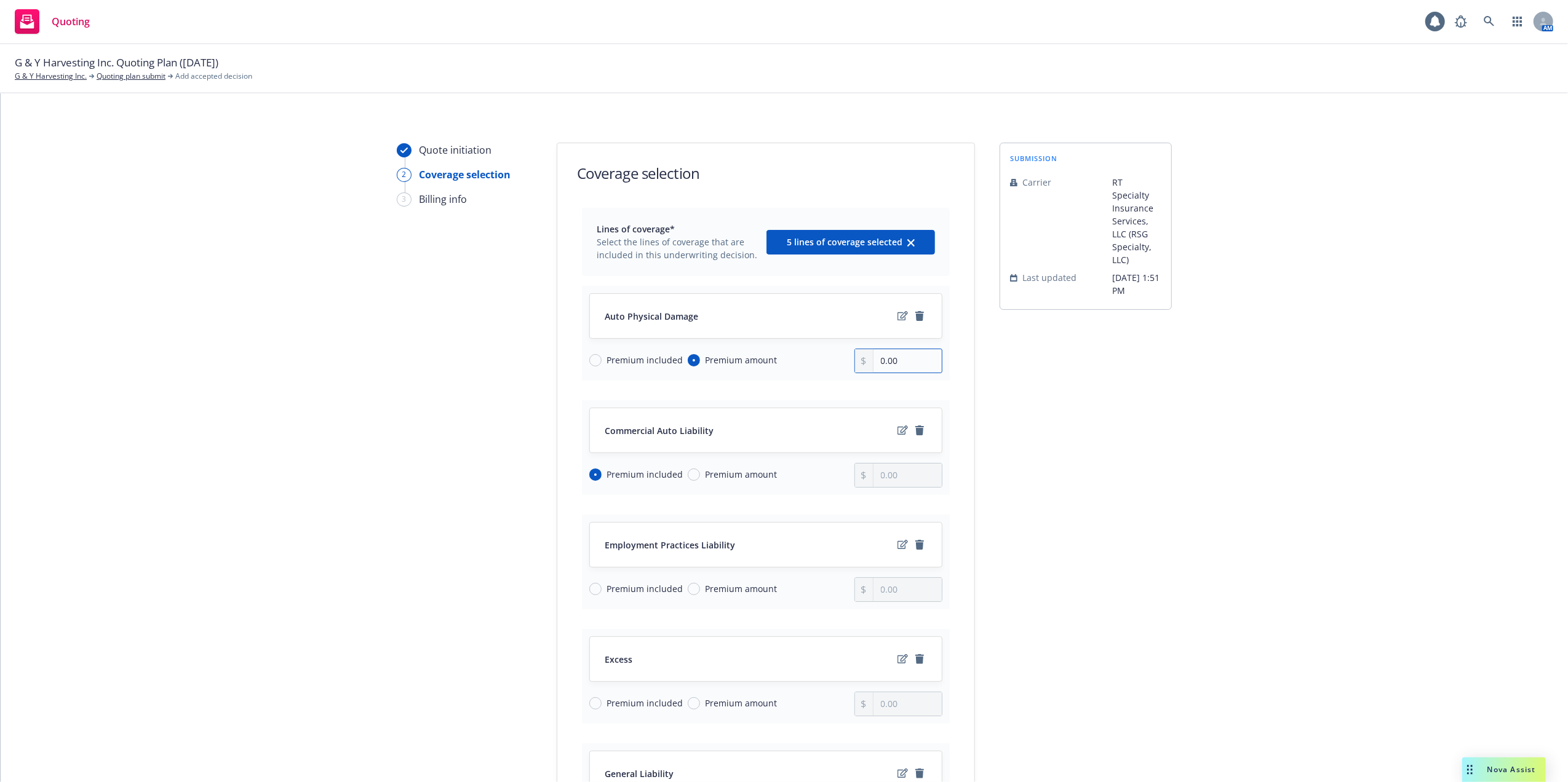
click at [816, 361] on div "Premium included Premium amount 0.00" at bounding box center [766, 361] width 353 height 25
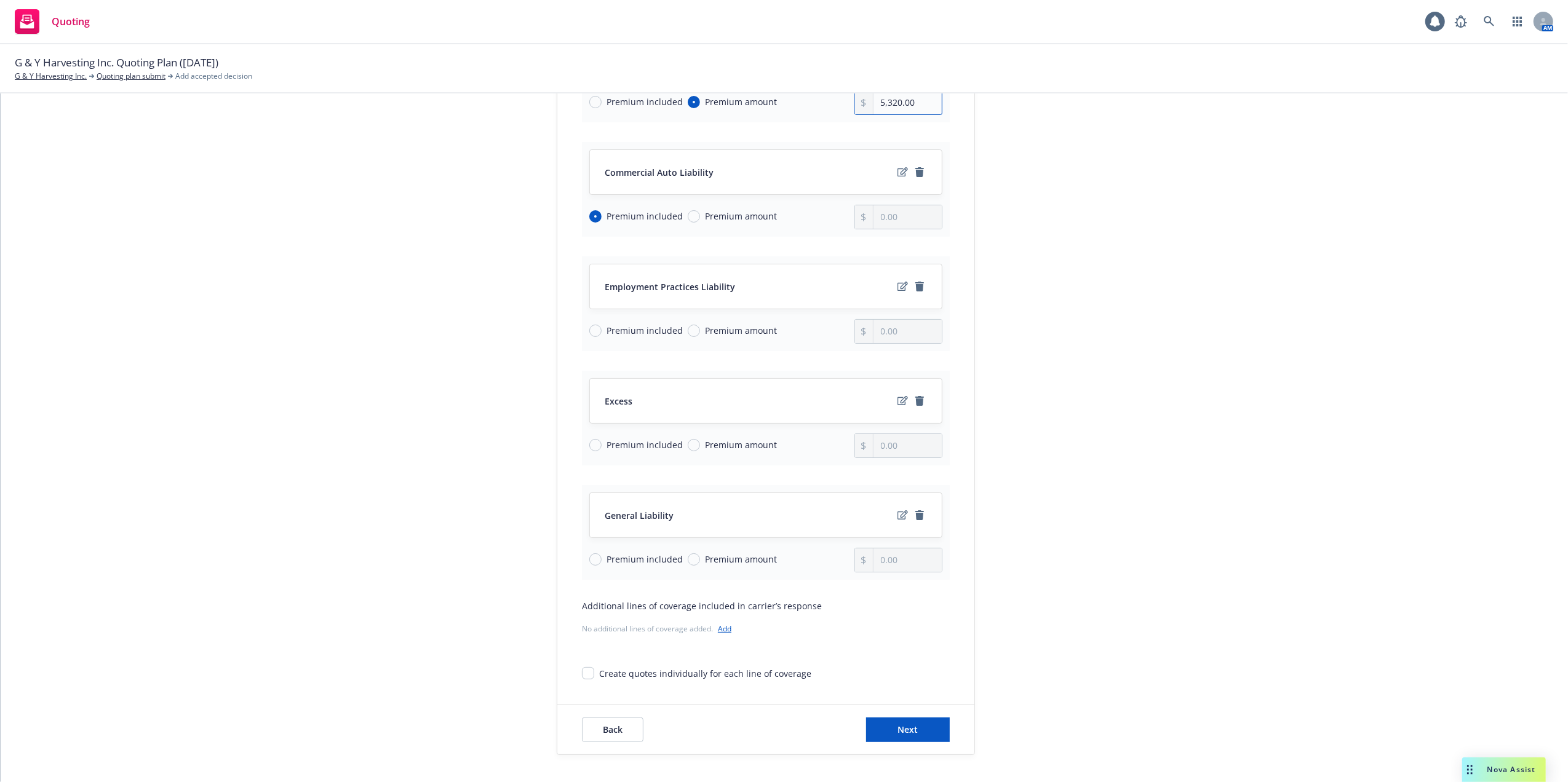
scroll to position [315, 0]
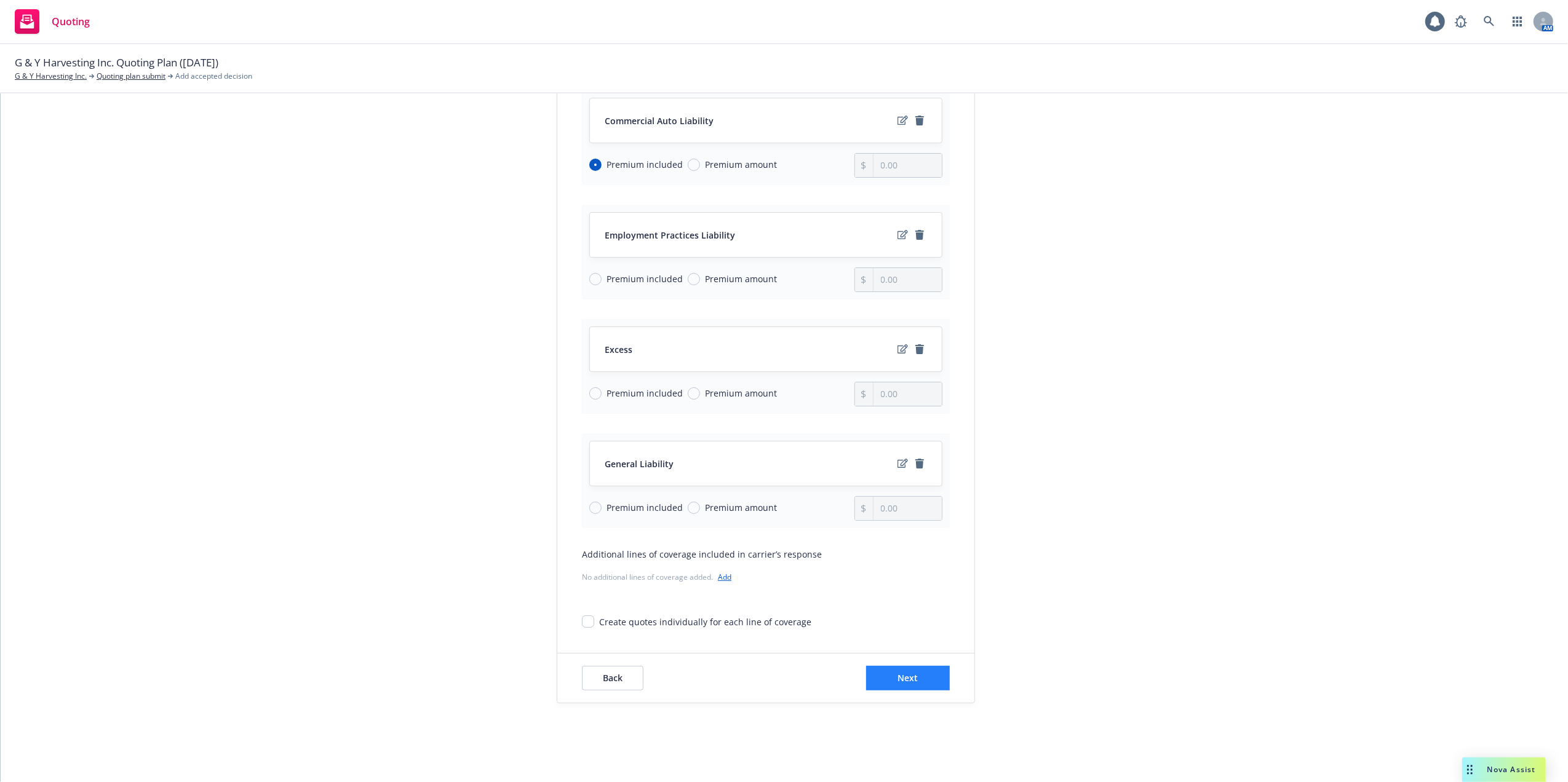
type input "5,320.00"
click at [878, 671] on button "Next" at bounding box center [908, 679] width 83 height 25
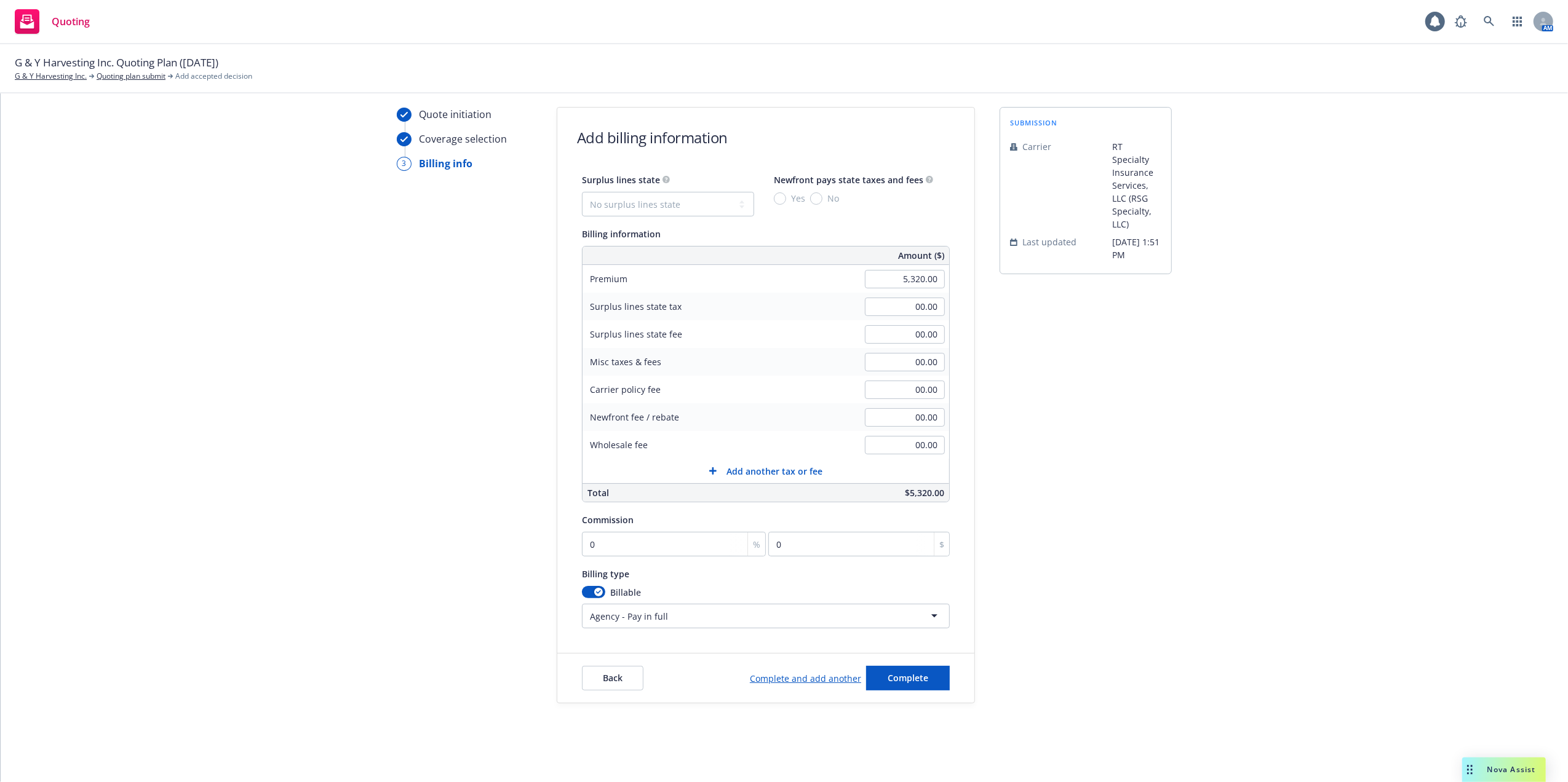
scroll to position [37, 0]
click at [610, 545] on input "0" at bounding box center [673, 545] width 184 height 25
type input "1"
type input "53.2"
type input "12"
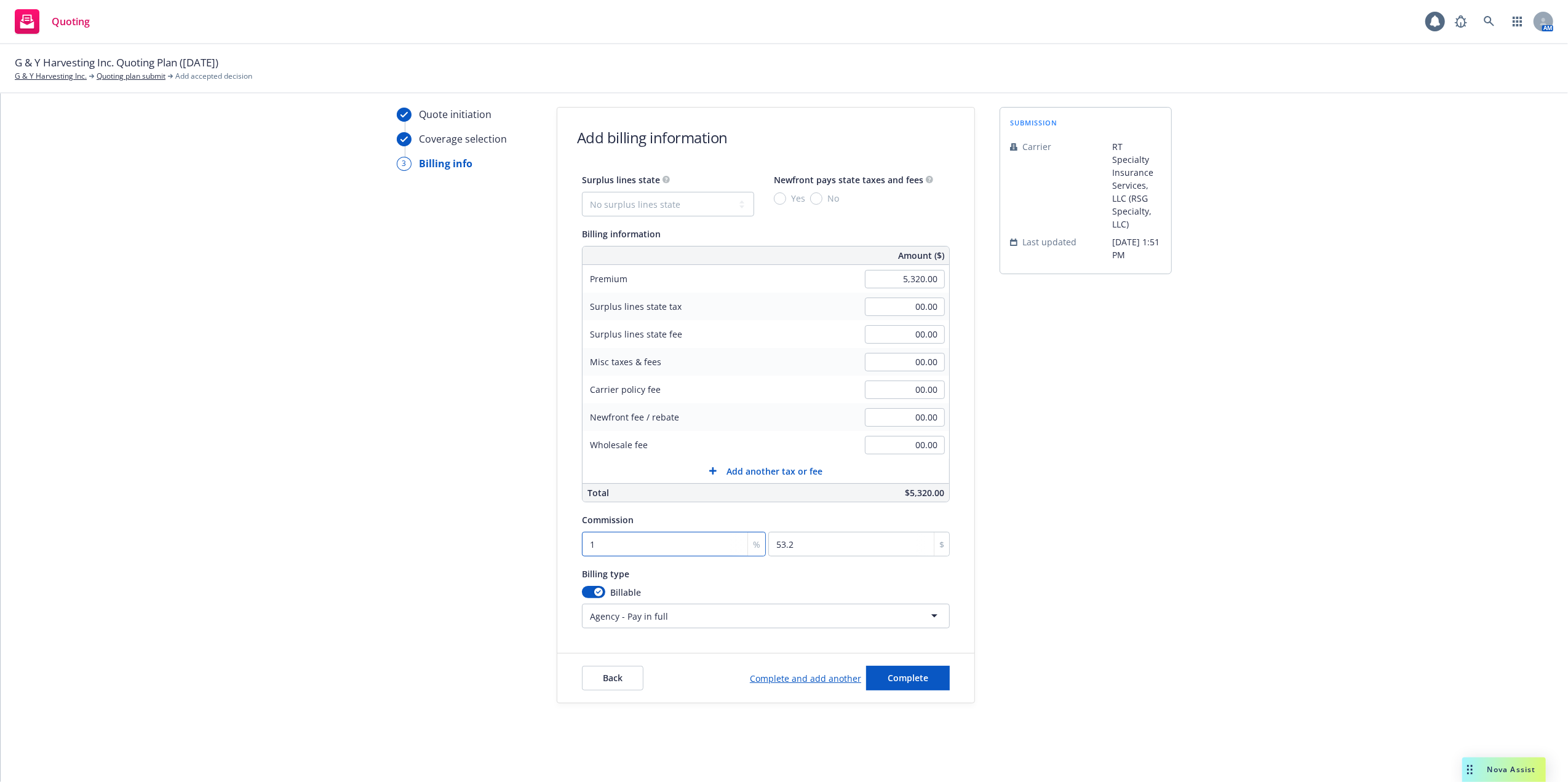
type input "638.4"
type input "12"
click at [929, 615] on html "Quoting 1 AM G & Y Harvesting Inc. Quoting Plan (2025-10-08) G & Y Harvesting I…" at bounding box center [784, 391] width 1568 height 782
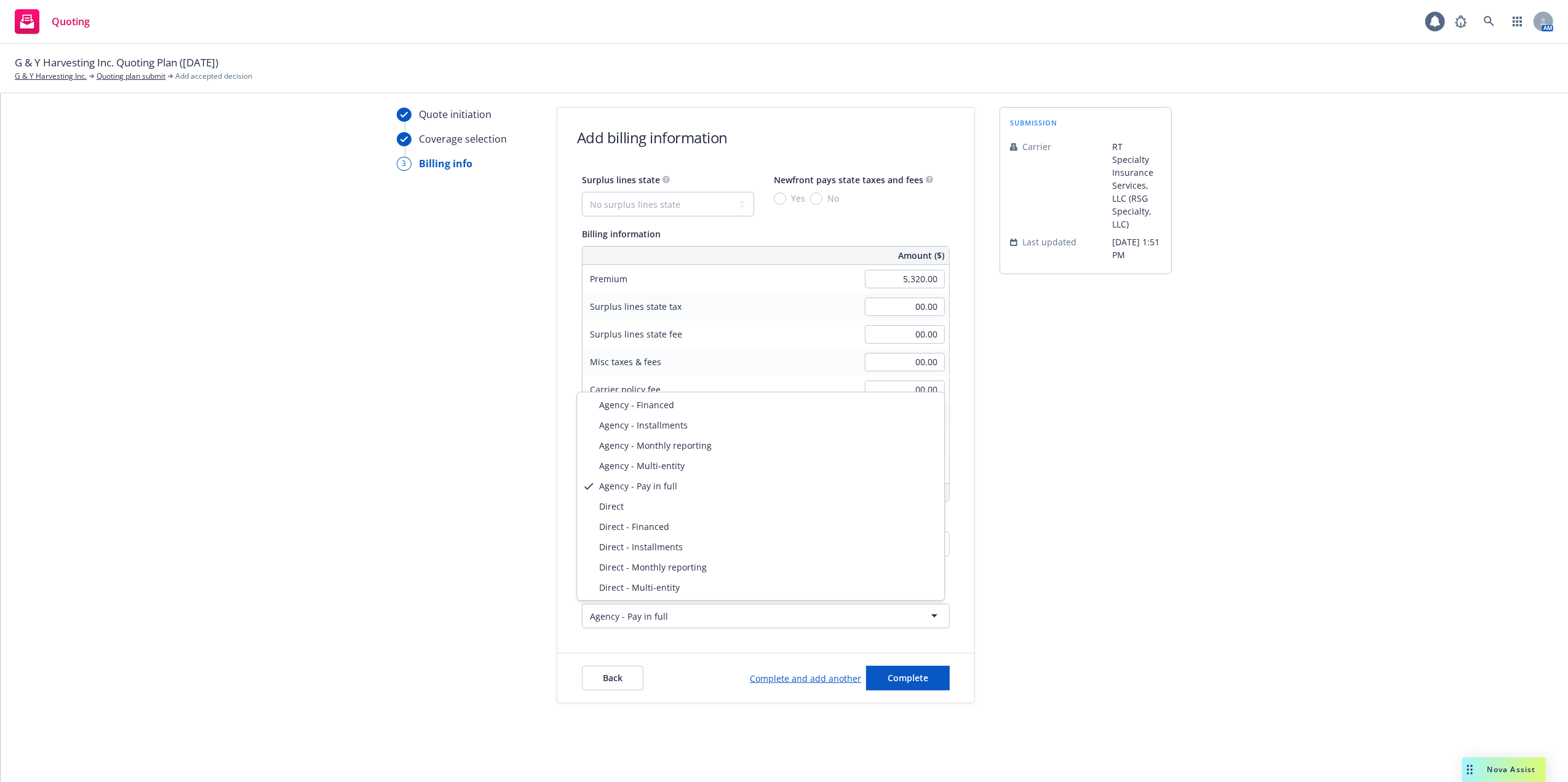
select select "DIRECT_INSTALLMENTS"
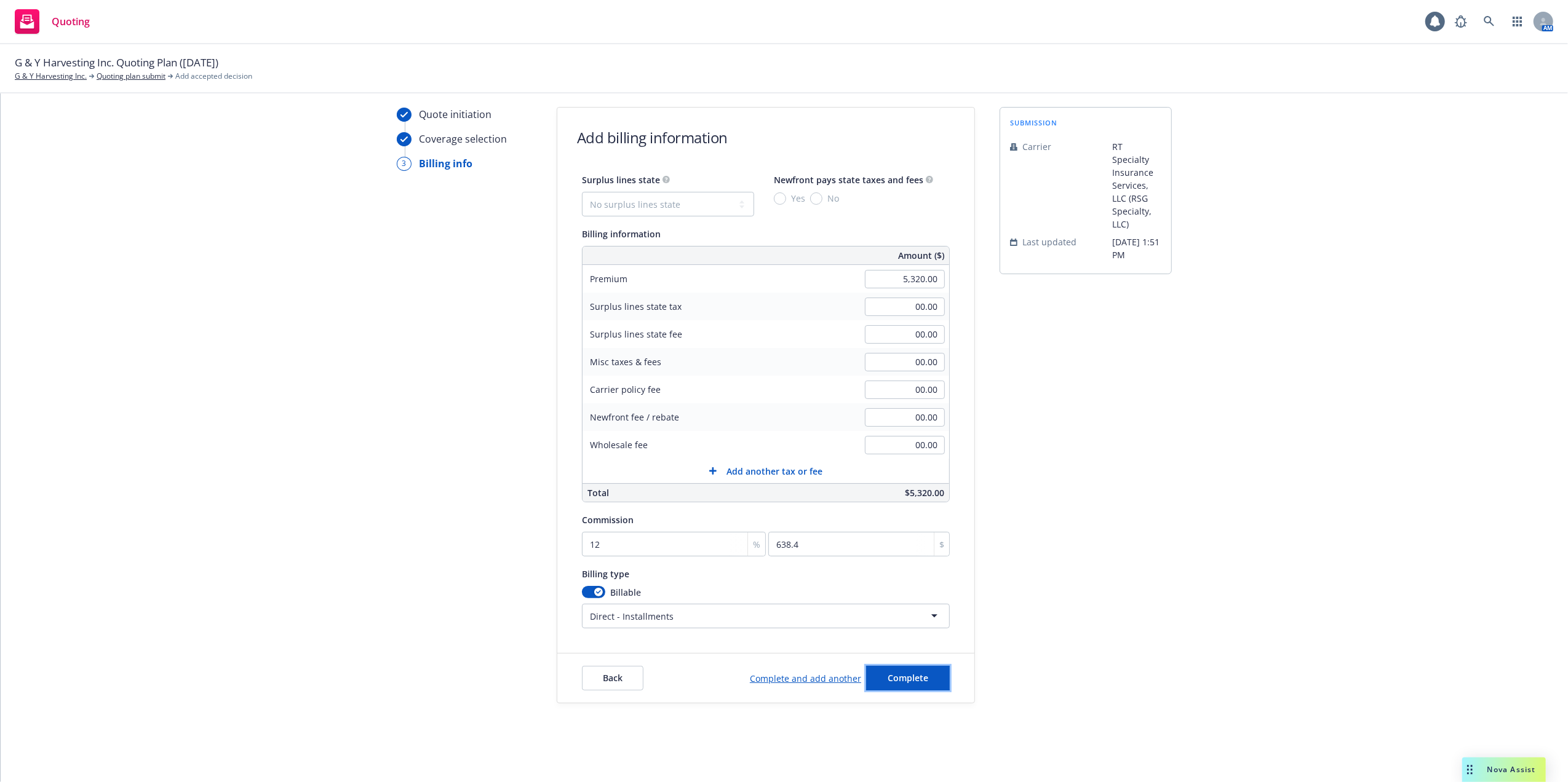
click at [911, 678] on span "Complete" at bounding box center [907, 678] width 41 height 12
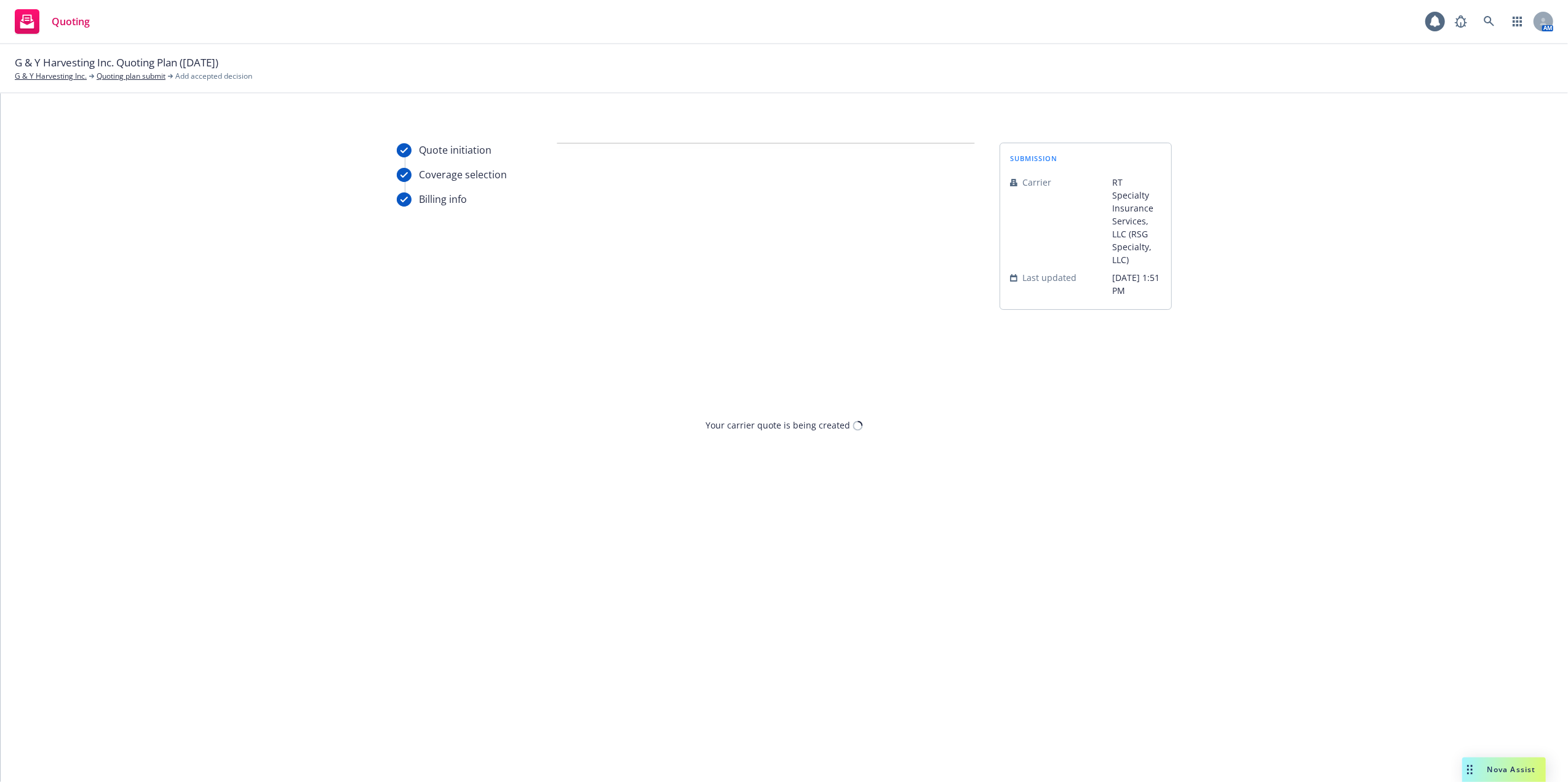
scroll to position [0, 0]
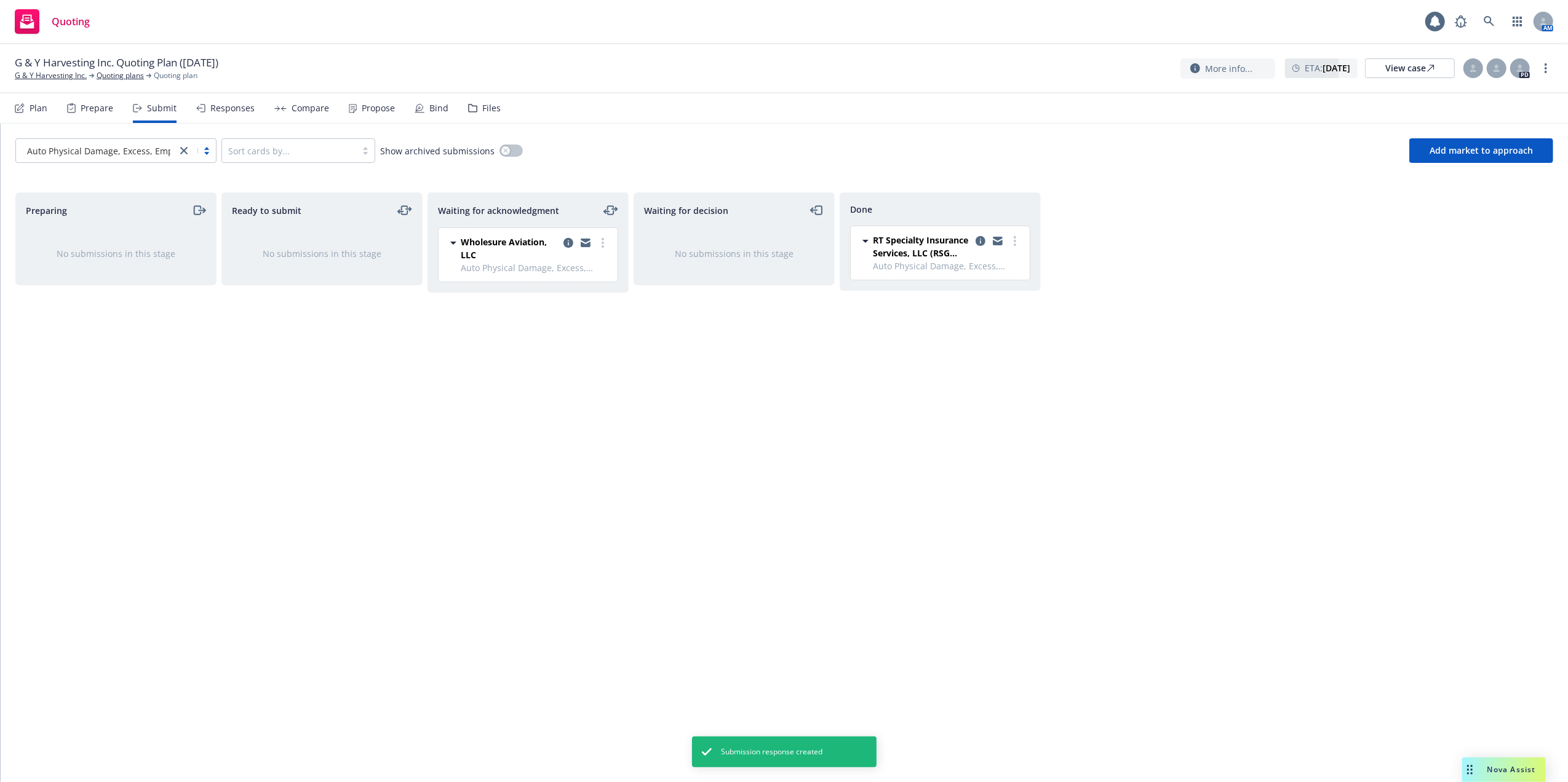
click at [318, 107] on div "Compare" at bounding box center [310, 108] width 37 height 10
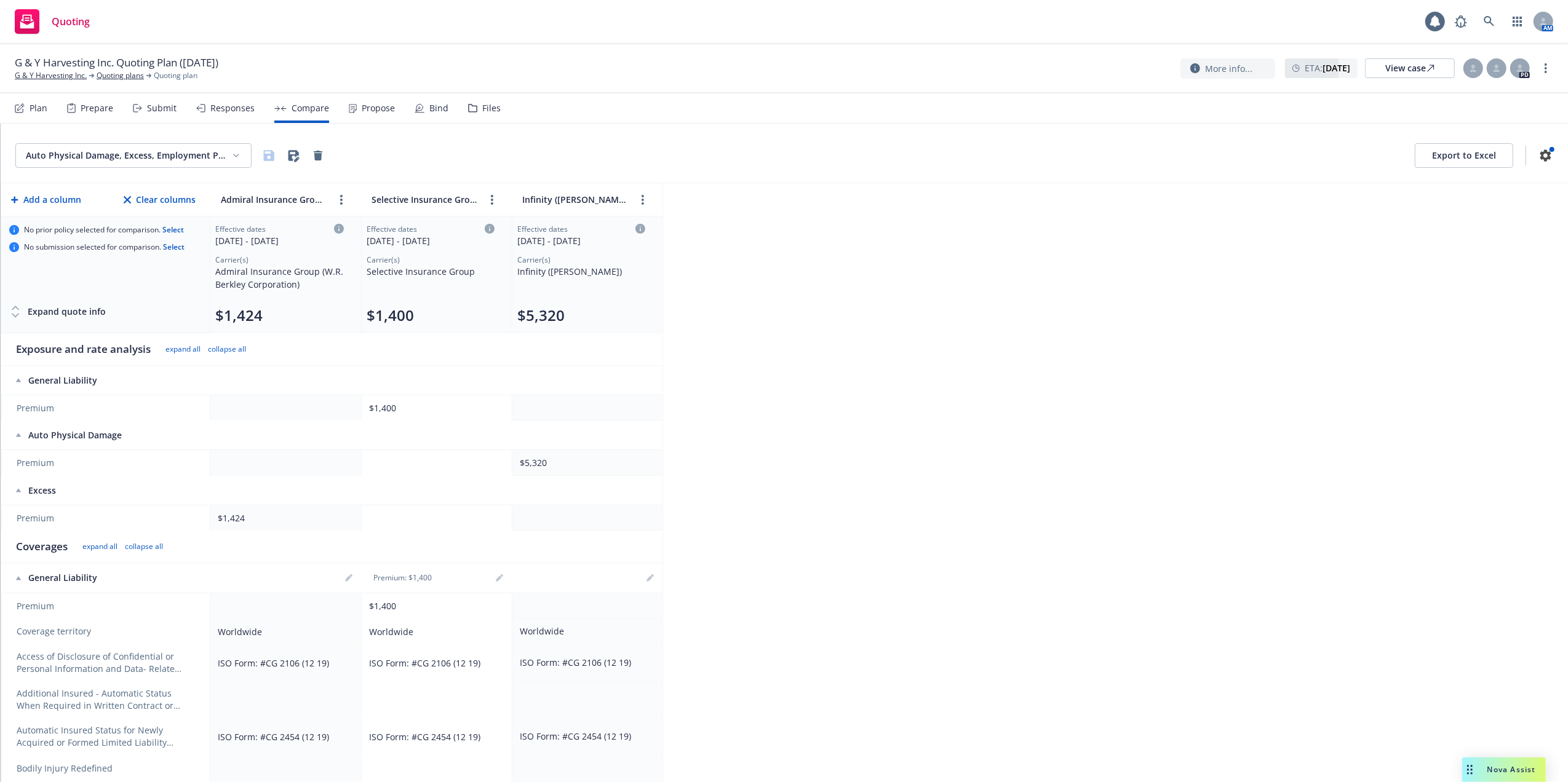
click at [1156, 387] on div "Auto Physical Damage, Excess, Employment Practices Liability, Commercial Auto L…" at bounding box center [784, 452] width 1567 height 659
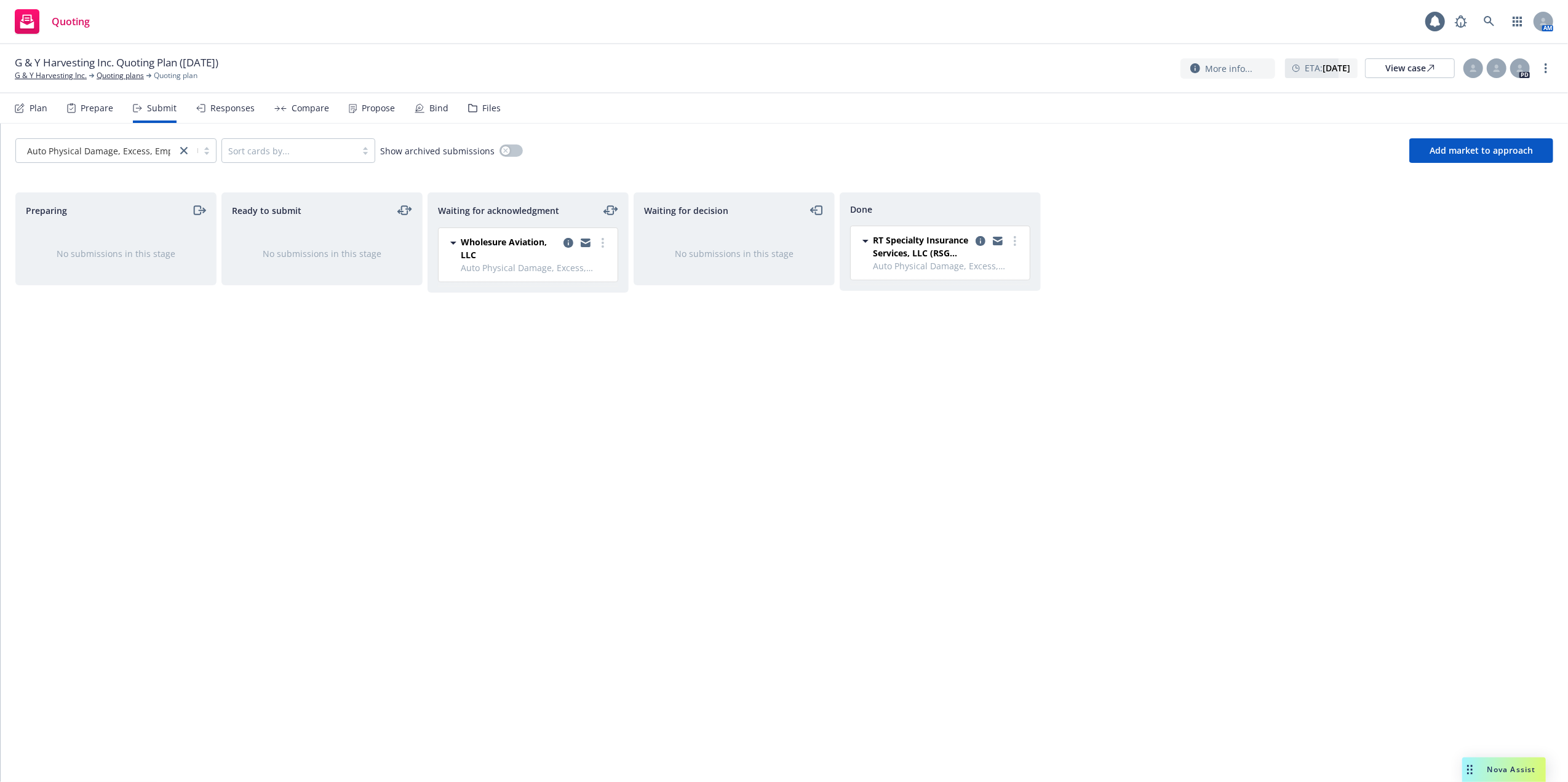
click at [700, 480] on div "Waiting for decision No submissions in this stage" at bounding box center [733, 474] width 201 height 564
click at [299, 108] on div "Compare" at bounding box center [310, 108] width 37 height 10
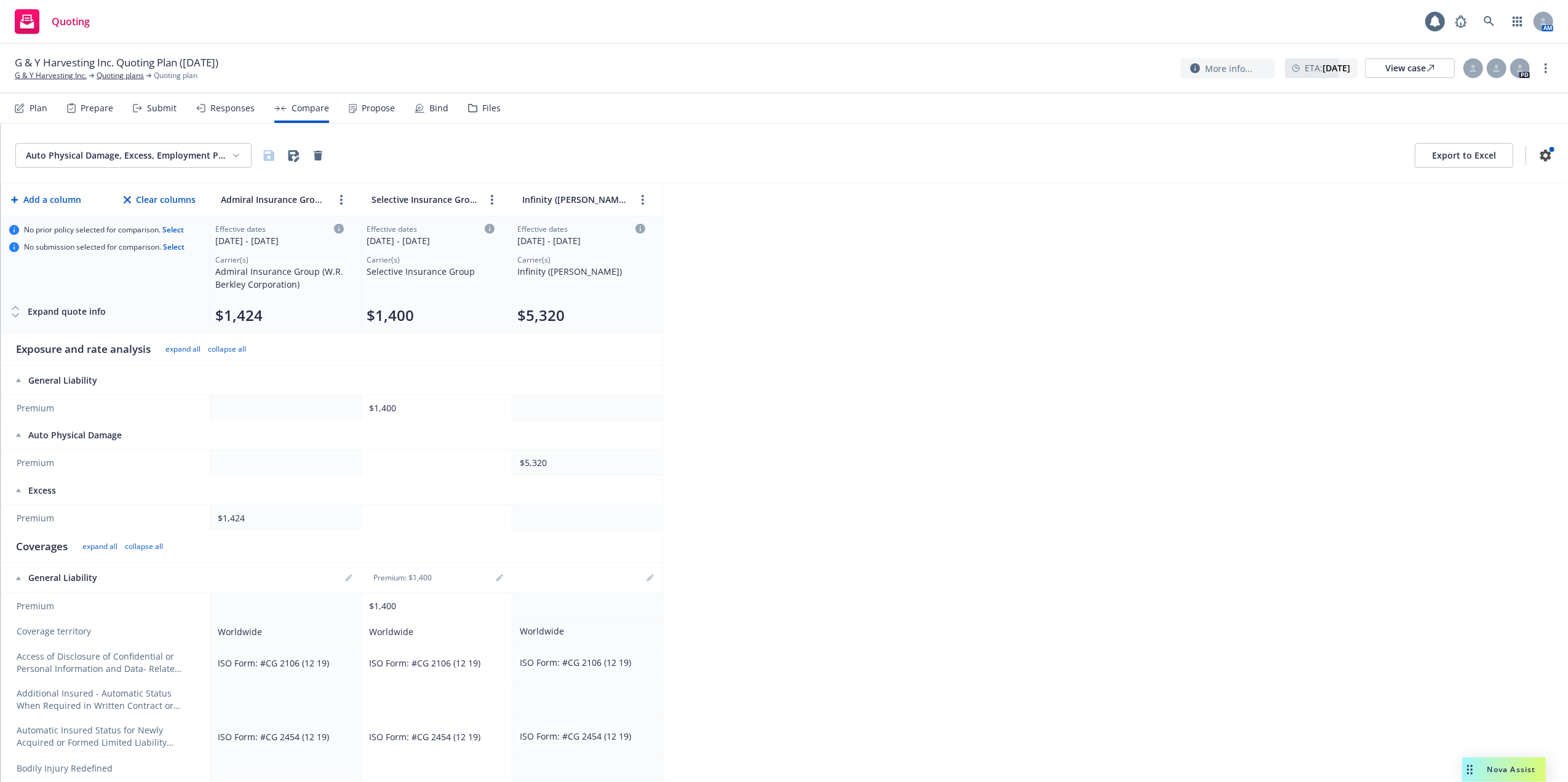
click at [302, 238] on div "10/08/2025 - 10/08/2026" at bounding box center [279, 241] width 128 height 13
select select "12"
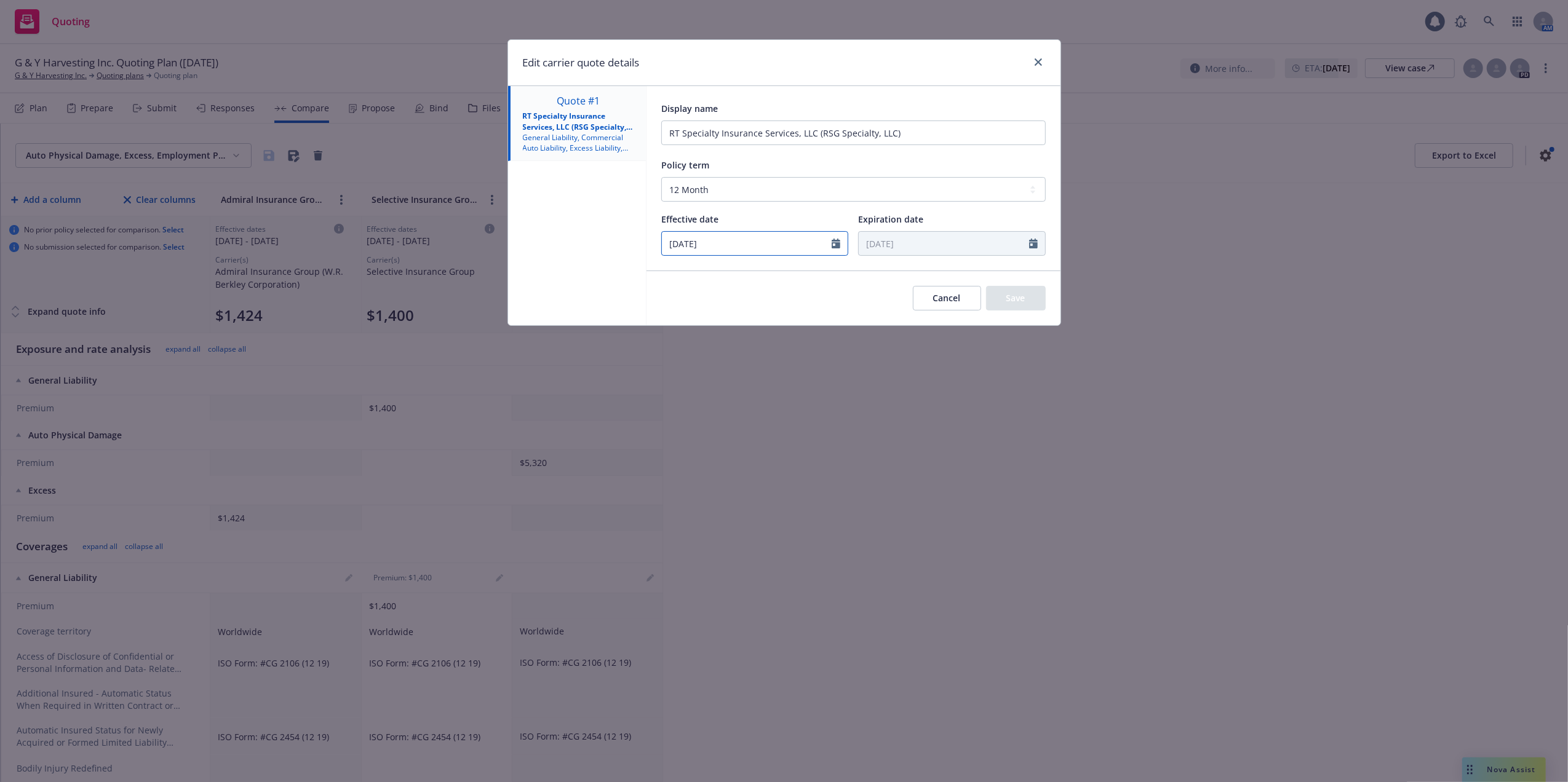
click at [834, 244] on icon "Calendar" at bounding box center [836, 243] width 8 height 10
select select "10"
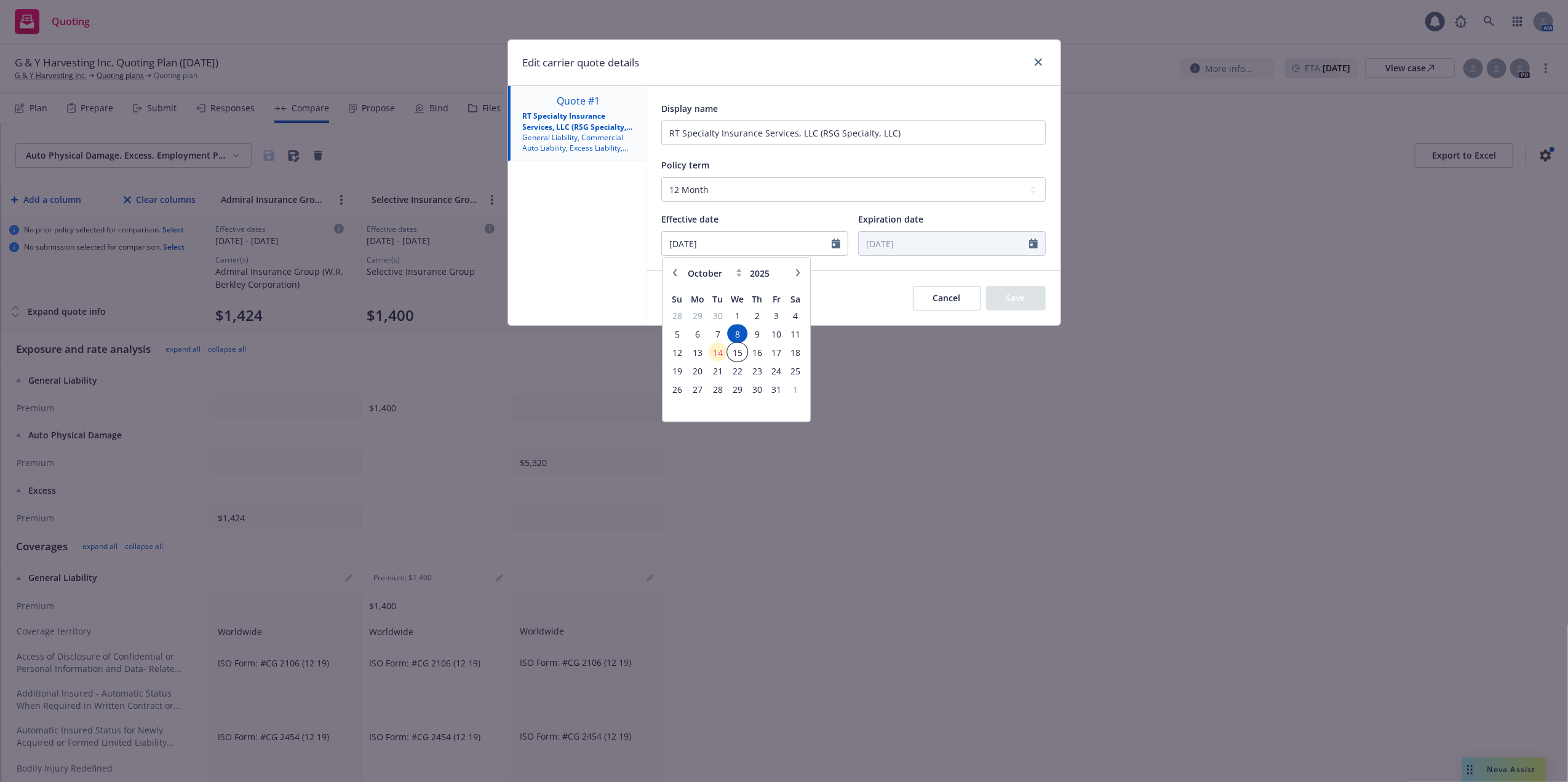
drag, startPoint x: 739, startPoint y: 351, endPoint x: 738, endPoint y: 328, distance: 23.0
click at [739, 351] on span "15" at bounding box center [737, 352] width 17 height 15
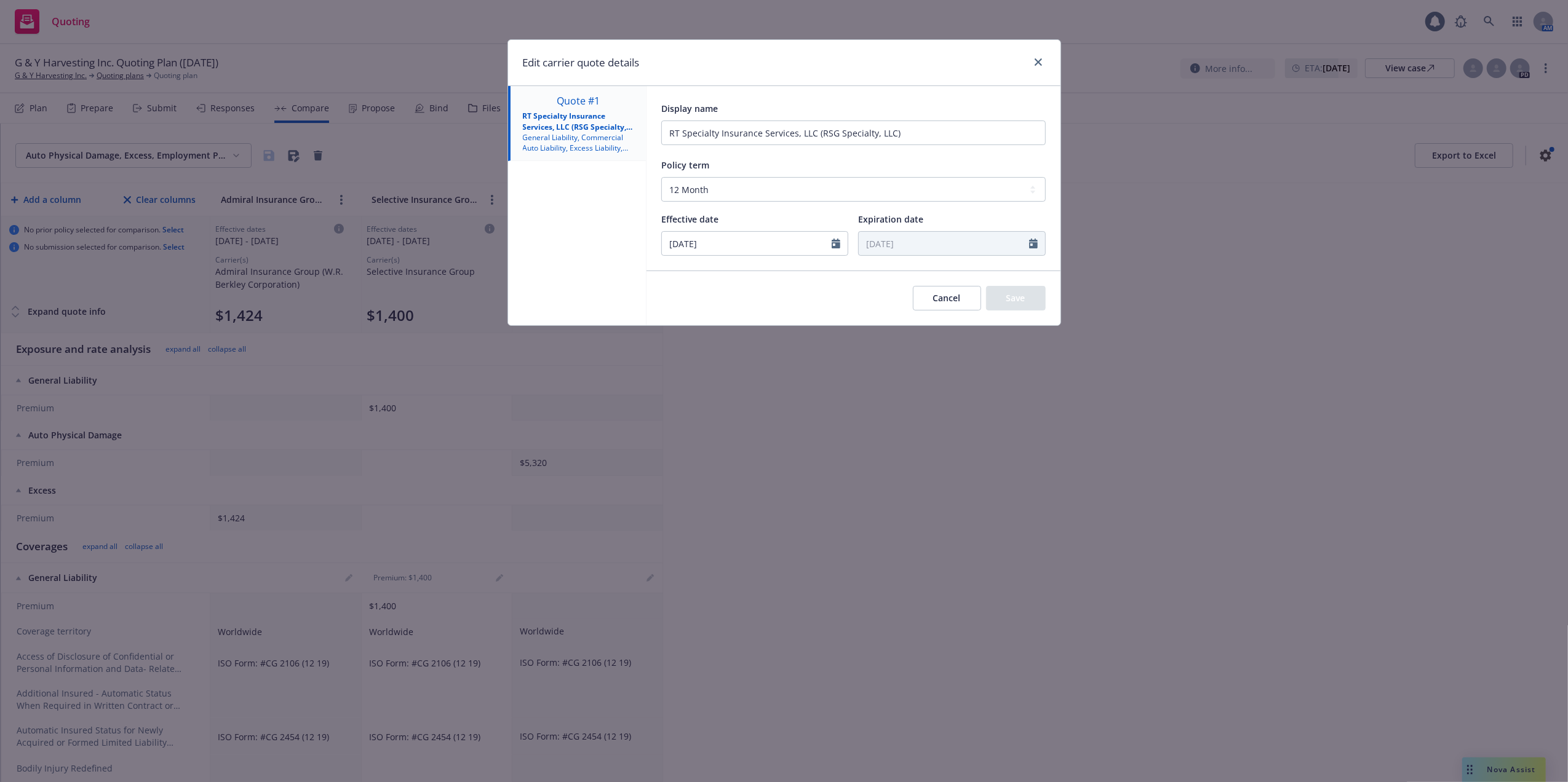
type input "10/15/2025"
type input "10/15/2026"
click at [1002, 296] on button "Save" at bounding box center [1016, 298] width 60 height 25
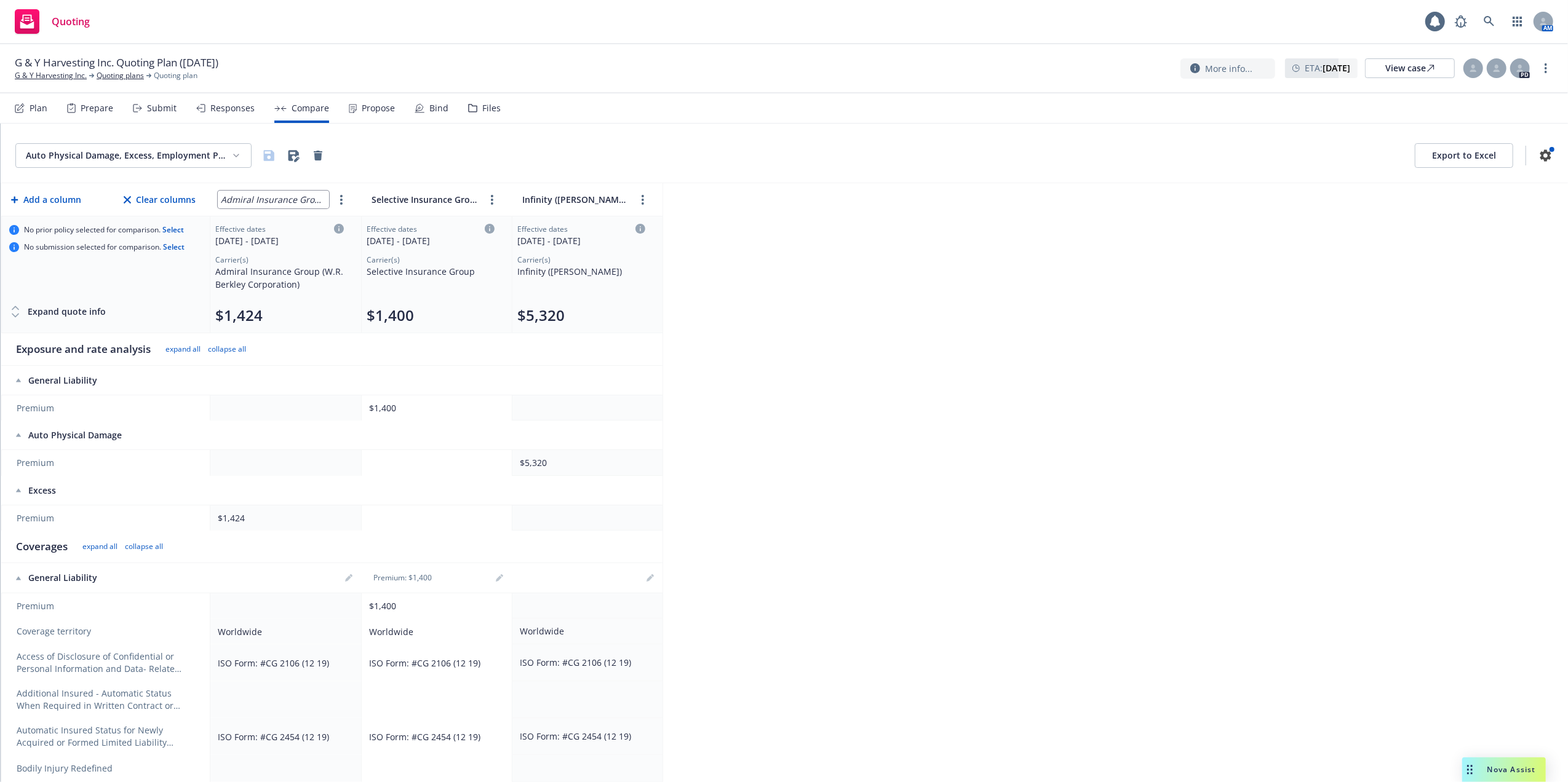
click at [255, 200] on input "Admiral Insurance Group (W.R. Berkley Corporation)" at bounding box center [273, 199] width 112 height 17
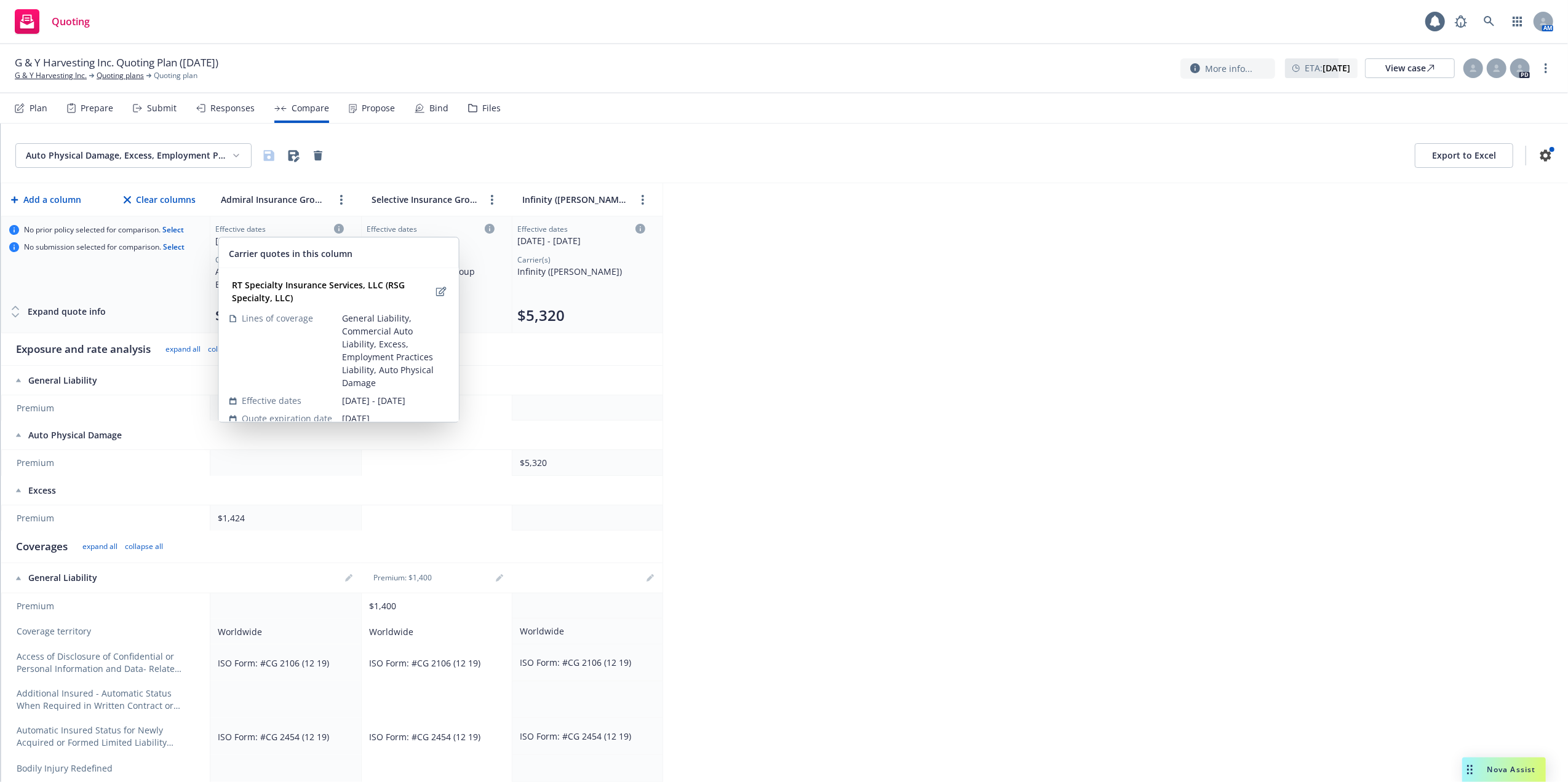
click at [340, 232] on icon at bounding box center [339, 229] width 10 height 10
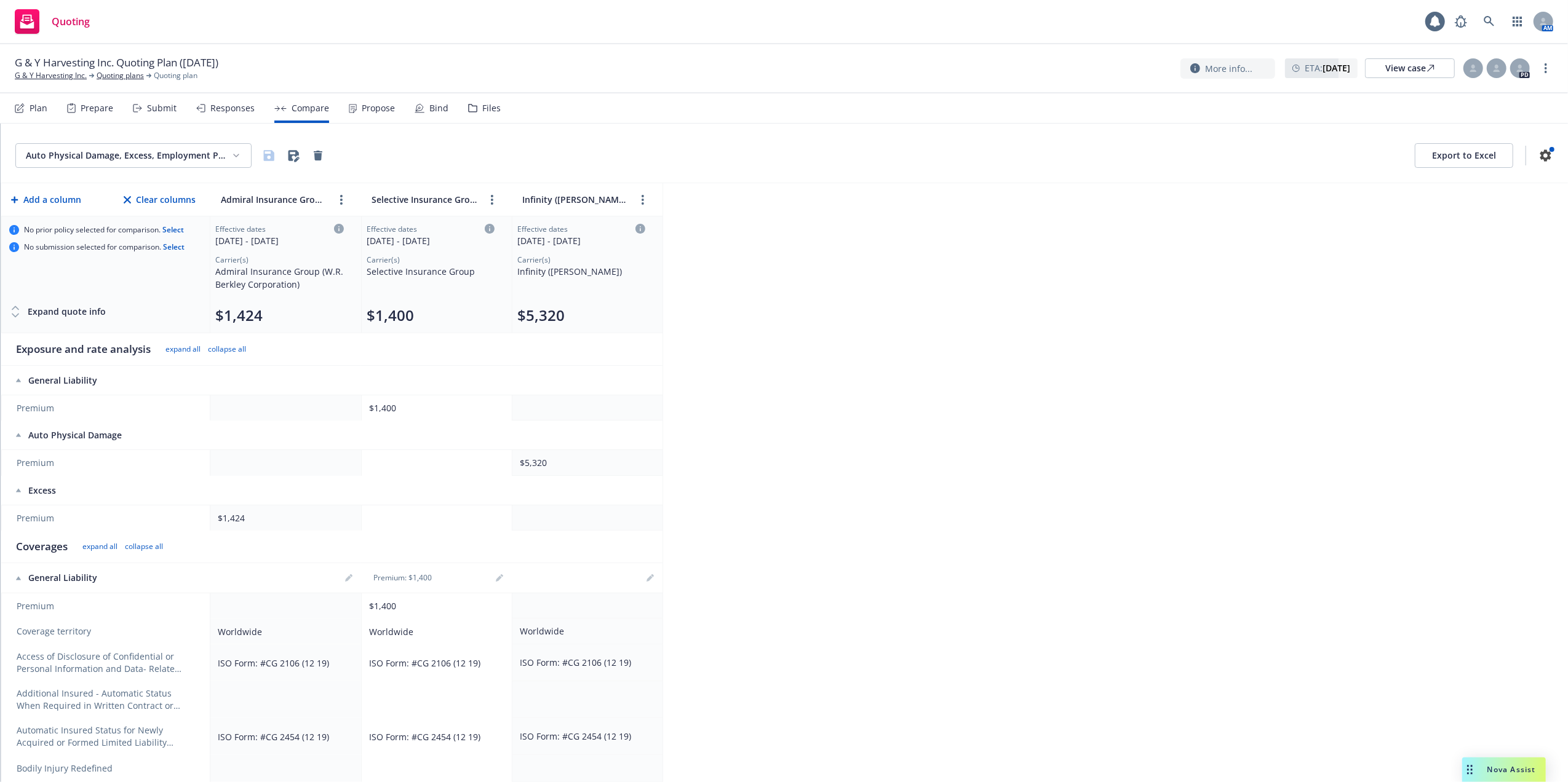
click at [295, 240] on div "10/15/2025 - 10/15/2026" at bounding box center [279, 241] width 128 height 13
select select "12"
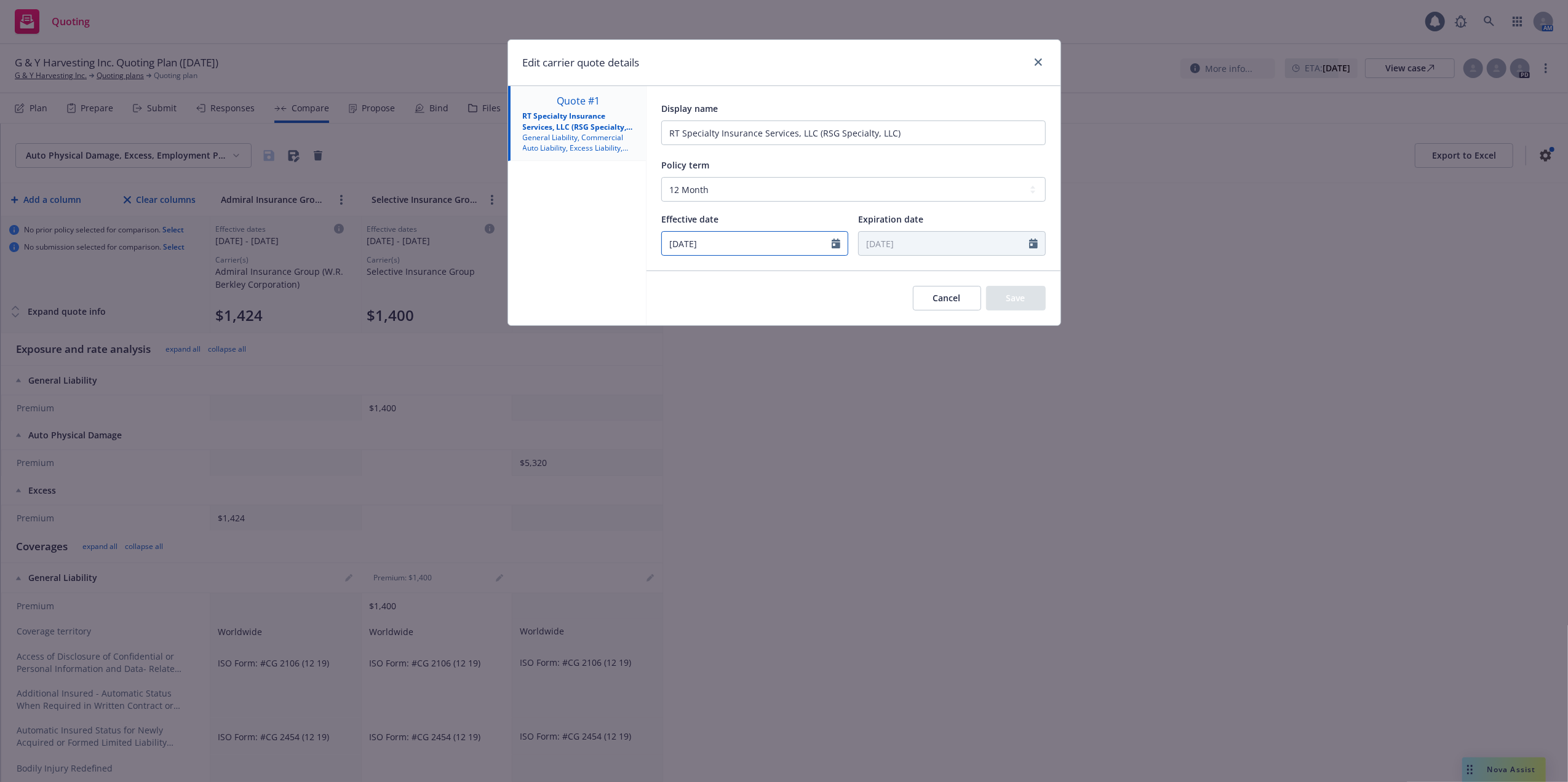
click at [834, 244] on icon "Calendar" at bounding box center [836, 243] width 8 height 10
select select "10"
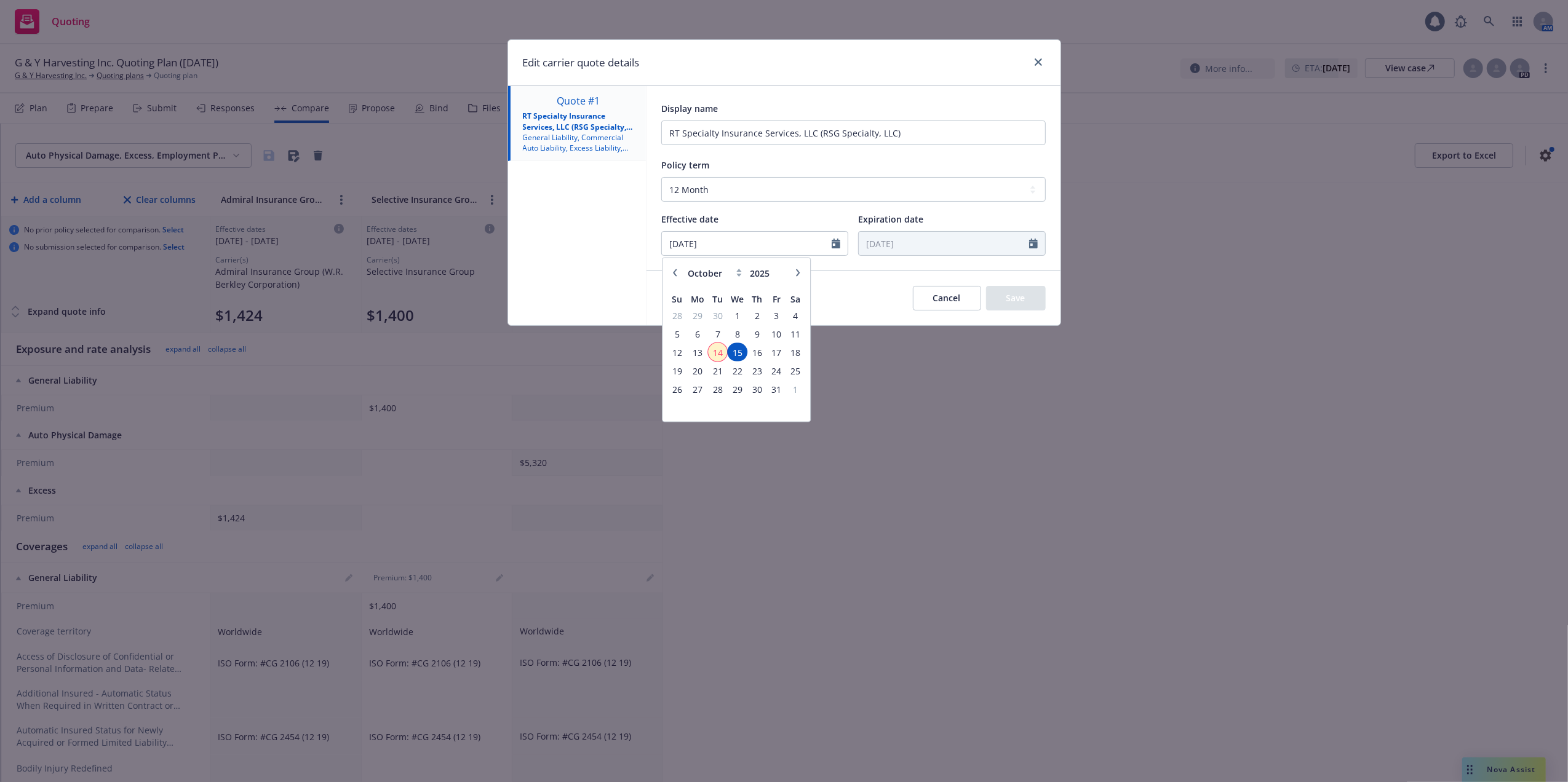
click at [717, 352] on span "14" at bounding box center [717, 352] width 17 height 15
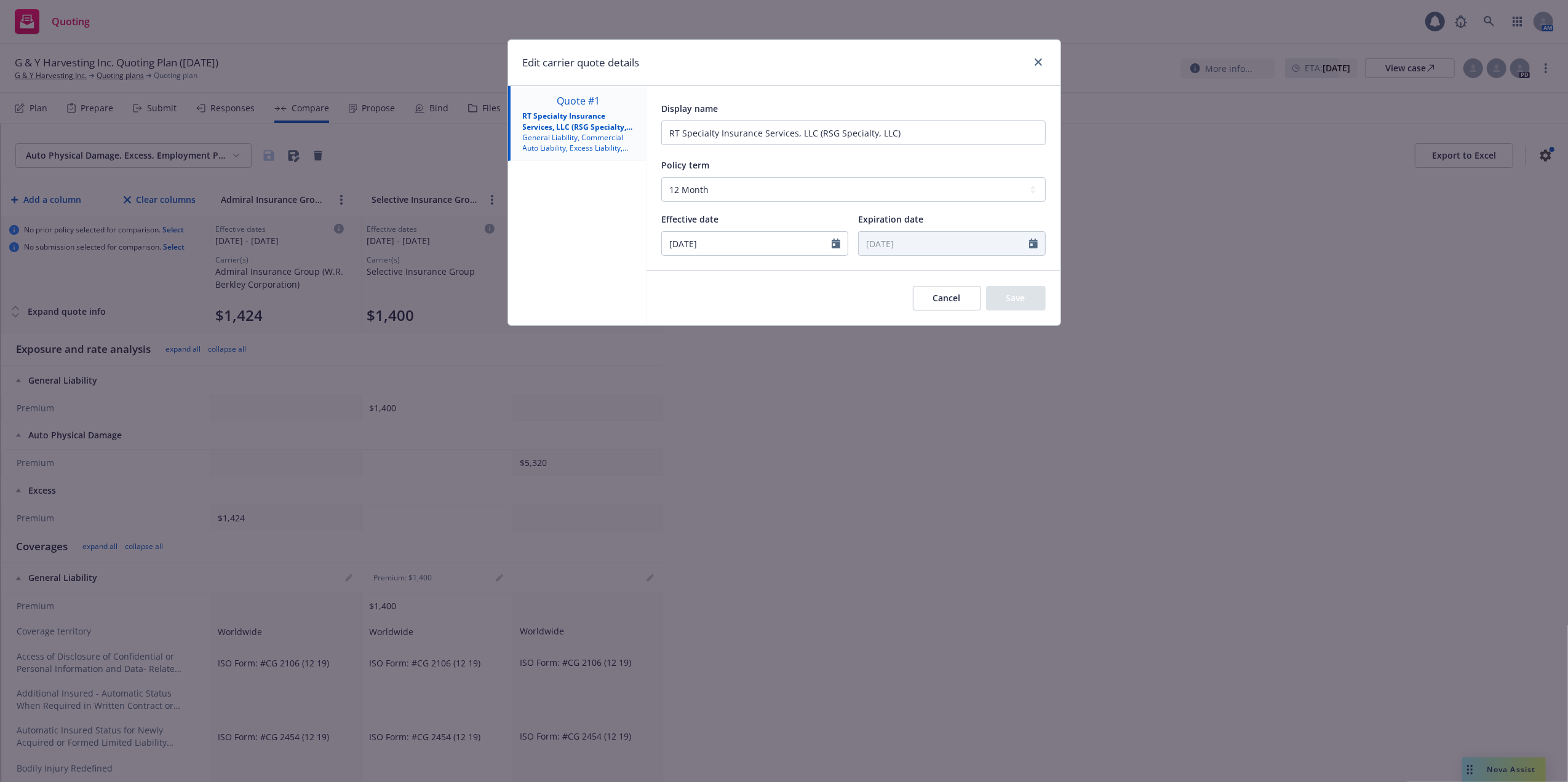
type input "10/14/2025"
type input "10/14/2026"
click at [1021, 299] on button "Save" at bounding box center [1016, 298] width 60 height 25
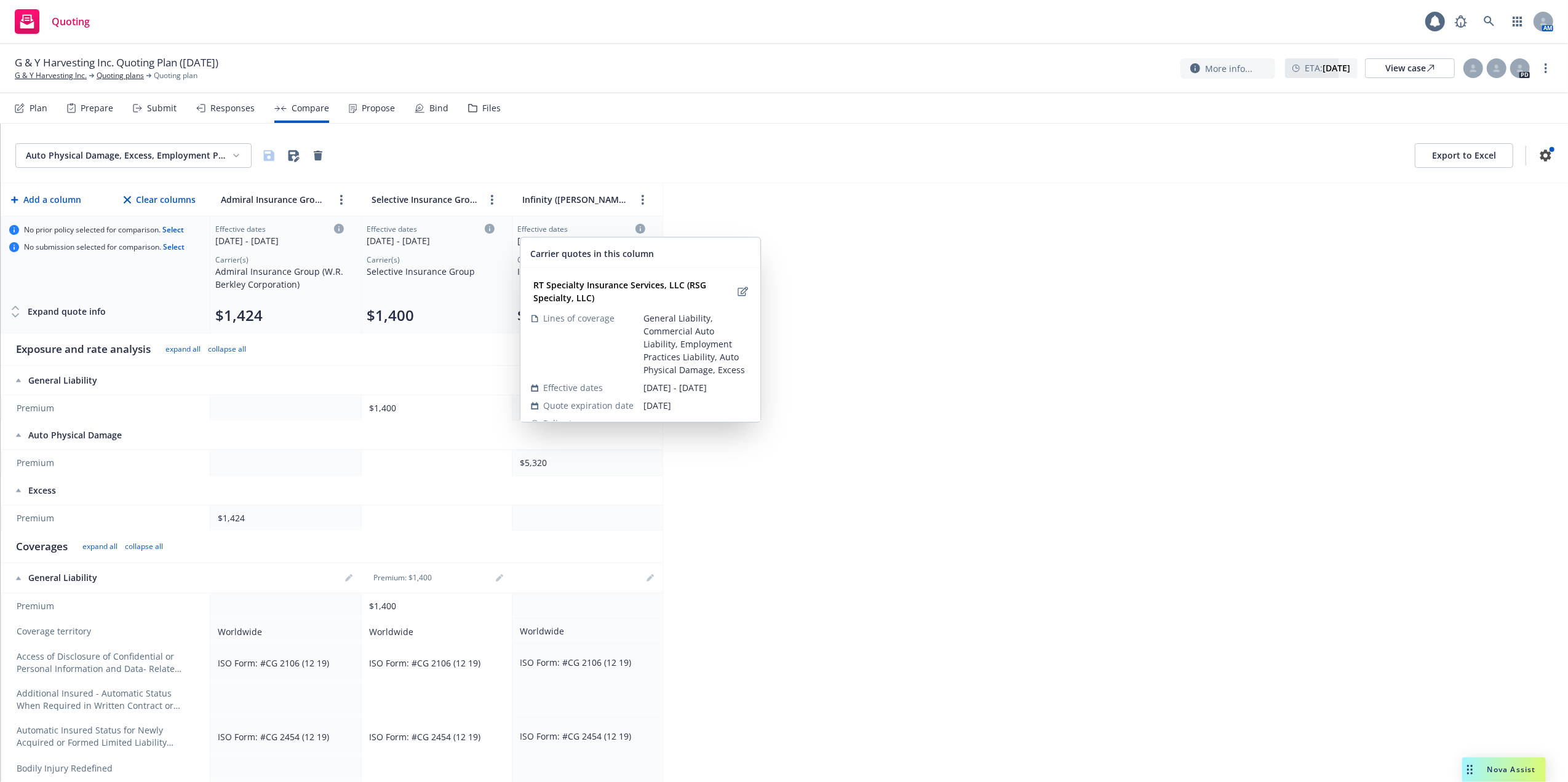
click at [640, 229] on icon at bounding box center [641, 229] width 10 height 10
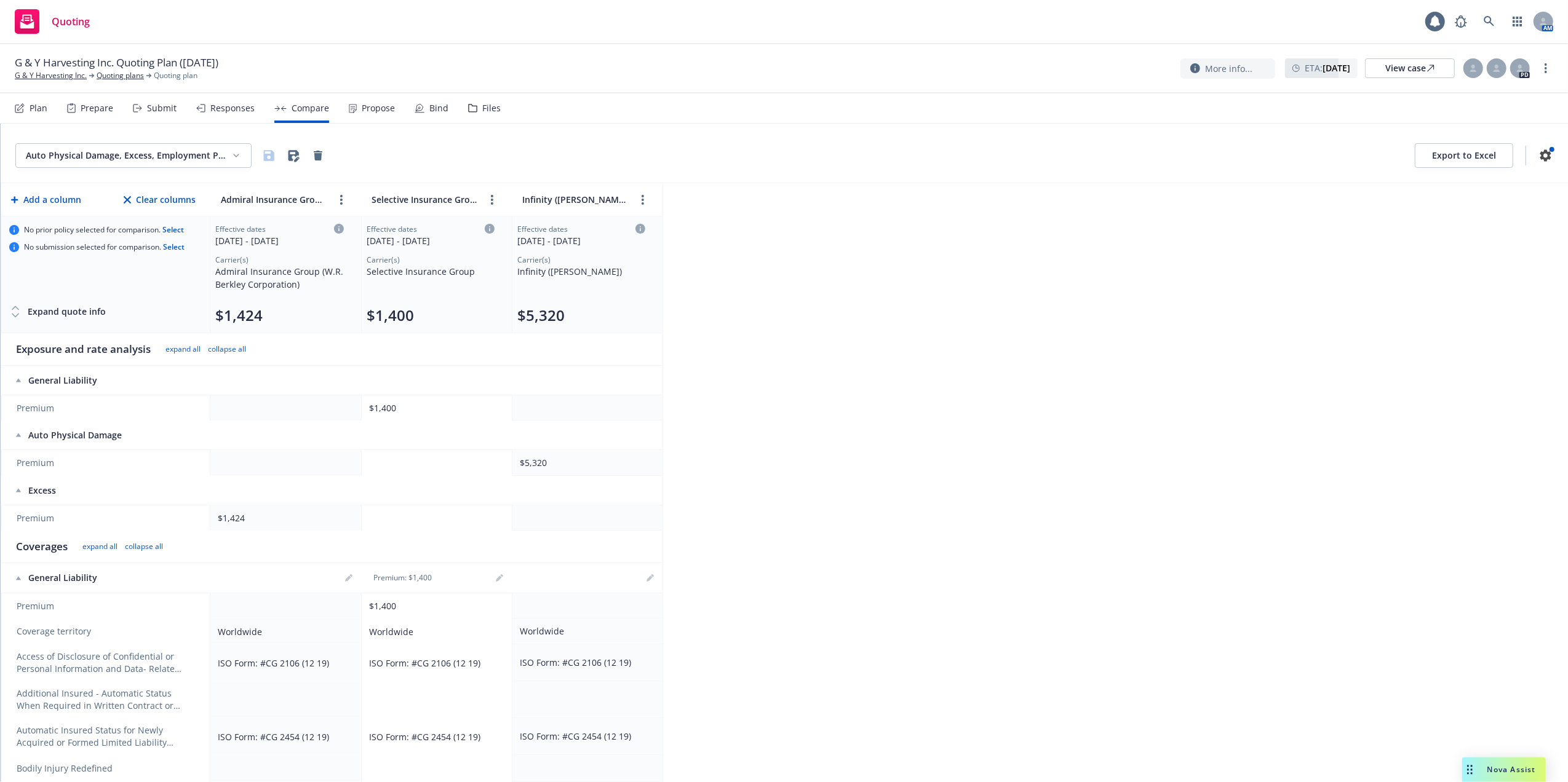
click at [609, 242] on div "10/08/2025 - 10/08/2026" at bounding box center [582, 241] width 128 height 13
select select "12"
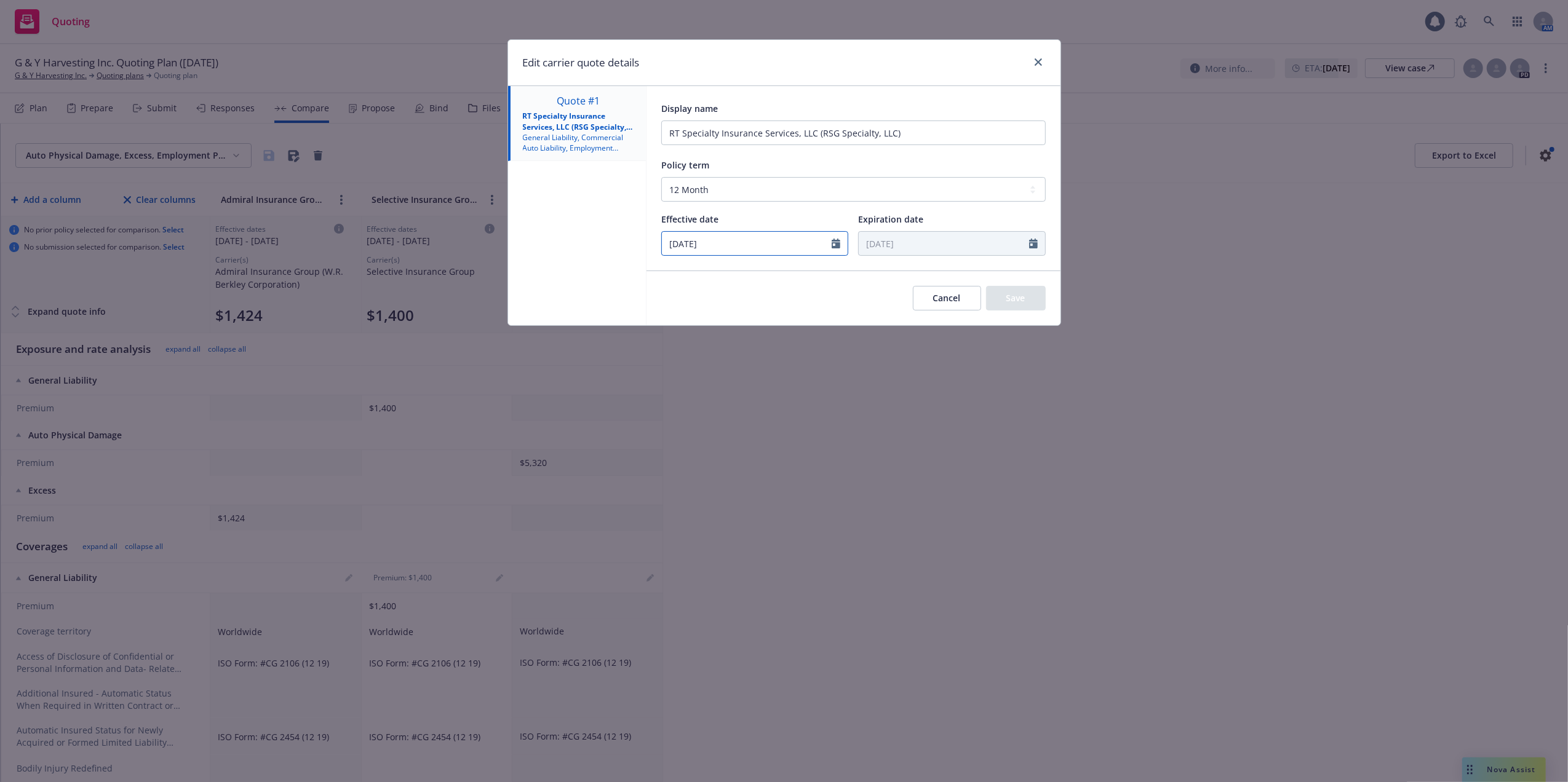
click at [837, 244] on icon "Calendar" at bounding box center [836, 243] width 8 height 10
select select "10"
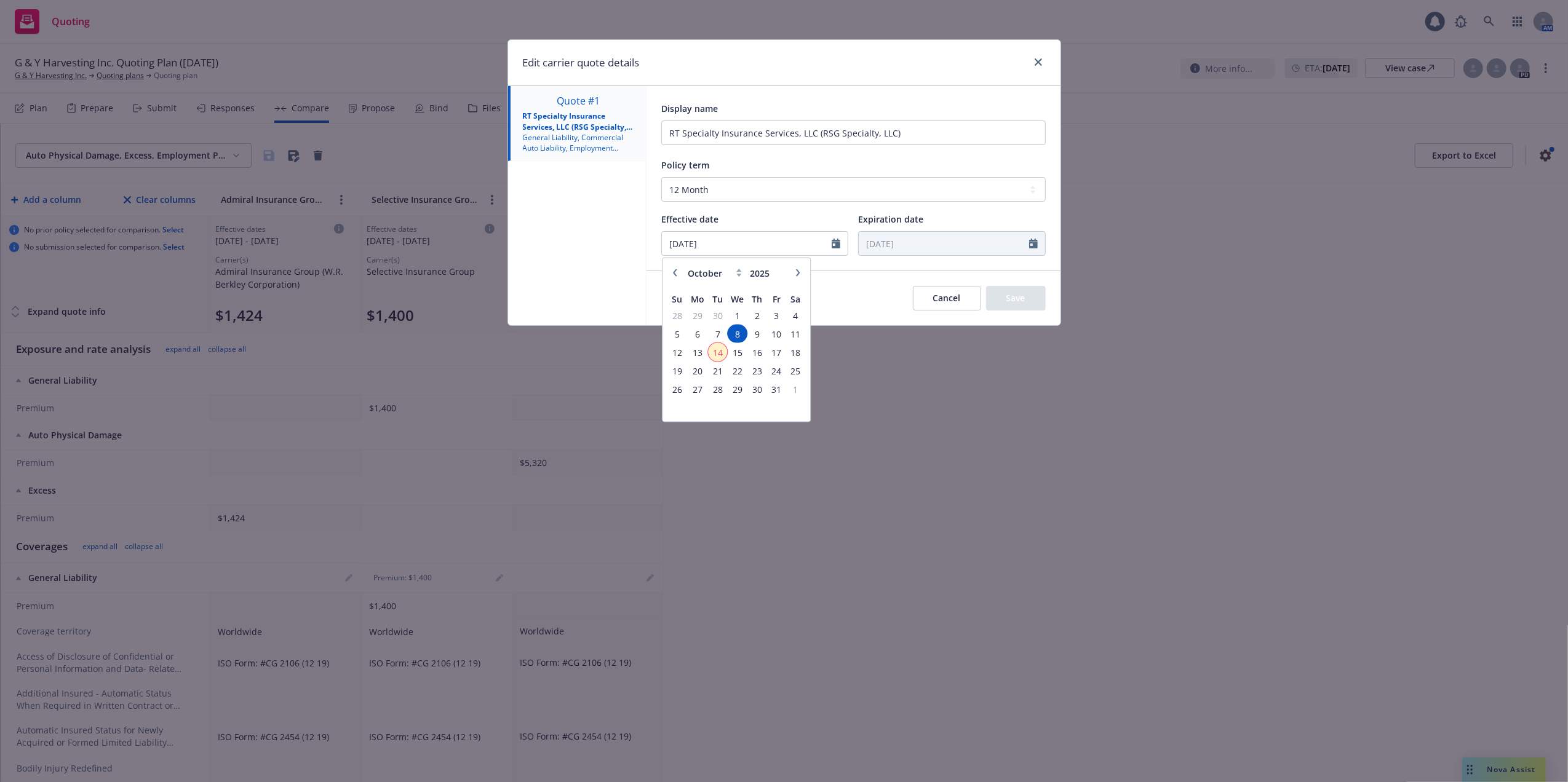
click at [718, 353] on span "14" at bounding box center [717, 352] width 17 height 15
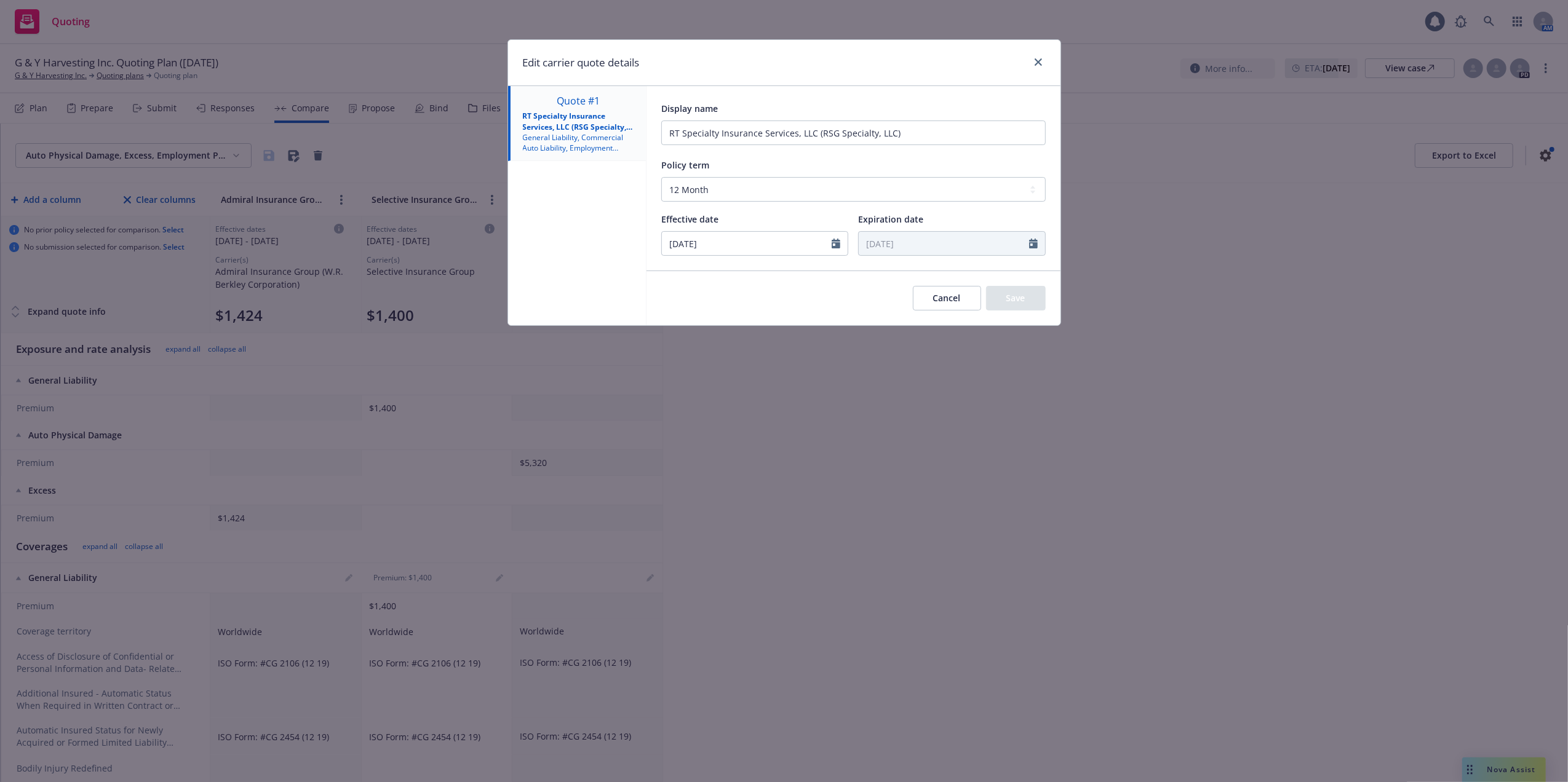
type input "10/14/2025"
type input "10/14/2026"
click at [1019, 299] on button "Save" at bounding box center [1016, 298] width 60 height 25
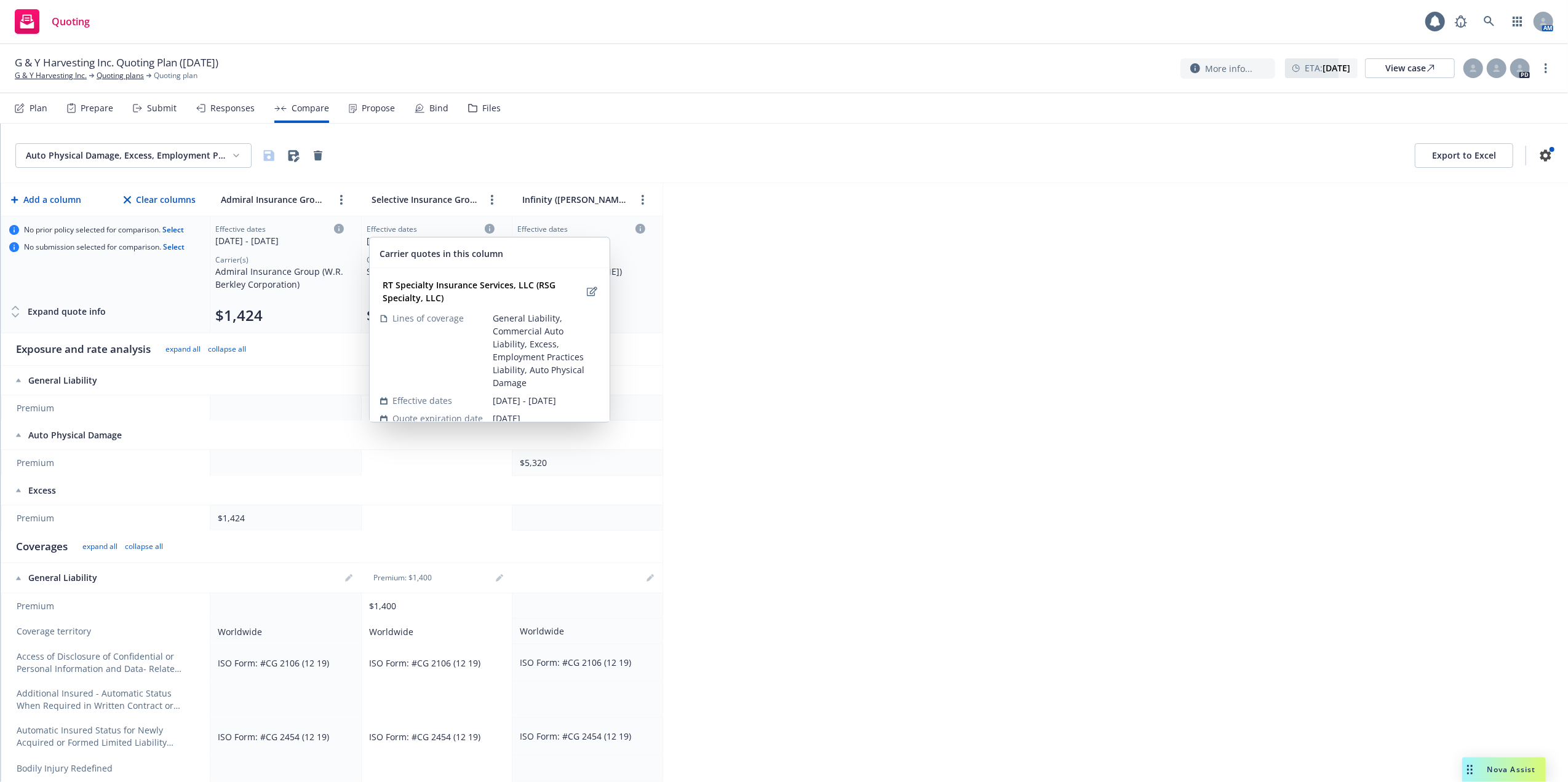
click at [491, 227] on icon at bounding box center [490, 229] width 10 height 10
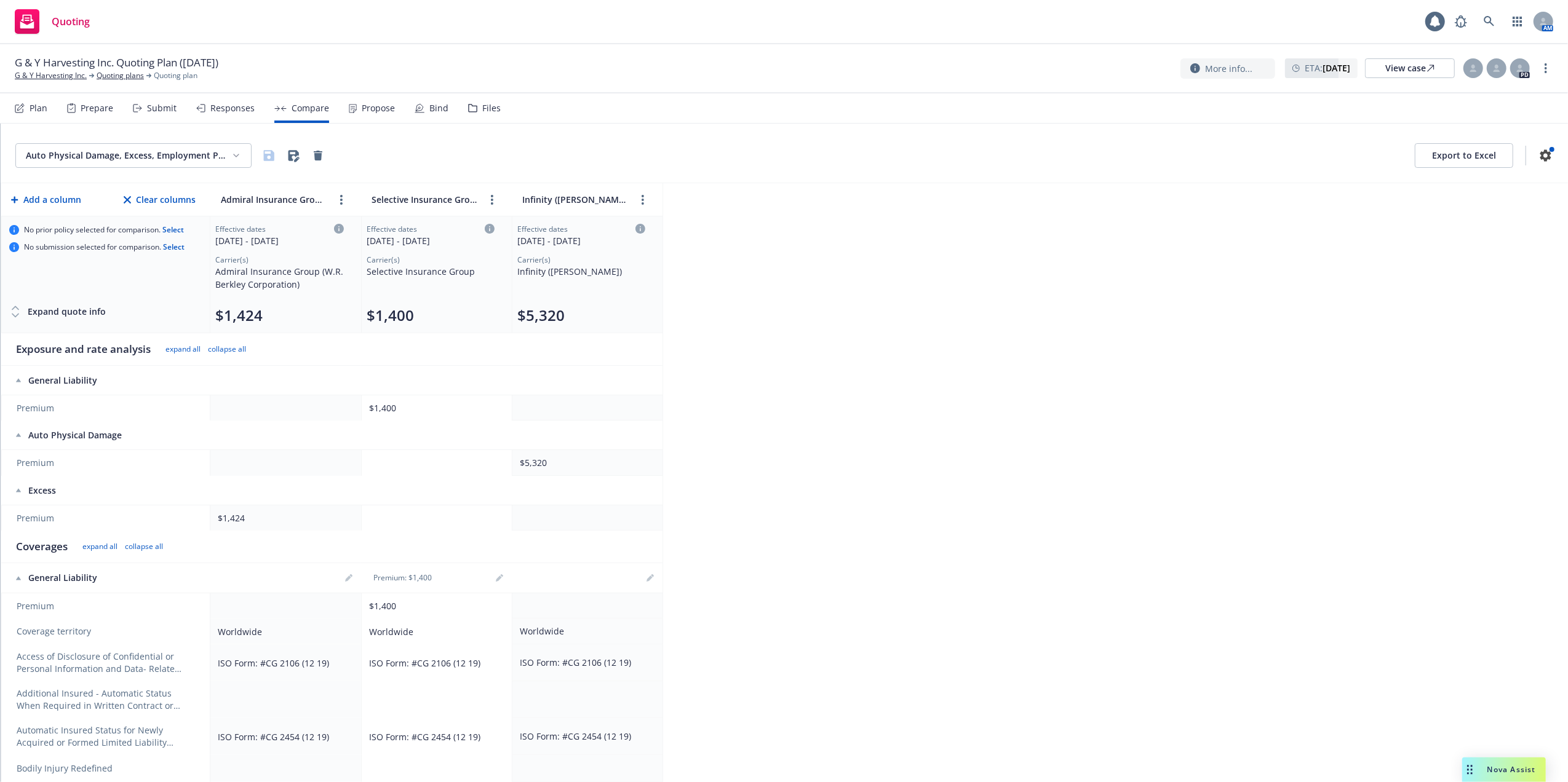
click at [469, 241] on div "10/08/2025 - 10/08/2026" at bounding box center [431, 241] width 128 height 13
select select "12"
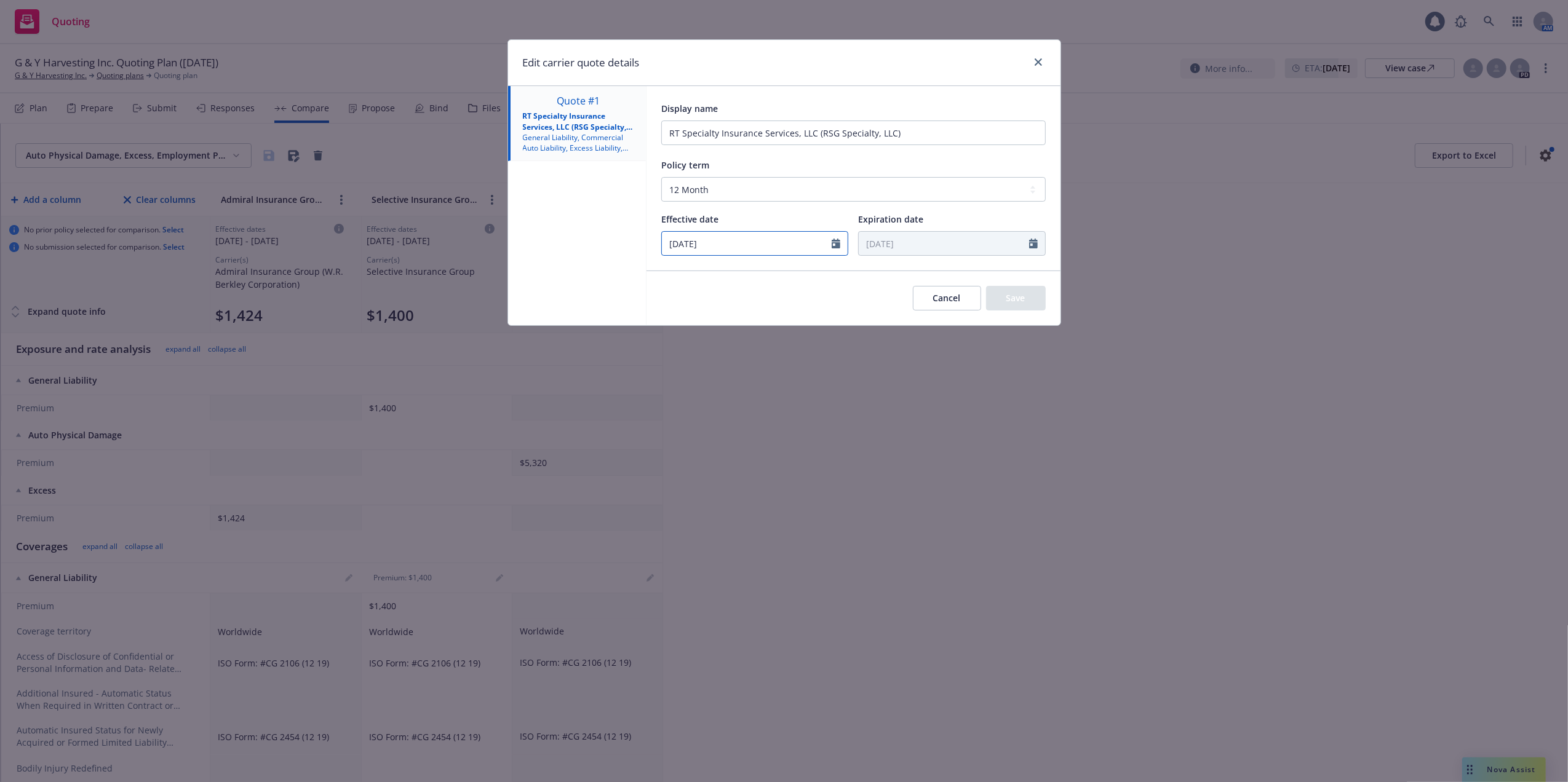
click at [836, 245] on icon "Calendar" at bounding box center [836, 243] width 8 height 10
select select "10"
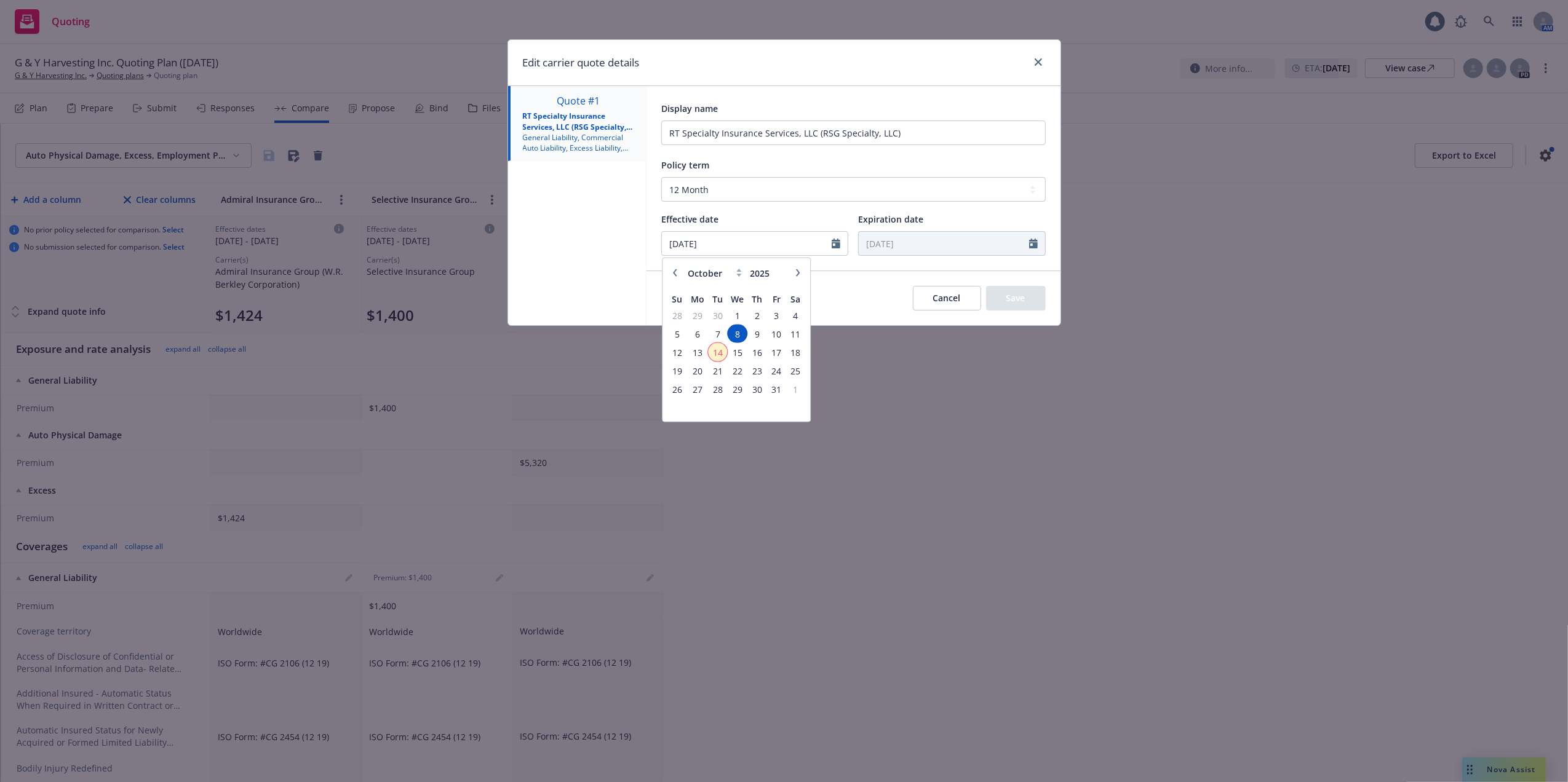
click at [718, 353] on span "14" at bounding box center [717, 352] width 17 height 15
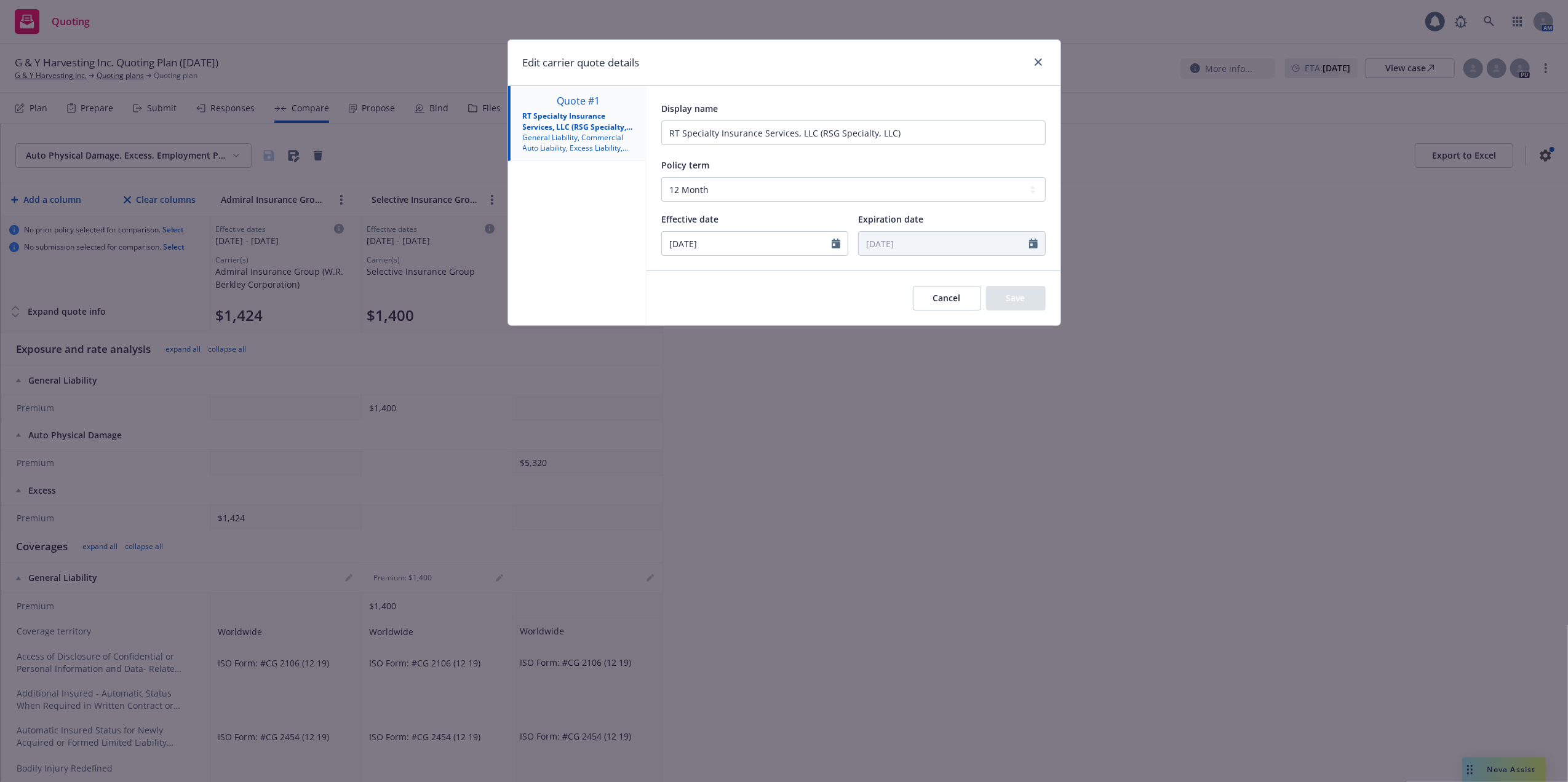
type input "10/14/2025"
type input "10/14/2026"
click at [1031, 293] on button "Save" at bounding box center [1016, 298] width 60 height 25
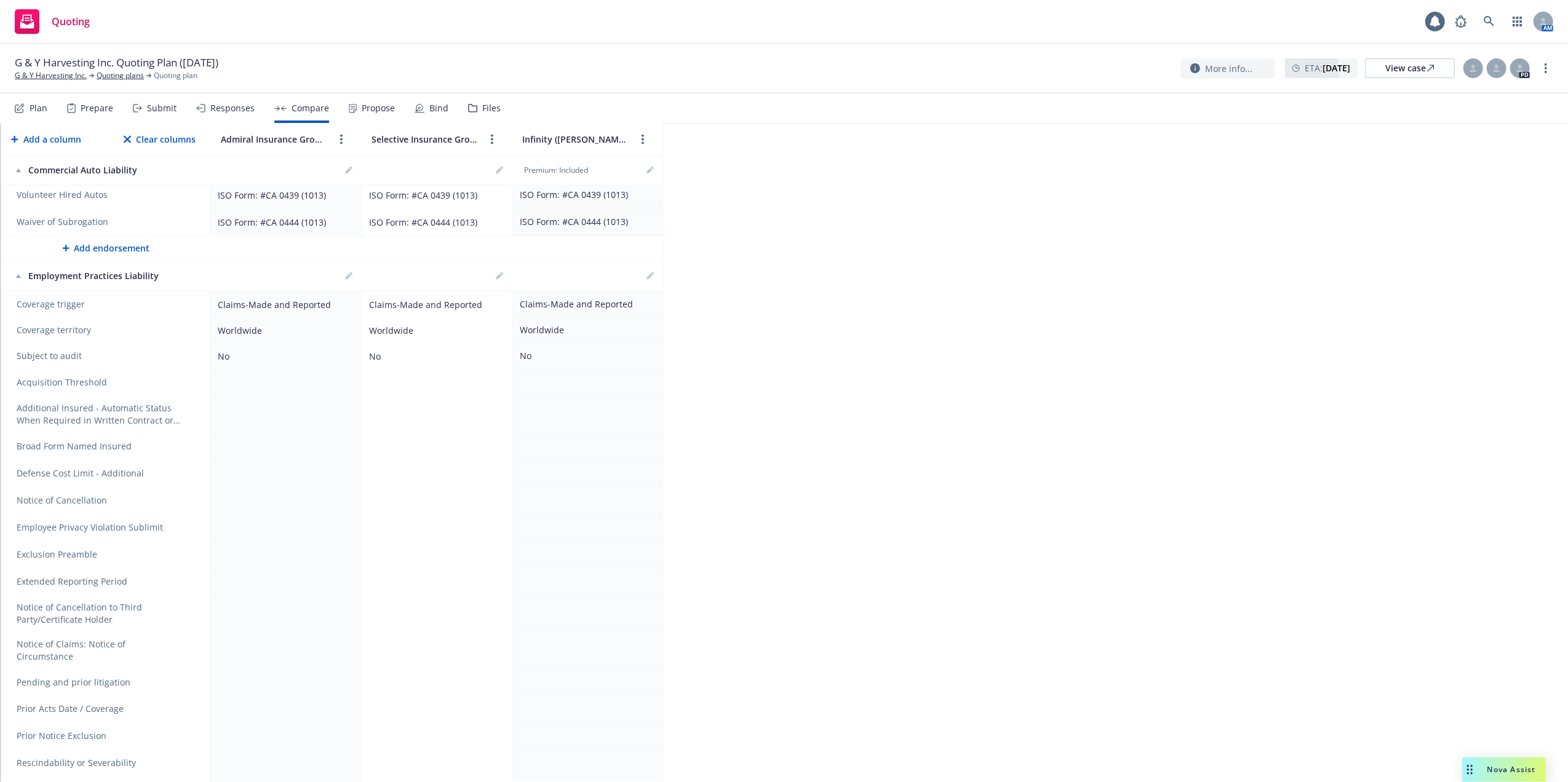
scroll to position [1709, 0]
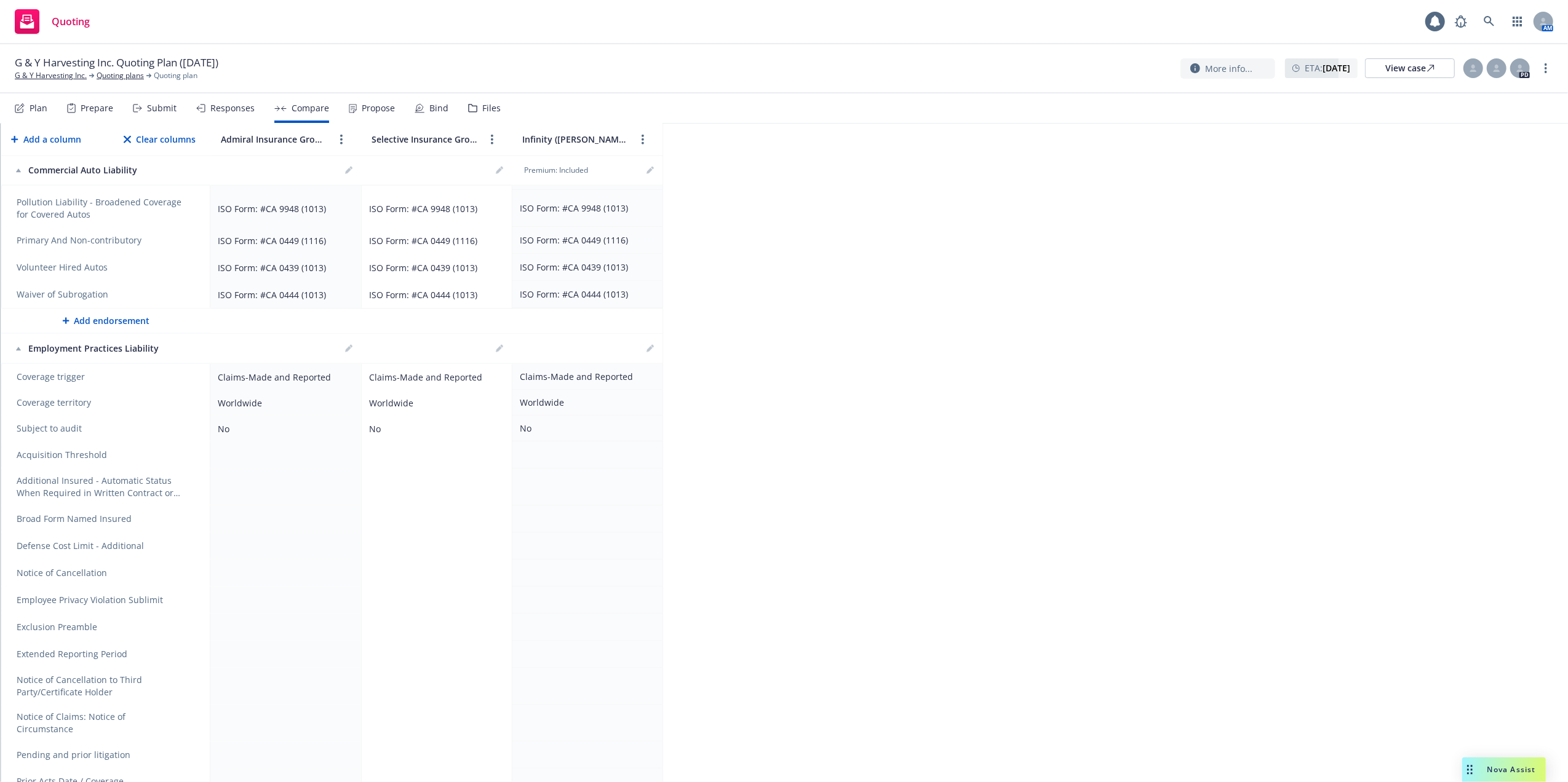
click at [377, 108] on div "Propose" at bounding box center [378, 108] width 33 height 10
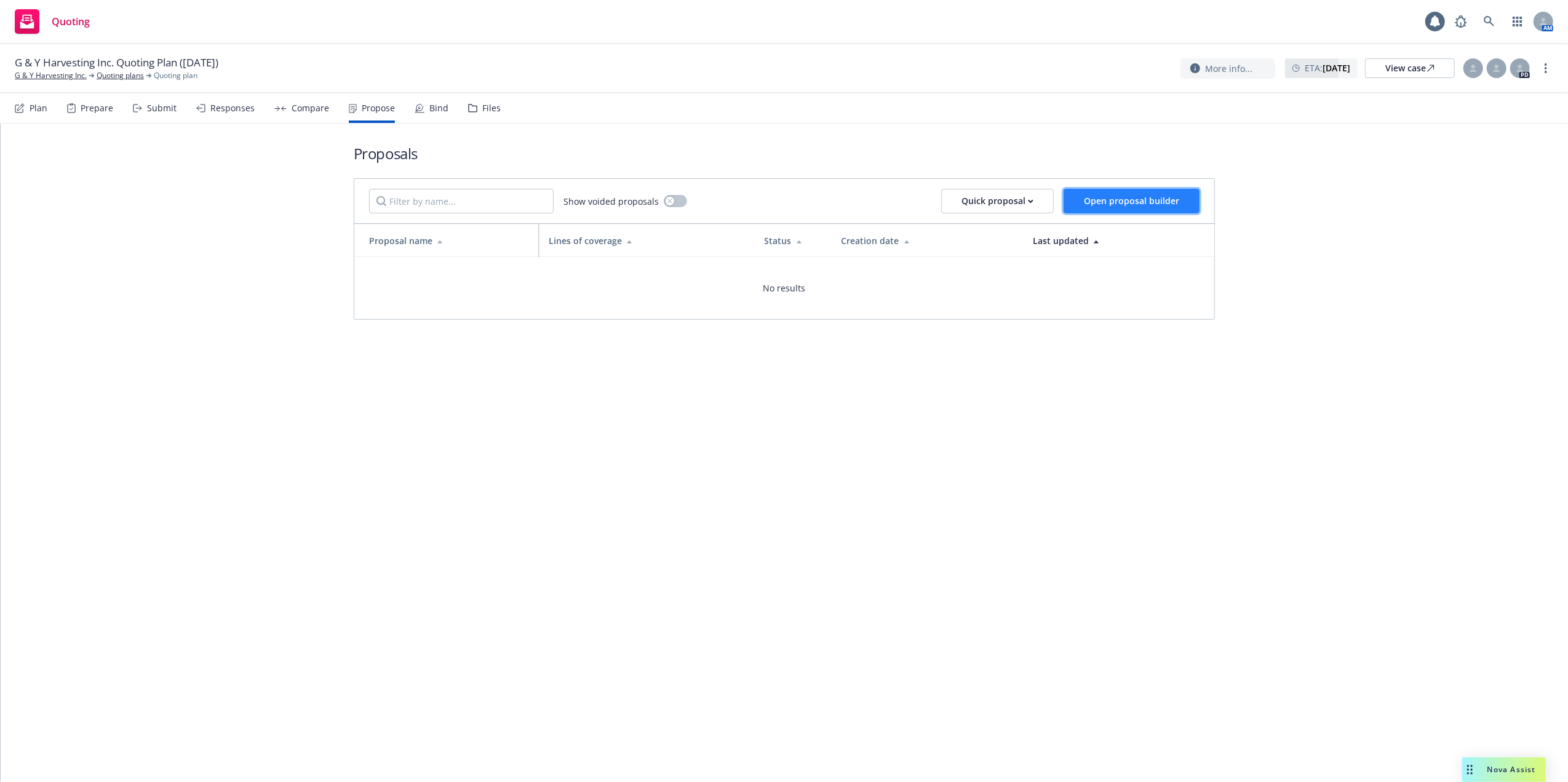
click at [1128, 202] on span "Open proposal builder" at bounding box center [1131, 201] width 95 height 12
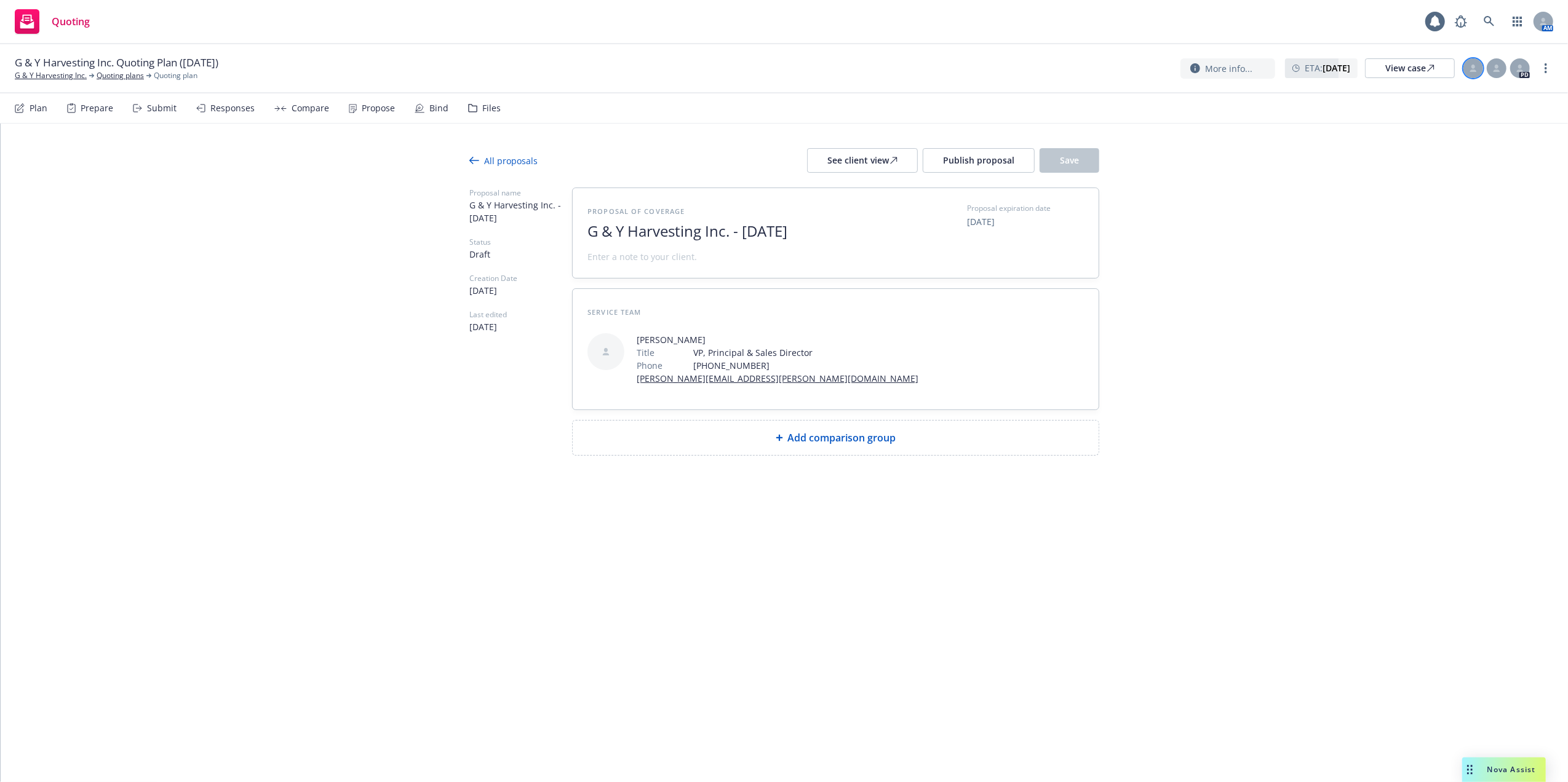
click at [1475, 70] on icon at bounding box center [1474, 70] width 7 height 2
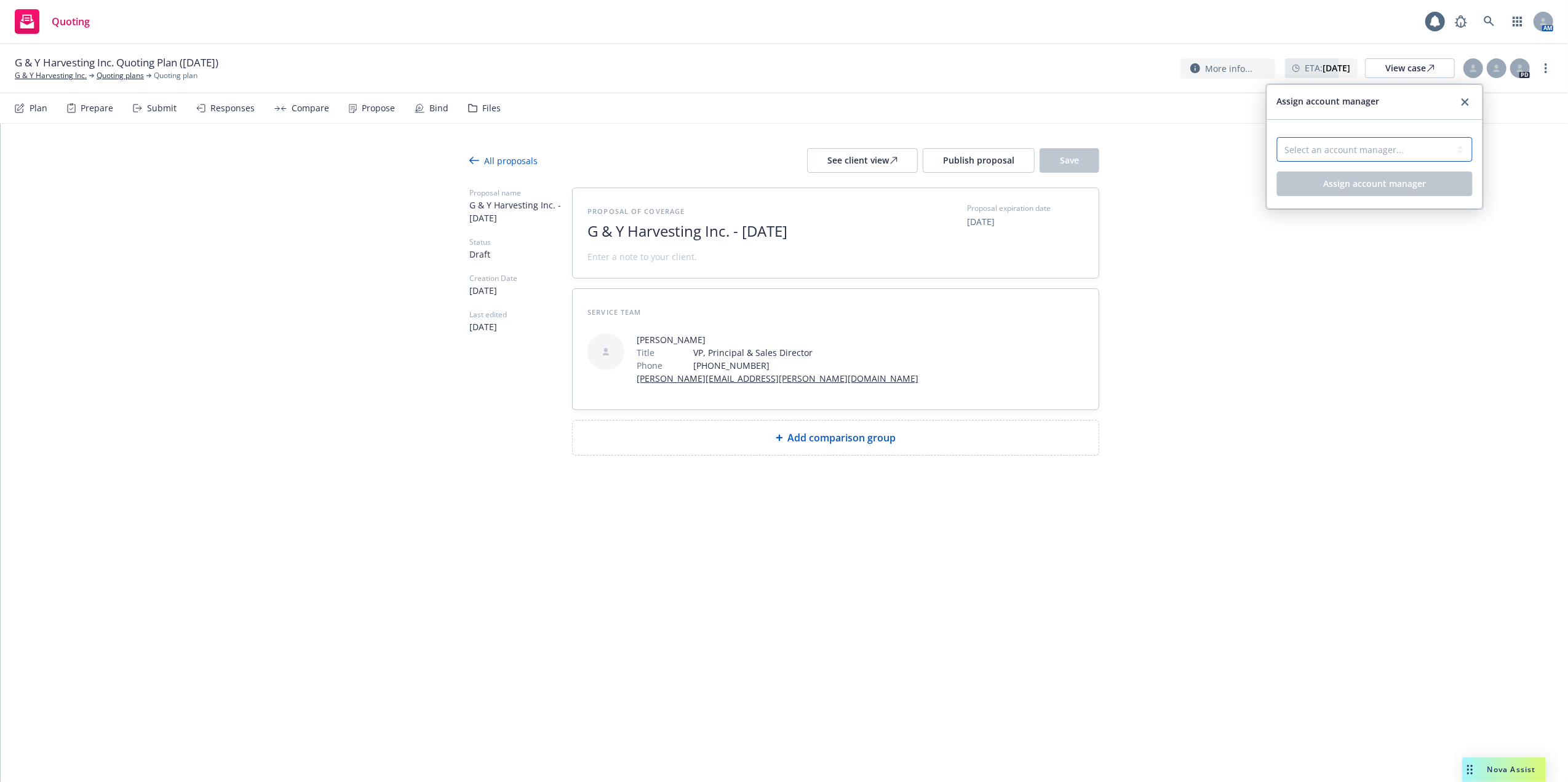
click at [1330, 150] on select "Select an account manager... Jennifer Martinez" at bounding box center [1375, 150] width 196 height 25
select select "3d2ade28-8987-43f8-901c-1623595f1ce5"
click at [1277, 137] on select "Select an account manager... Jennifer Martinez" at bounding box center [1375, 150] width 196 height 25
click at [1408, 183] on span "Assign account manager" at bounding box center [1374, 183] width 102 height 12
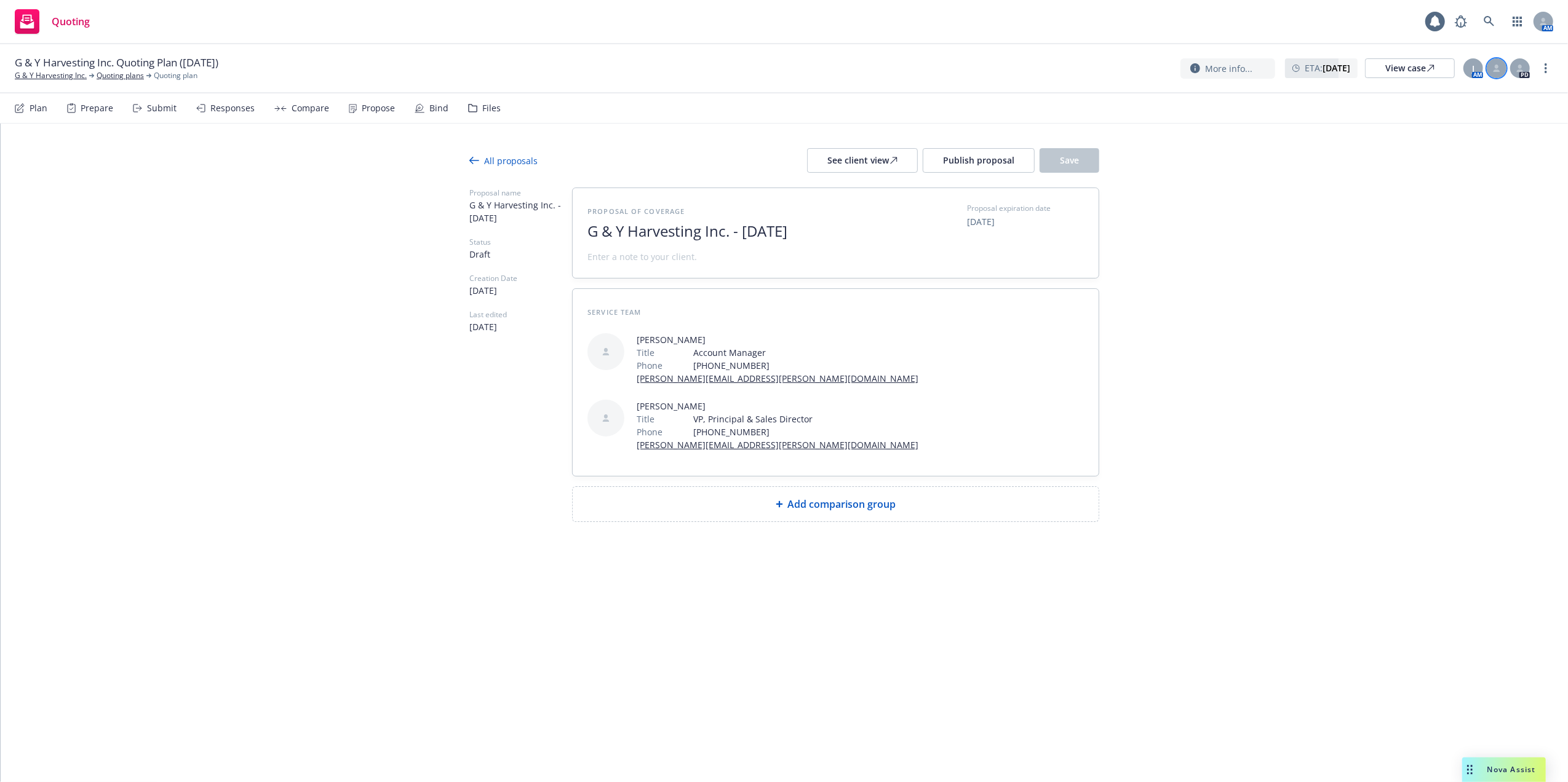
click at [1494, 67] on icon at bounding box center [1496, 68] width 7 height 7
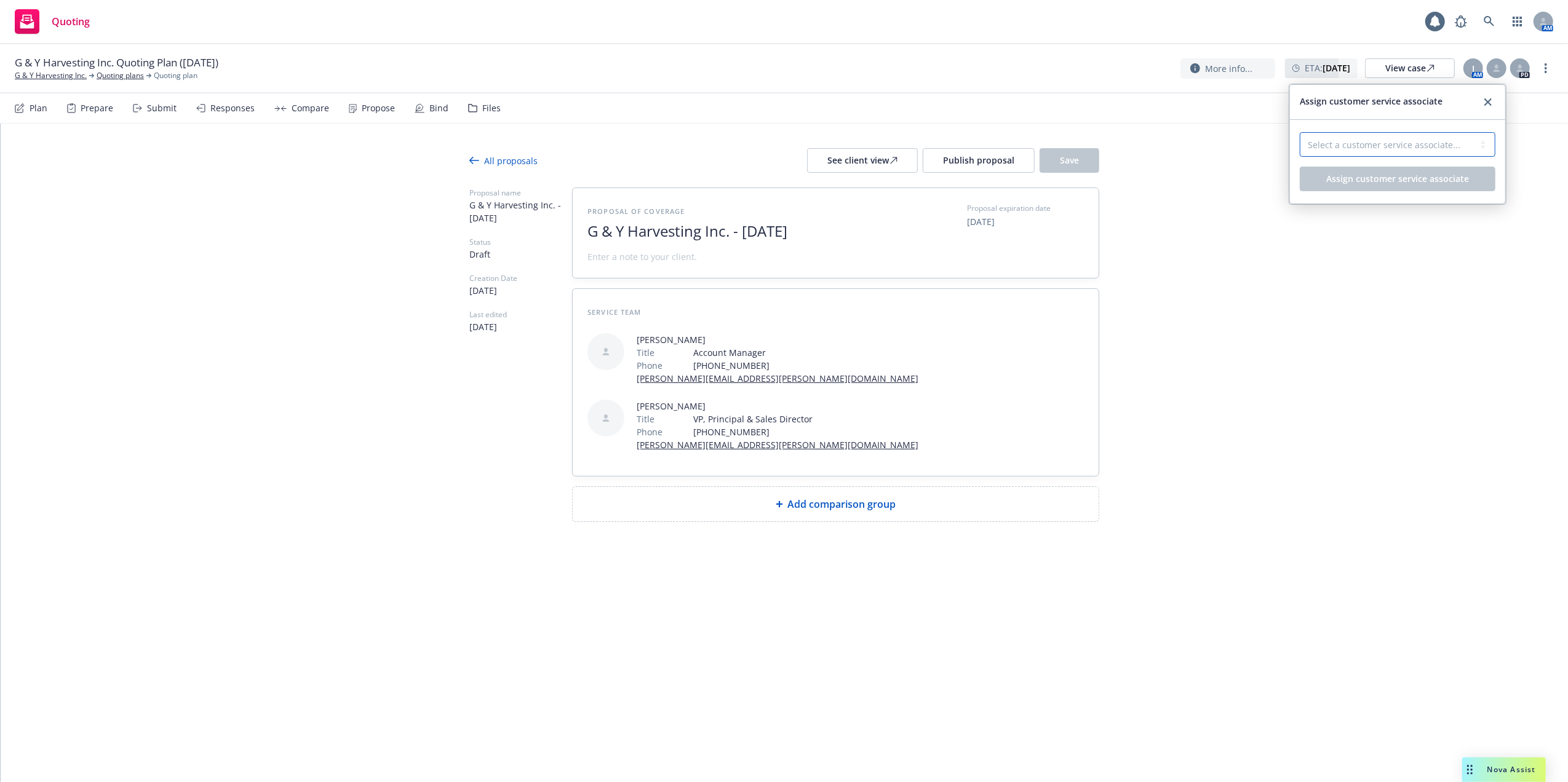
click at [1366, 146] on select "Select a customer service associate... Megan Napoli" at bounding box center [1397, 145] width 196 height 25
select select "1a3b7964-3a2c-486b-aed1-7166051b7de7"
click at [1300, 132] on select "Select a customer service associate... Megan Napoli" at bounding box center [1397, 145] width 196 height 25
click at [1383, 177] on span "Assign customer service associate" at bounding box center [1397, 178] width 142 height 12
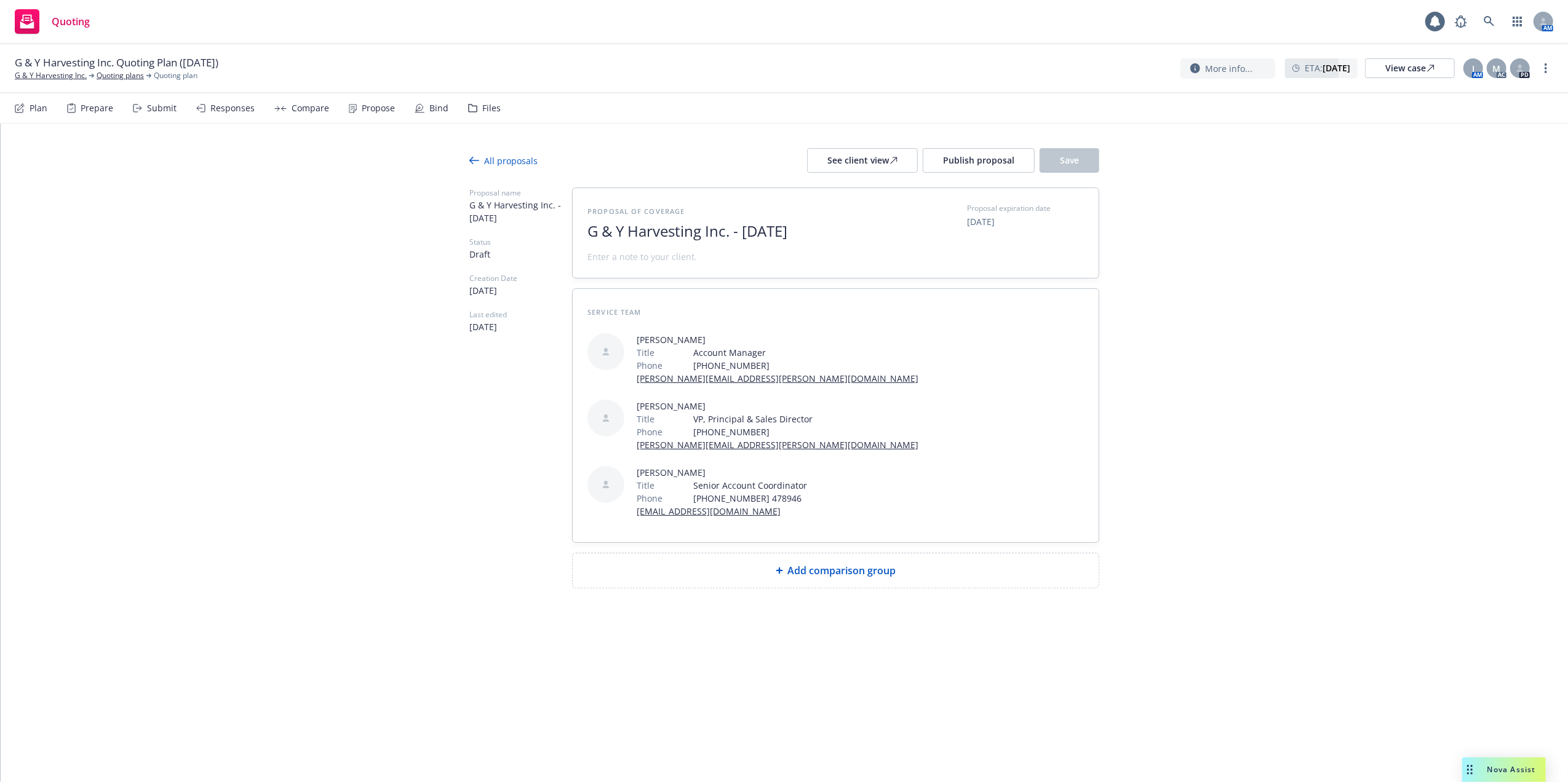
click at [844, 563] on span "Add comparison group" at bounding box center [842, 570] width 108 height 15
type textarea "x"
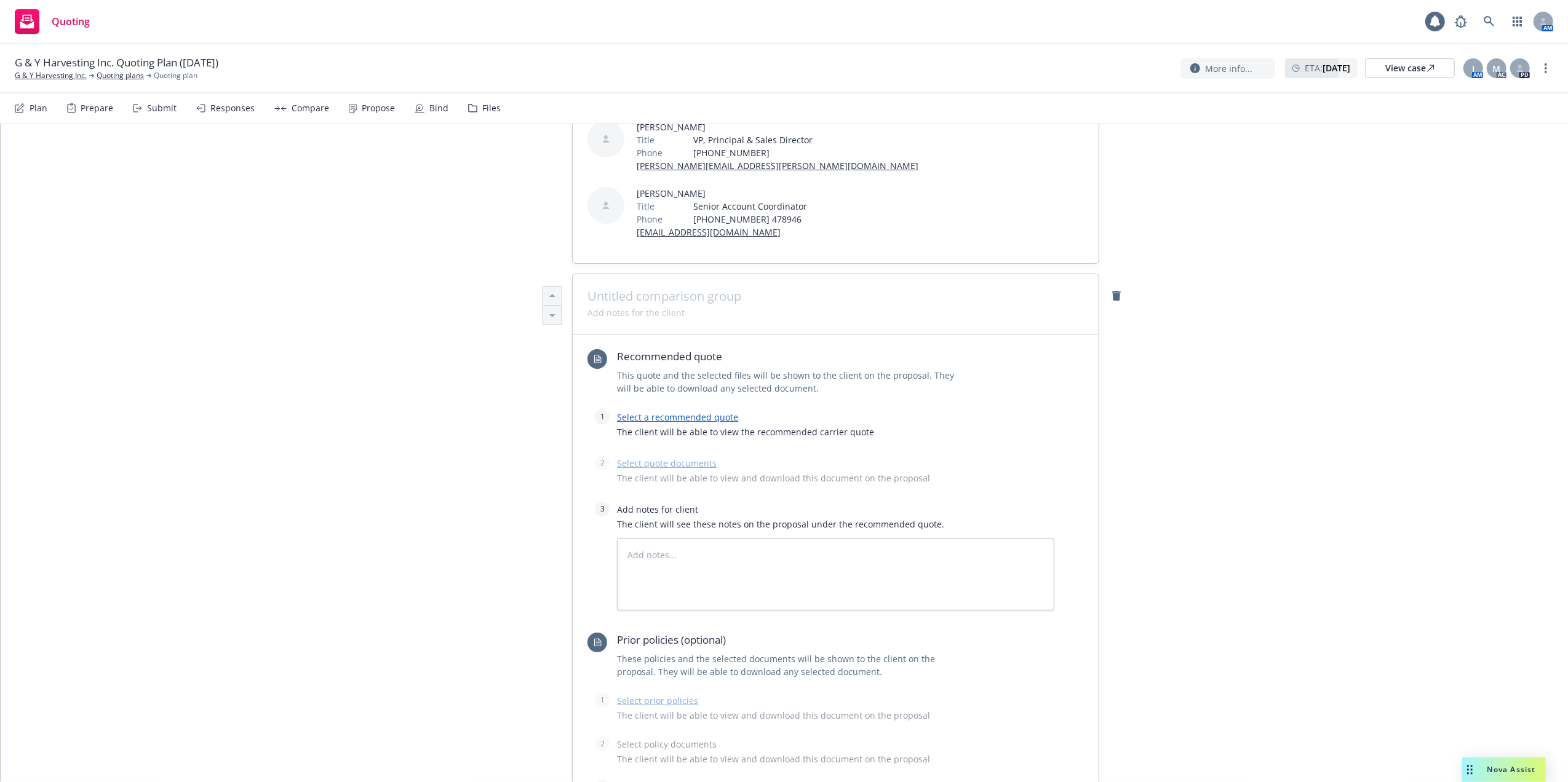
scroll to position [328, 0]
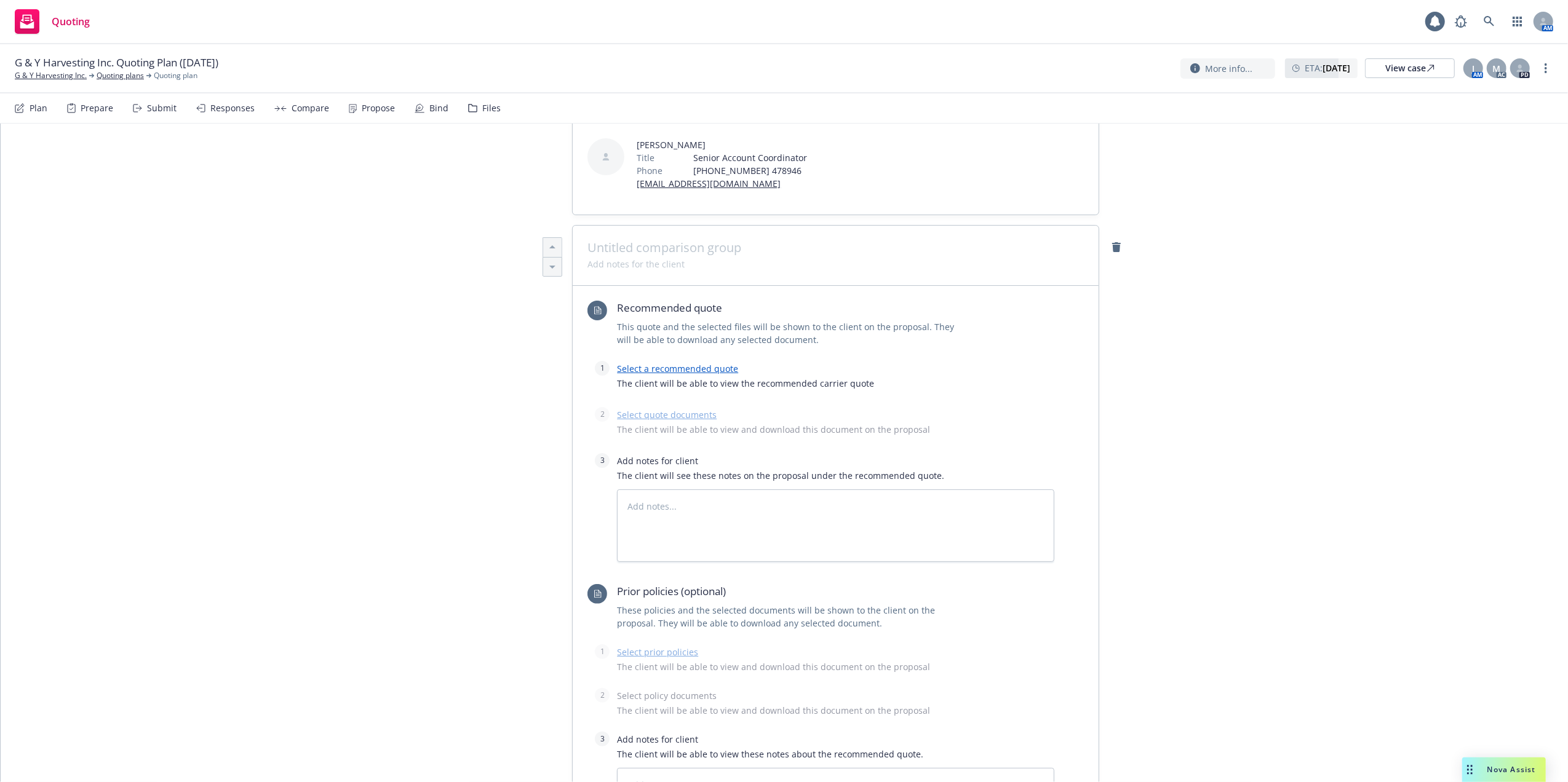
click at [665, 241] on span at bounding box center [836, 248] width 497 height 15
click at [657, 490] on textarea at bounding box center [836, 526] width 437 height 73
type textarea "x"
type textarea "S"
type textarea "x"
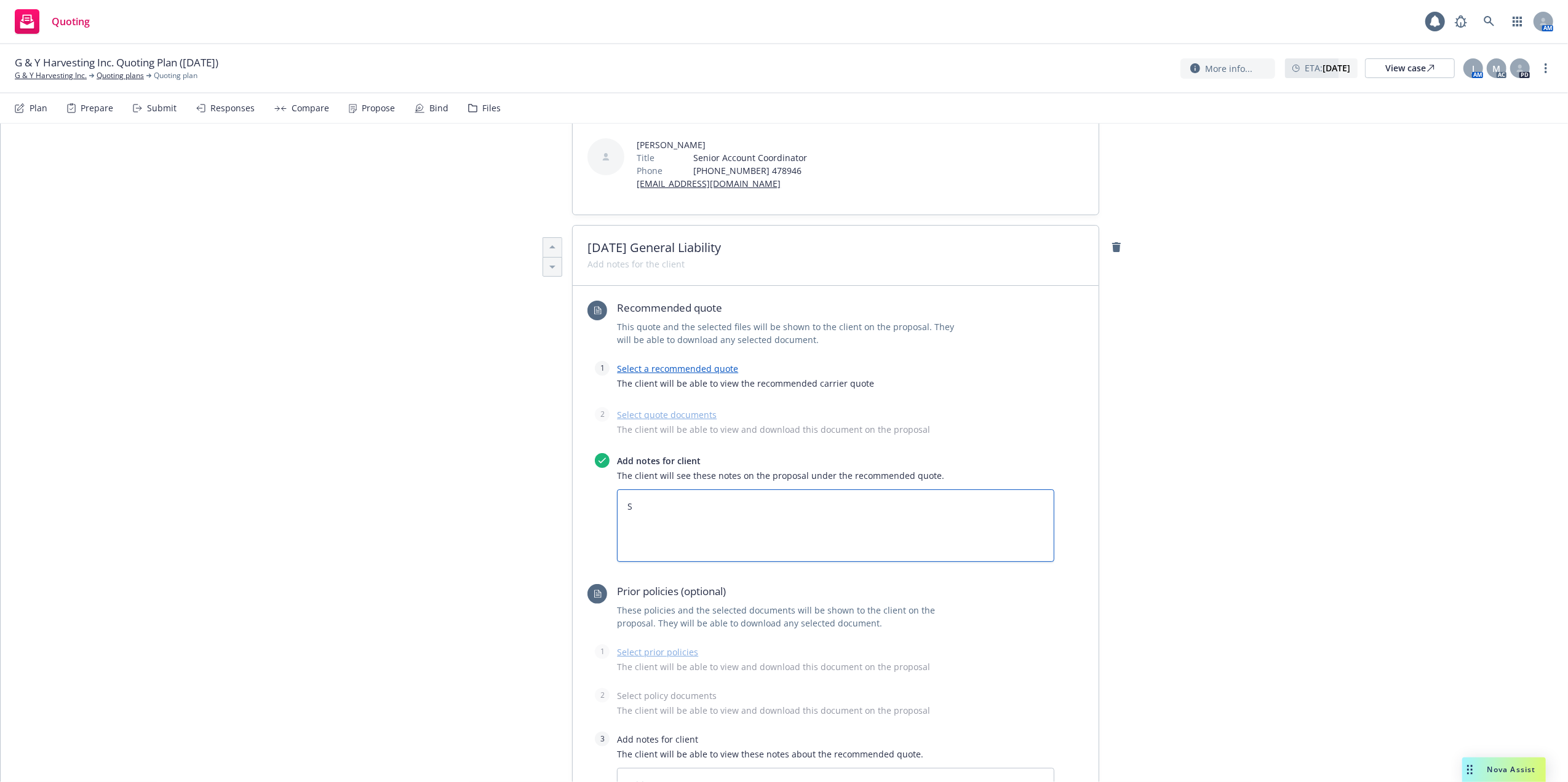
type textarea "Su"
type textarea "x"
type textarea "Sub"
type textarea "x"
type textarea "Subj"
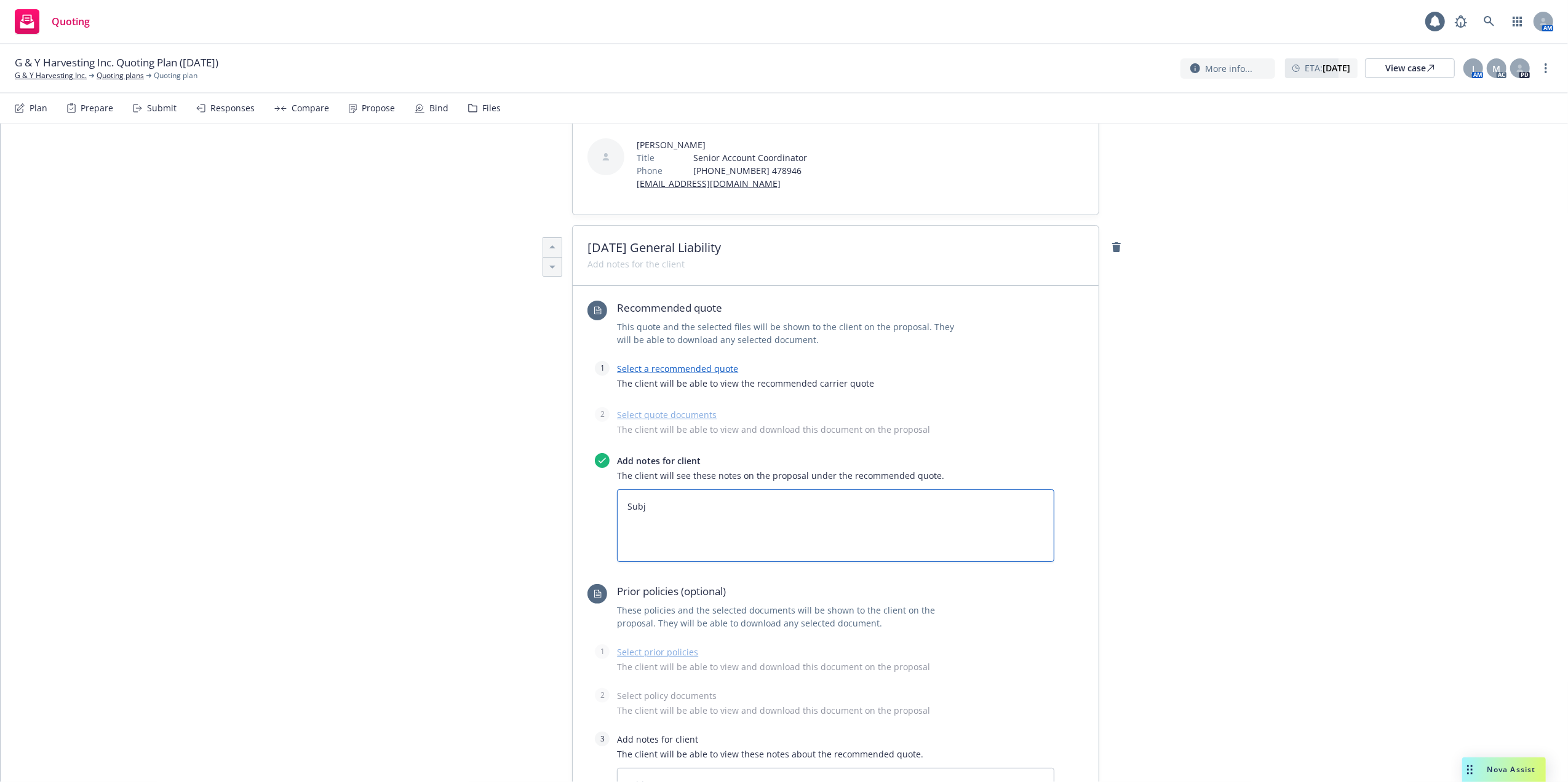
type textarea "x"
type textarea "Subje"
type textarea "x"
type textarea "Subjec"
type textarea "x"
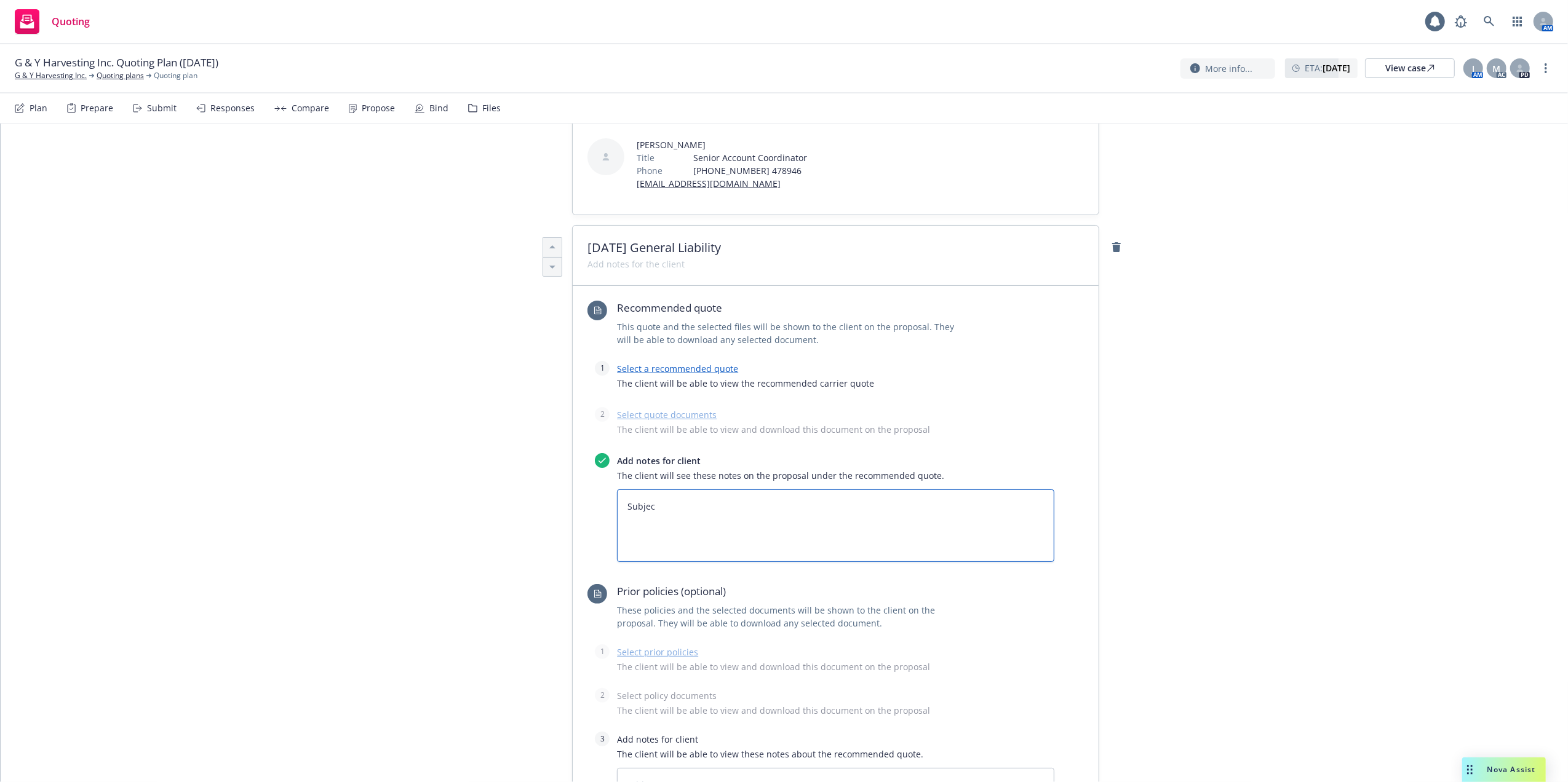
type textarea "Subject"
type textarea "x"
type textarea "Subjecti"
type textarea "x"
type textarea "Subjectiv"
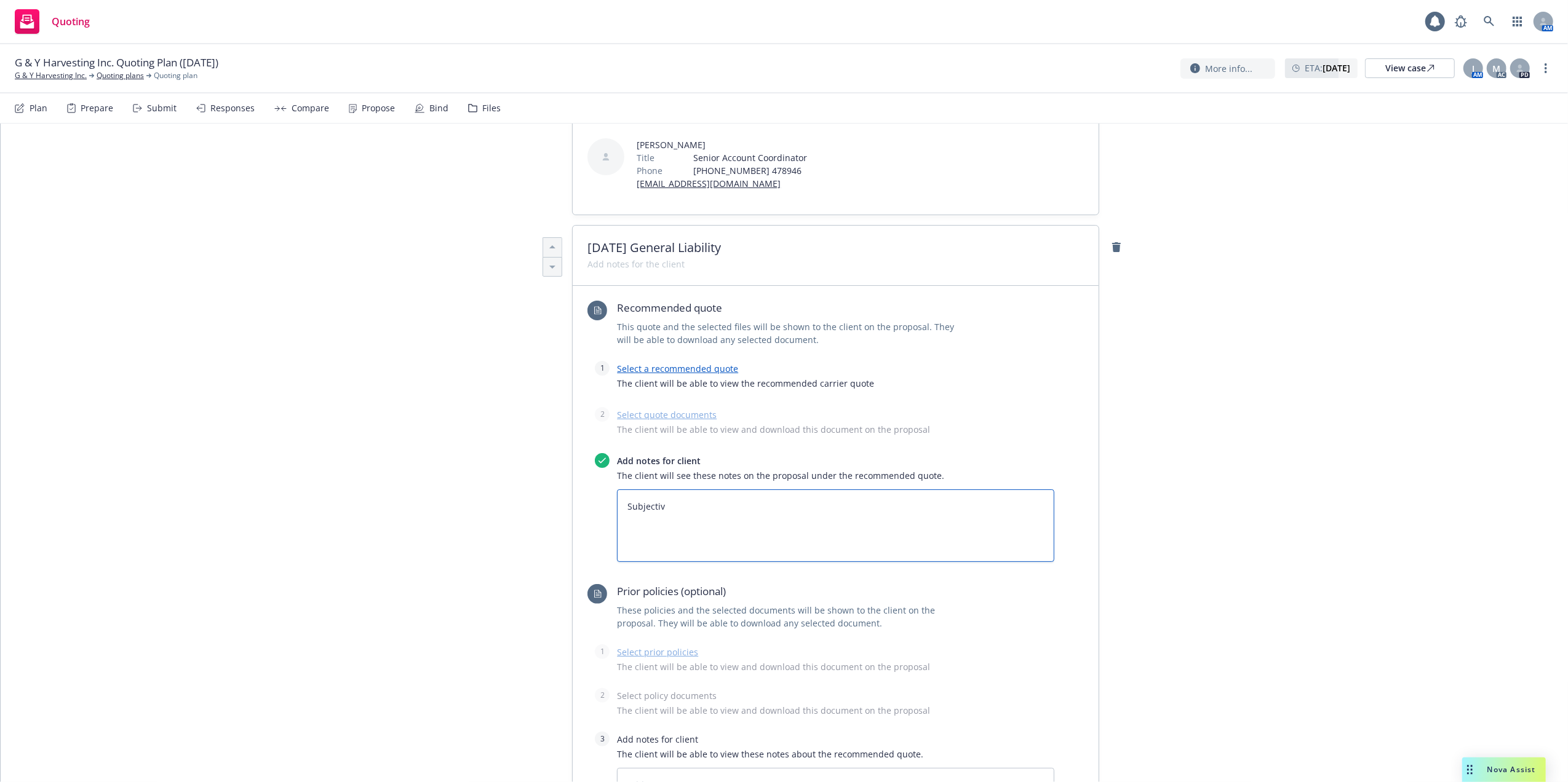
type textarea "x"
type textarea "Subjectivi"
type textarea "x"
type textarea "Subjectivit"
type textarea "x"
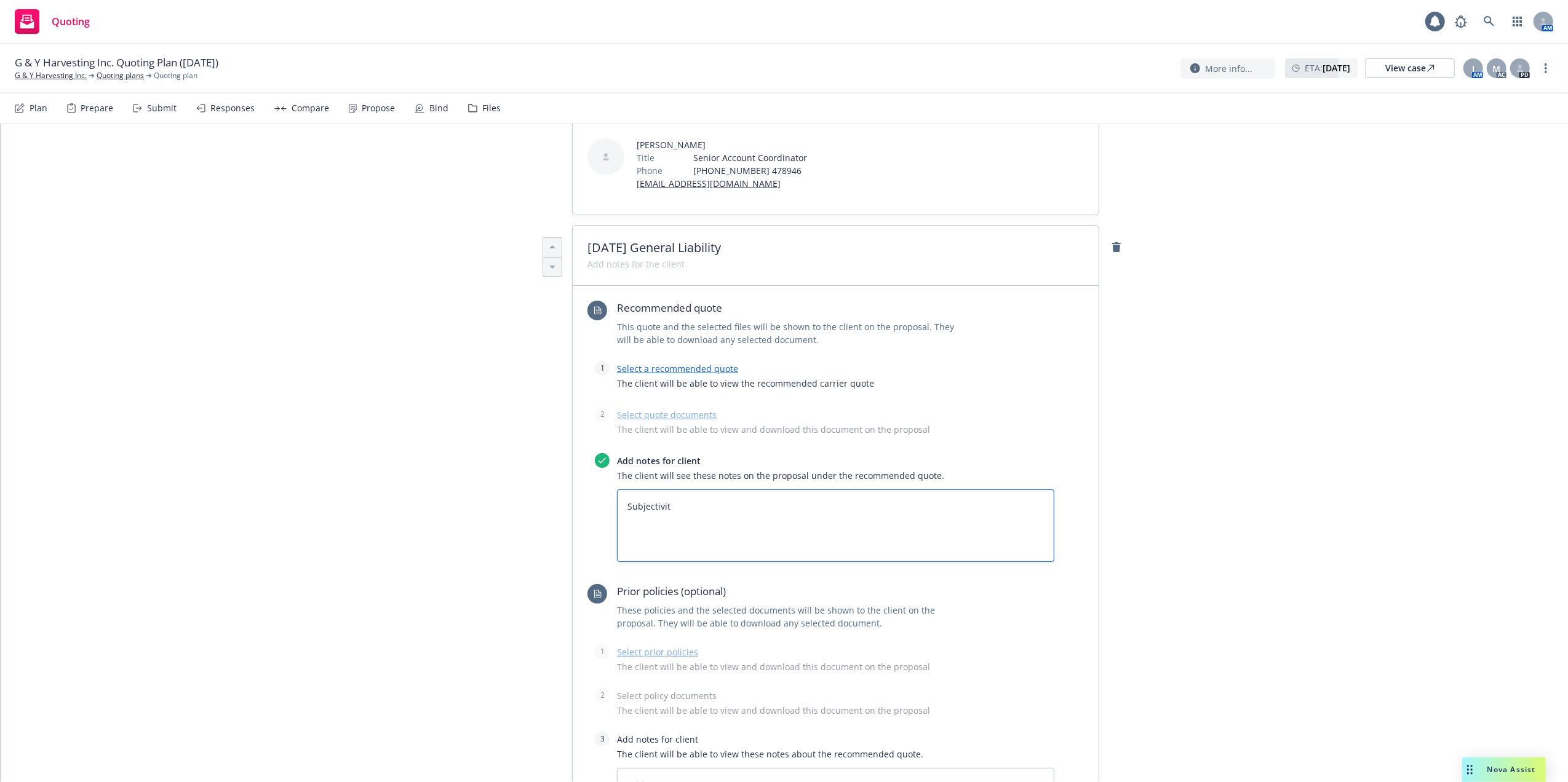
type textarea "Subjectivite"
type textarea "x"
type textarea "Subjectivites"
type textarea "x"
type textarea "Subjectivites"
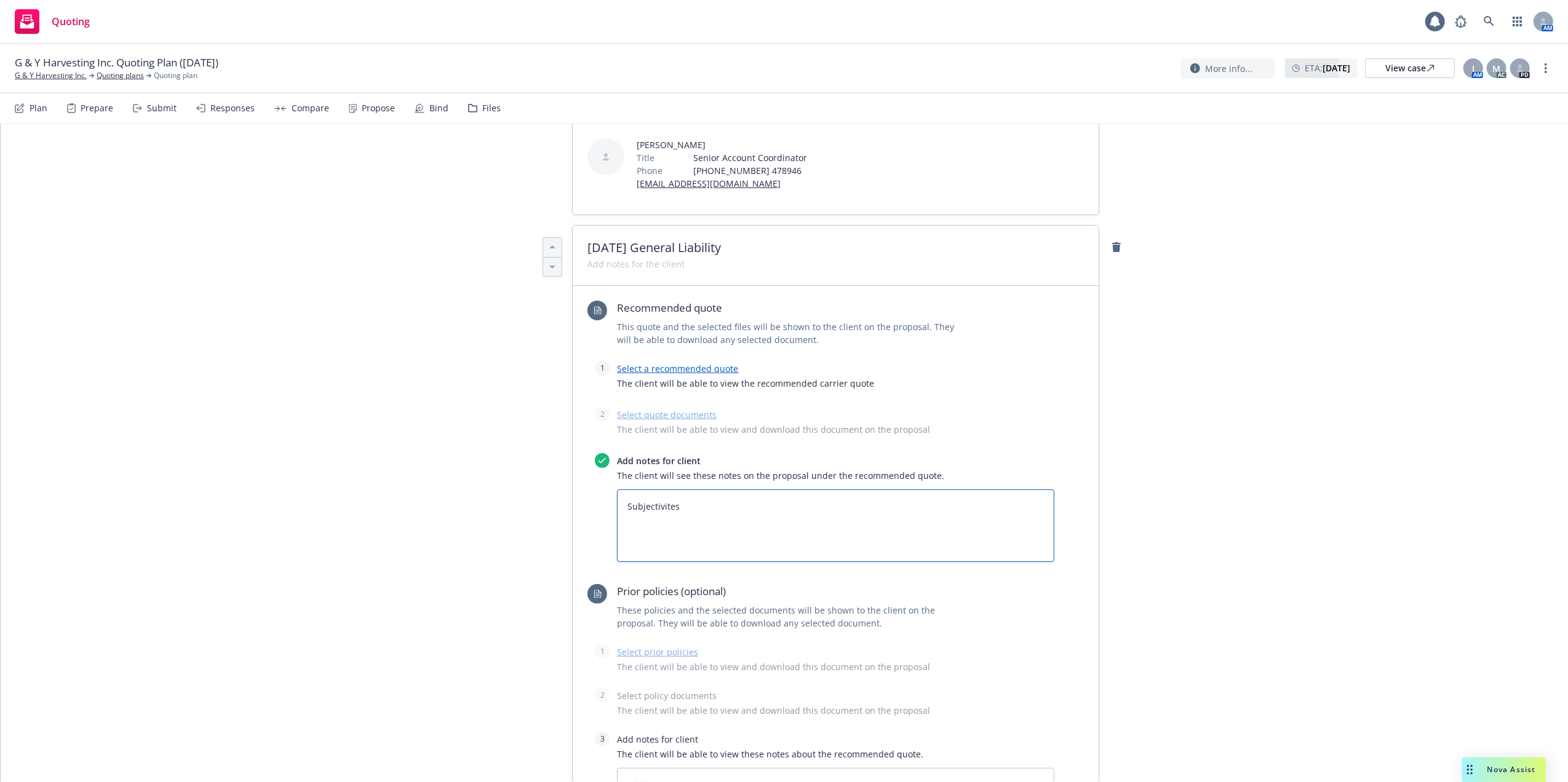
type textarea "x"
type textarea "Subjectivites"
type textarea "x"
type textarea "Subjectivite"
type textarea "x"
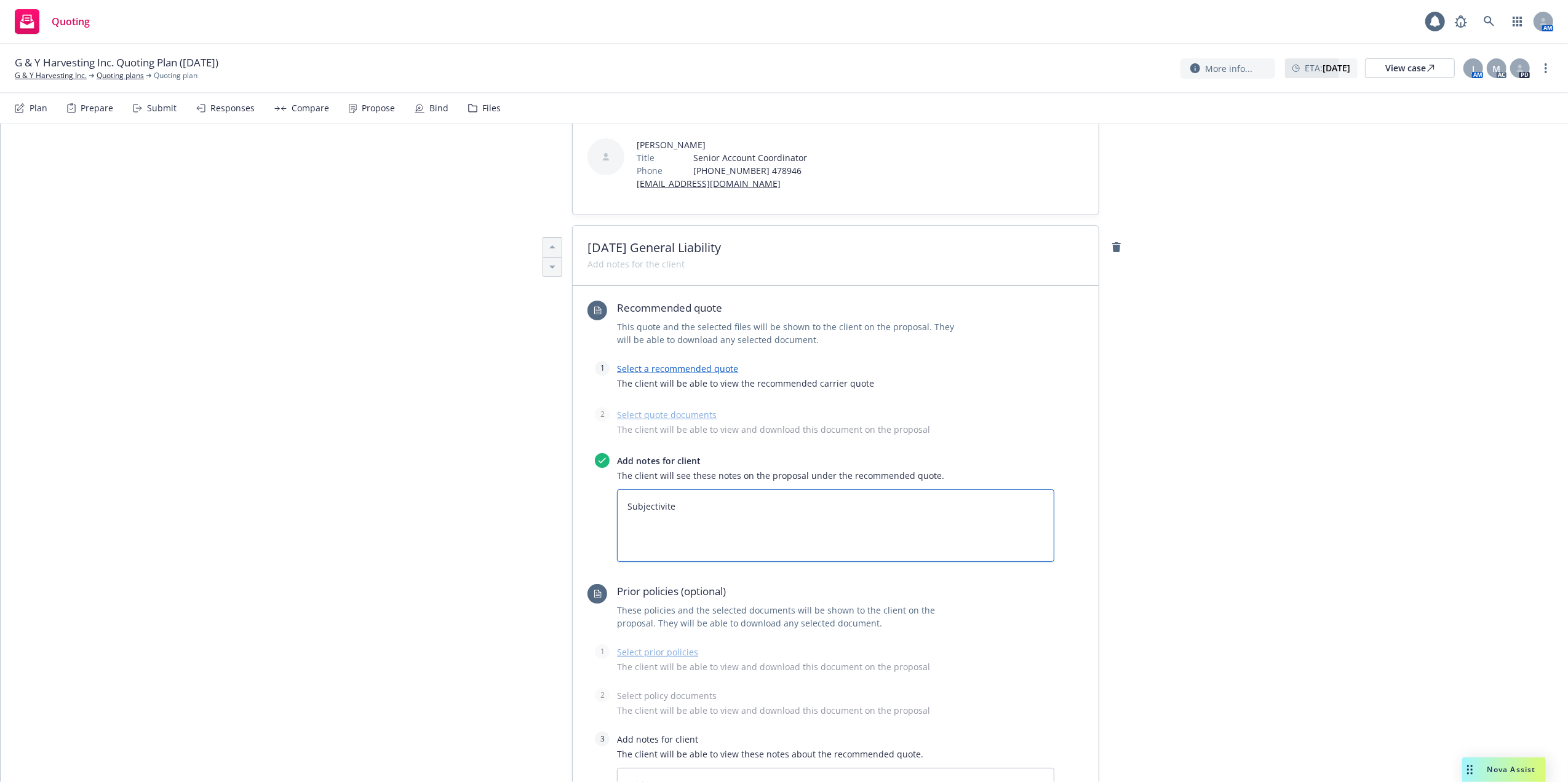
type textarea "Subjectivit"
type textarea "x"
type textarea "Subjectivi"
type textarea "x"
type textarea "Subjectiv"
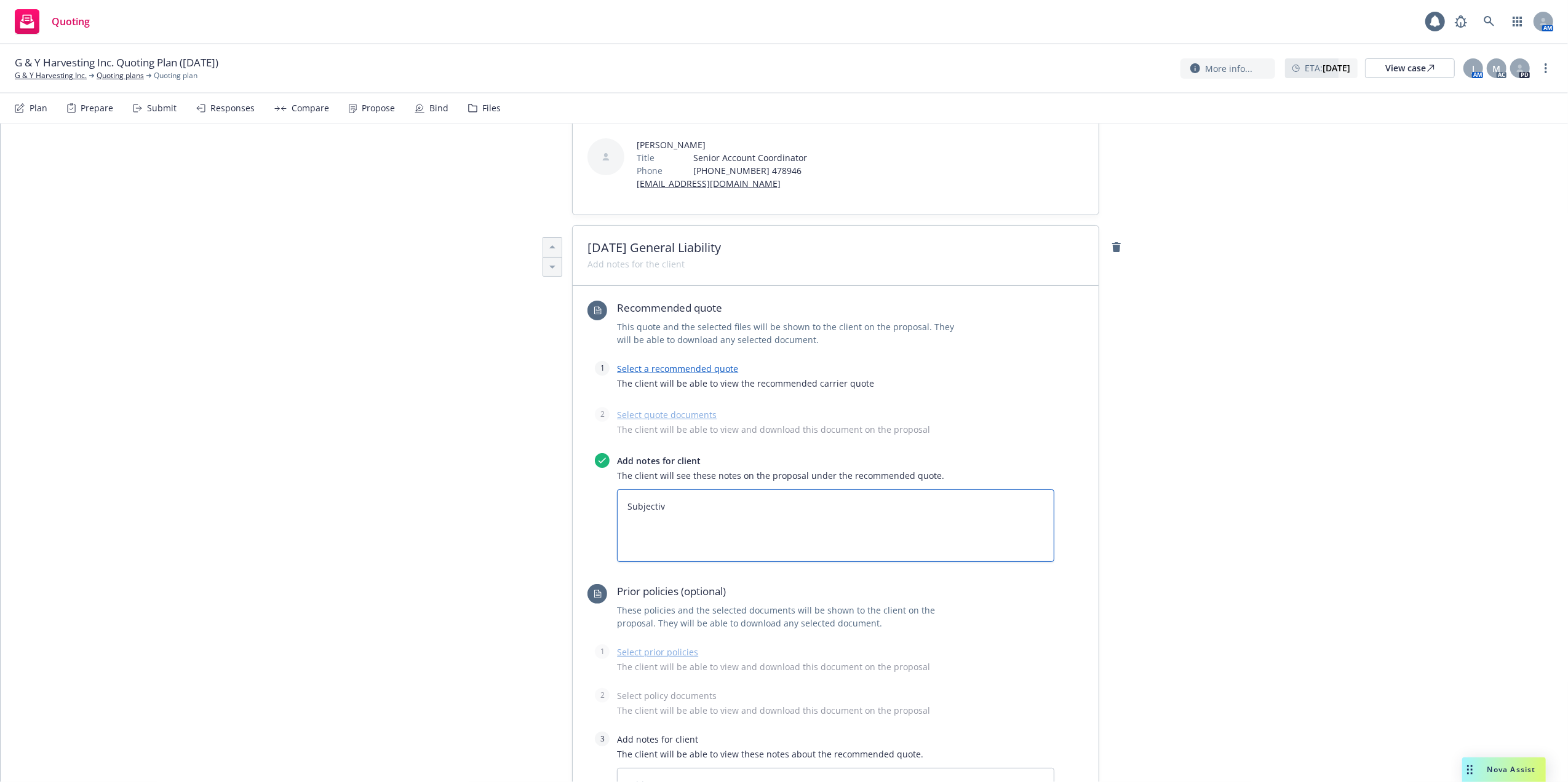
type textarea "x"
type textarea "Subjecti"
type textarea "x"
type textarea "Subject"
type textarea "x"
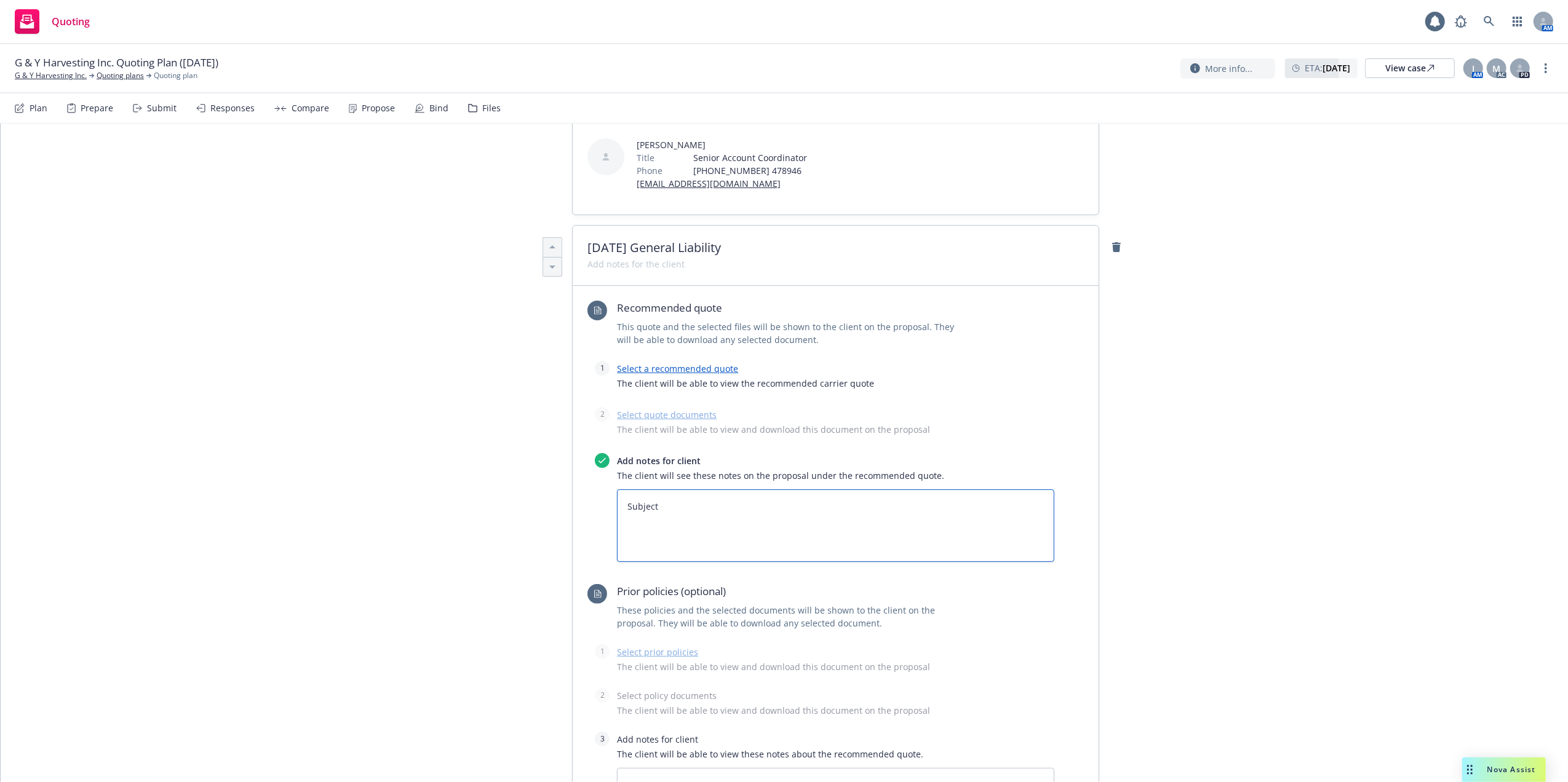
type textarea "Subjec"
type textarea "x"
type textarea "Subje"
type textarea "x"
type textarea "Subj"
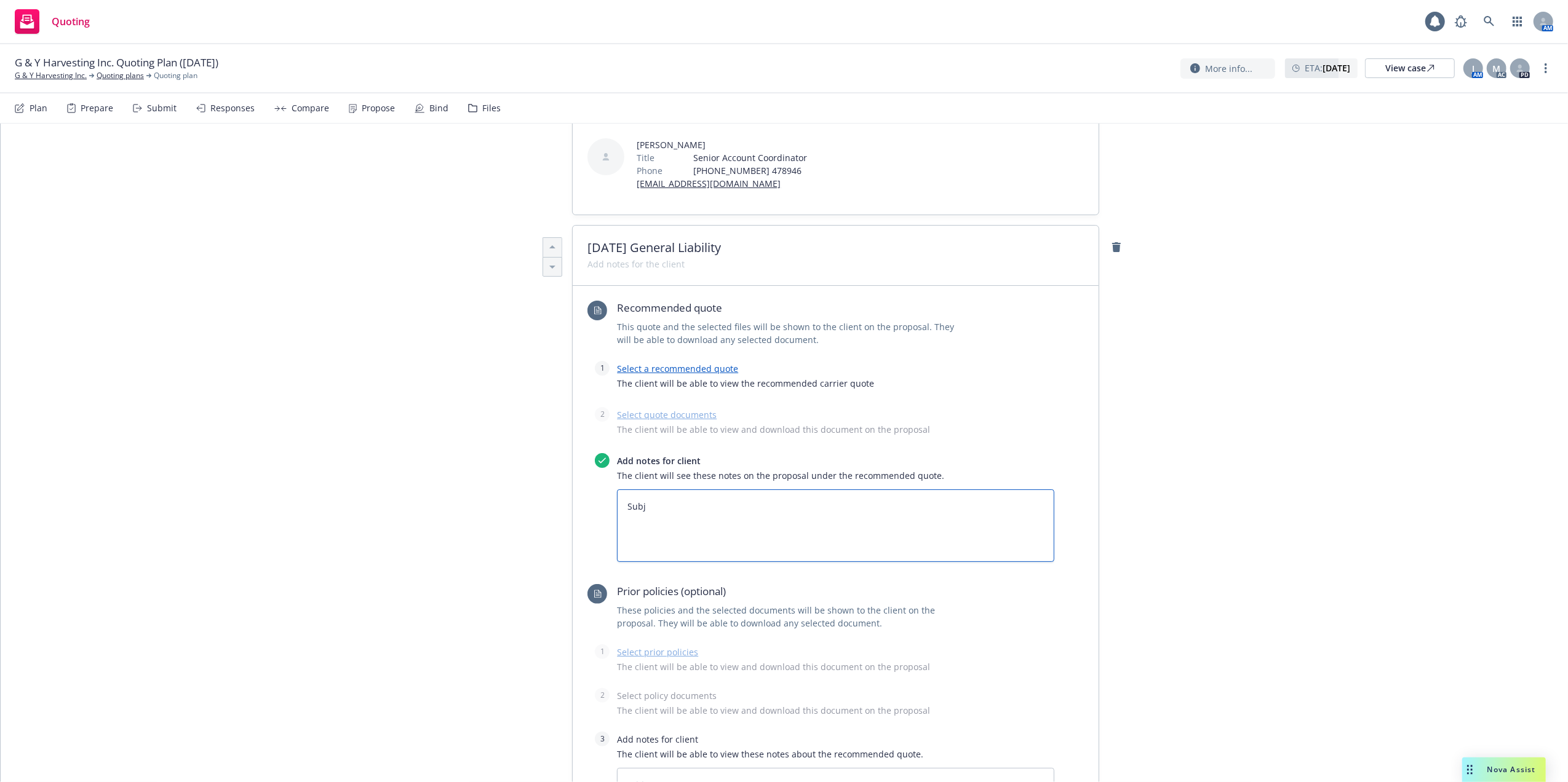
type textarea "x"
type textarea "Sub"
type textarea "x"
type textarea "Su"
type textarea "x"
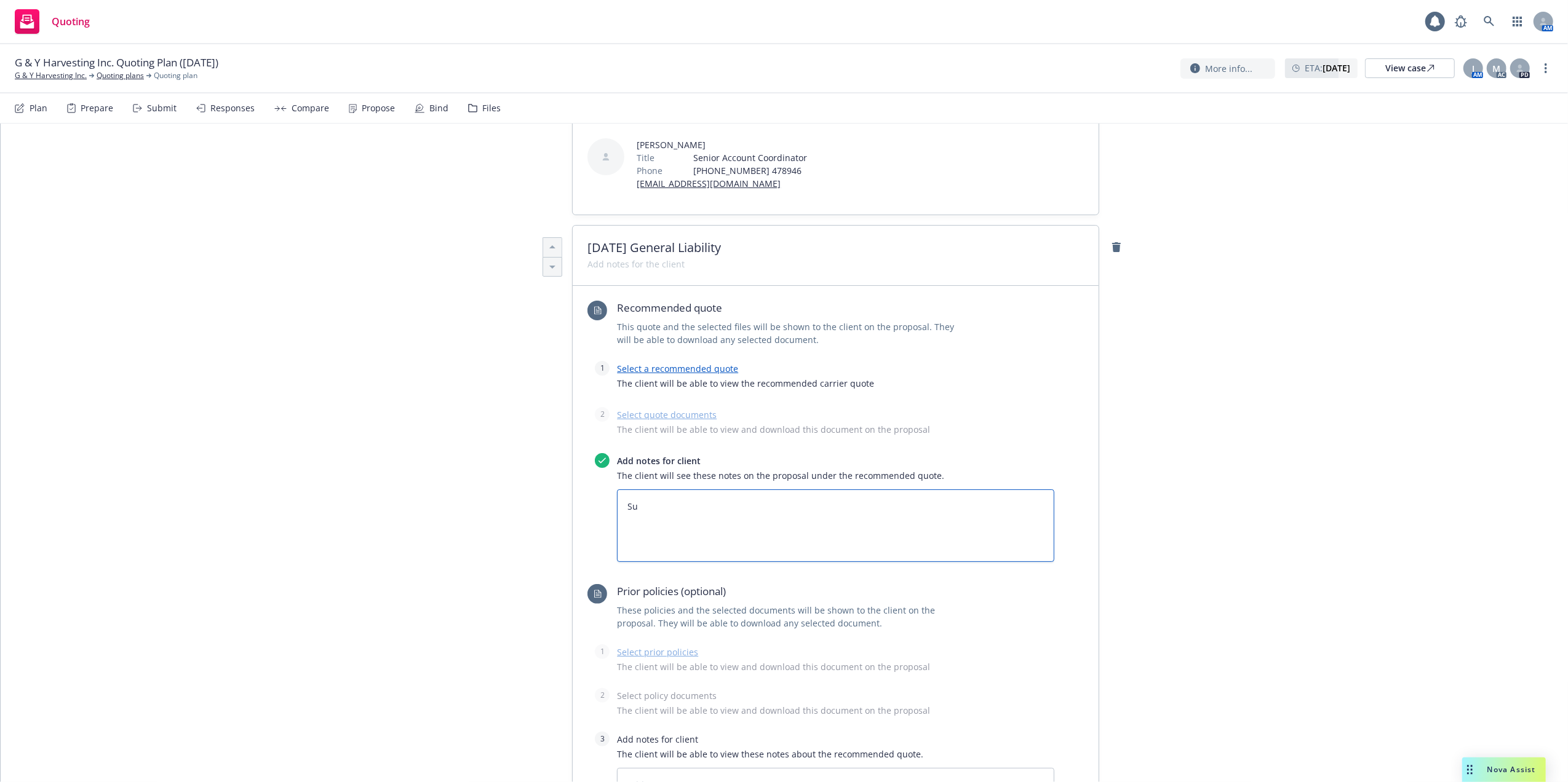
type textarea "S"
type textarea "x"
type textarea "S"
type textarea "x"
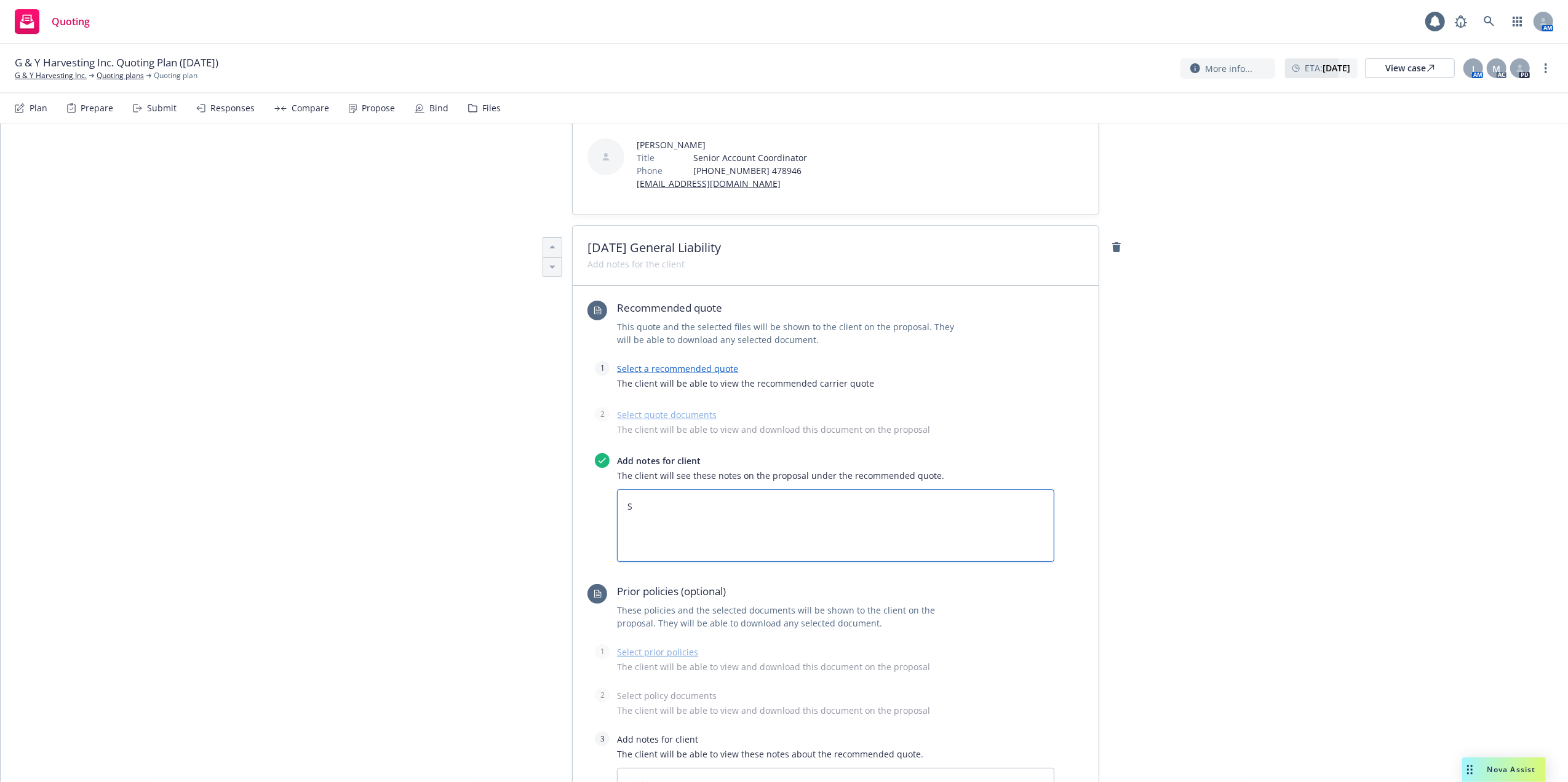
type textarea "St"
type textarea "x"
type textarea "Sta"
type textarea "x"
type textarea "Stat"
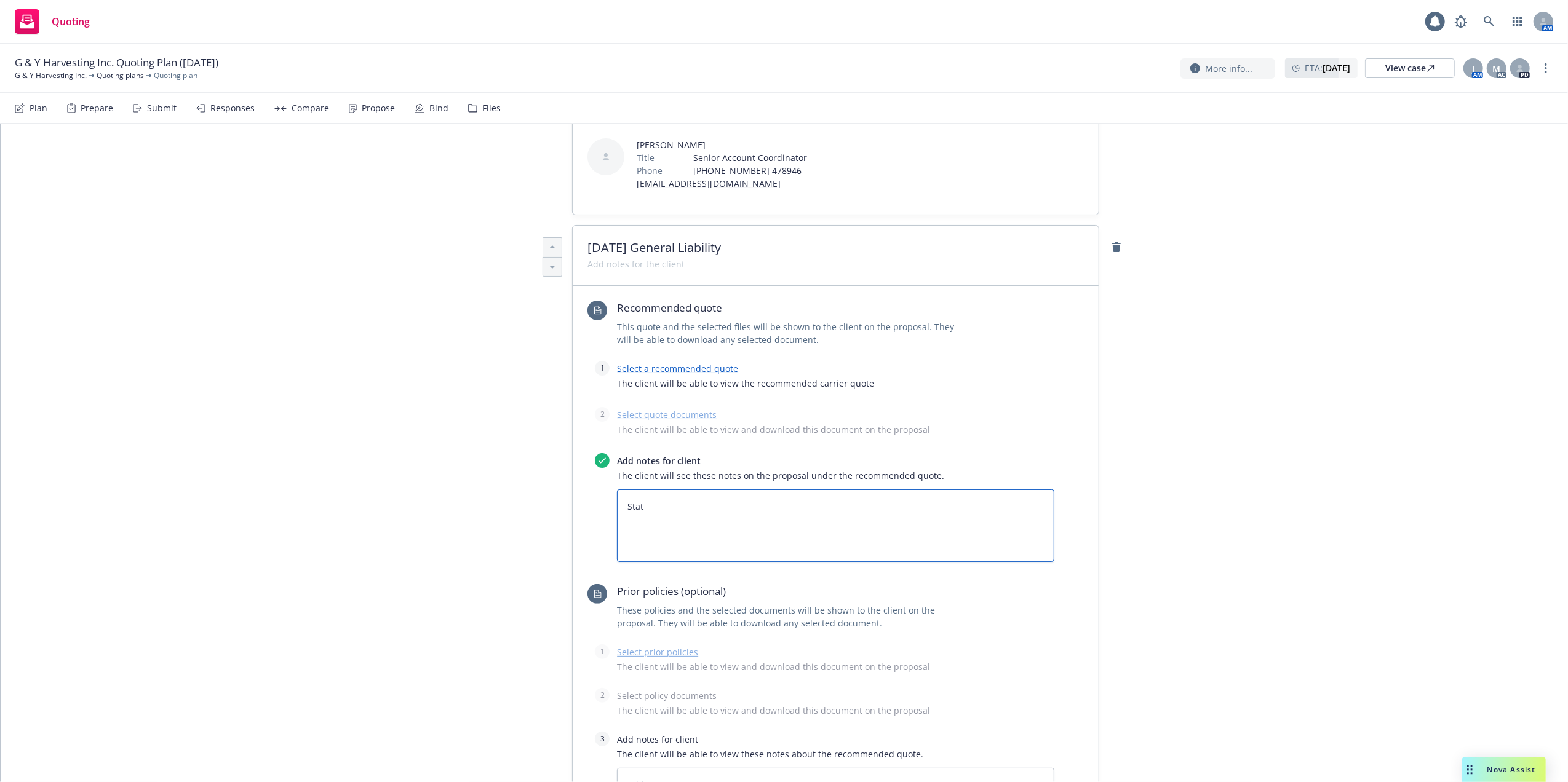
type textarea "x"
type textarea "State"
type textarea "x"
type textarea "Statem"
type textarea "x"
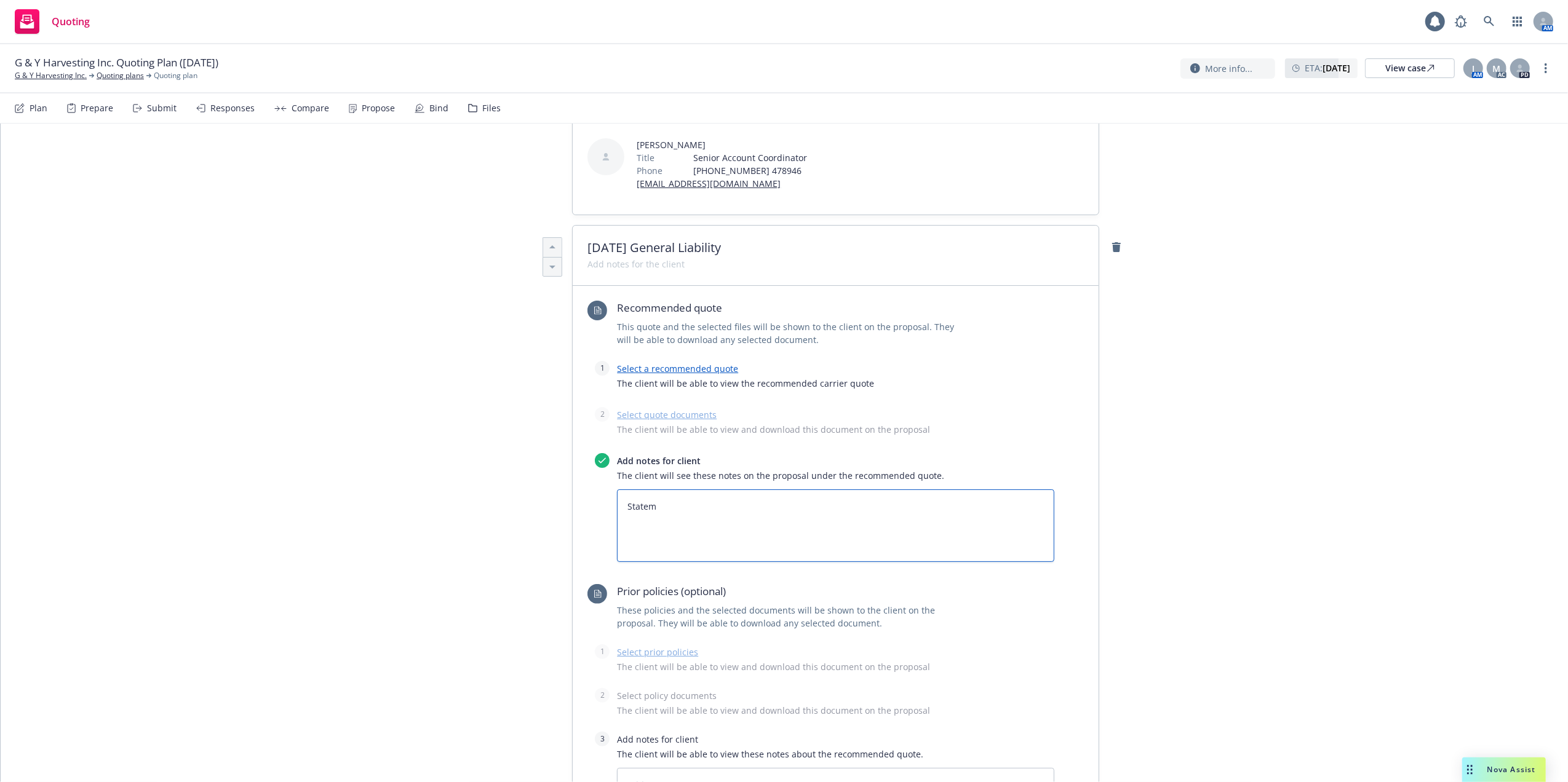
type textarea "Stateme"
type textarea "x"
type textarea "Statemen"
type textarea "x"
type textarea "Statement"
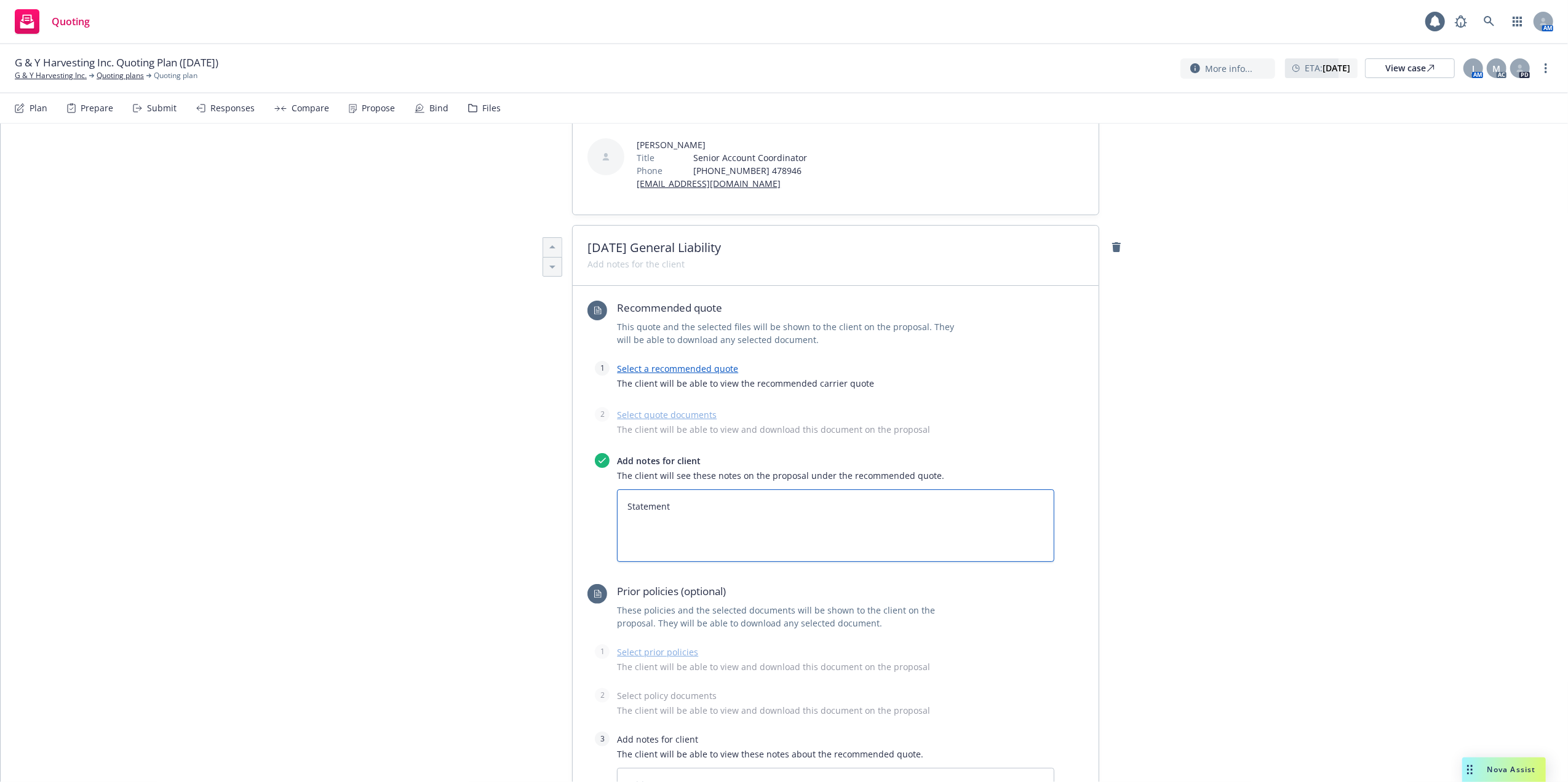
type textarea "x"
type textarea "Statement"
type textarea "x"
type textarea "Statement o"
click at [621, 490] on textarea "Statement of No Known Loss Letter TRIA Acceptance or Rejection" at bounding box center [836, 526] width 437 height 73
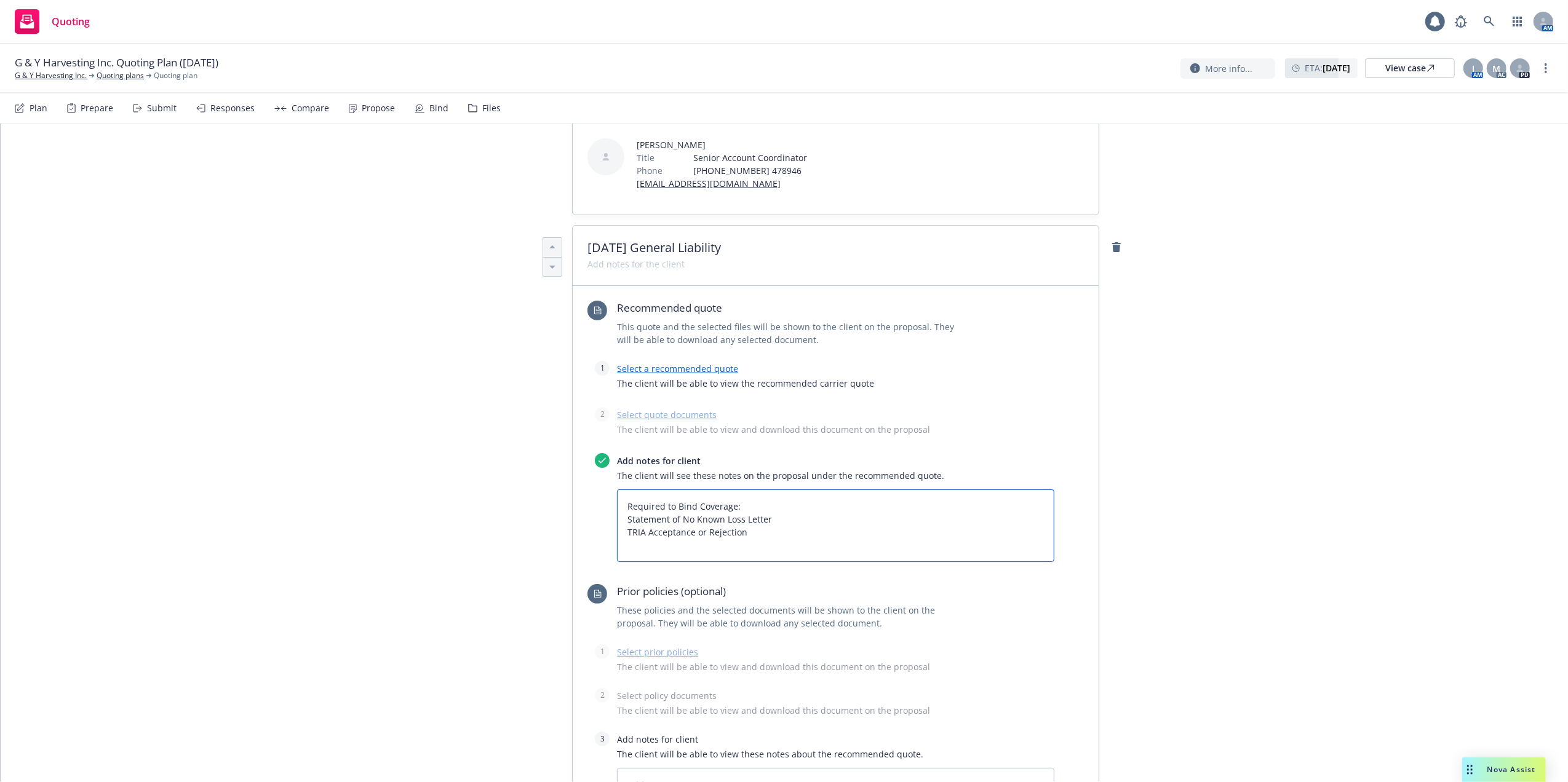
click at [624, 490] on textarea "Required to Bind Coverage: Statement of No Known Loss Letter TRIA Acceptance or…" at bounding box center [836, 526] width 437 height 73
click at [622, 490] on textarea "Required to Bind Coverage: Statement of No Known Loss Letter TRIA Acceptance or…" at bounding box center [836, 526] width 437 height 73
click at [751, 490] on textarea "Required to Bind Coverage: Statement of No Known Loss Letter TRIA Acceptance or…" at bounding box center [836, 526] width 437 height 73
drag, startPoint x: 733, startPoint y: 439, endPoint x: 621, endPoint y: 436, distance: 112.0
click at [621, 490] on textarea "Required to Bind Coverage: Statement of No Known Loss Letter TRIA Acceptance or…" at bounding box center [836, 526] width 437 height 73
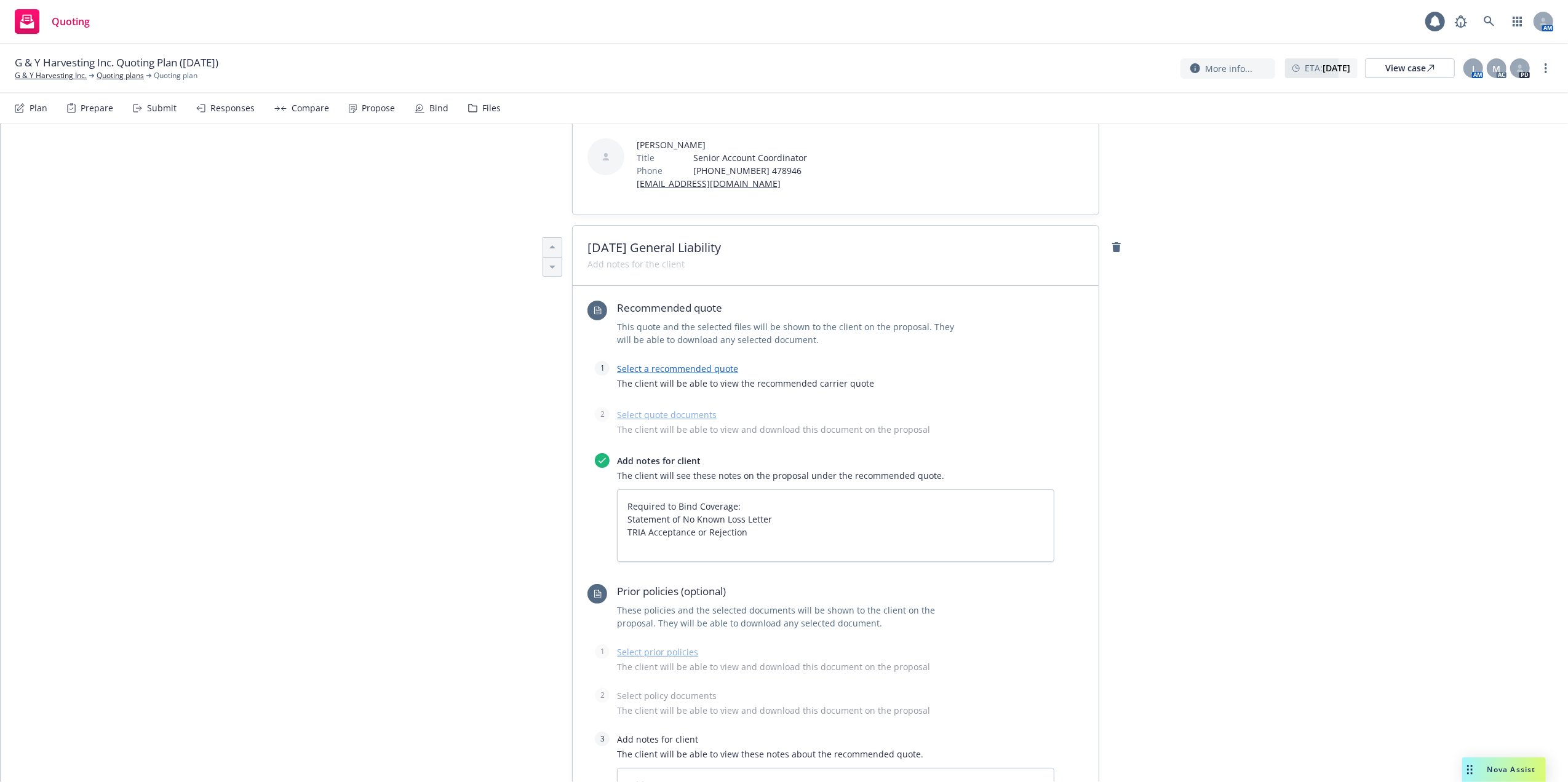
drag, startPoint x: 622, startPoint y: 438, endPoint x: 1412, endPoint y: 487, distance: 791.5
click at [1414, 487] on div "All proposals See client view Publish proposal Save Proposal name G & Y Harvest…" at bounding box center [784, 386] width 1567 height 1180
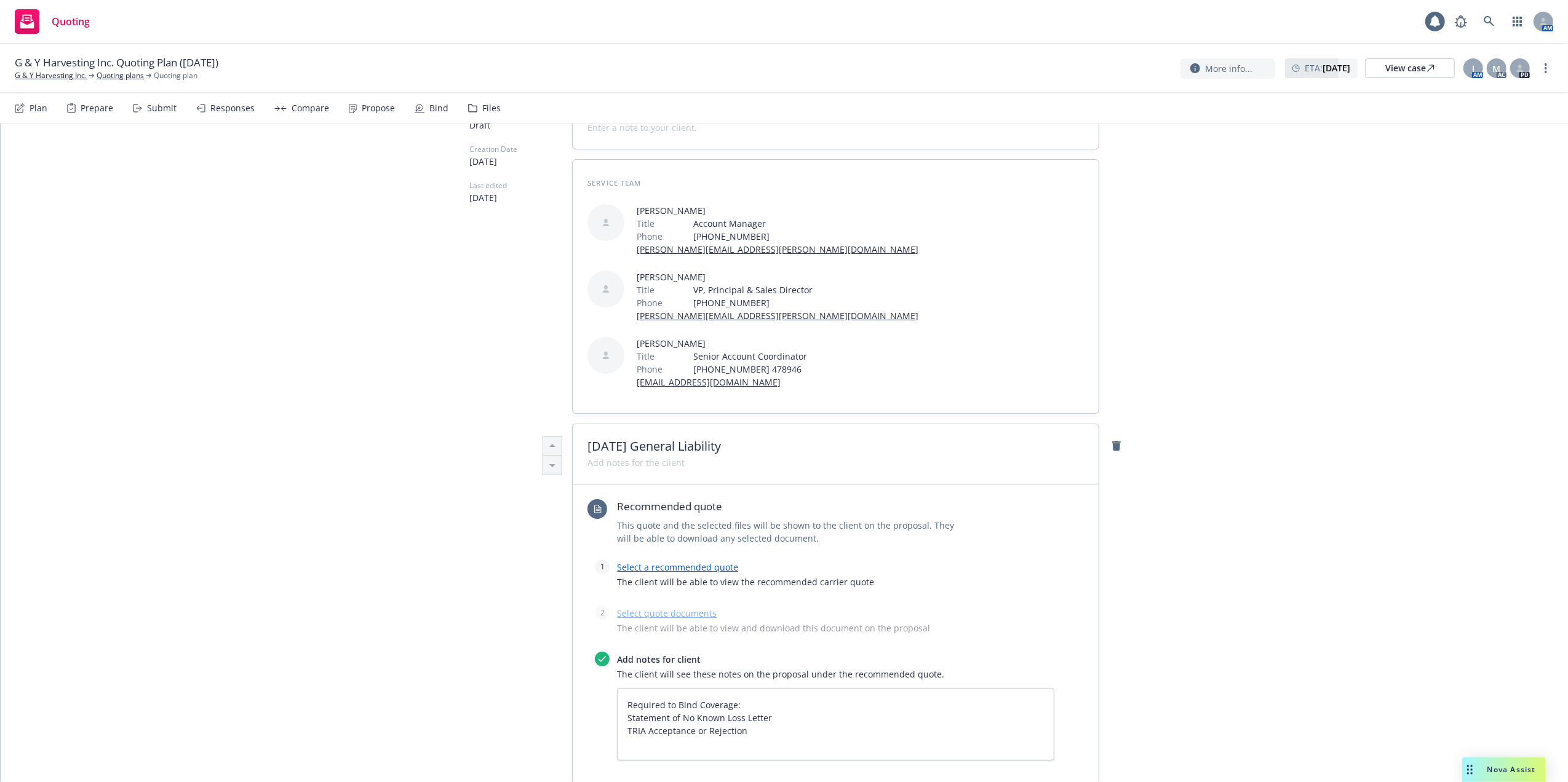
scroll to position [0, 0]
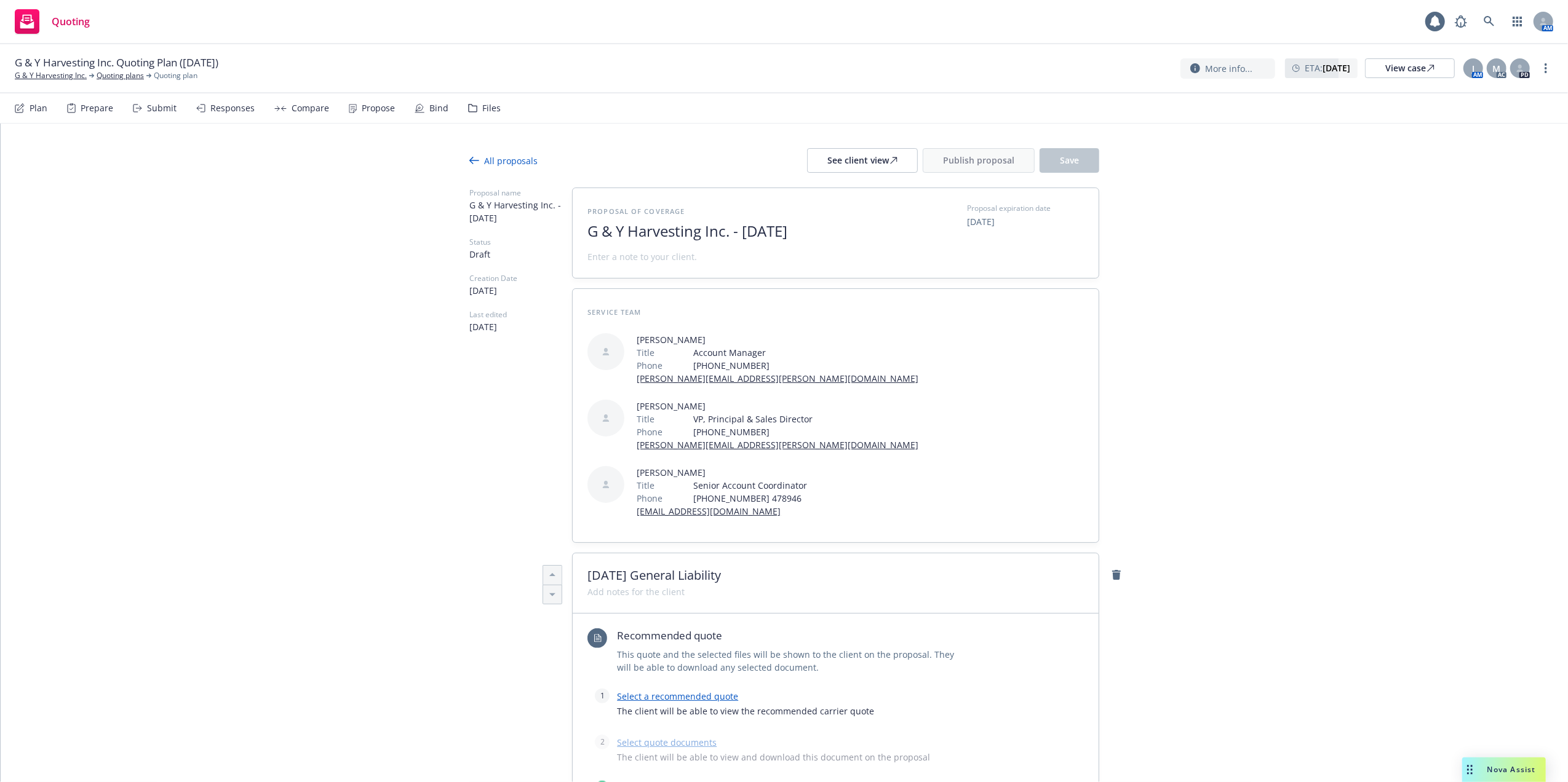
click at [469, 161] on icon at bounding box center [474, 160] width 10 height 7
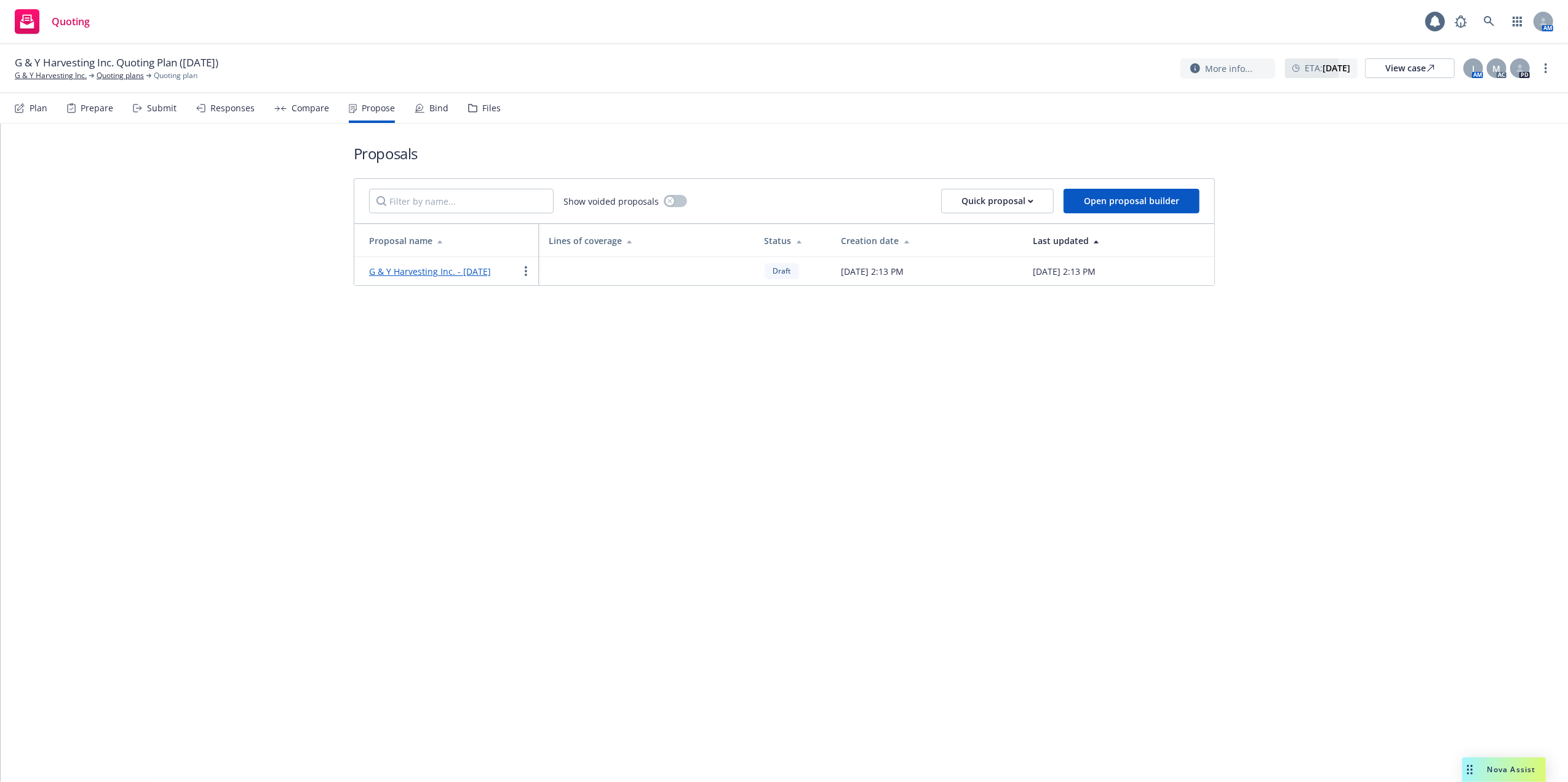
click at [443, 271] on link "G & Y Harvesting Inc. - October 2025" at bounding box center [430, 271] width 122 height 12
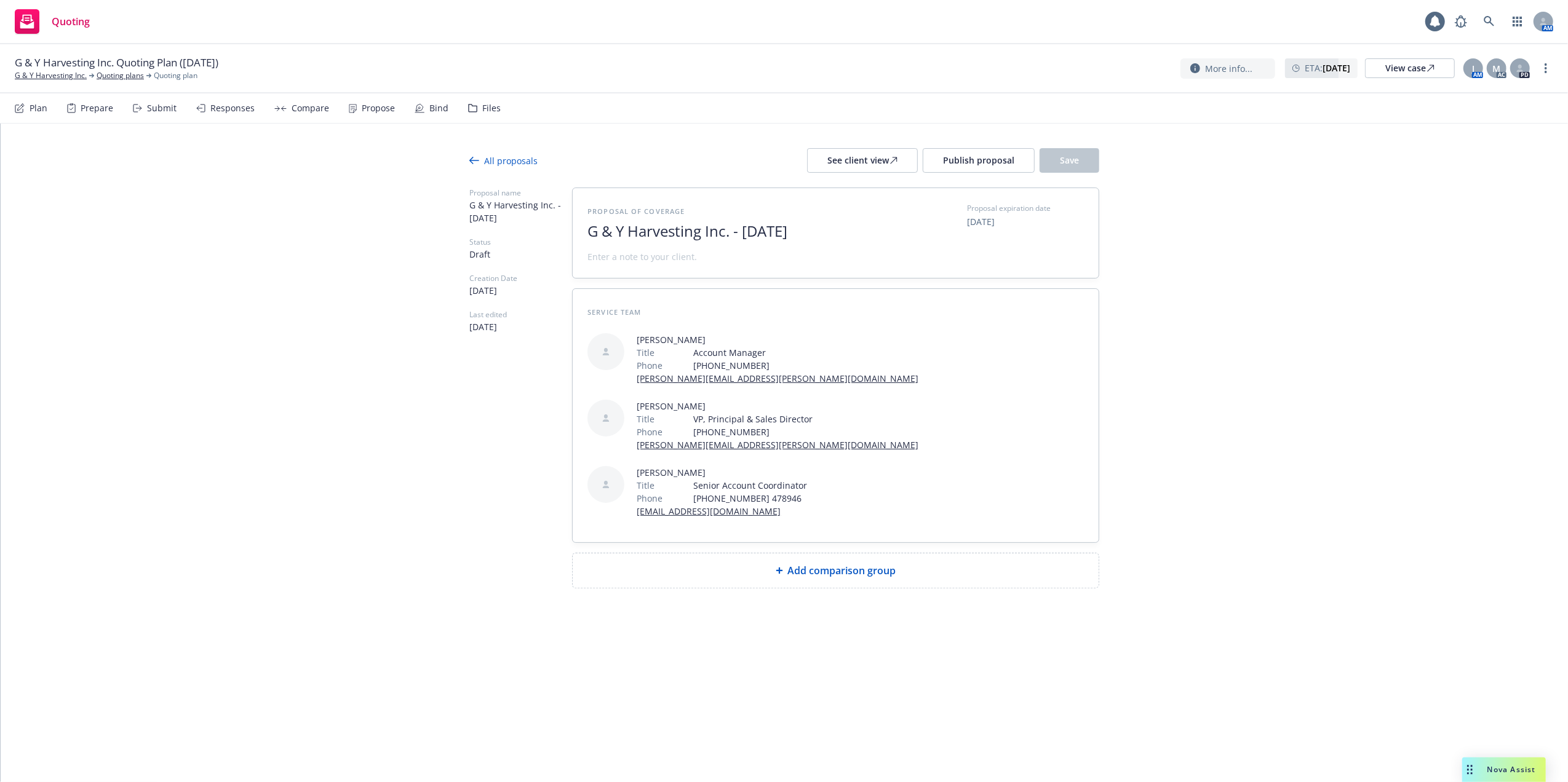
click at [845, 563] on span "Add comparison group" at bounding box center [842, 570] width 108 height 15
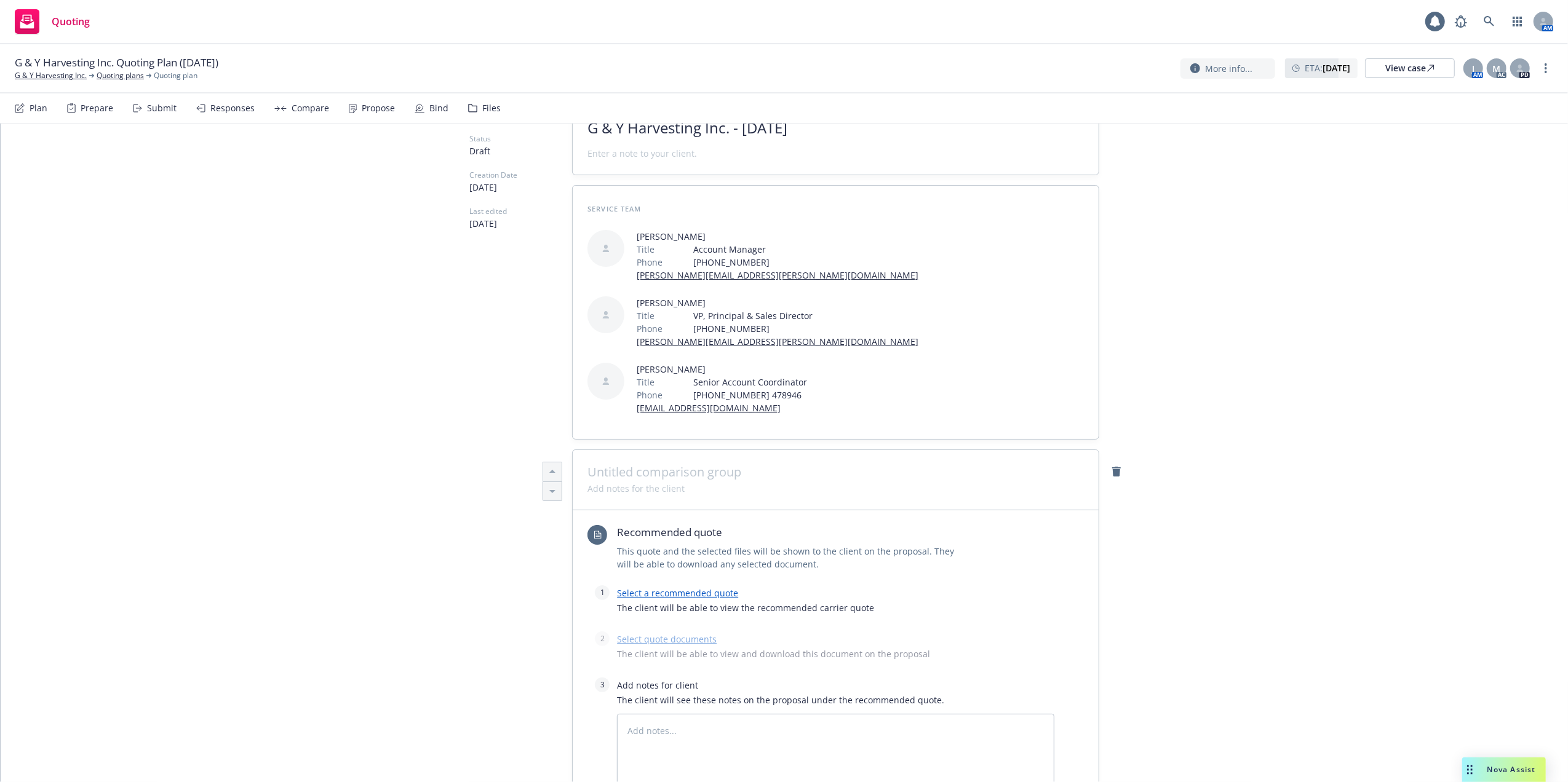
scroll to position [246, 0]
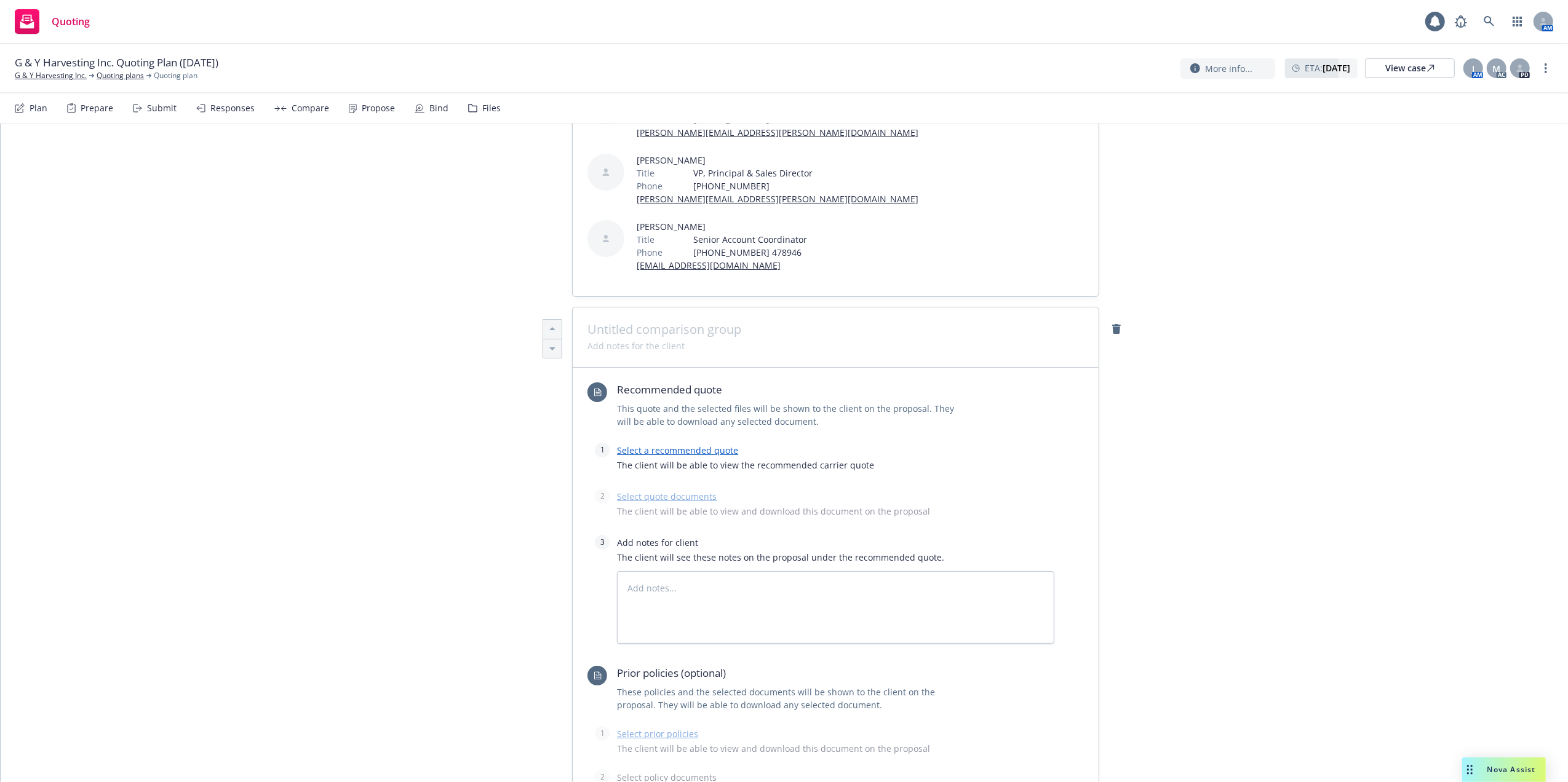
click at [641, 322] on span at bounding box center [836, 330] width 497 height 15
click at [651, 445] on link "Select a recommended quote" at bounding box center [677, 451] width 121 height 12
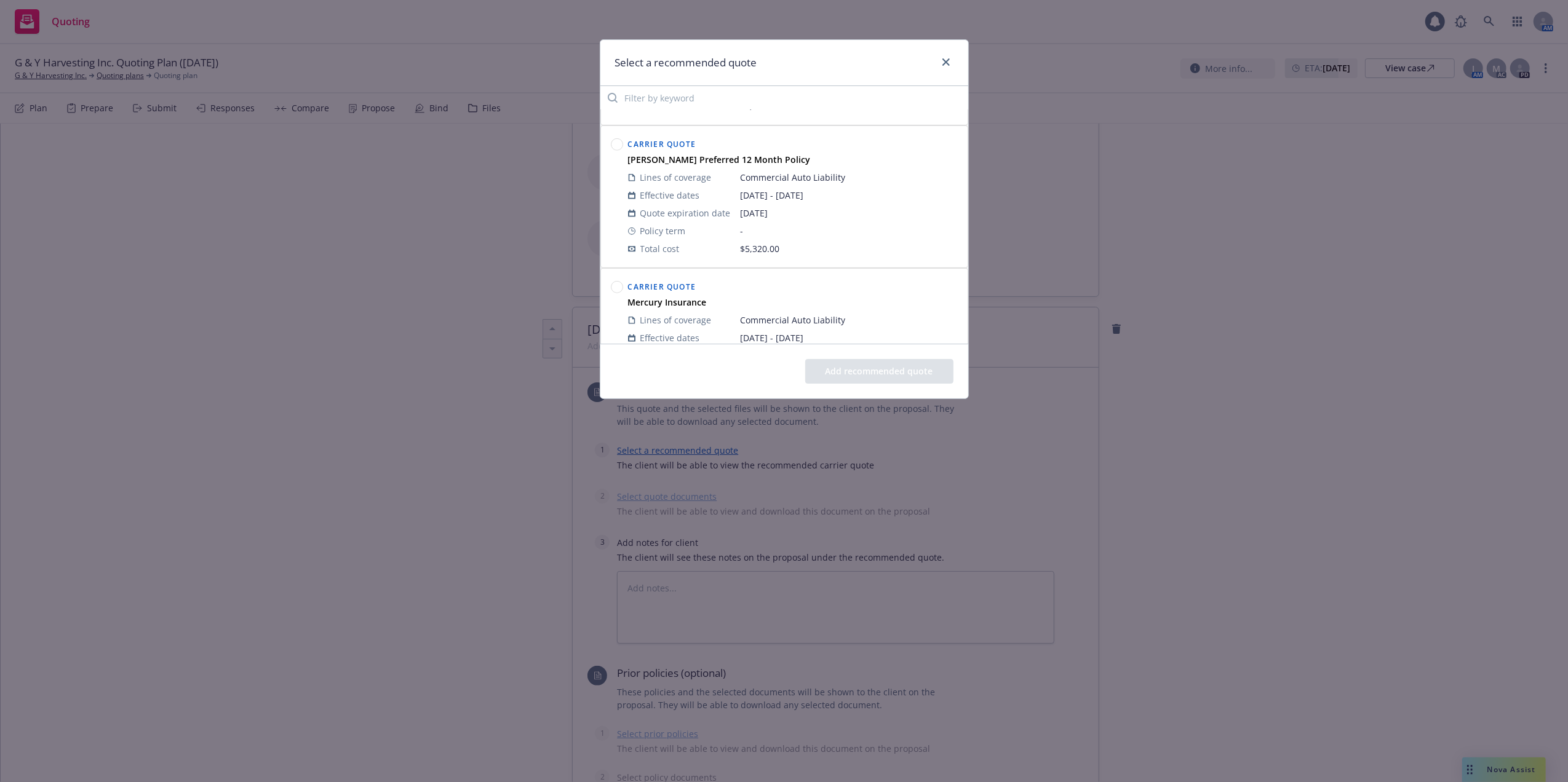
scroll to position [655, 0]
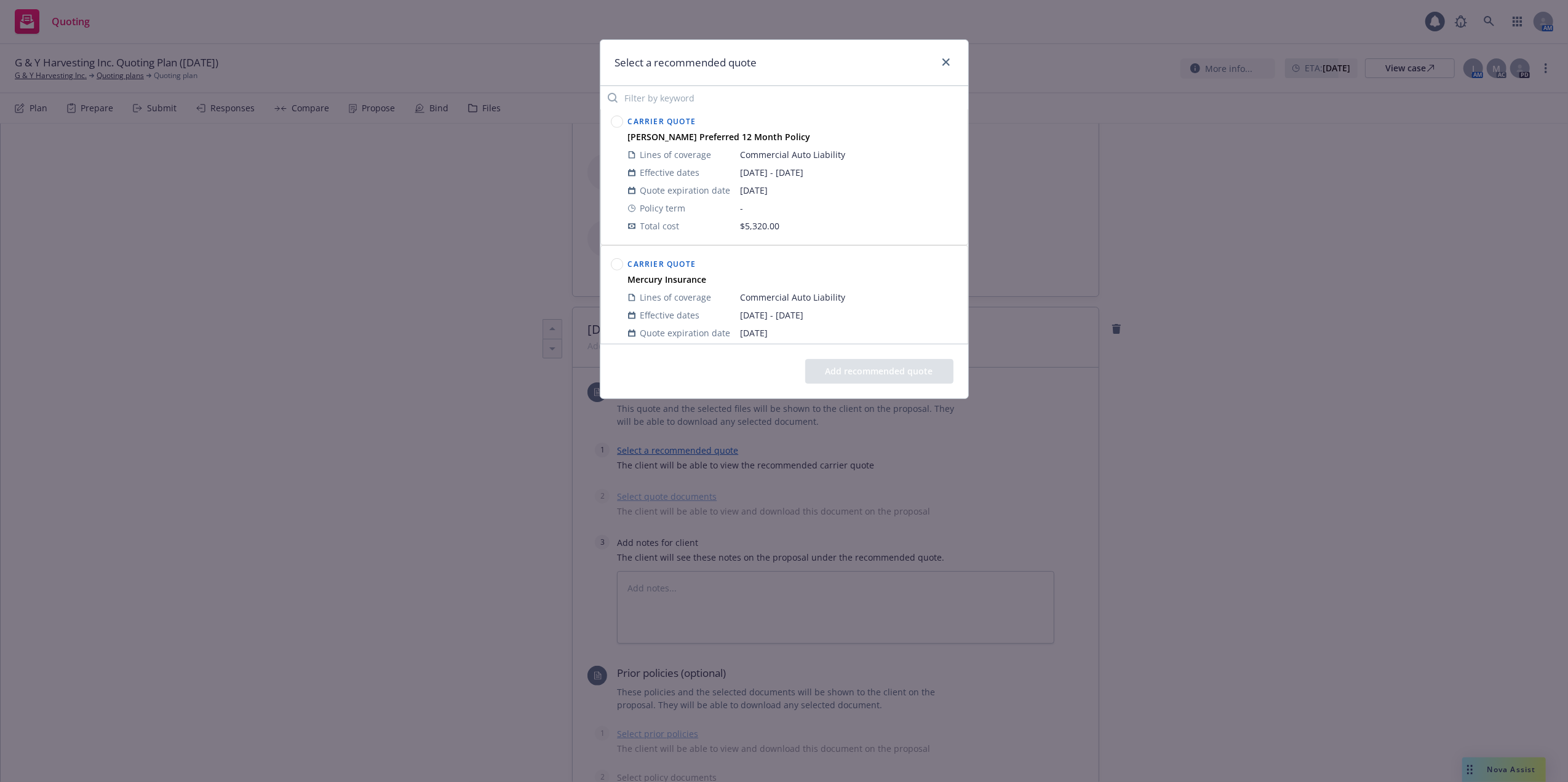
click at [617, 123] on circle at bounding box center [617, 122] width 12 height 12
click at [904, 369] on button "Add recommended quote" at bounding box center [879, 371] width 148 height 25
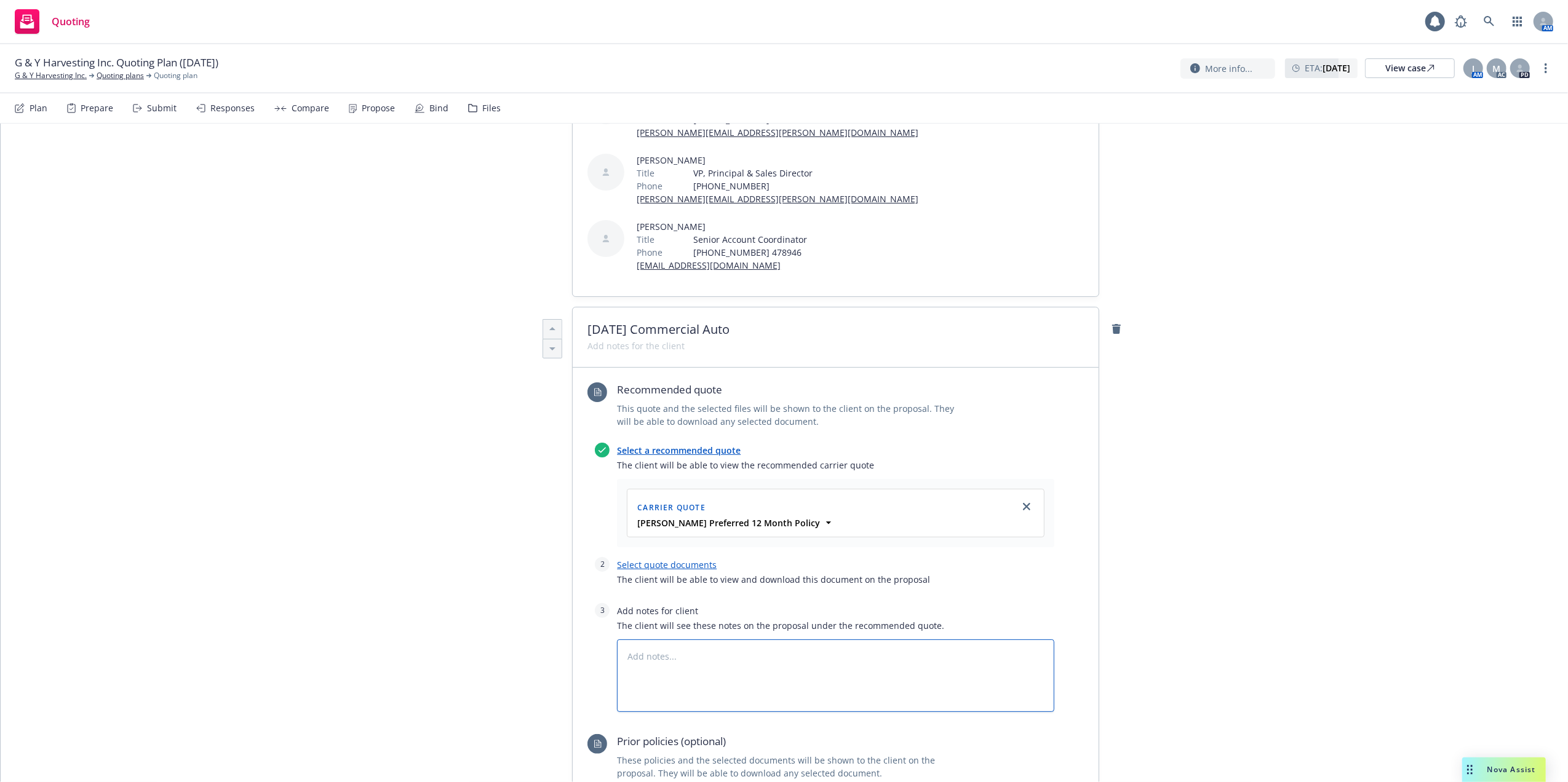
click at [624, 640] on textarea at bounding box center [836, 676] width 437 height 73
click at [655, 559] on link "Select quote documents" at bounding box center [667, 565] width 100 height 12
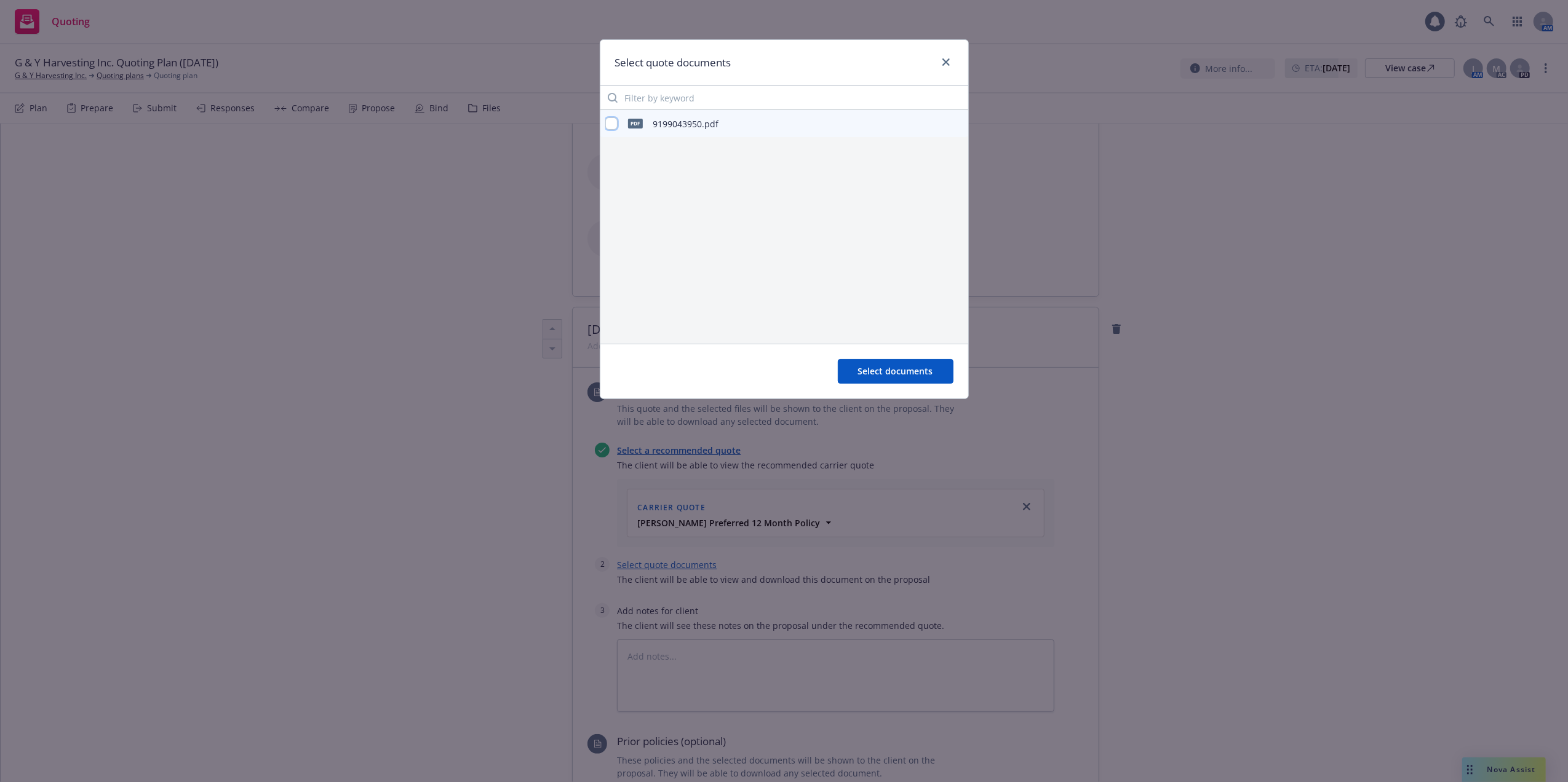
click at [611, 124] on input "checkbox" at bounding box center [611, 123] width 12 height 12
click at [891, 367] on span "Select documents" at bounding box center [896, 371] width 75 height 12
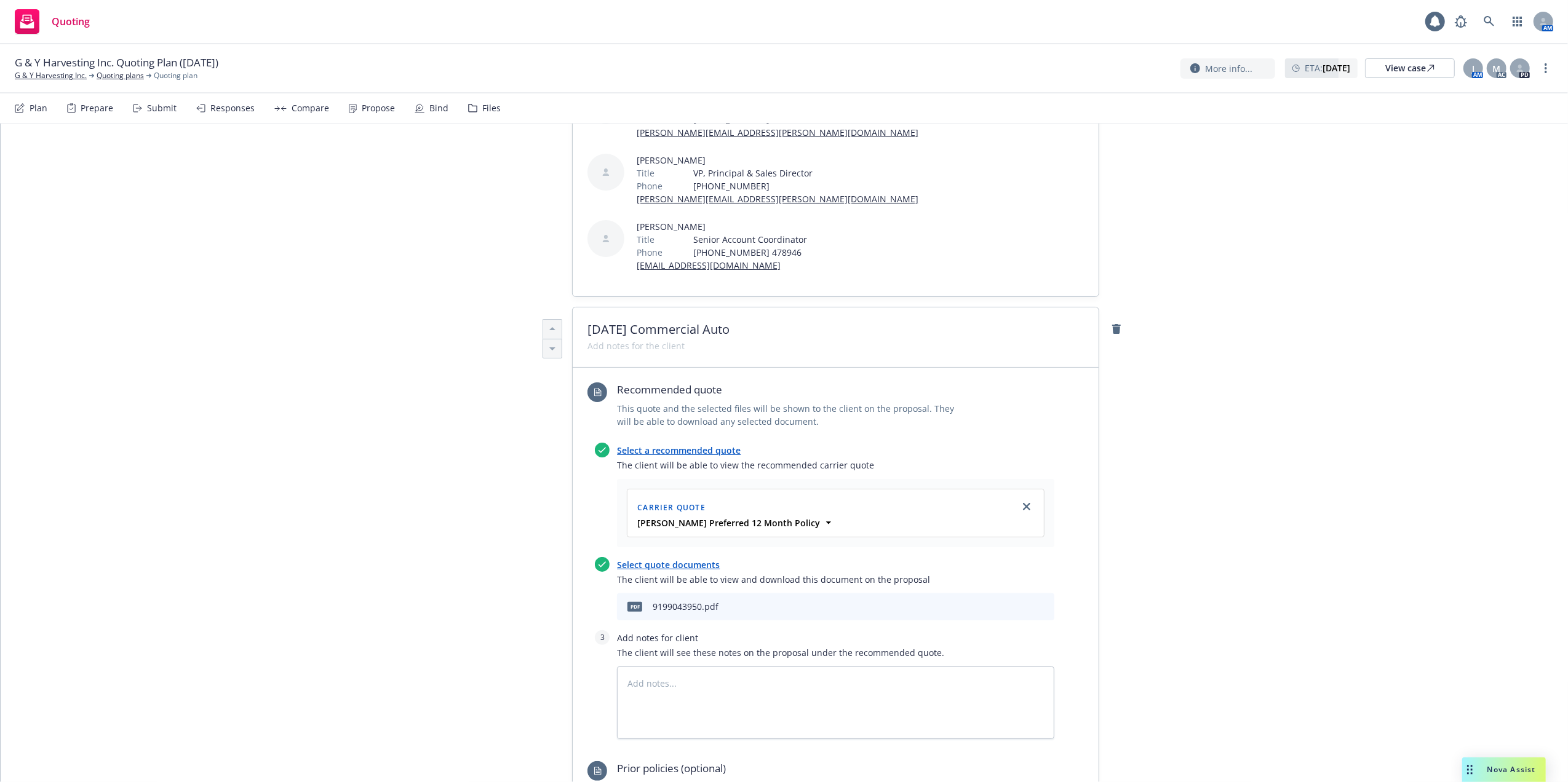
click at [1017, 602] on icon "preview file" at bounding box center [1022, 606] width 11 height 8
click at [97, 77] on link "Quoting plans" at bounding box center [120, 75] width 47 height 11
